Goal: Task Accomplishment & Management: Use online tool/utility

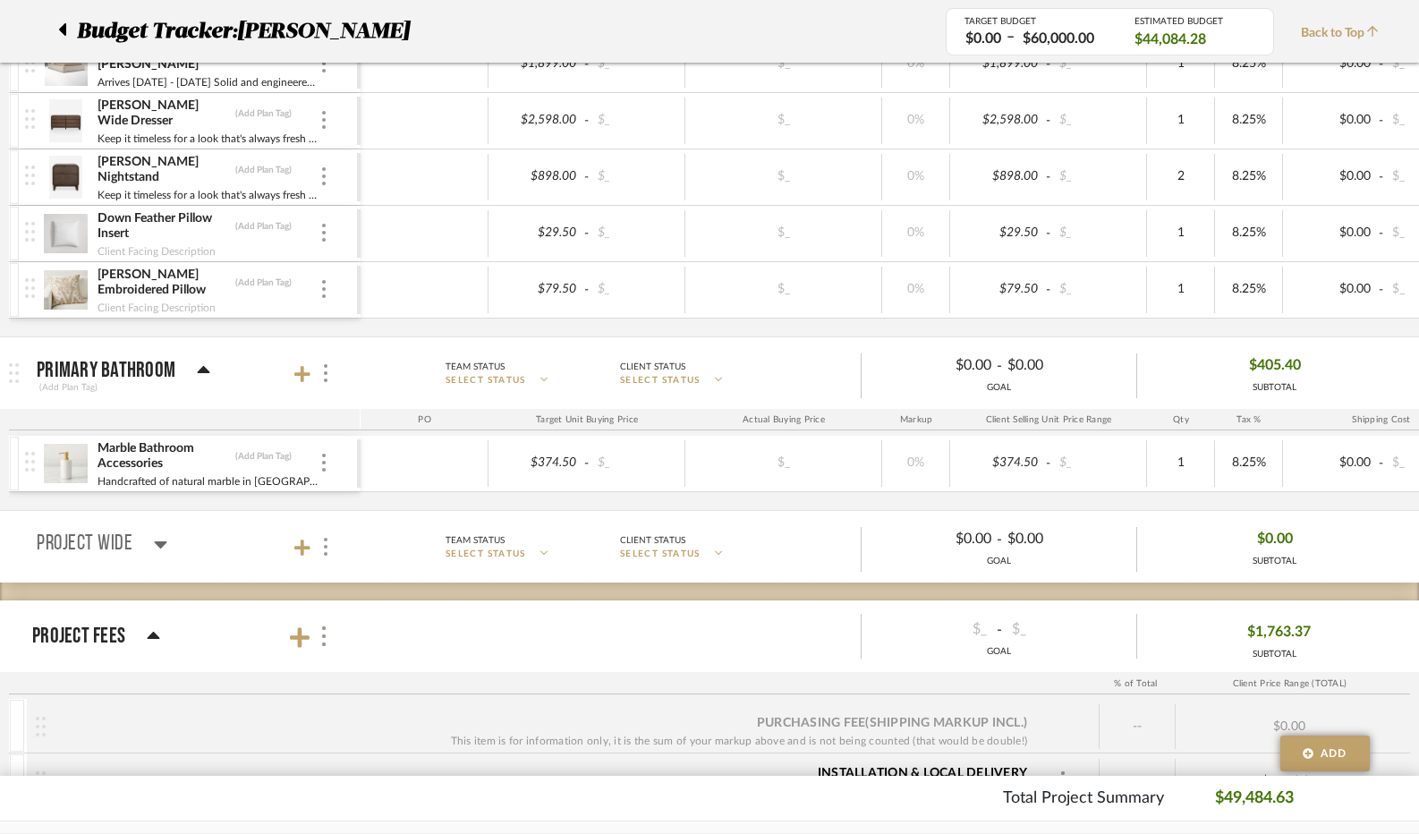
scroll to position [6148, 0]
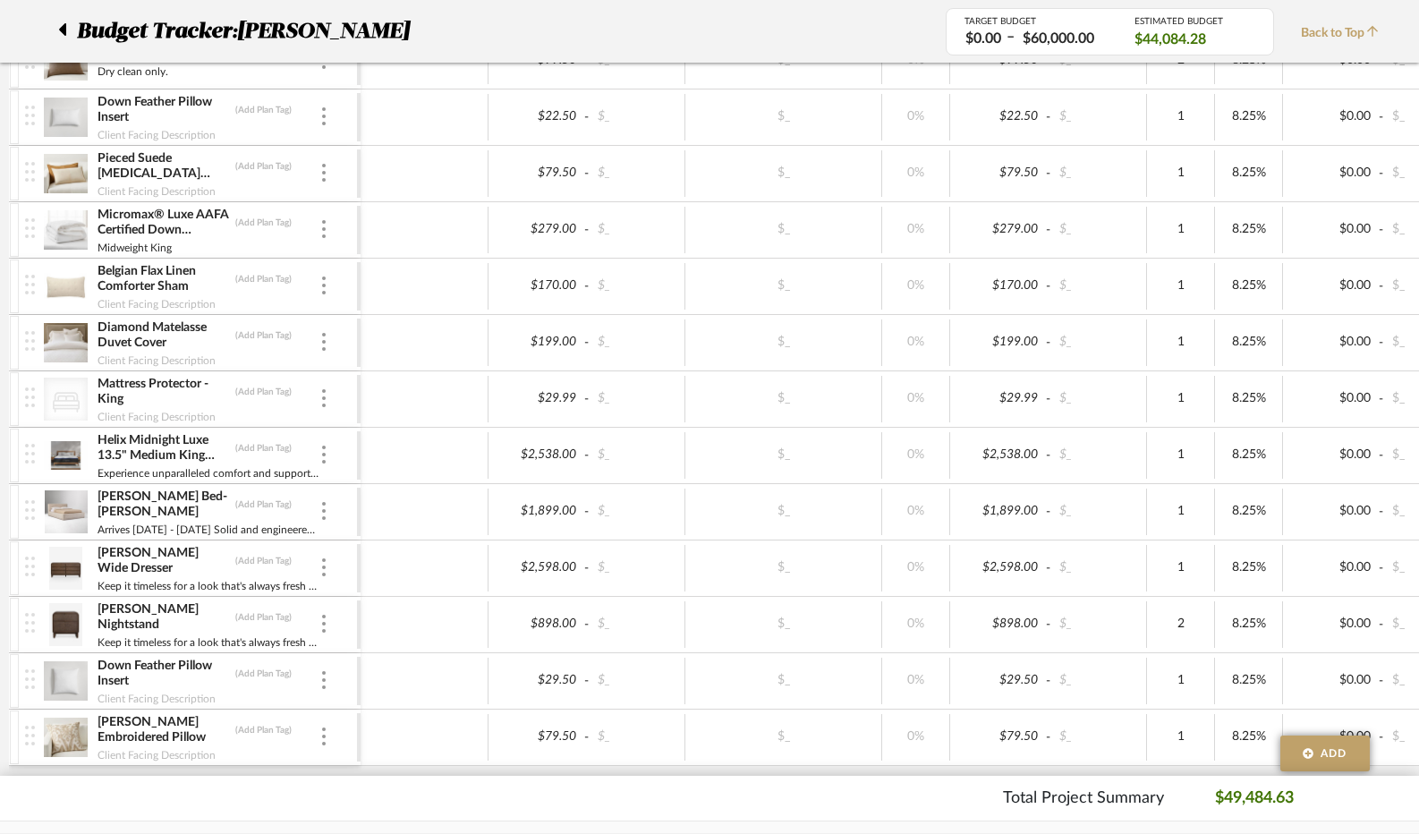
click at [1344, 26] on span "Back to Top" at bounding box center [1344, 33] width 87 height 19
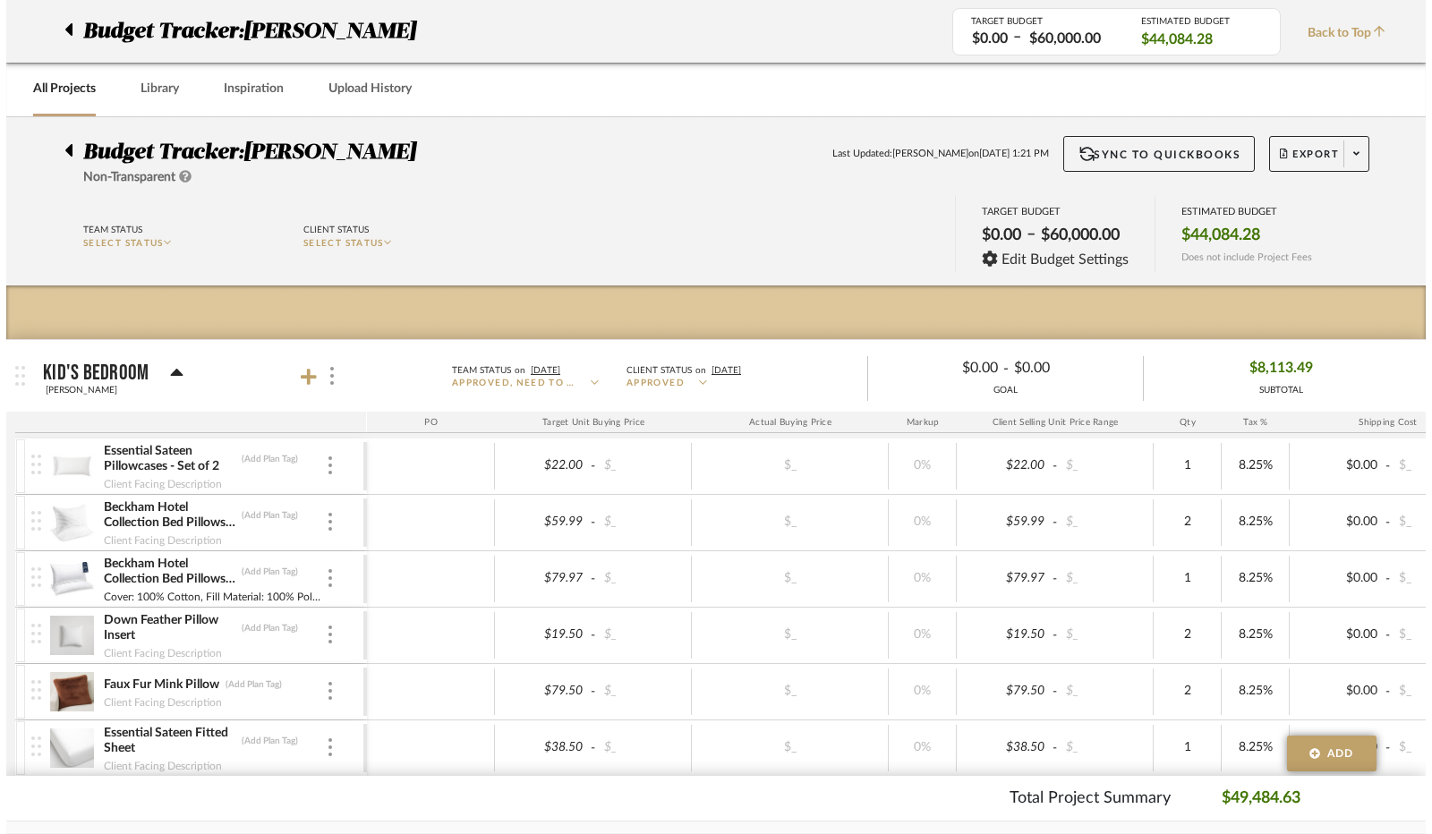
scroll to position [0, 0]
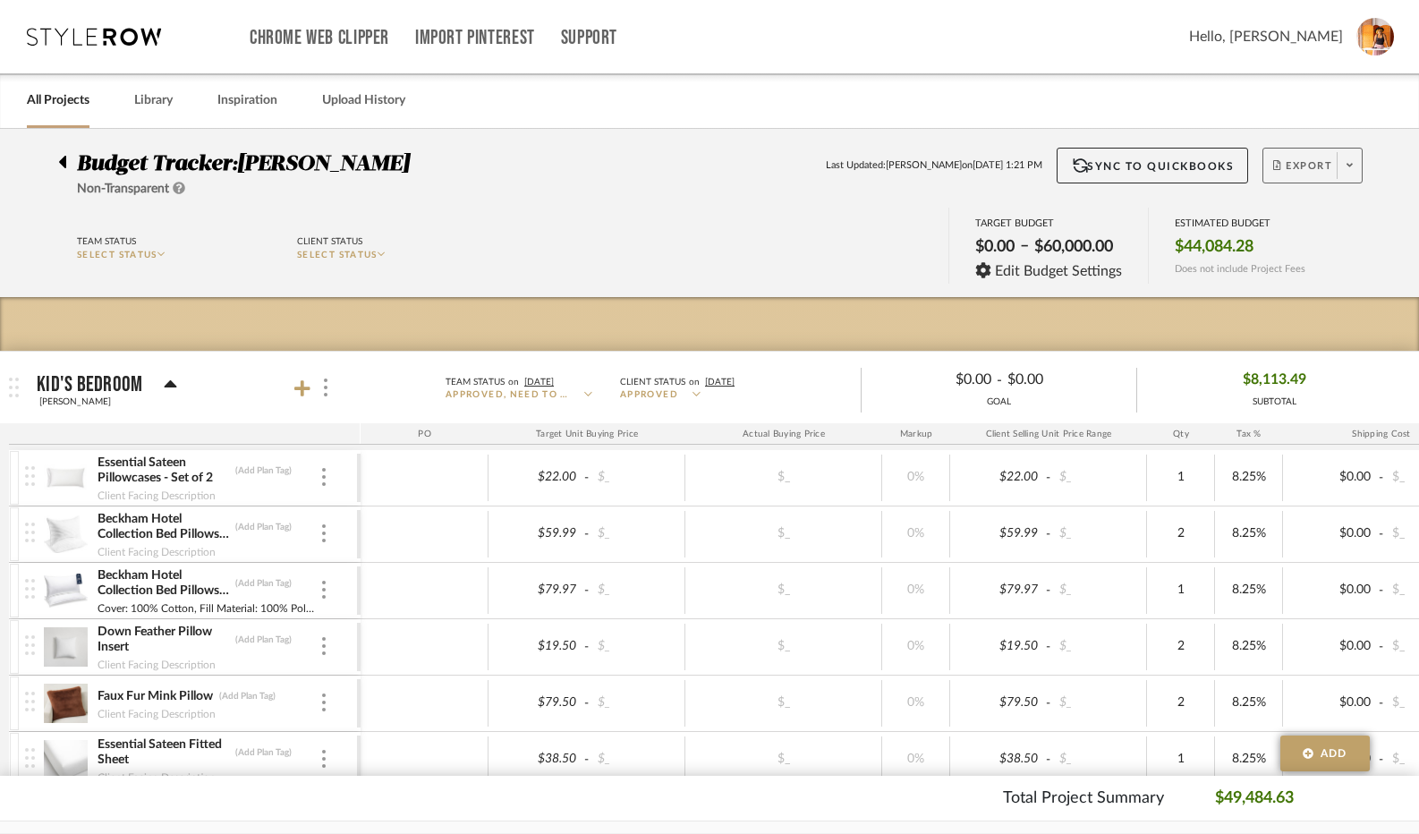
click at [1352, 164] on icon at bounding box center [1350, 166] width 6 height 4
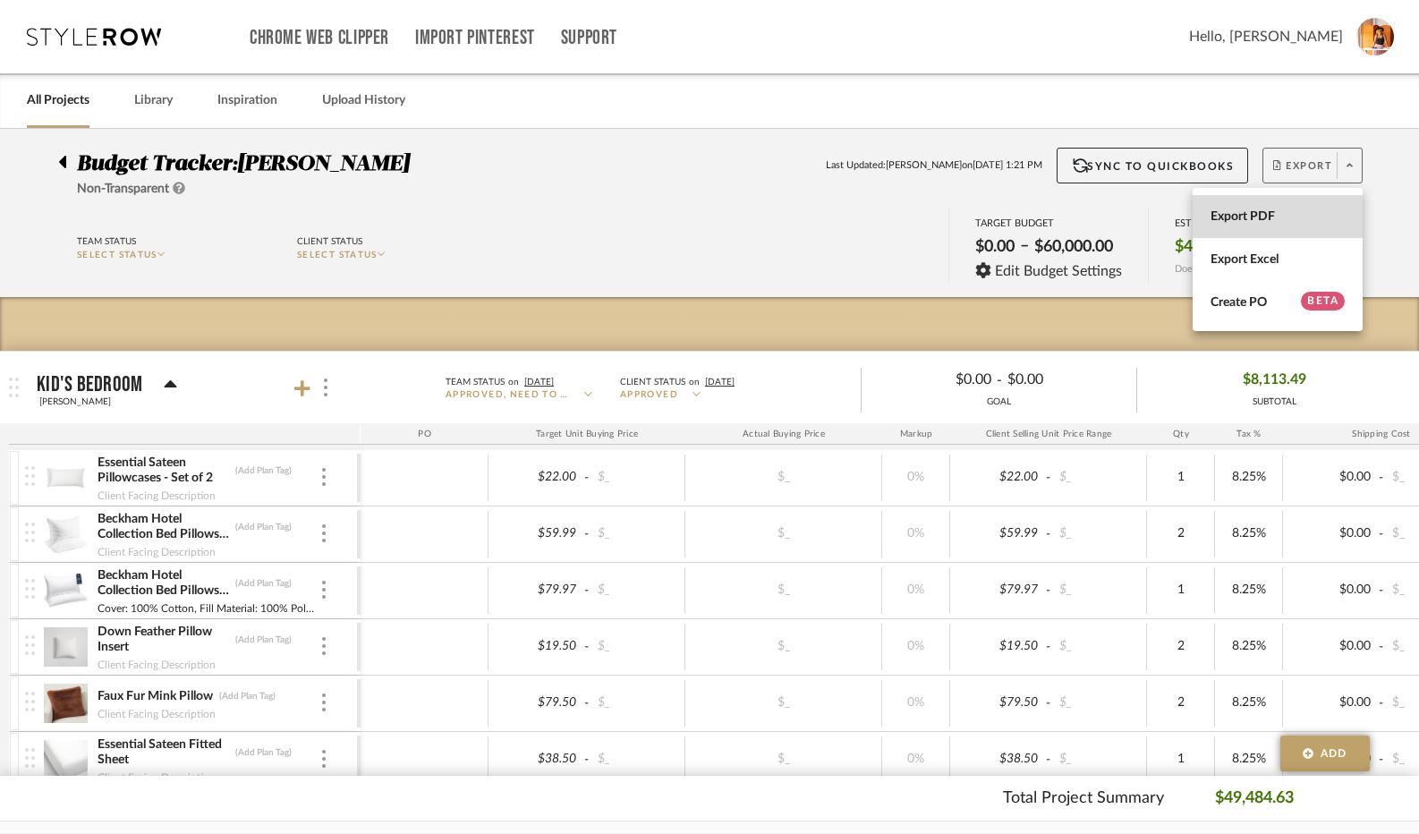
click at [1267, 209] on span "Export PDF" at bounding box center [1278, 216] width 134 height 15
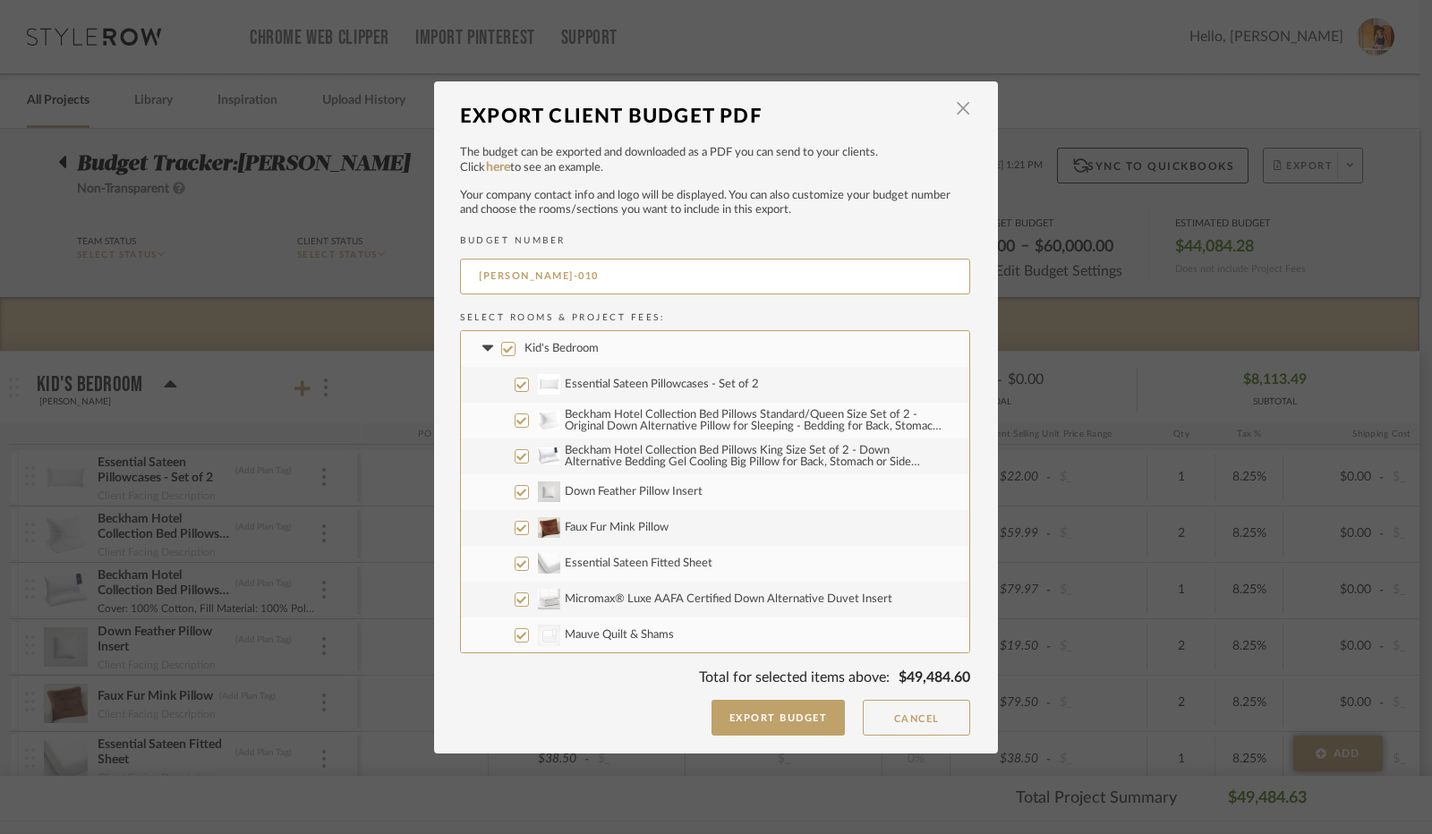
drag, startPoint x: 497, startPoint y: 348, endPoint x: 487, endPoint y: 348, distance: 9.8
click at [501, 348] on input "Kid's Bedroom" at bounding box center [508, 349] width 14 height 14
checkbox input "false"
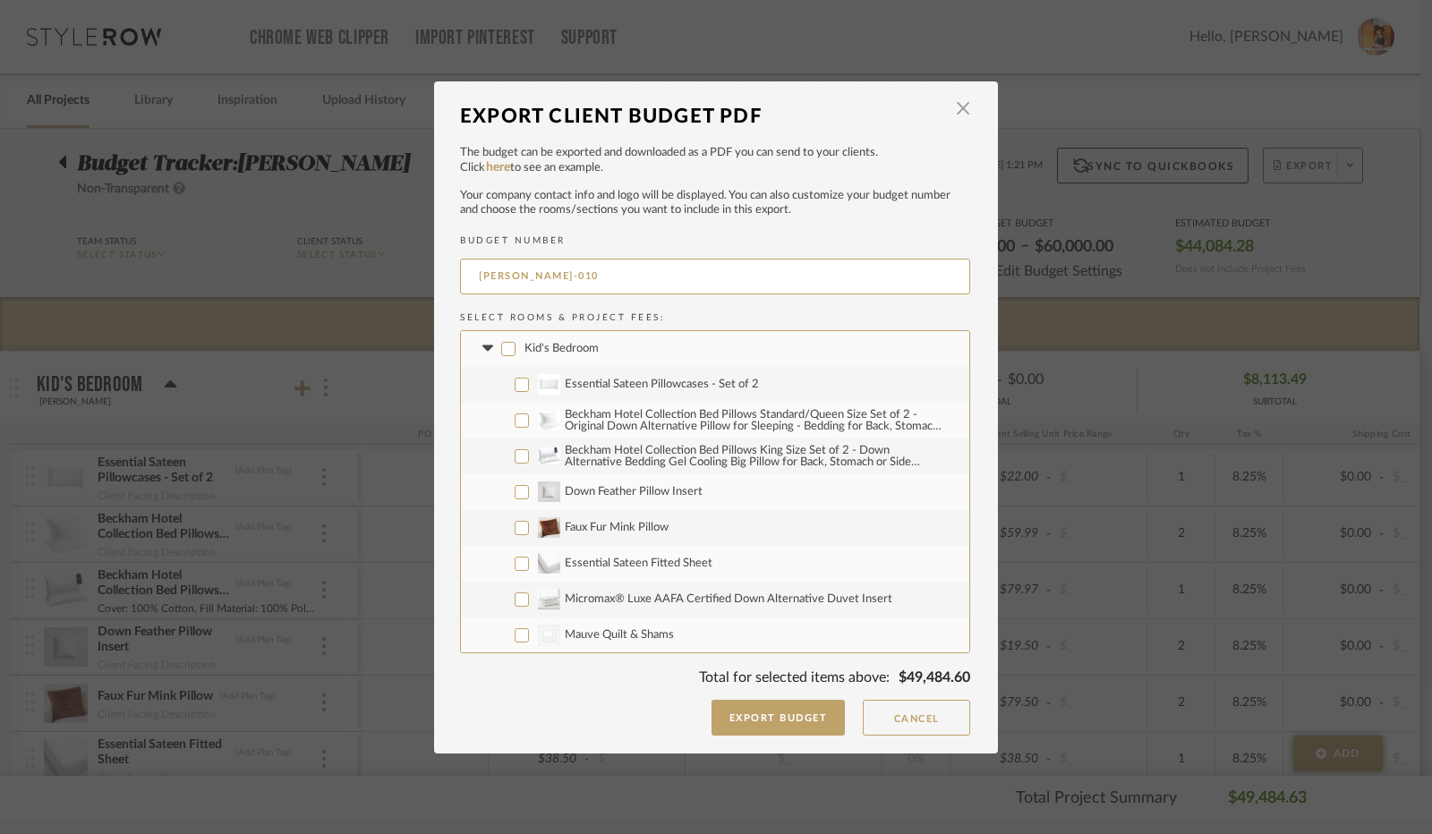
checkbox input "false"
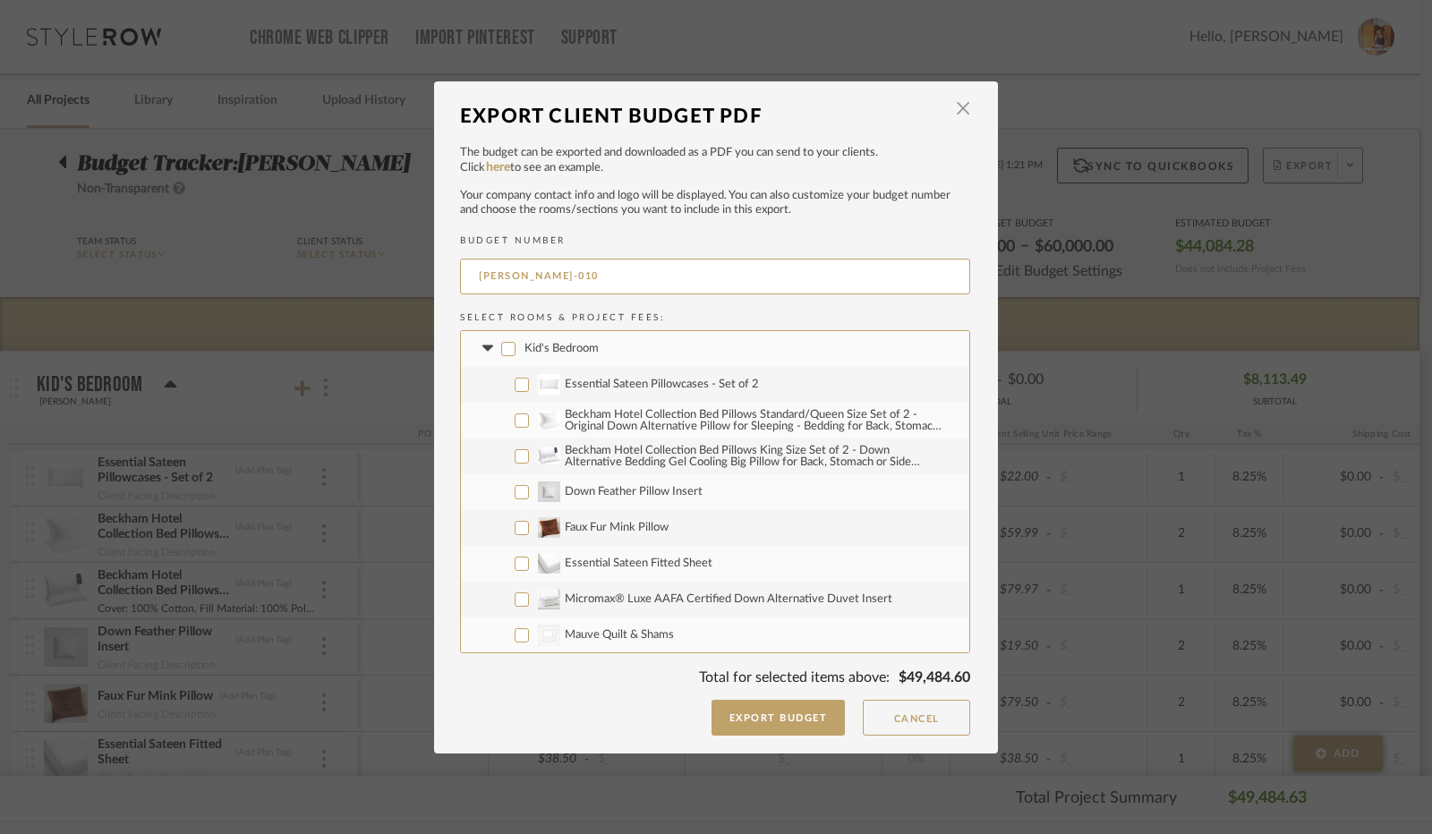
checkbox input "false"
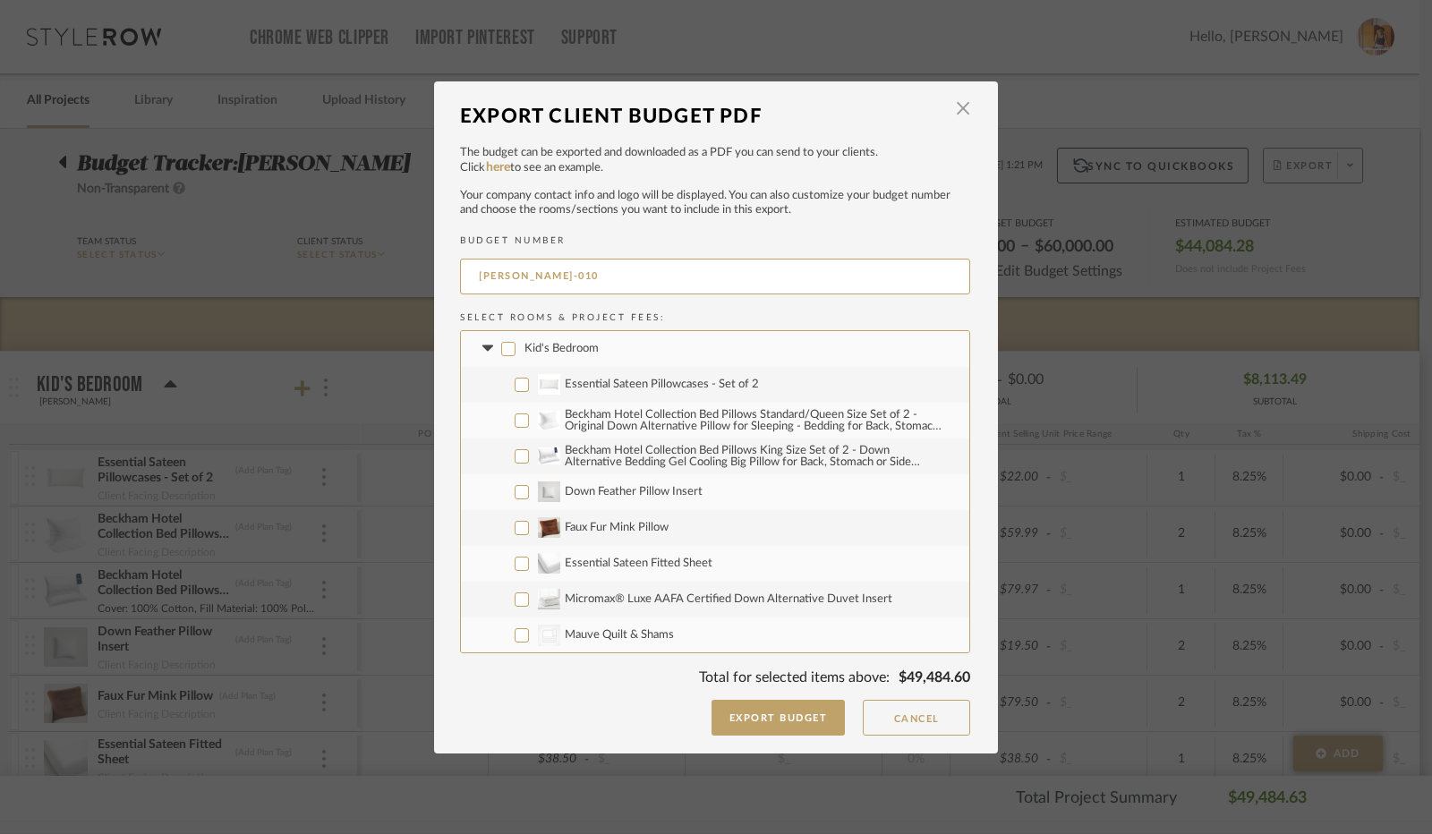
checkbox input "false"
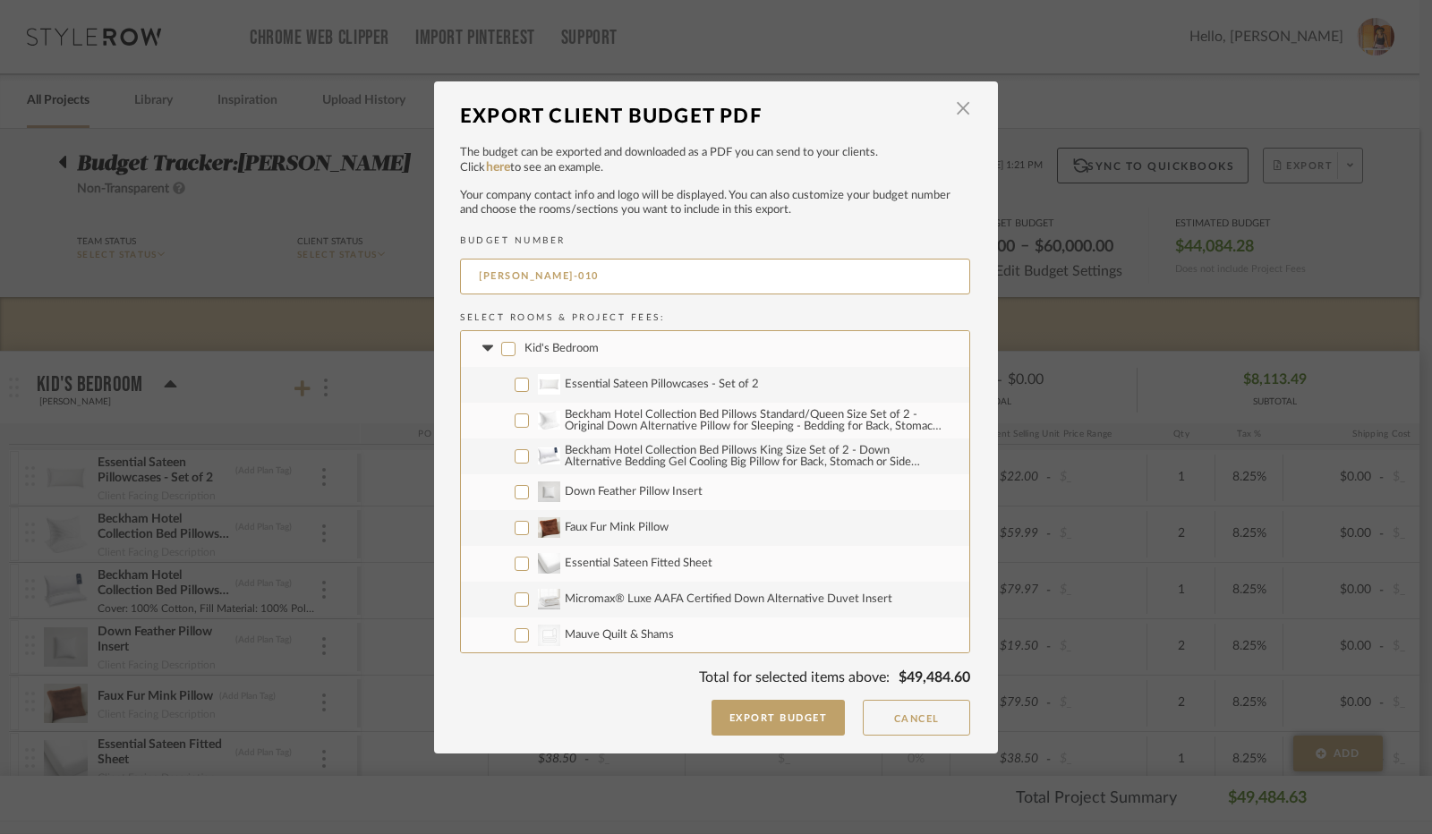
checkbox input "false"
click at [484, 346] on icon at bounding box center [486, 348] width 11 height 6
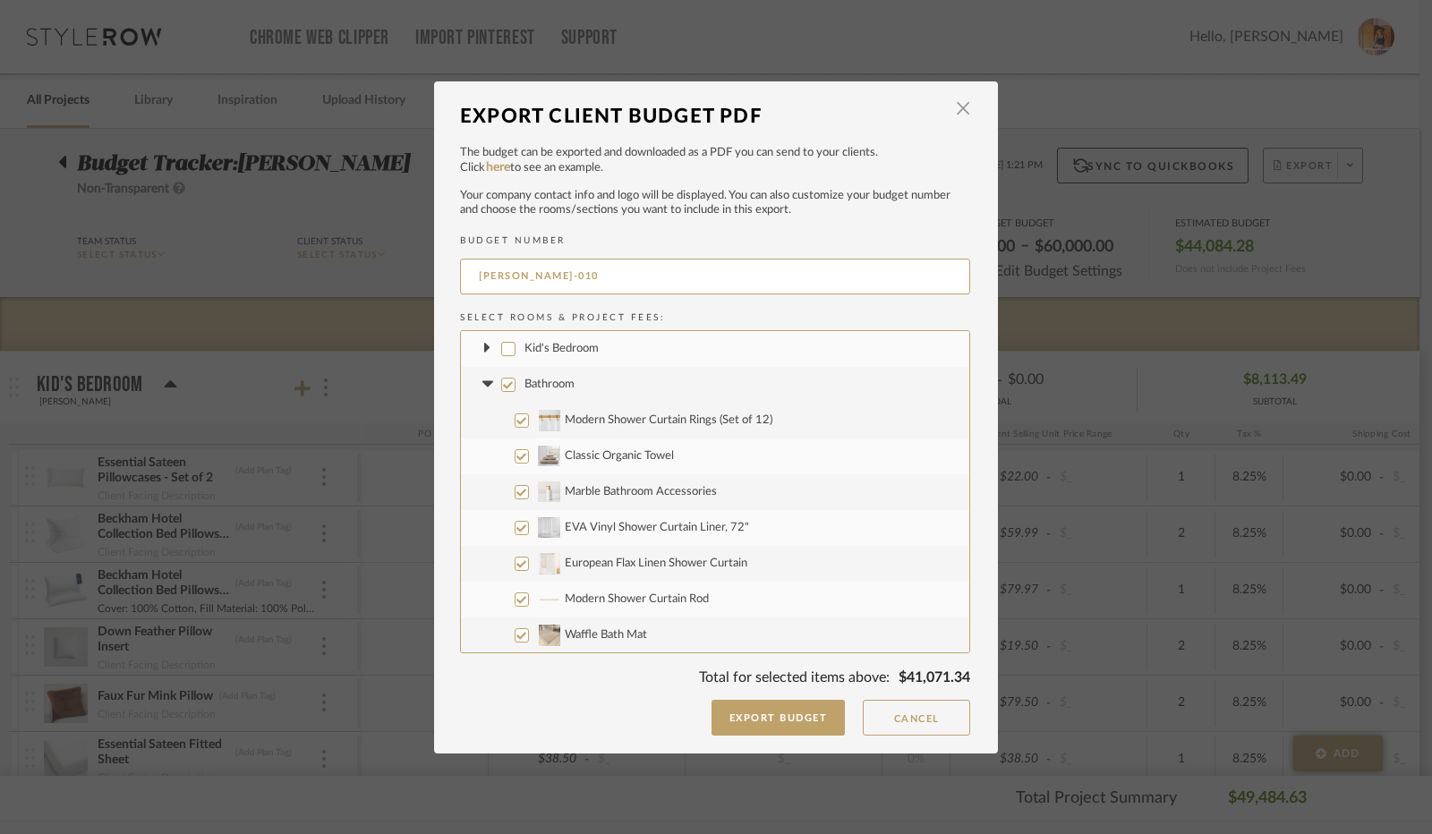
drag, startPoint x: 506, startPoint y: 385, endPoint x: 483, endPoint y: 390, distance: 23.0
click at [503, 387] on input "Bathroom" at bounding box center [508, 385] width 14 height 14
checkbox input "false"
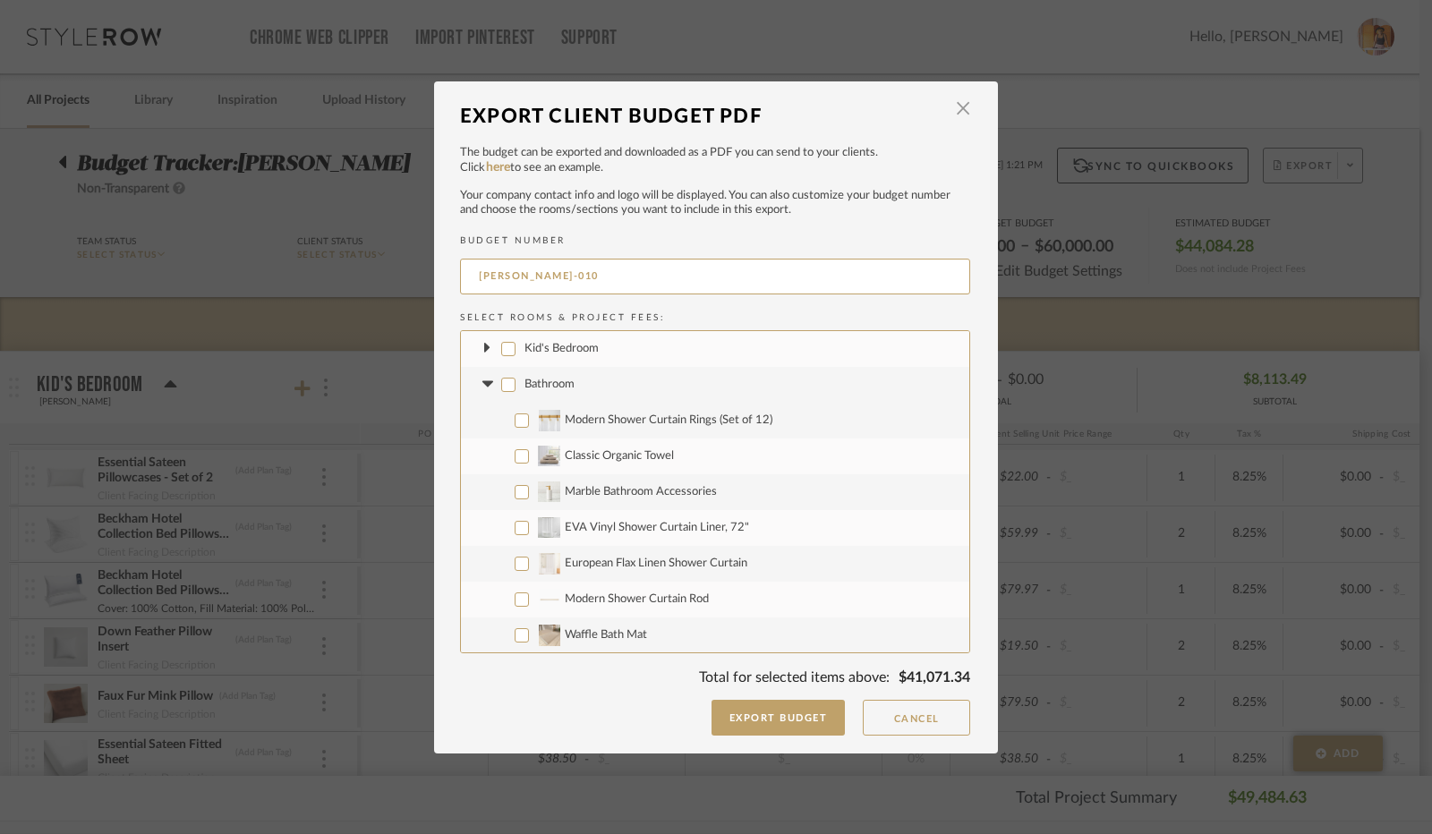
checkbox input "false"
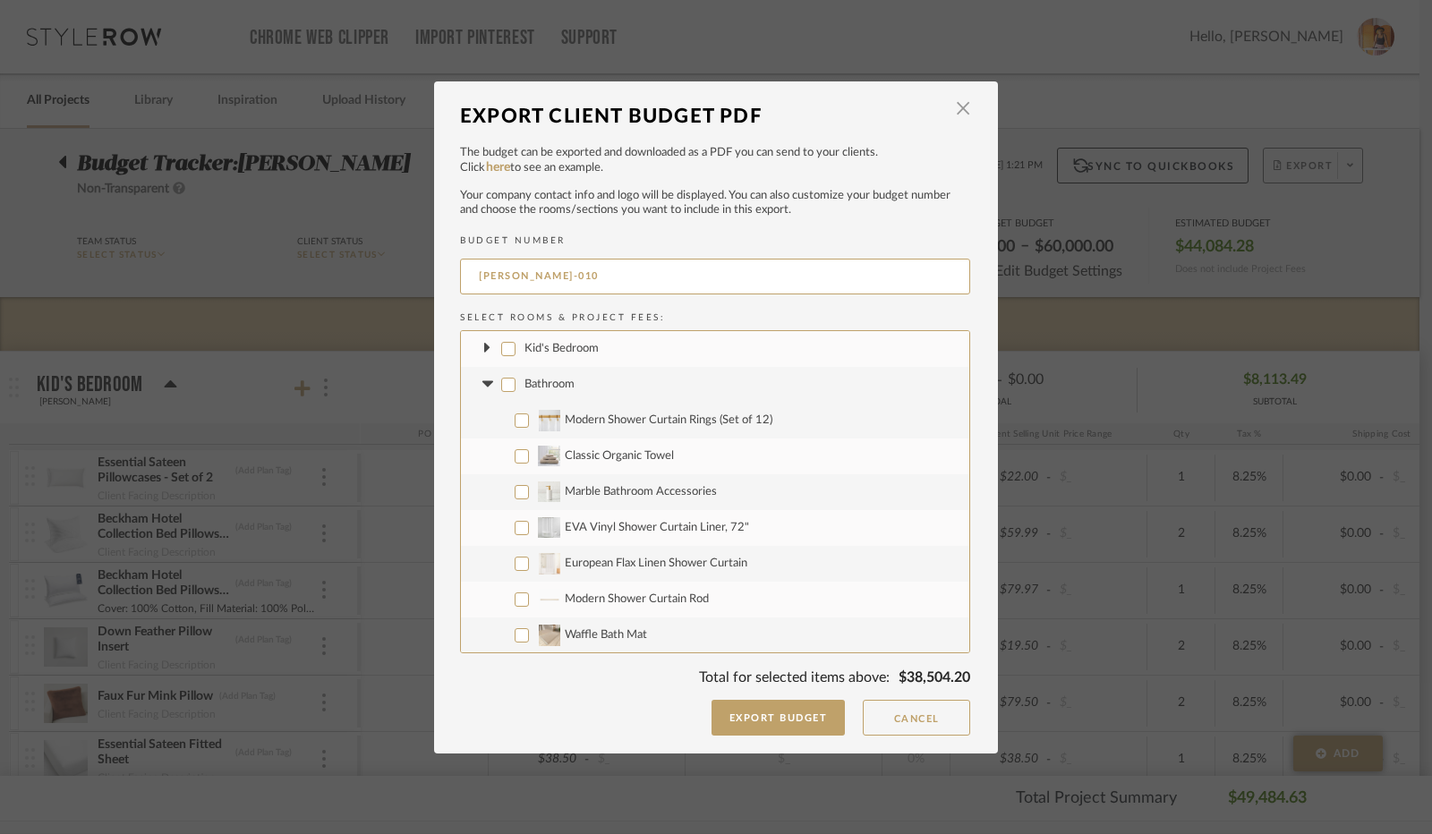
click at [481, 383] on icon at bounding box center [486, 384] width 11 height 6
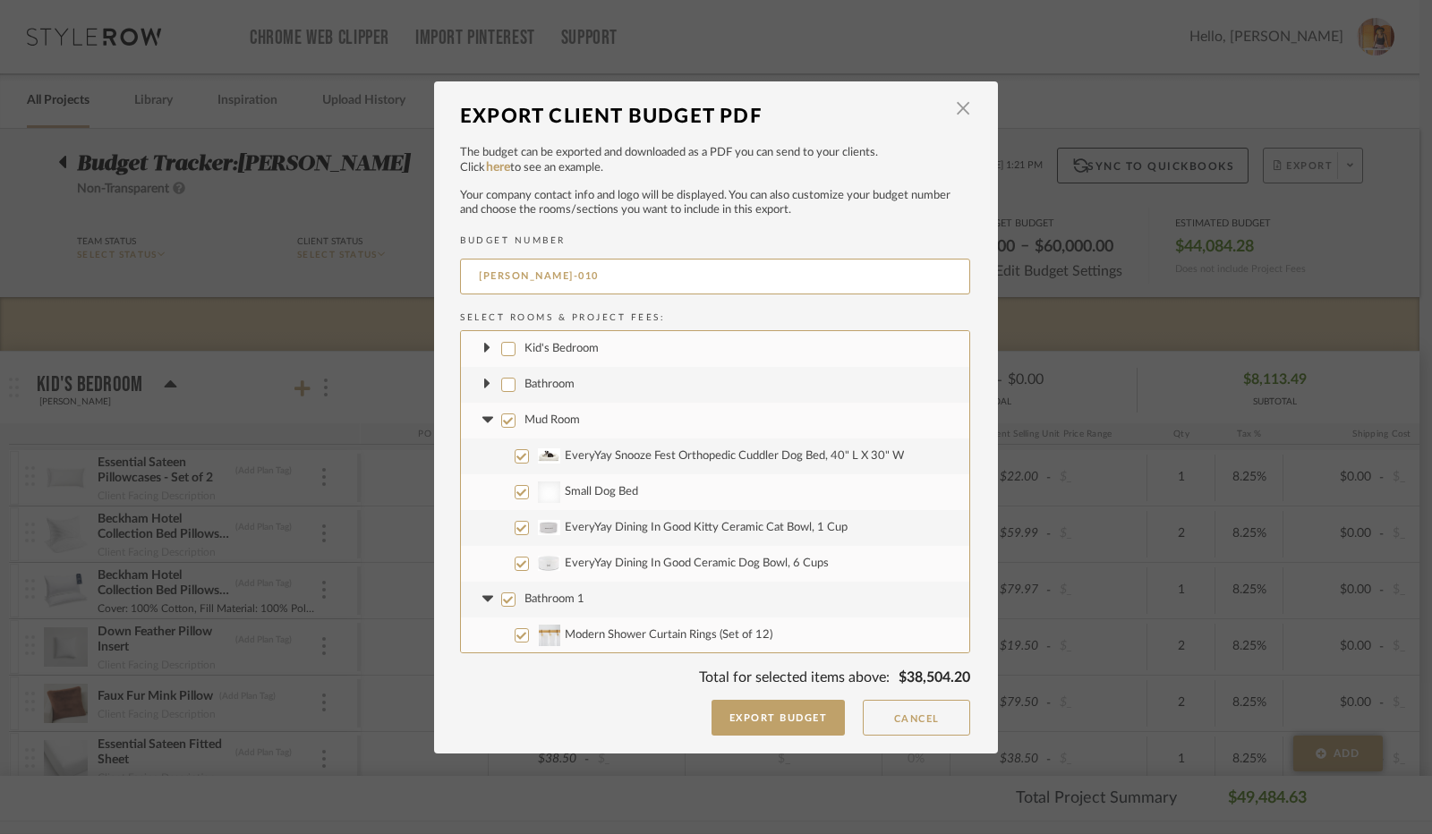
drag, startPoint x: 501, startPoint y: 421, endPoint x: 475, endPoint y: 430, distance: 27.5
click at [491, 425] on label "Mud Room" at bounding box center [715, 421] width 508 height 36
click at [501, 425] on input "Mud Room" at bounding box center [508, 420] width 14 height 14
checkbox input "false"
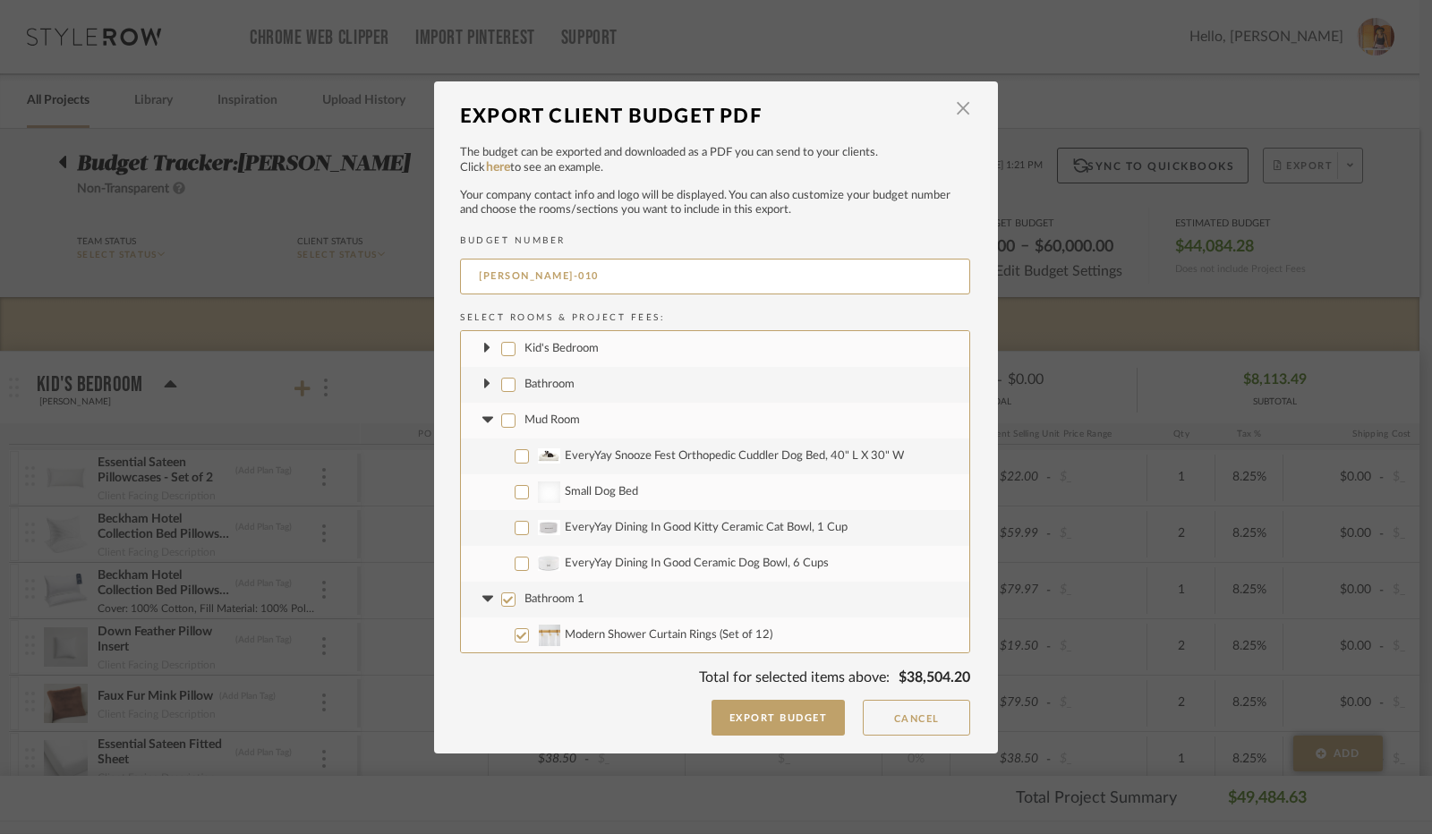
checkbox input "false"
click at [481, 418] on icon at bounding box center [486, 420] width 11 height 6
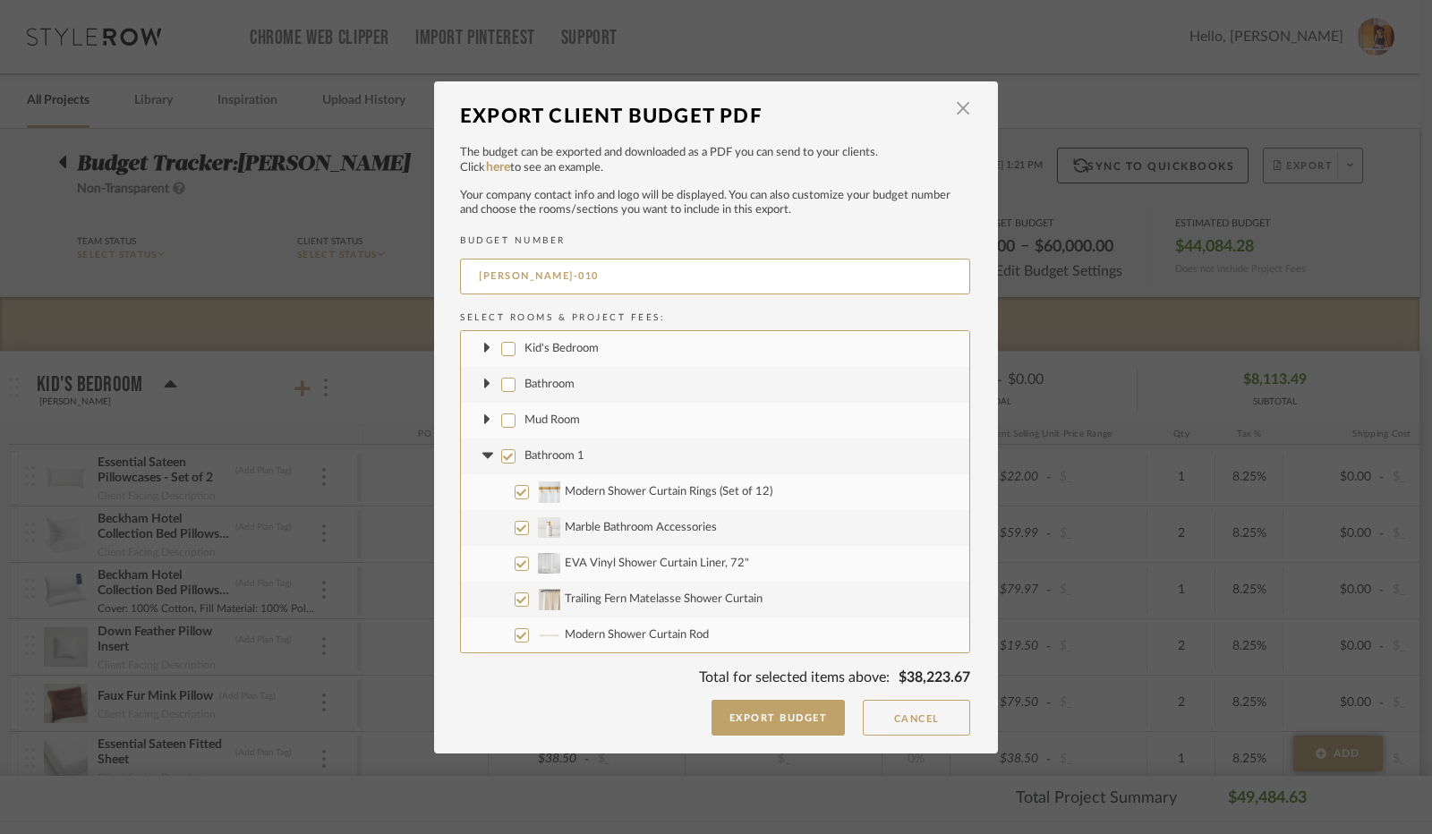
click at [503, 461] on input "Bathroom 1" at bounding box center [508, 456] width 14 height 14
checkbox input "false"
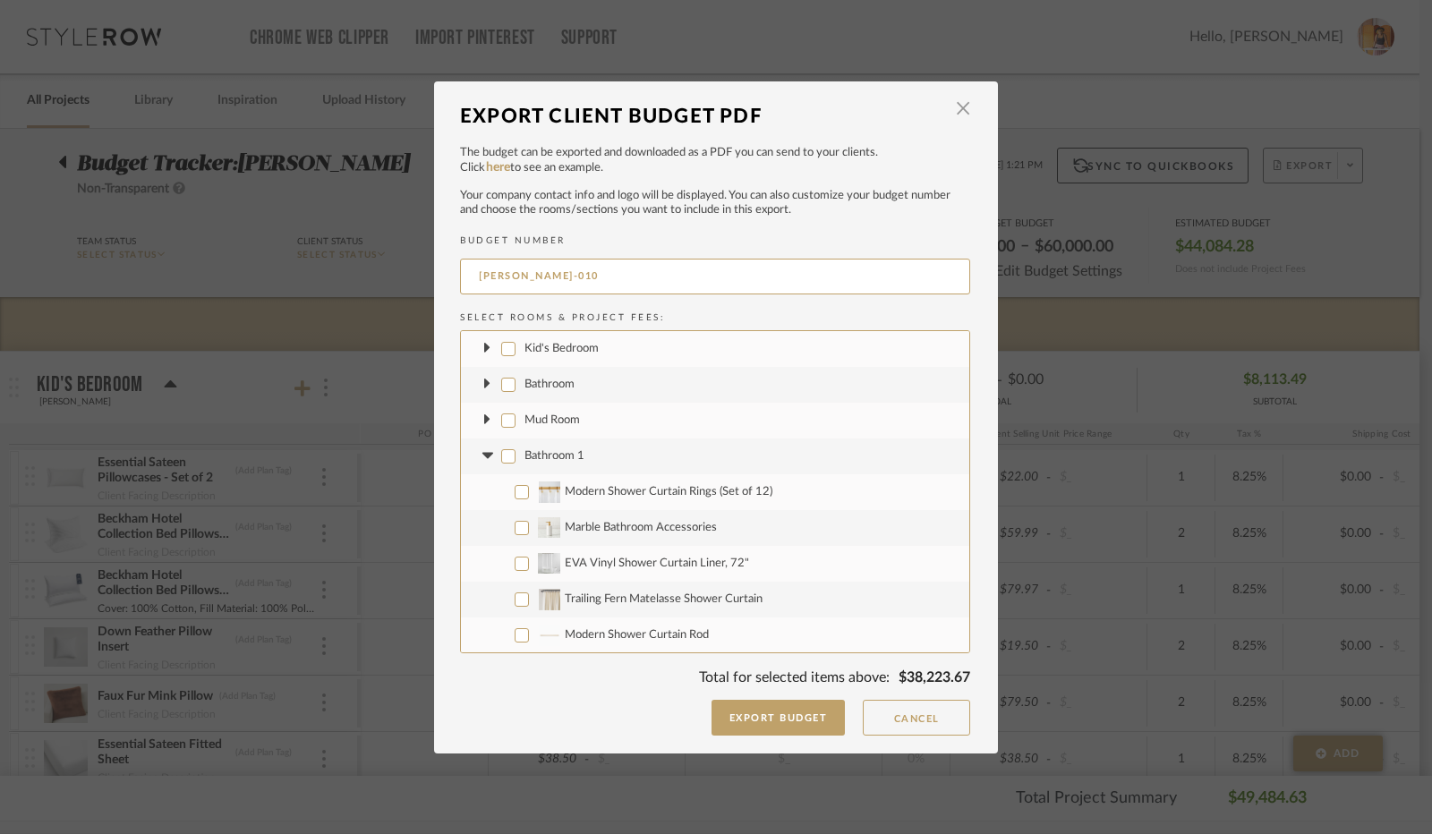
checkbox input "false"
click at [482, 457] on icon at bounding box center [487, 456] width 19 height 7
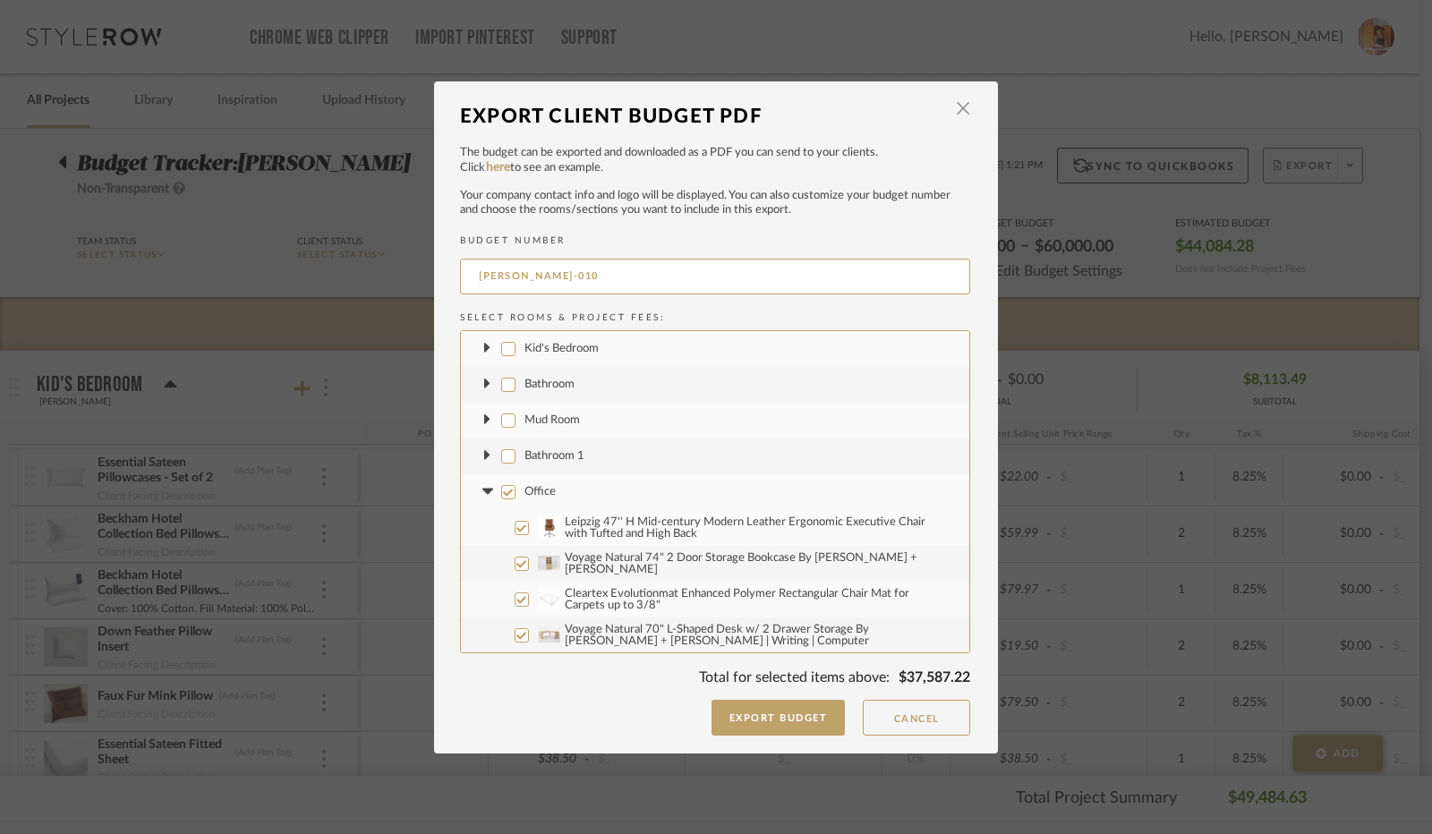
drag, startPoint x: 506, startPoint y: 491, endPoint x: 492, endPoint y: 492, distance: 13.5
click at [505, 492] on input "Office" at bounding box center [508, 492] width 14 height 14
checkbox input "false"
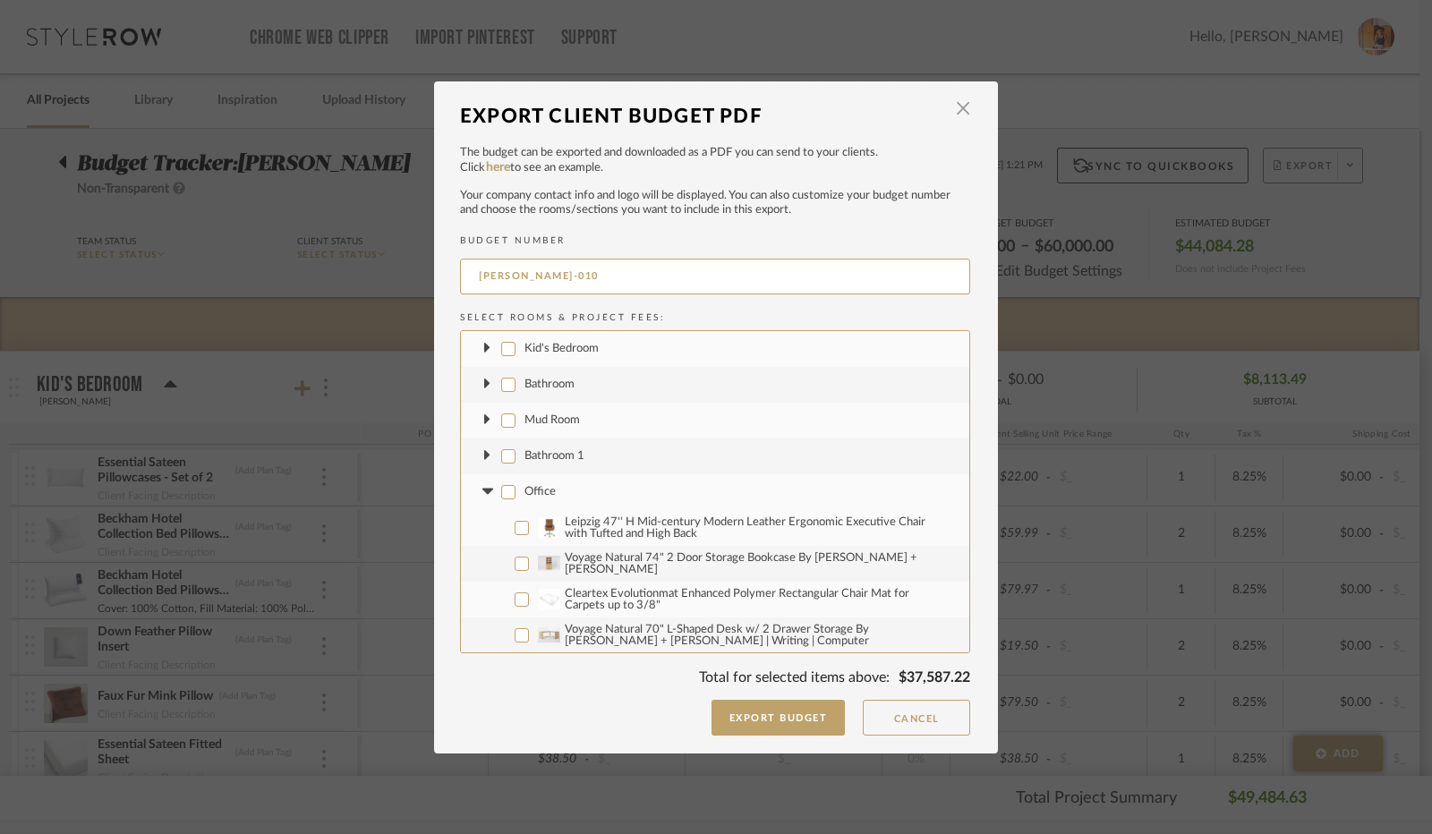
checkbox input "false"
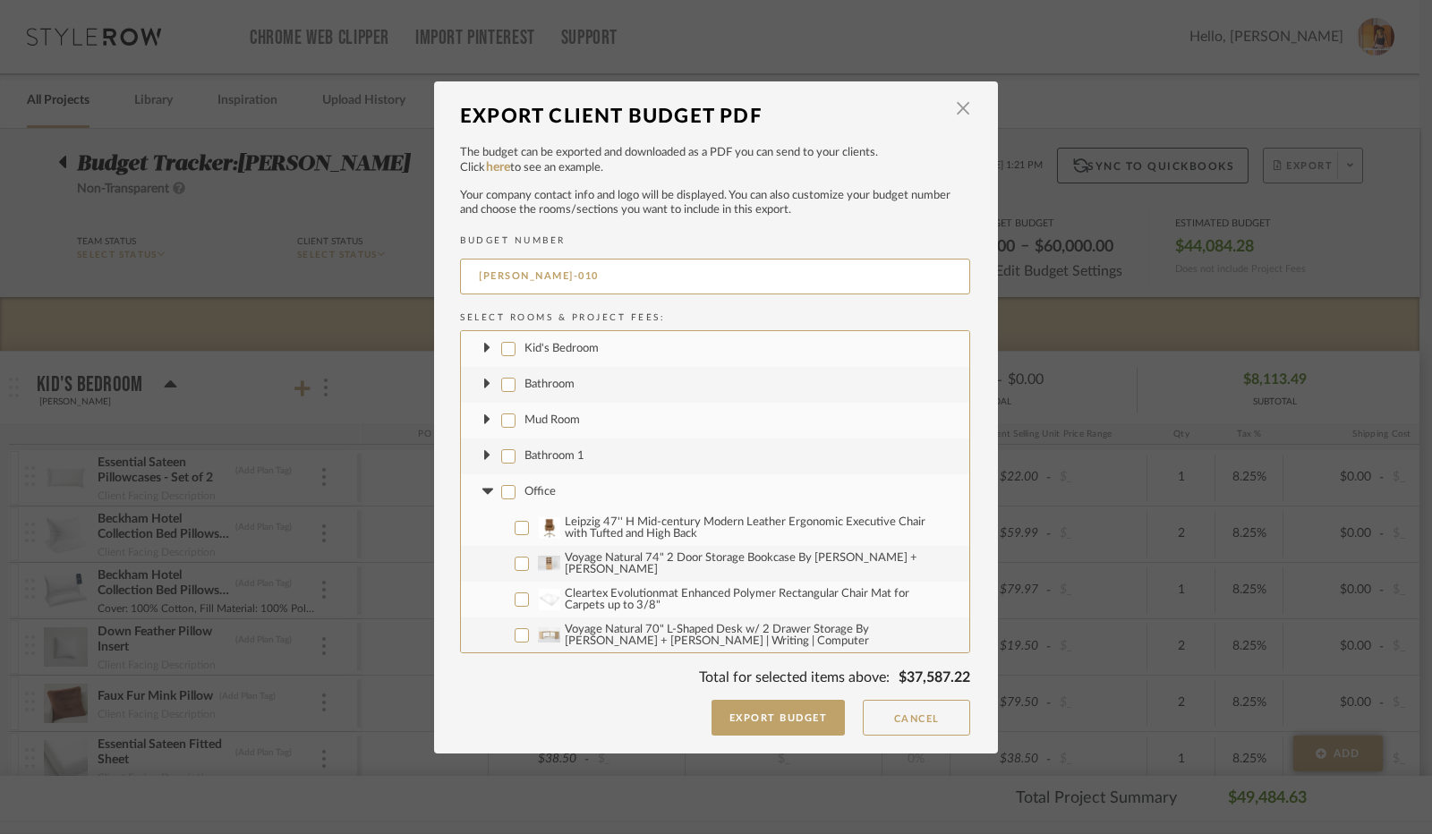
checkbox input "false"
click at [481, 489] on icon at bounding box center [486, 492] width 11 height 6
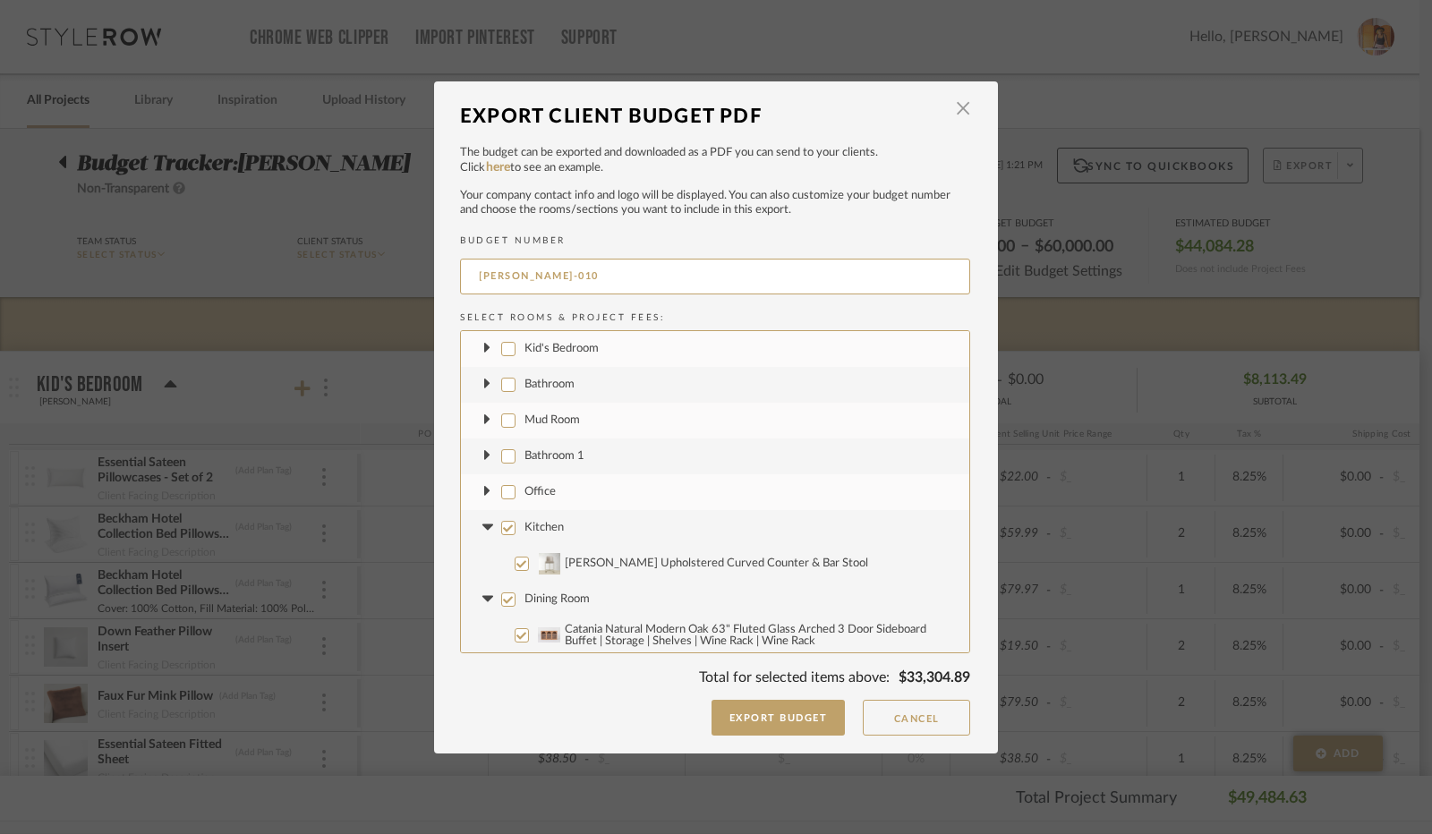
click at [502, 534] on input "Kitchen" at bounding box center [508, 528] width 14 height 14
checkbox input "false"
click at [483, 527] on icon at bounding box center [486, 527] width 11 height 6
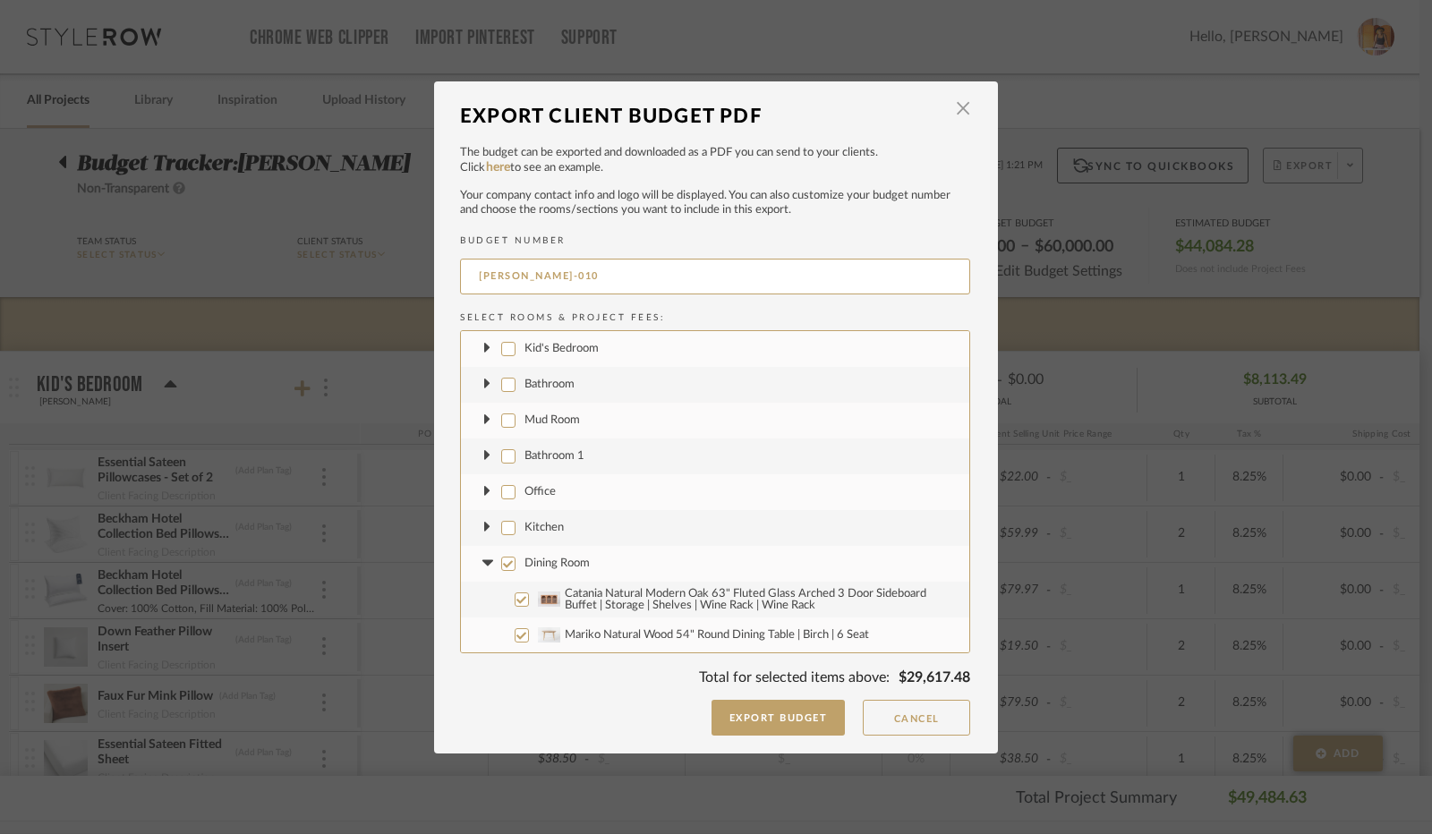
click at [506, 561] on input "Dining Room" at bounding box center [508, 564] width 14 height 14
checkbox input "false"
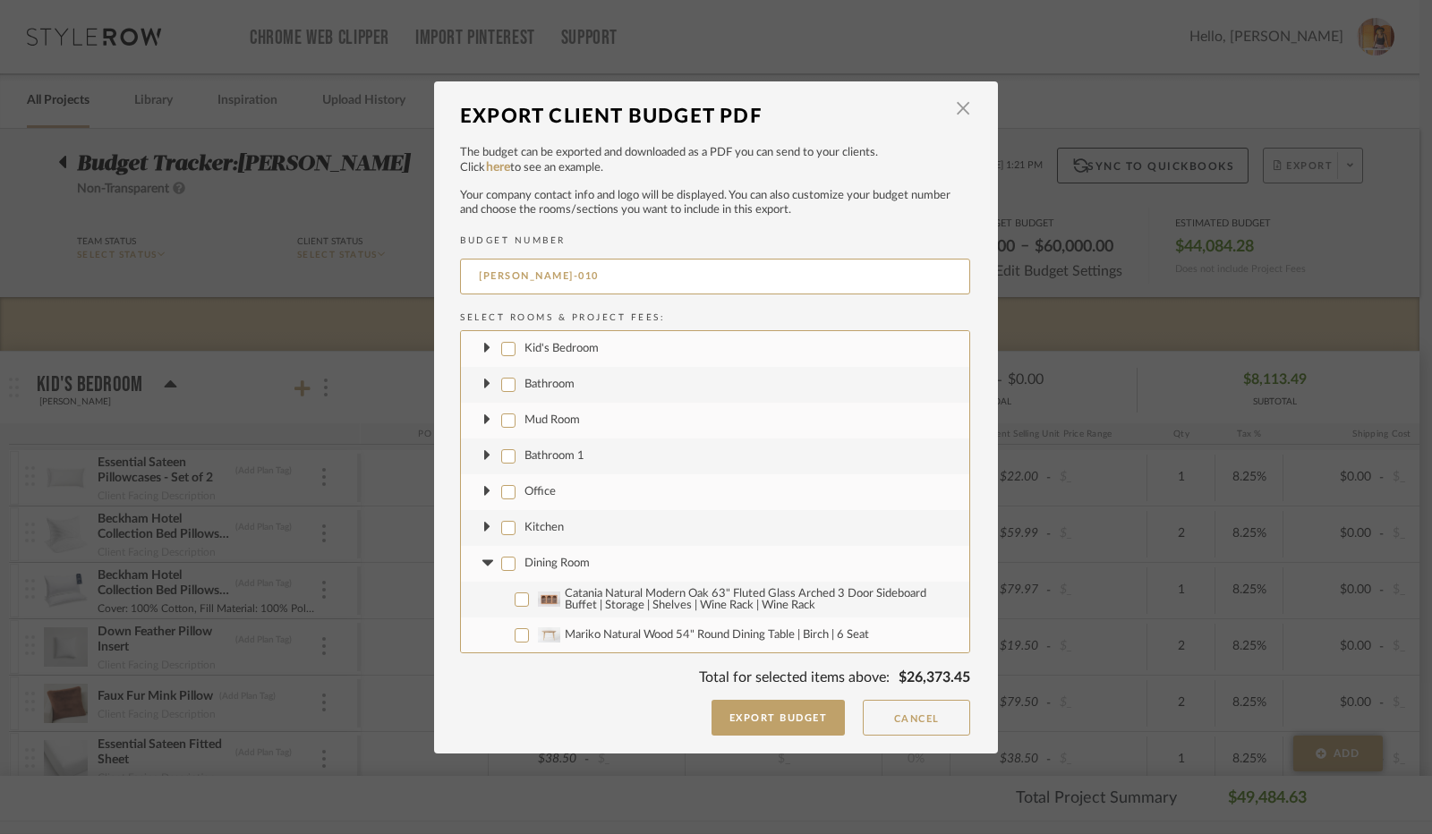
click at [481, 560] on icon at bounding box center [486, 563] width 11 height 6
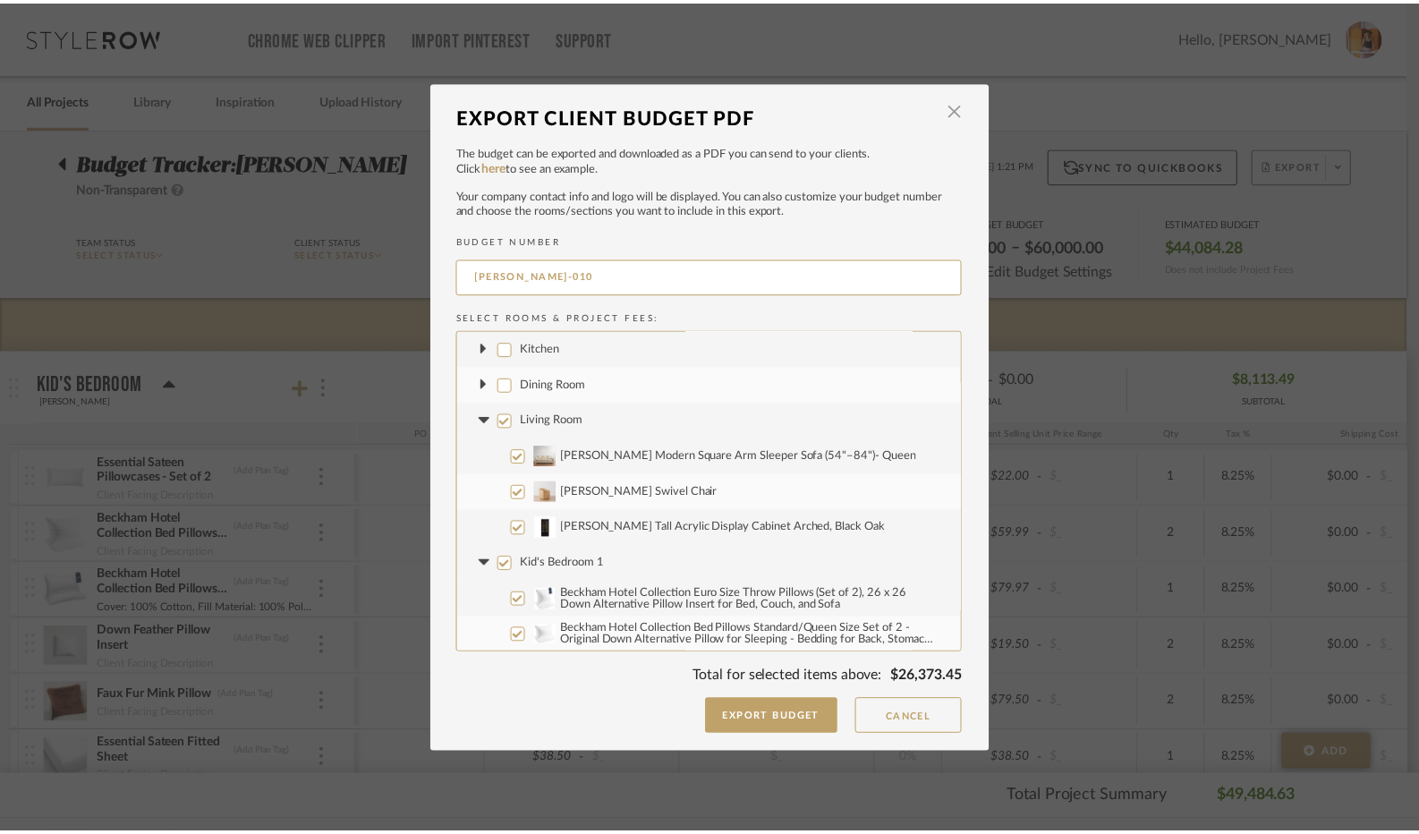
scroll to position [268, 0]
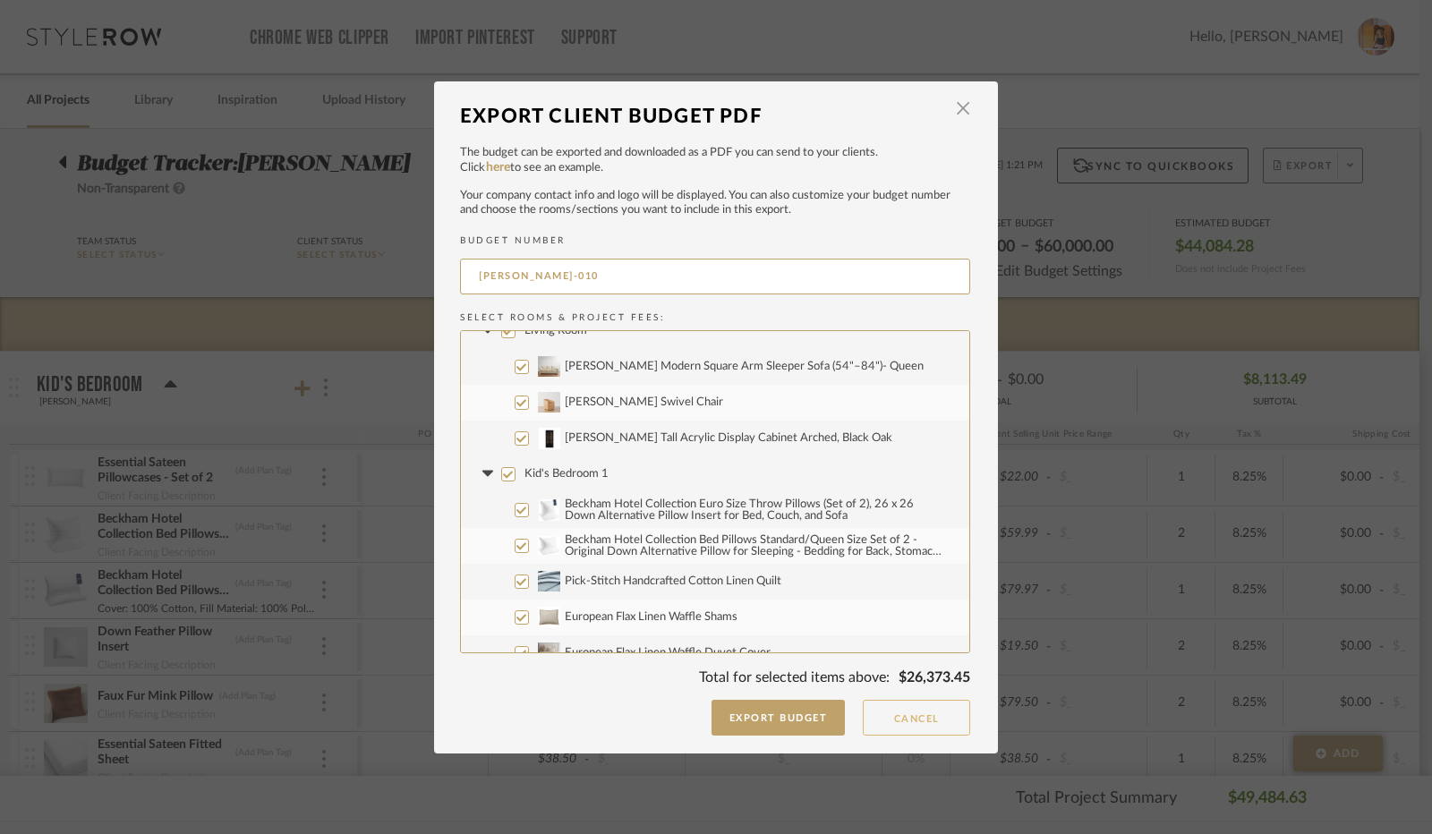
click at [919, 717] on button "Cancel" at bounding box center [916, 718] width 107 height 36
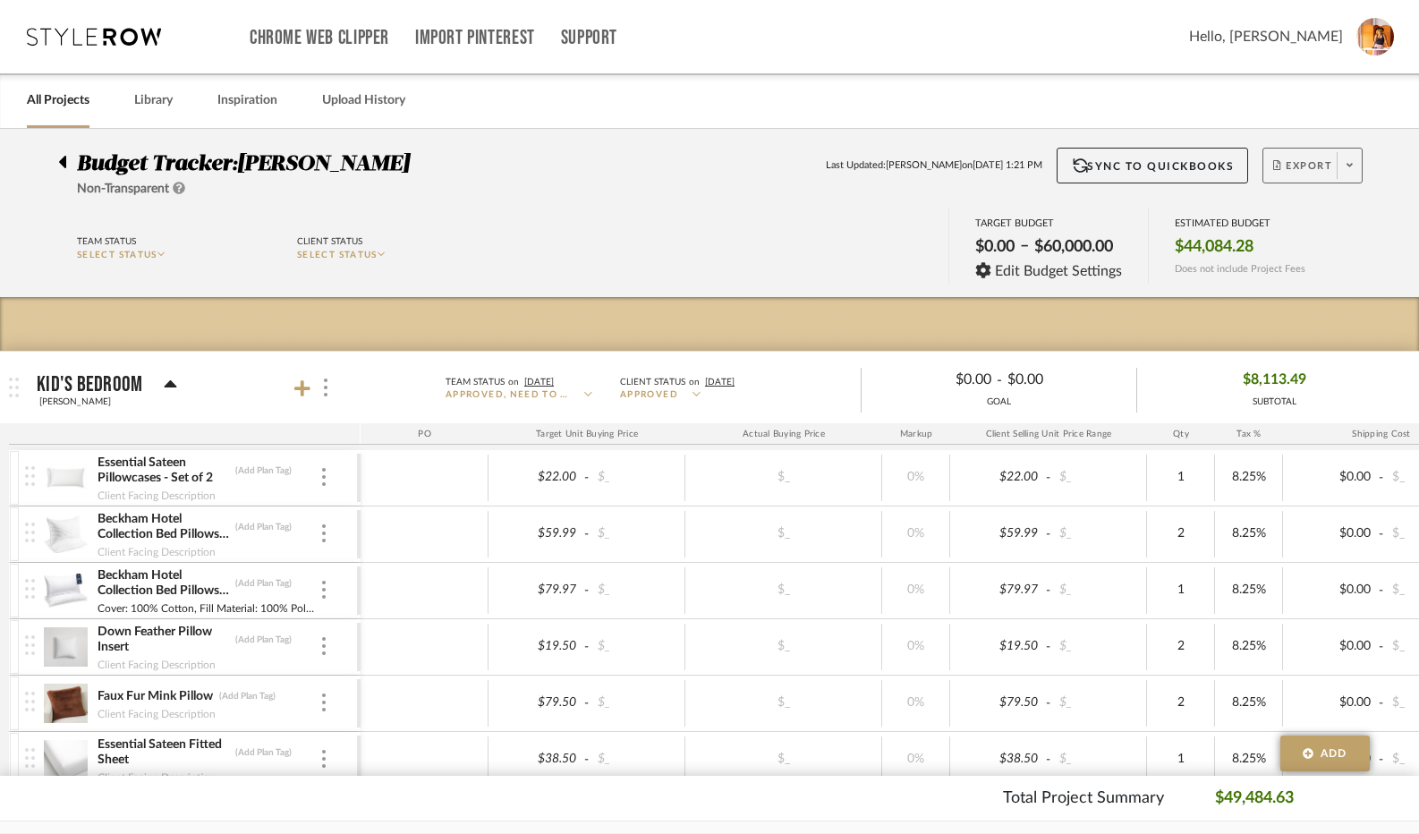
click at [60, 160] on icon at bounding box center [62, 161] width 8 height 21
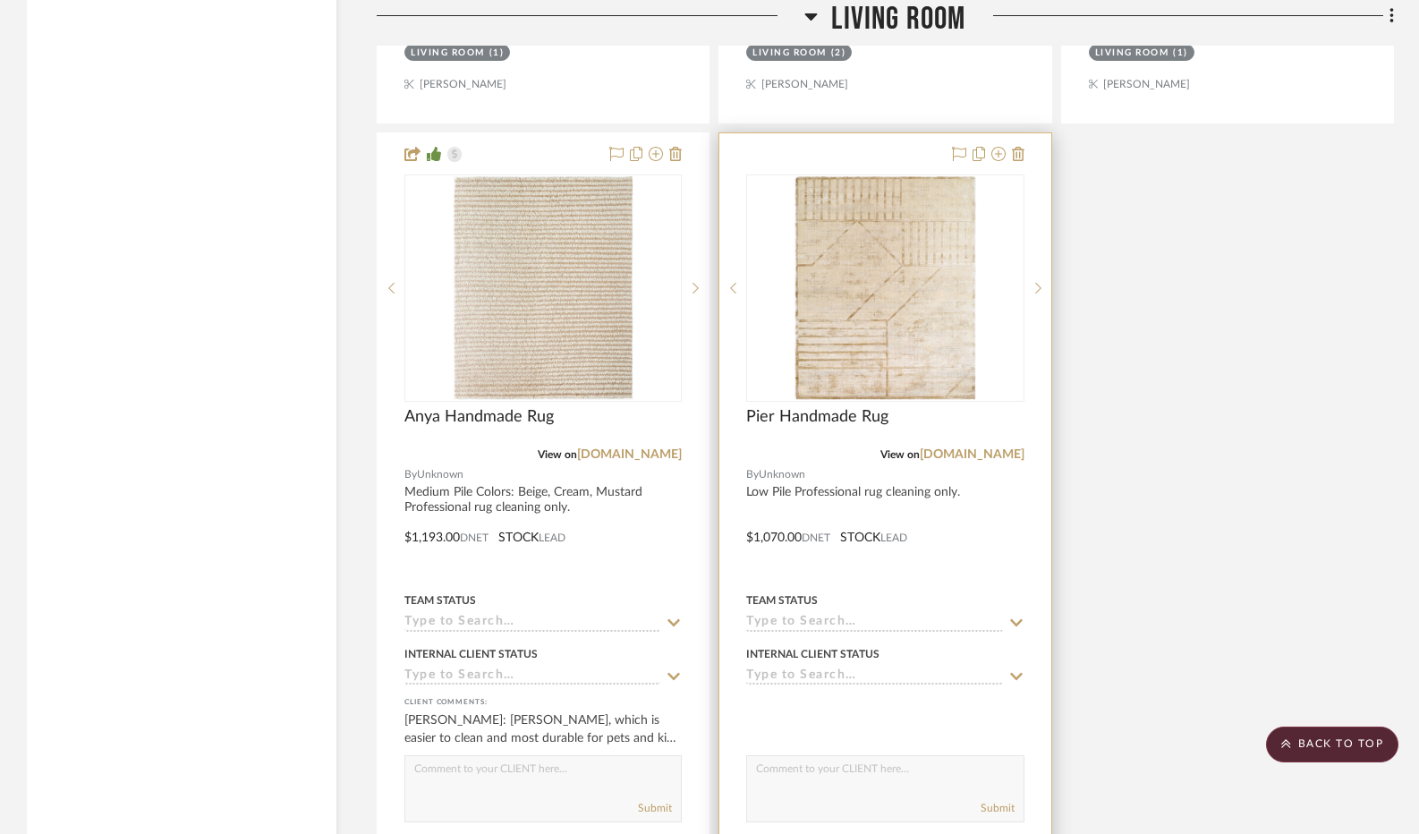
scroll to position [5369, 0]
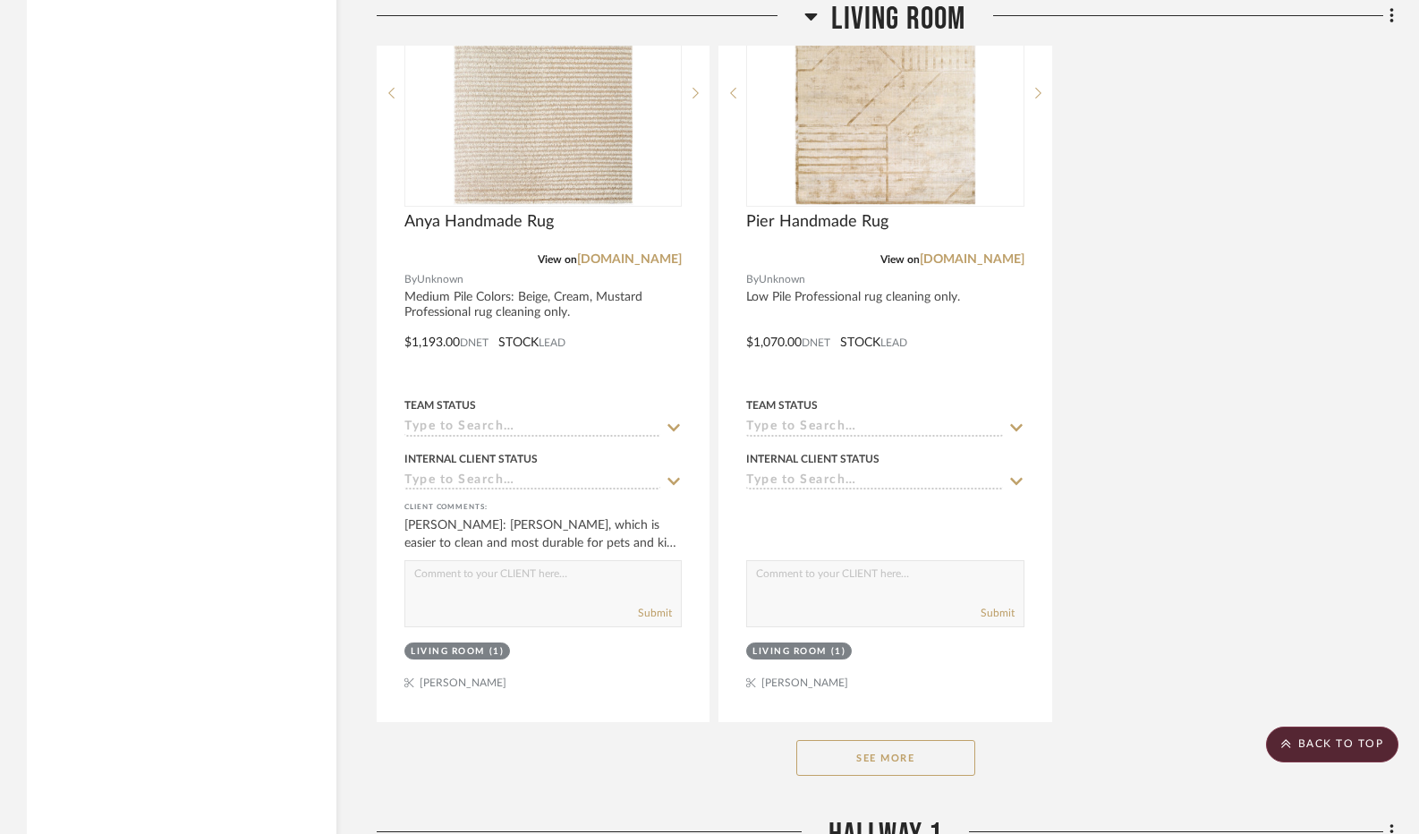
click at [827, 776] on button "See More" at bounding box center [885, 758] width 179 height 36
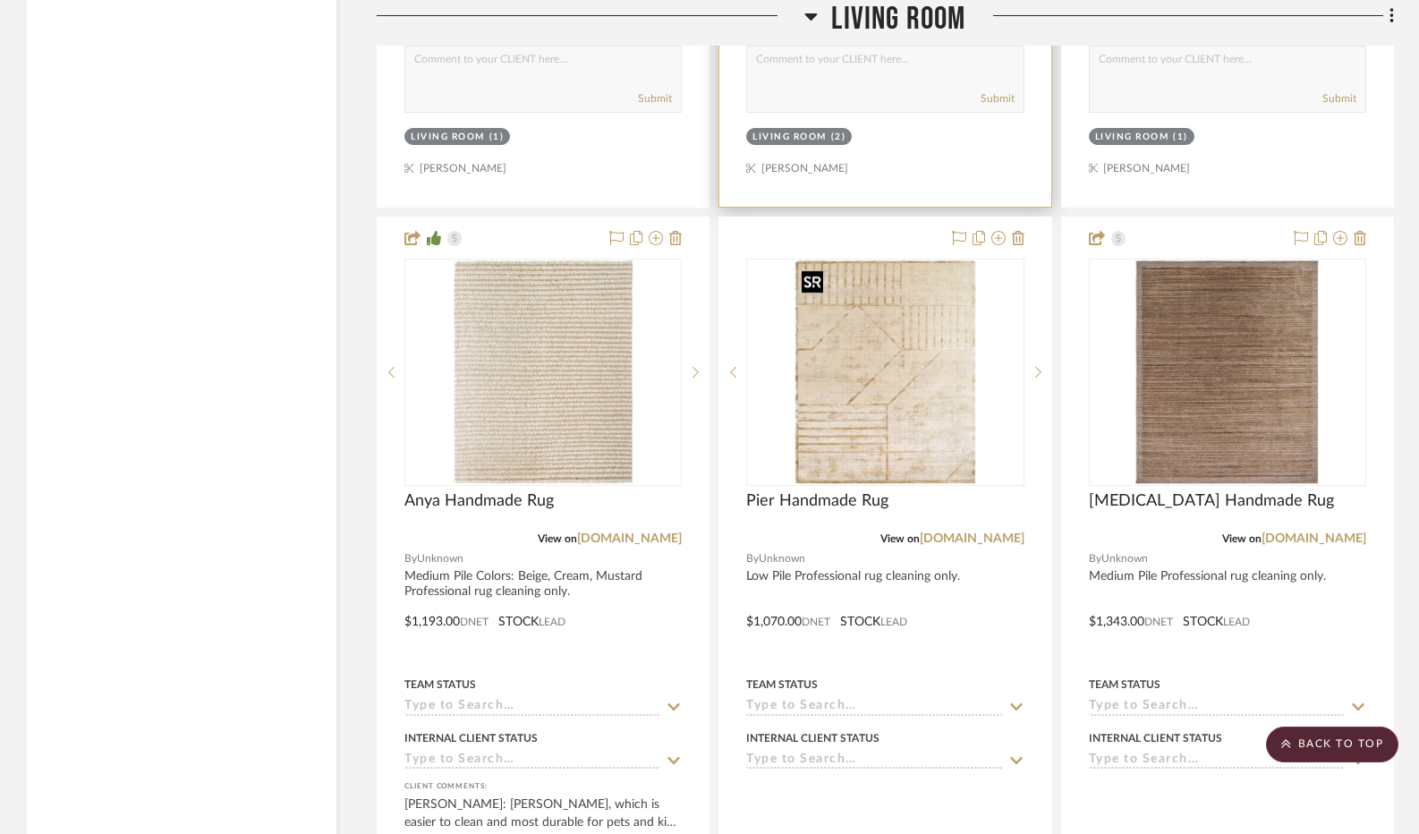
scroll to position [5011, 0]
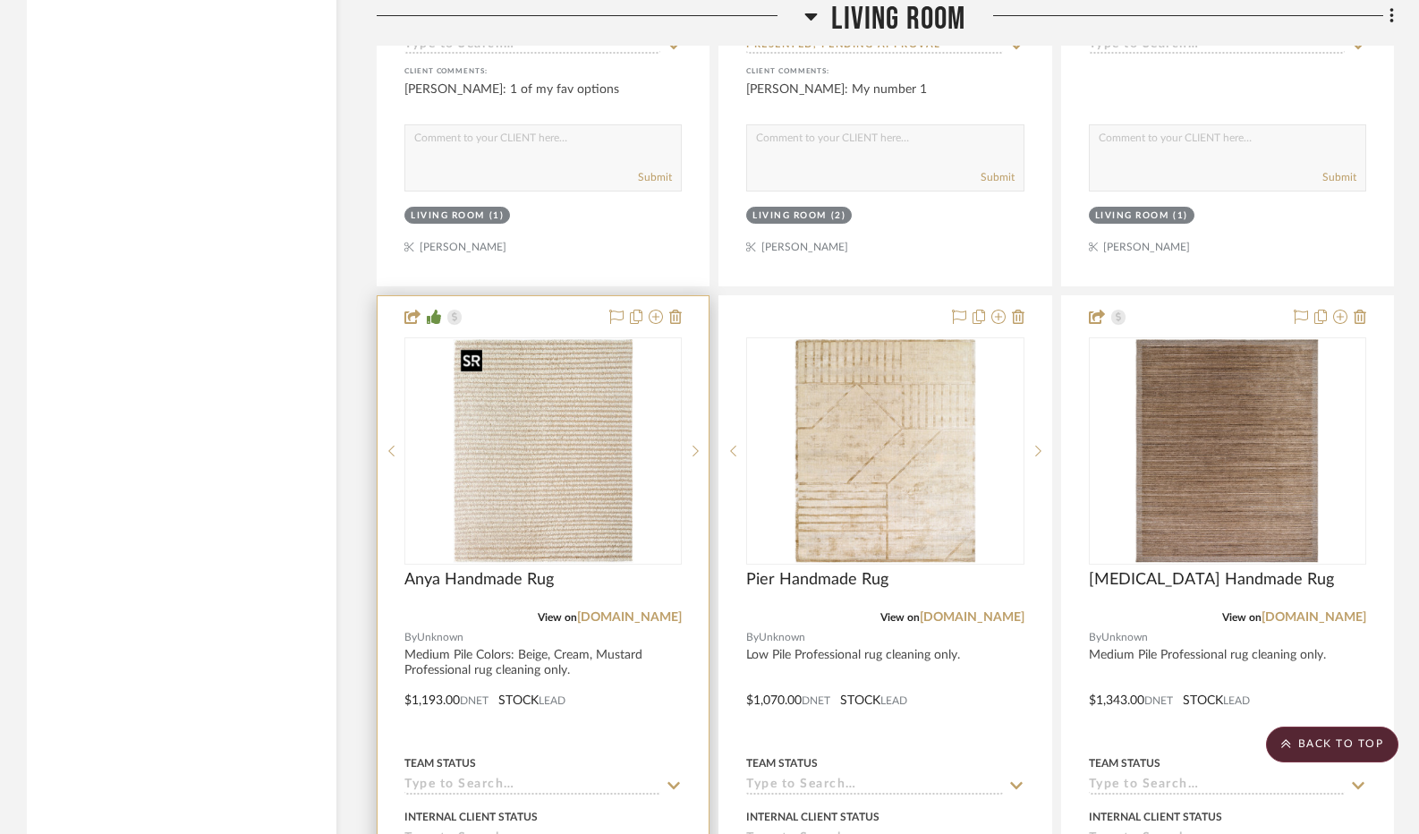
click at [567, 439] on img "0" at bounding box center [544, 451] width 180 height 224
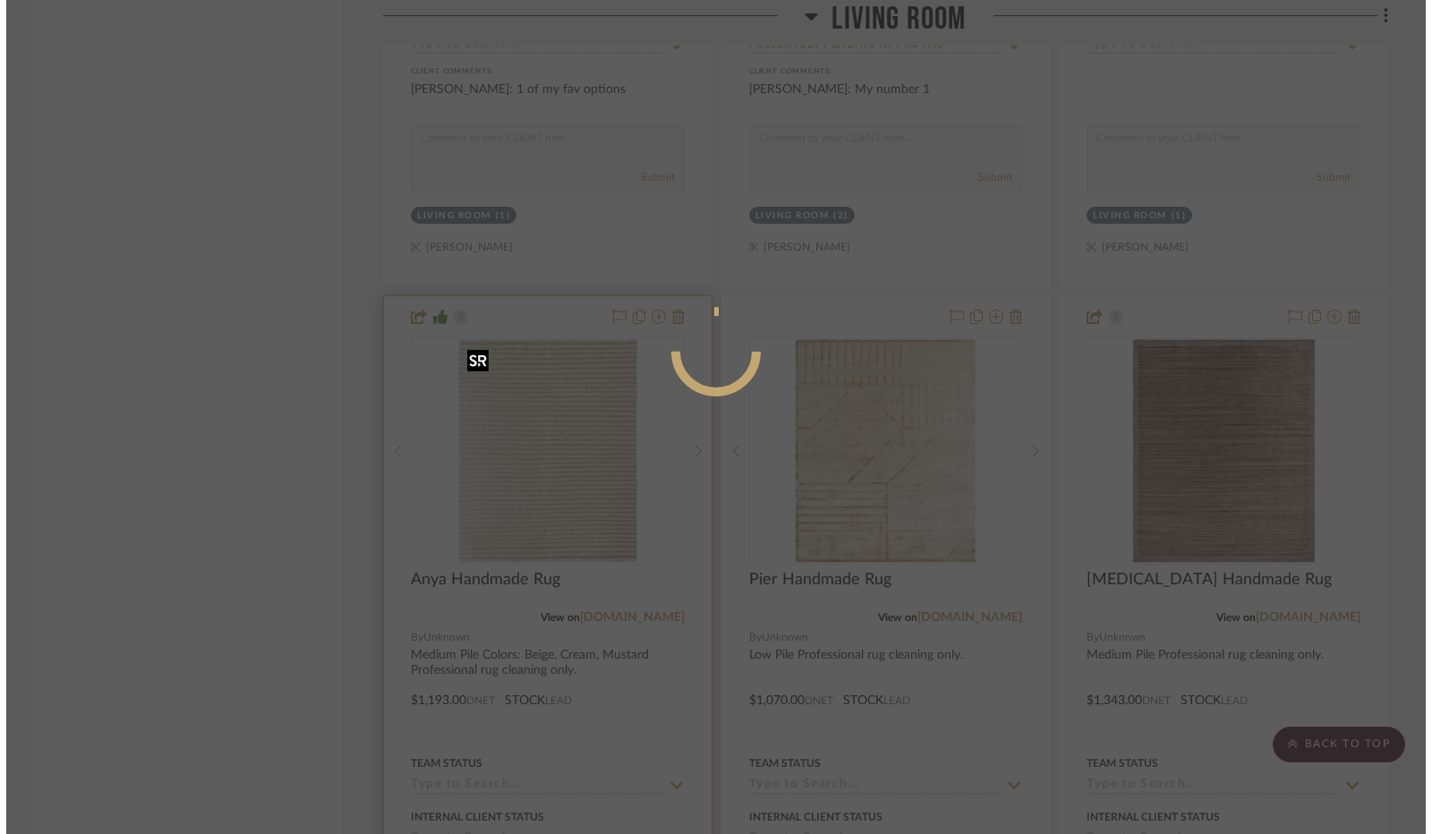
scroll to position [0, 0]
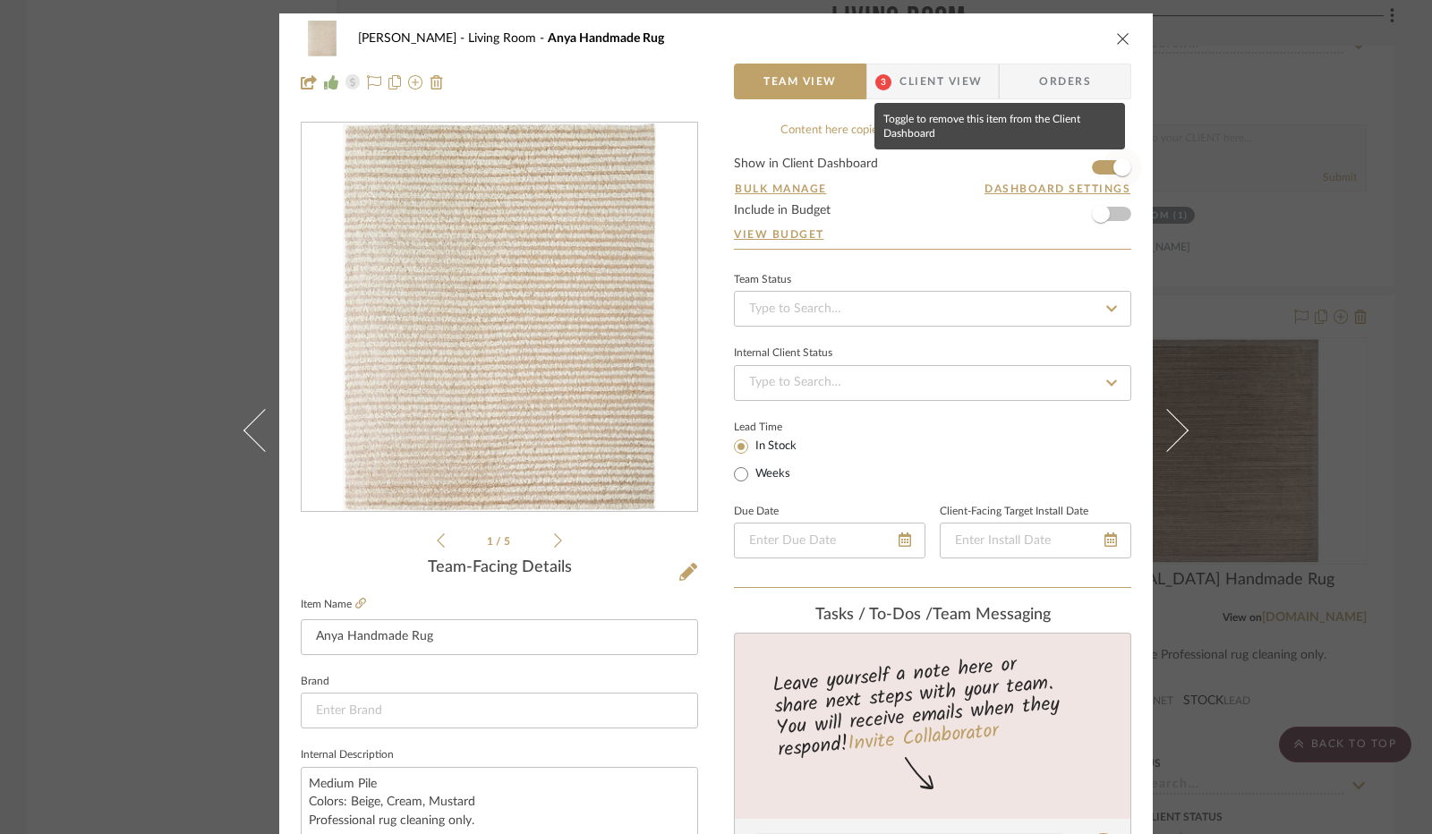
click at [1113, 169] on span "button" at bounding box center [1122, 167] width 18 height 18
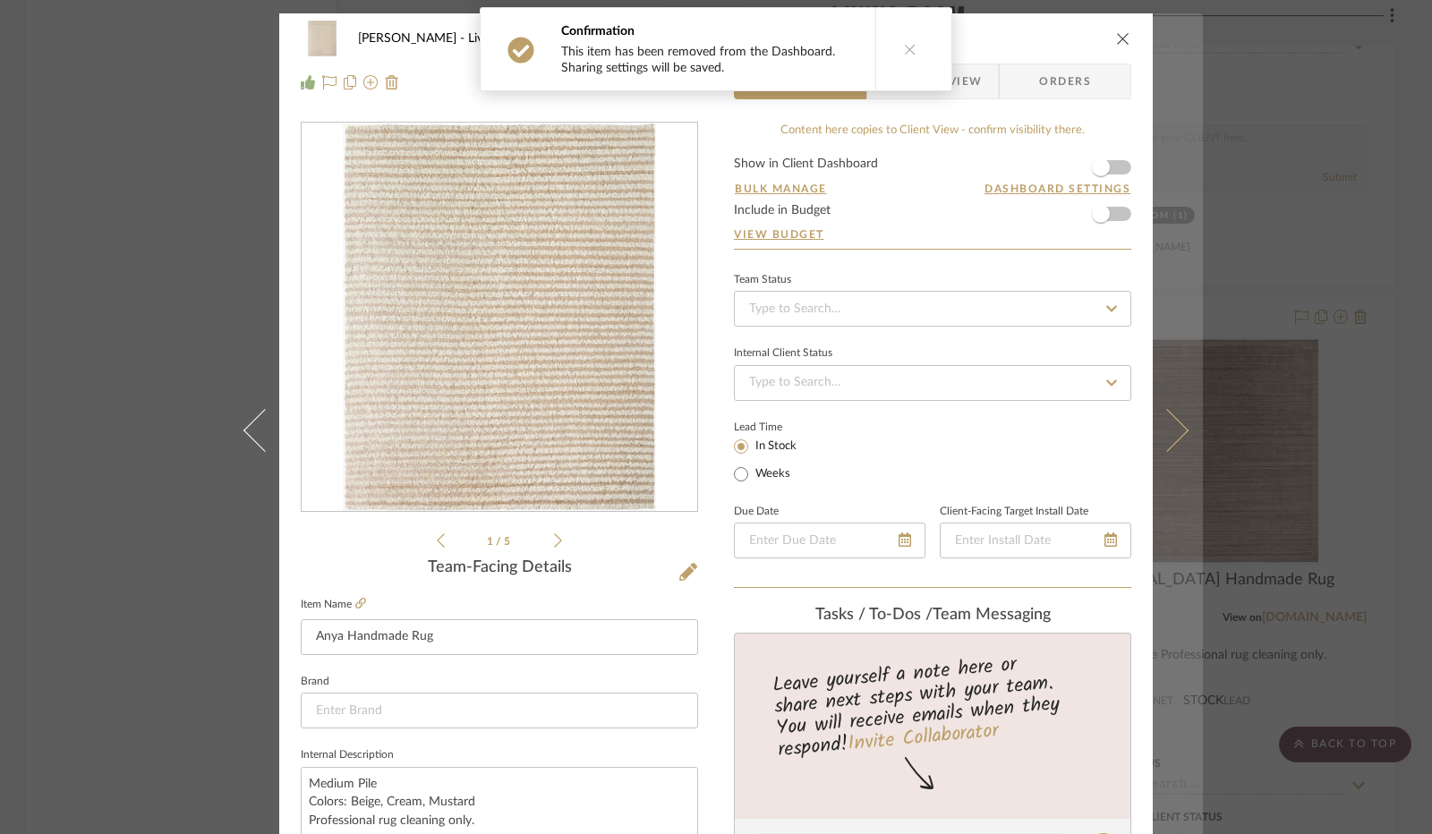
click at [1162, 425] on icon at bounding box center [1166, 430] width 43 height 43
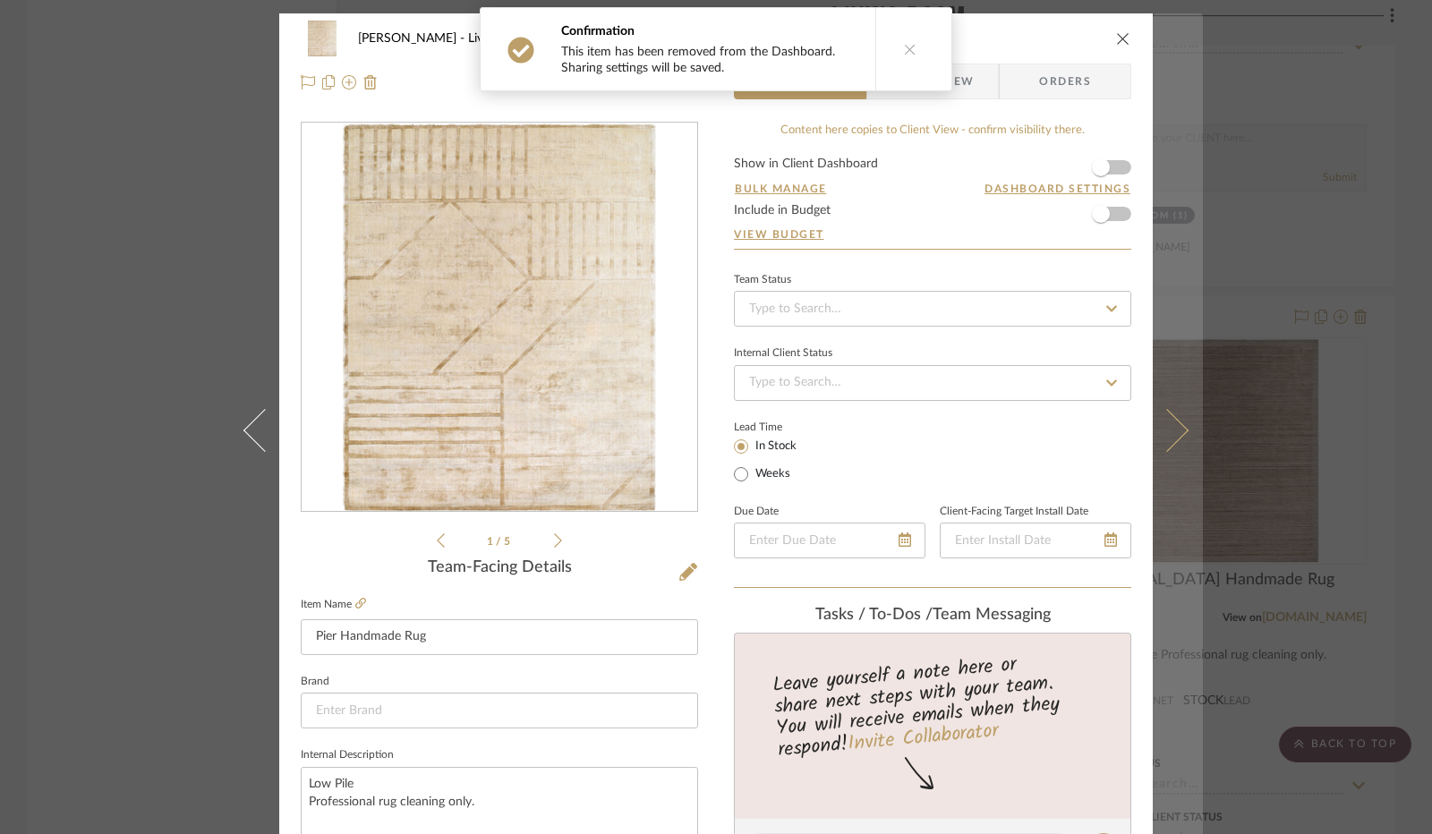
click at [1162, 393] on button at bounding box center [1178, 430] width 50 height 834
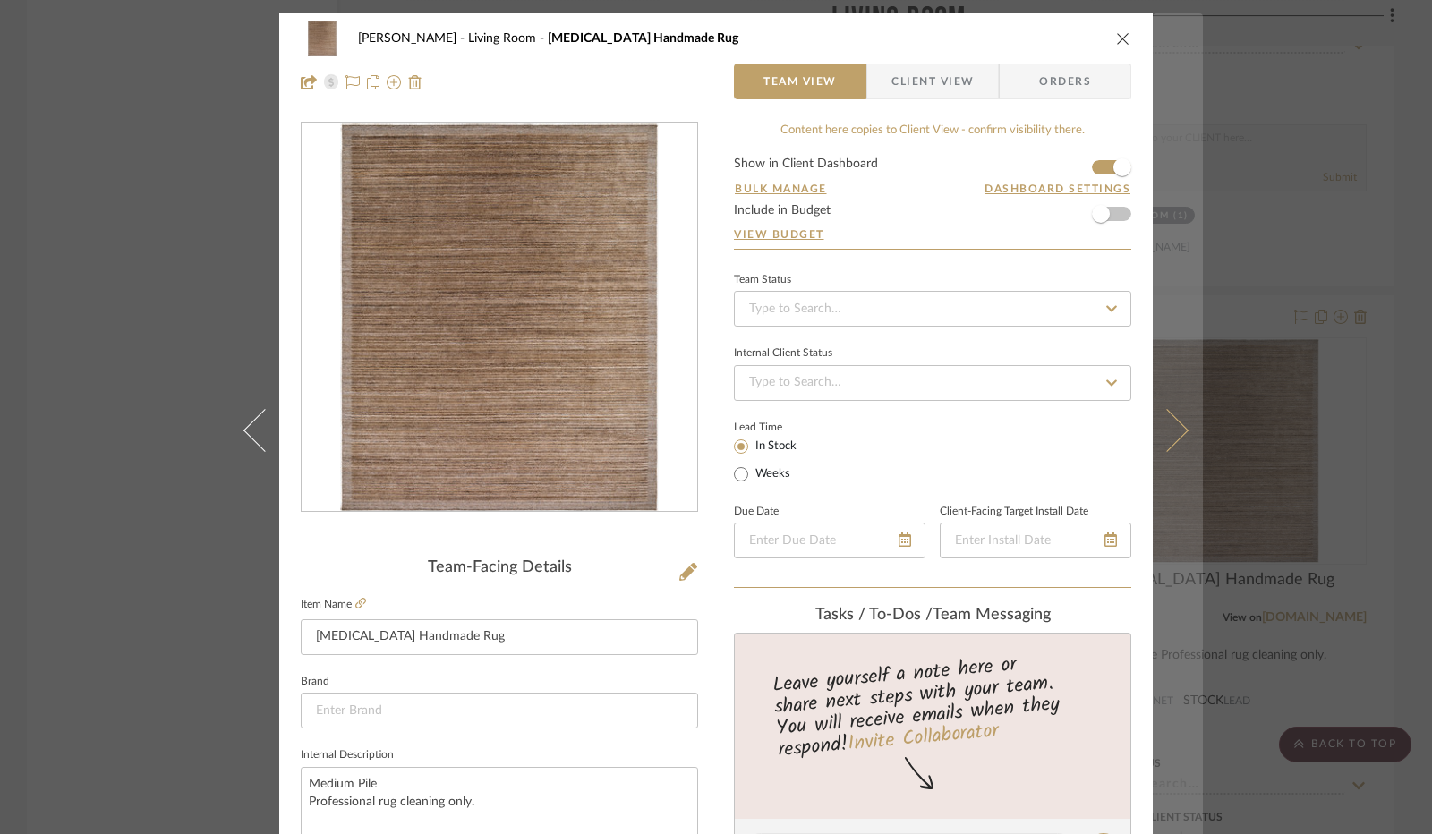
click at [1172, 404] on button at bounding box center [1178, 430] width 50 height 834
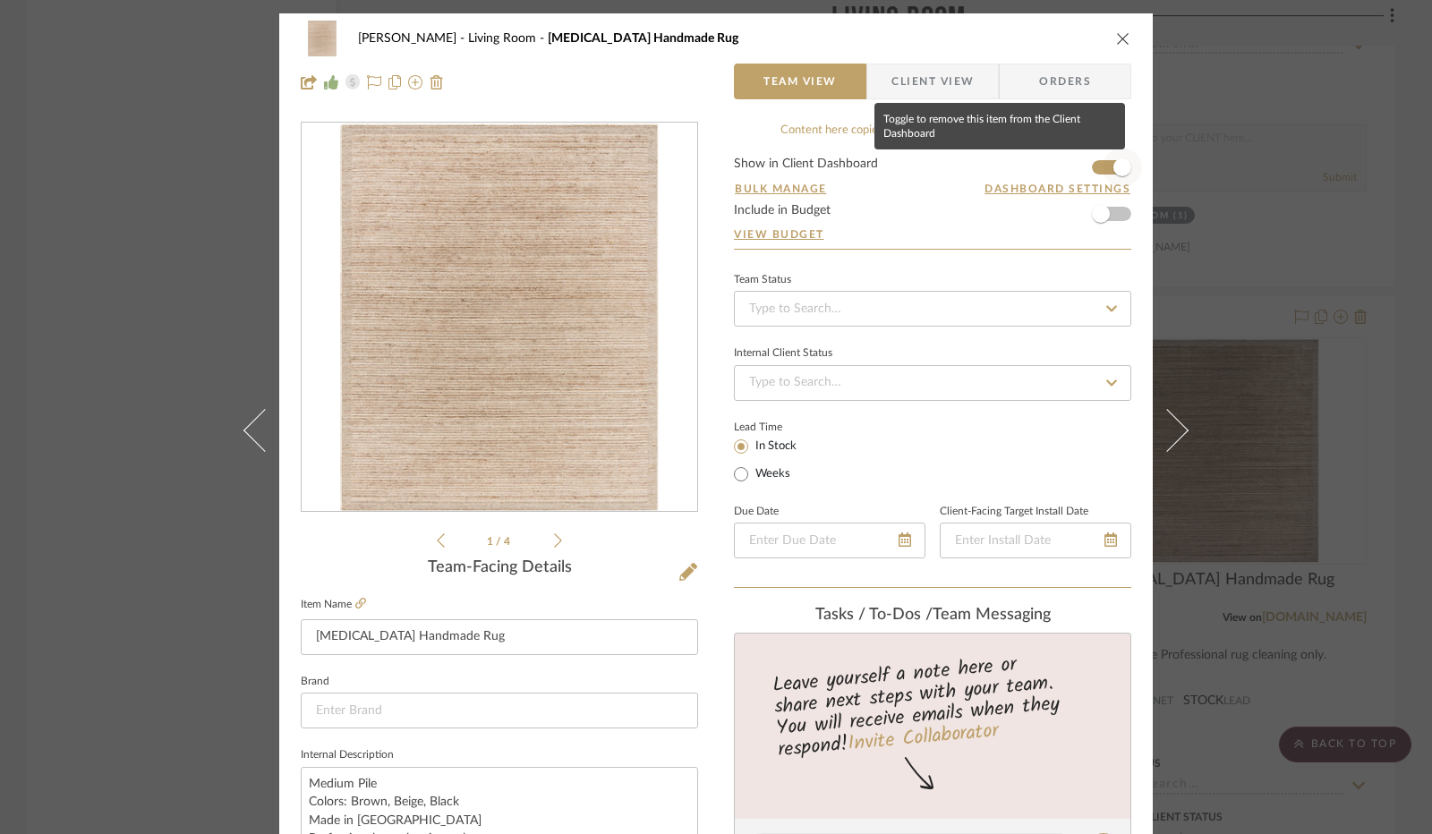
click at [1115, 165] on span "button" at bounding box center [1122, 167] width 18 height 18
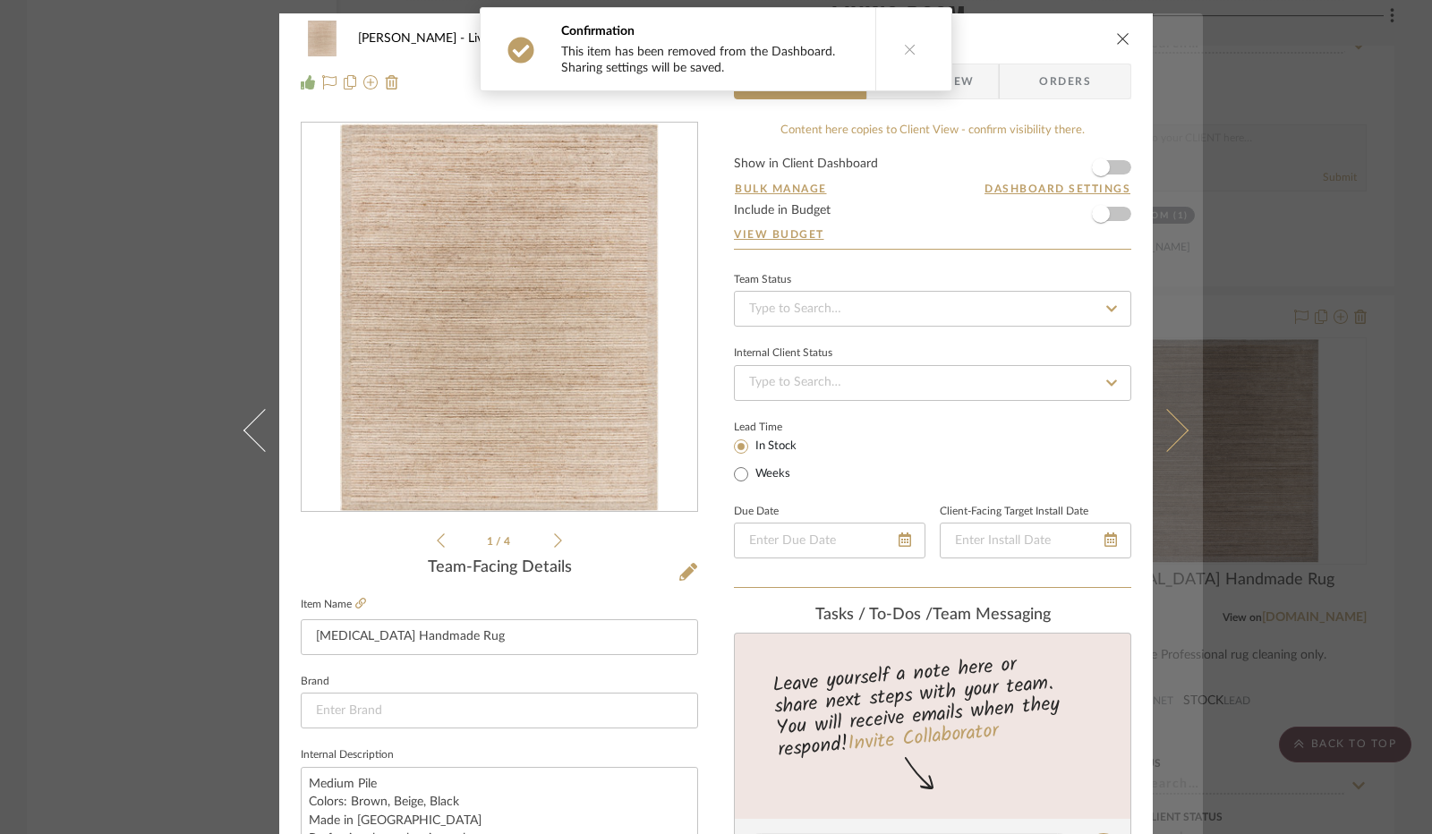
click at [1159, 416] on icon at bounding box center [1166, 430] width 43 height 43
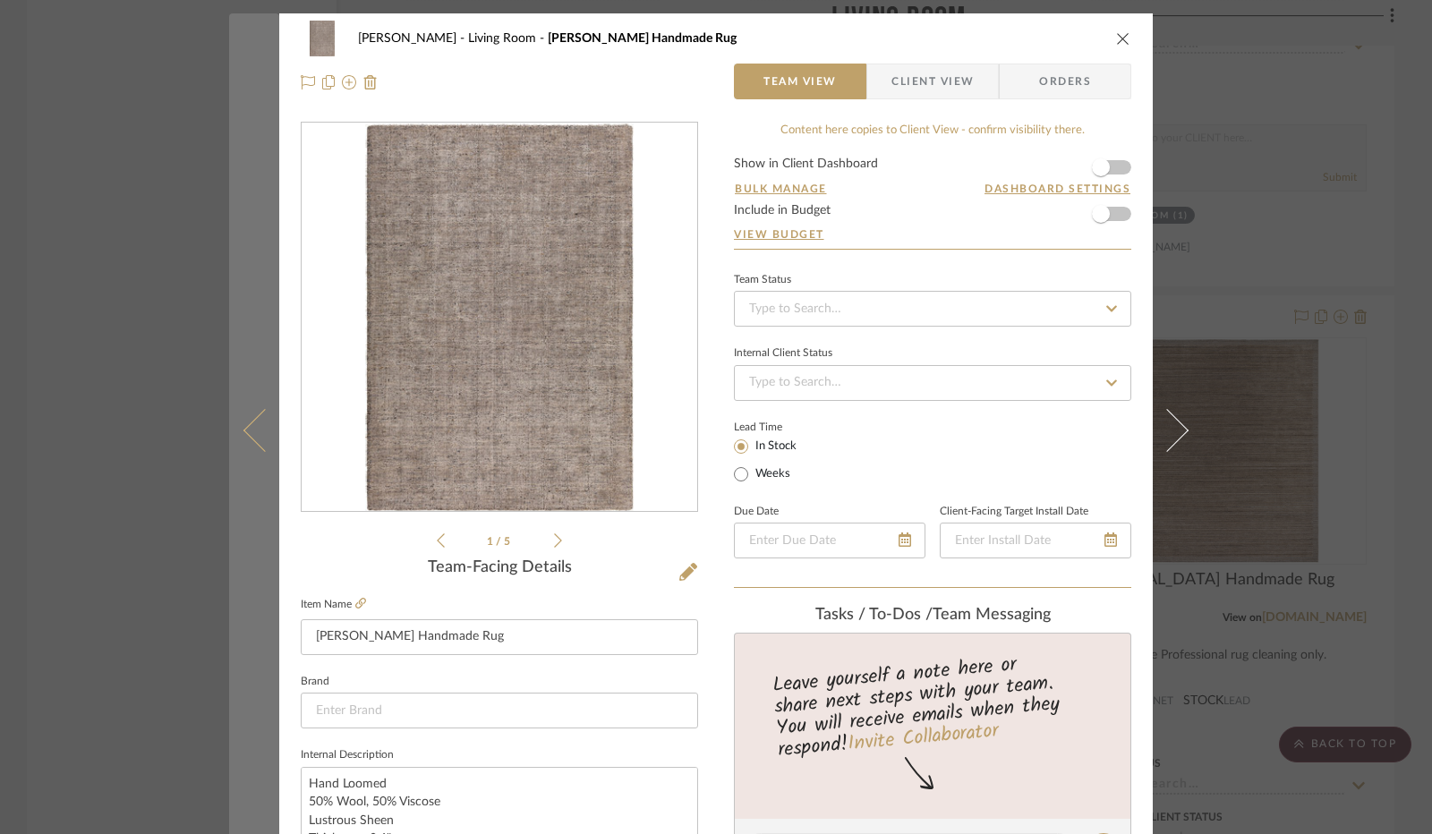
click at [265, 430] on icon at bounding box center [264, 430] width 43 height 43
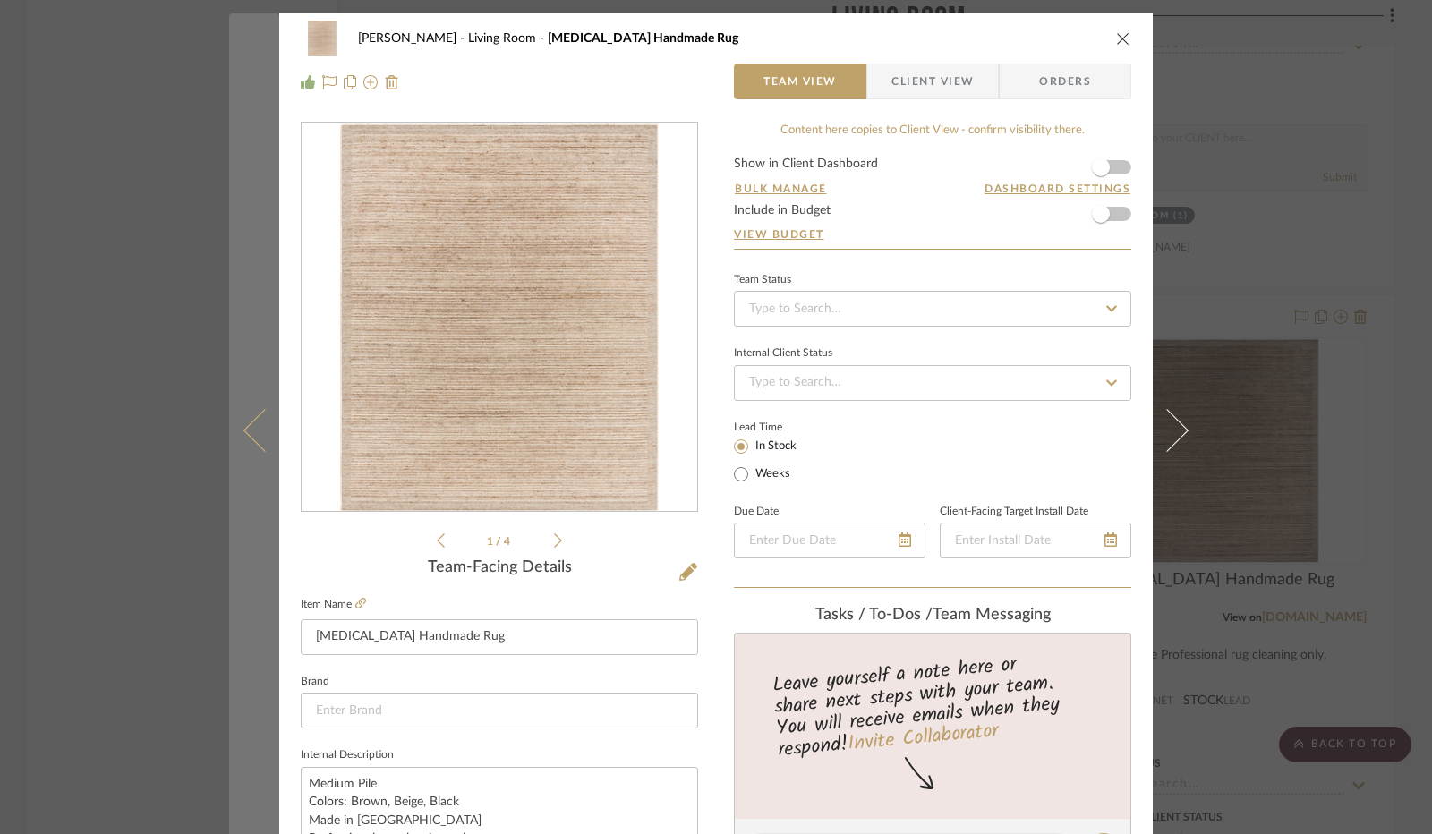
click at [246, 438] on icon at bounding box center [264, 430] width 43 height 43
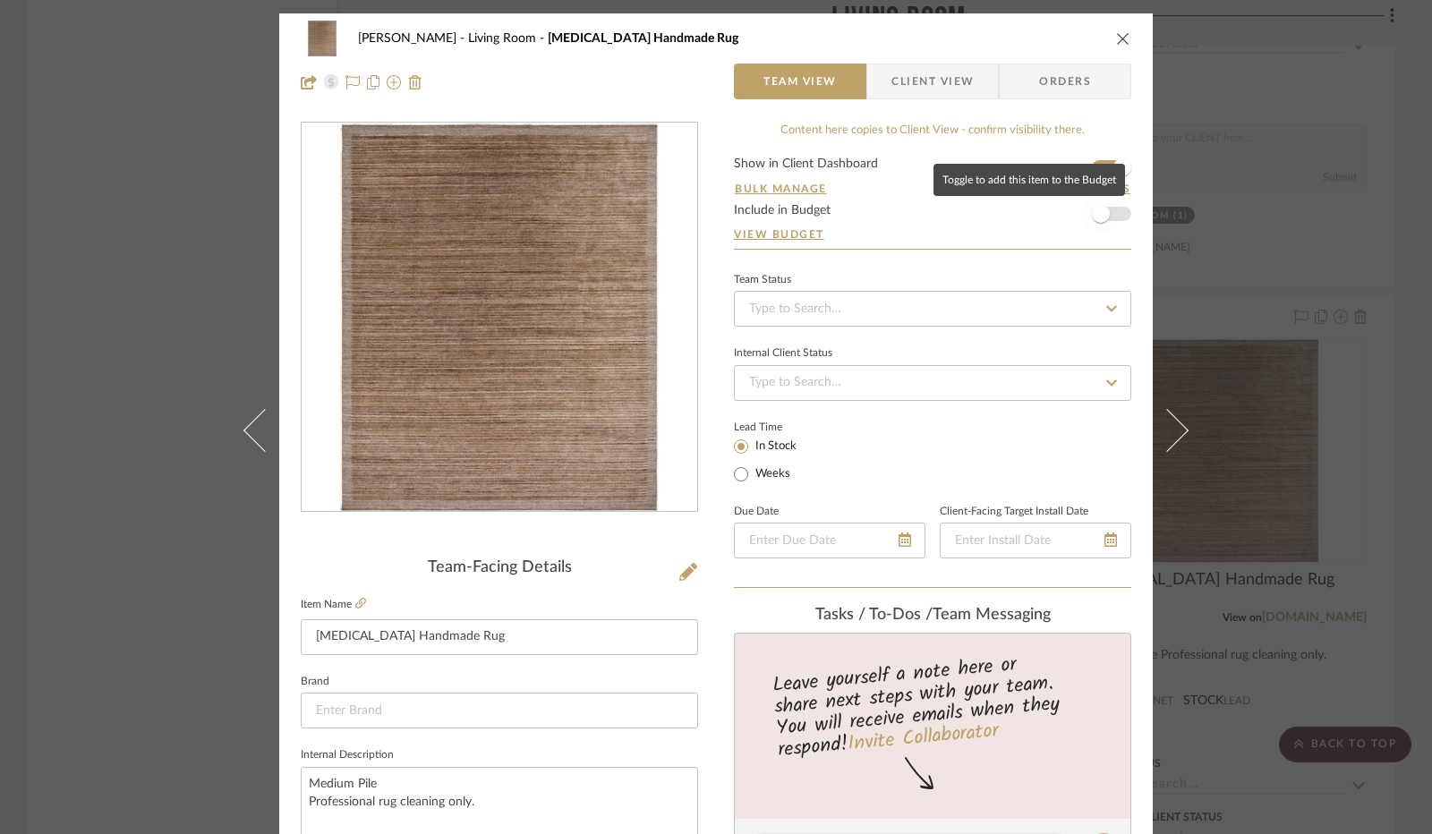
click at [1093, 214] on span "button" at bounding box center [1101, 214] width 18 height 18
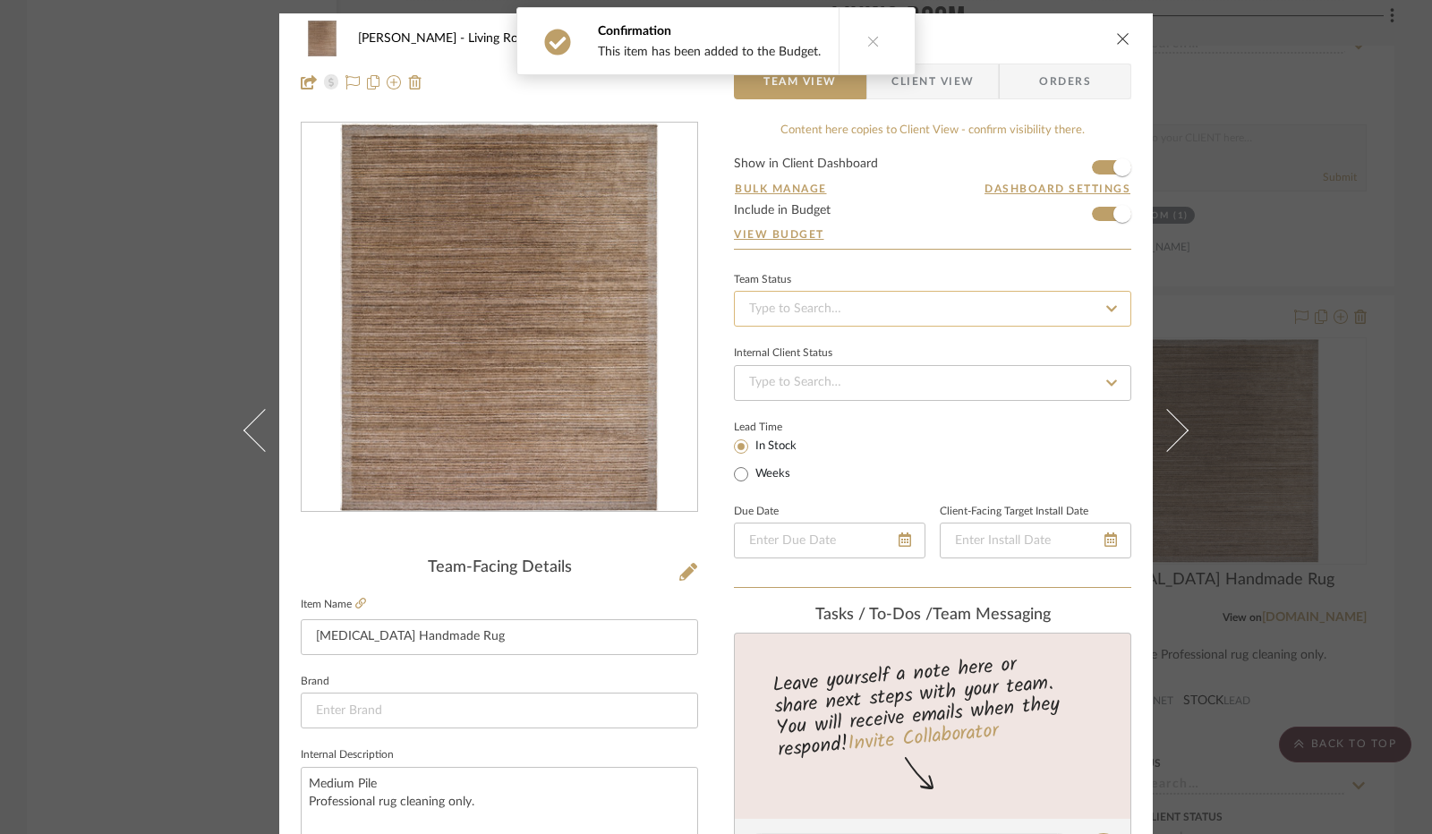
click at [868, 310] on input at bounding box center [932, 309] width 397 height 36
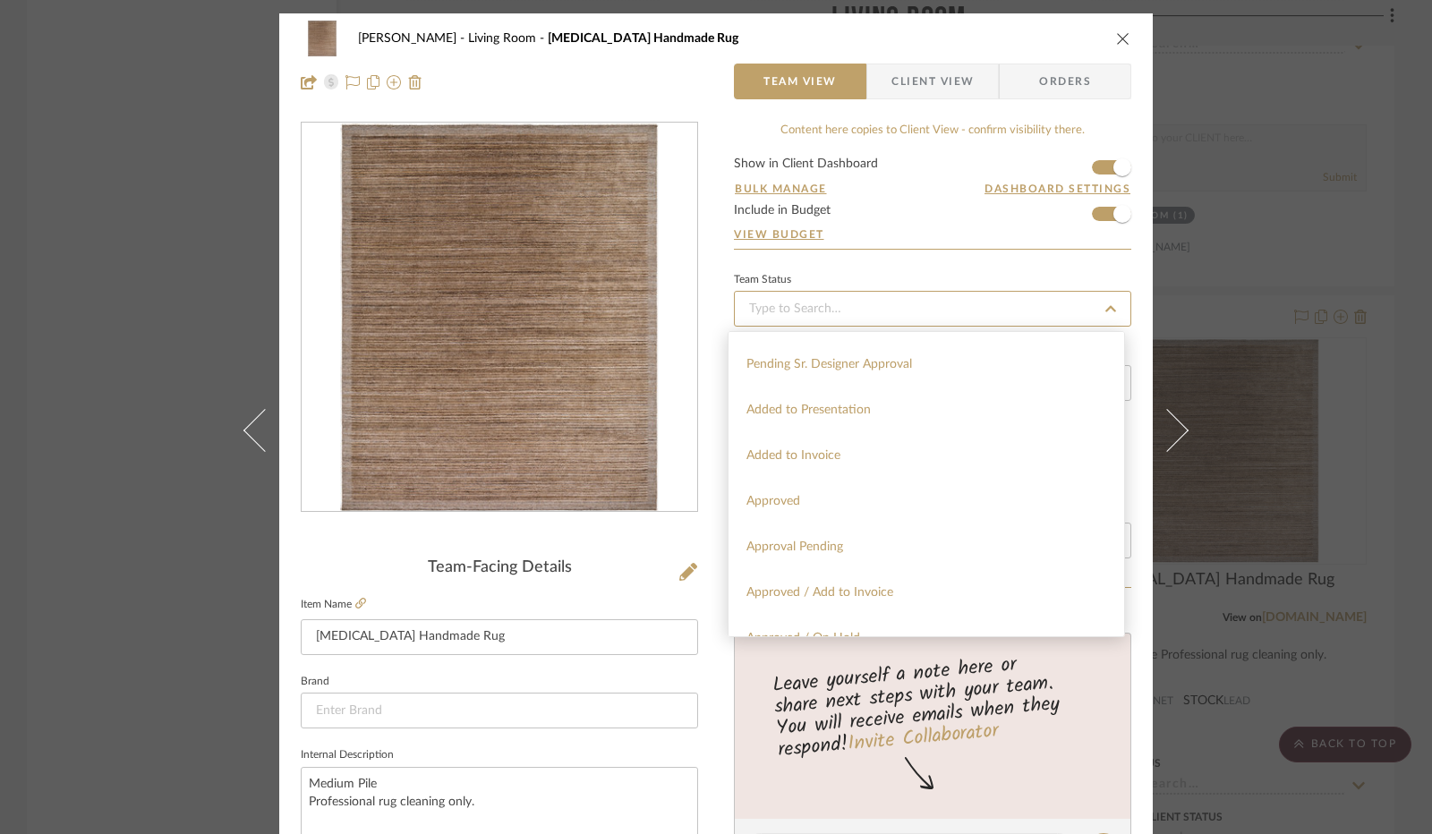
scroll to position [805, 0]
click at [870, 422] on div "Added to Invoice" at bounding box center [926, 417] width 396 height 46
type input "[DATE]"
type input "Added to Invoice"
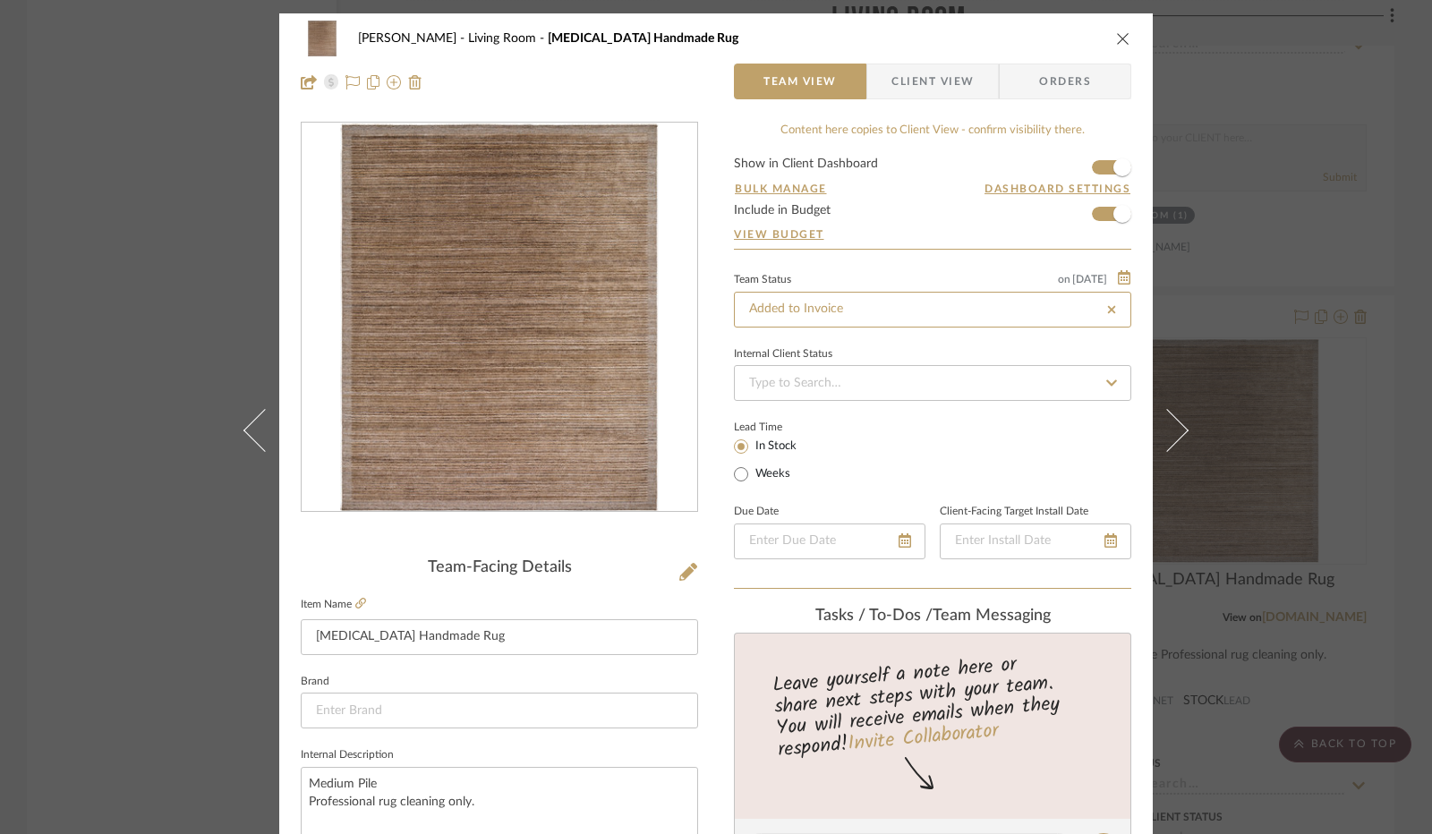
type input "[DATE]"
type input "Added to Invoice"
click at [877, 377] on input at bounding box center [932, 383] width 397 height 36
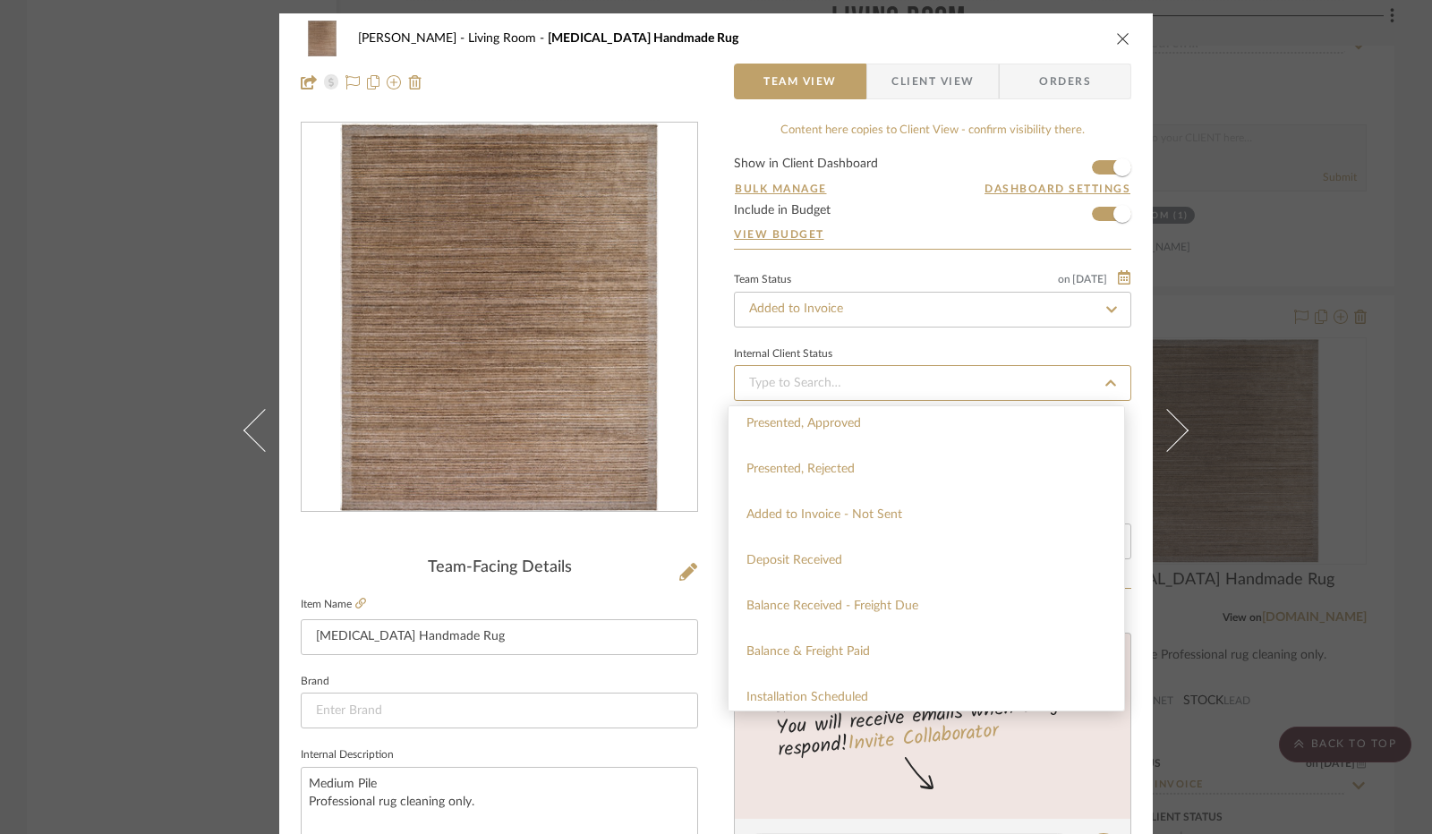
scroll to position [202, 0]
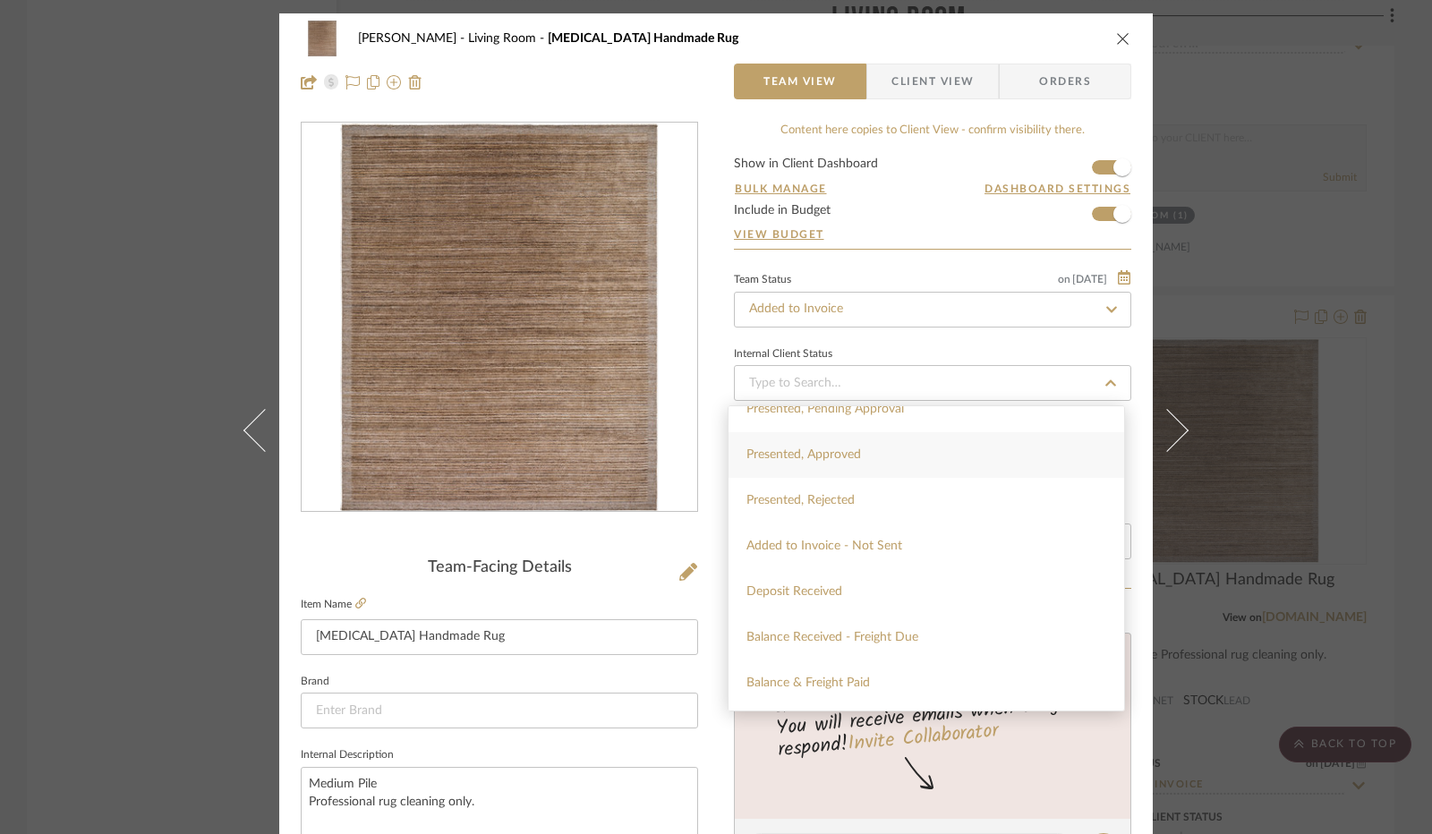
click at [873, 468] on div "Presented, Approved" at bounding box center [926, 455] width 396 height 46
type input "[DATE]"
type input "Presented, Approved"
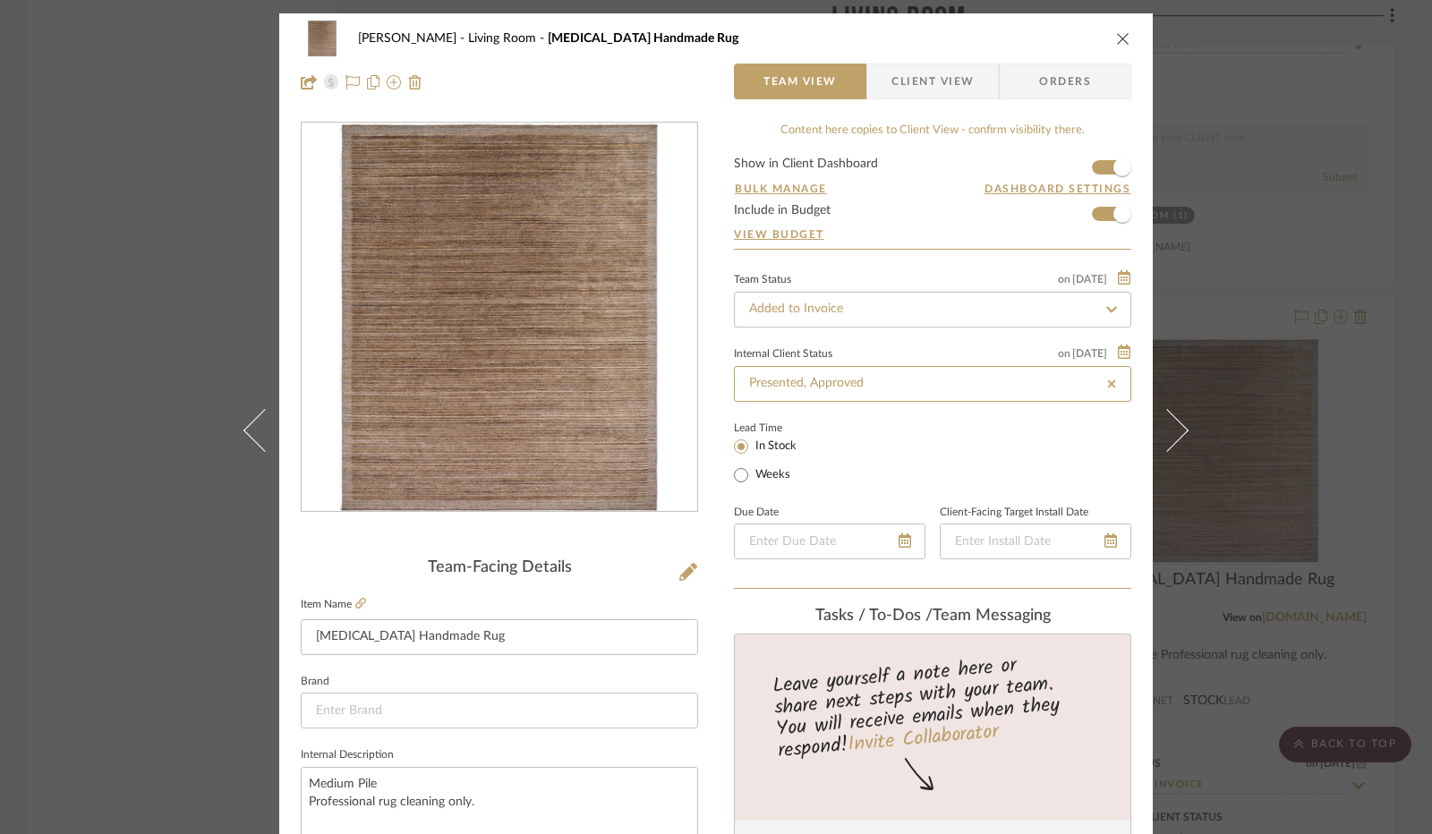
type input "[DATE]"
type input "Presented, Approved"
click at [893, 389] on input "Presented, Approved" at bounding box center [932, 384] width 397 height 36
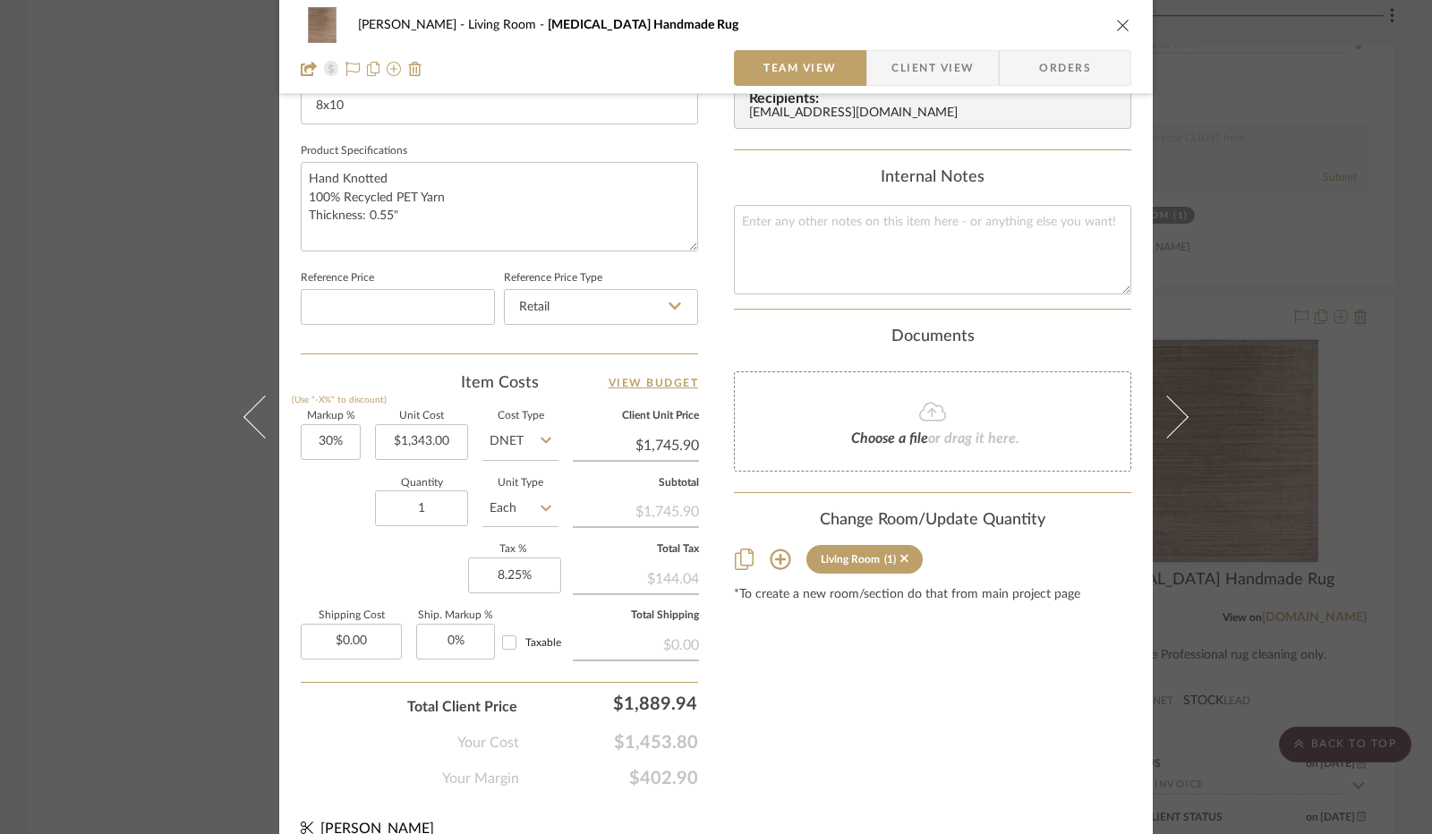
scroll to position [829, 0]
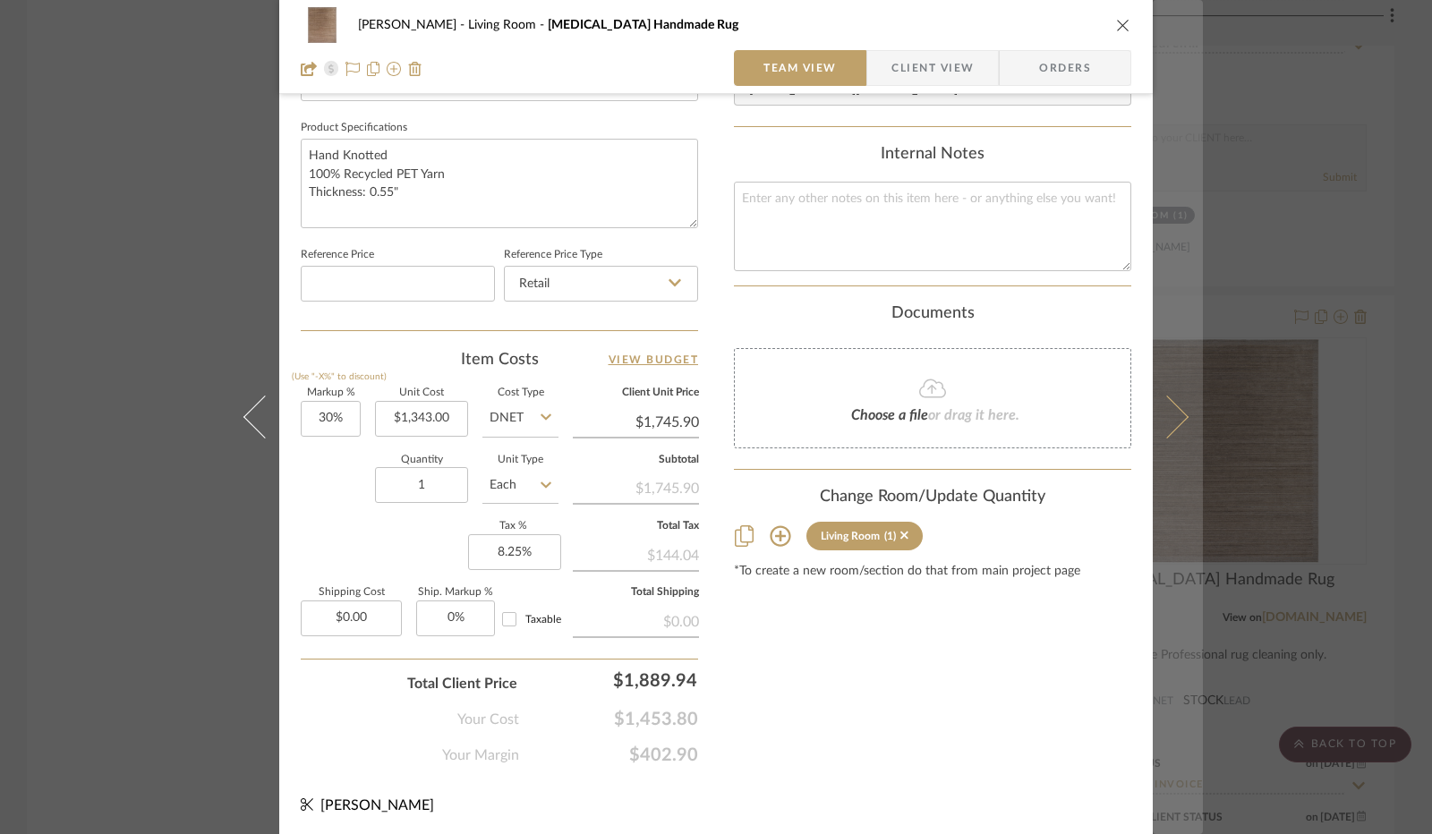
click at [1167, 420] on icon at bounding box center [1166, 417] width 43 height 43
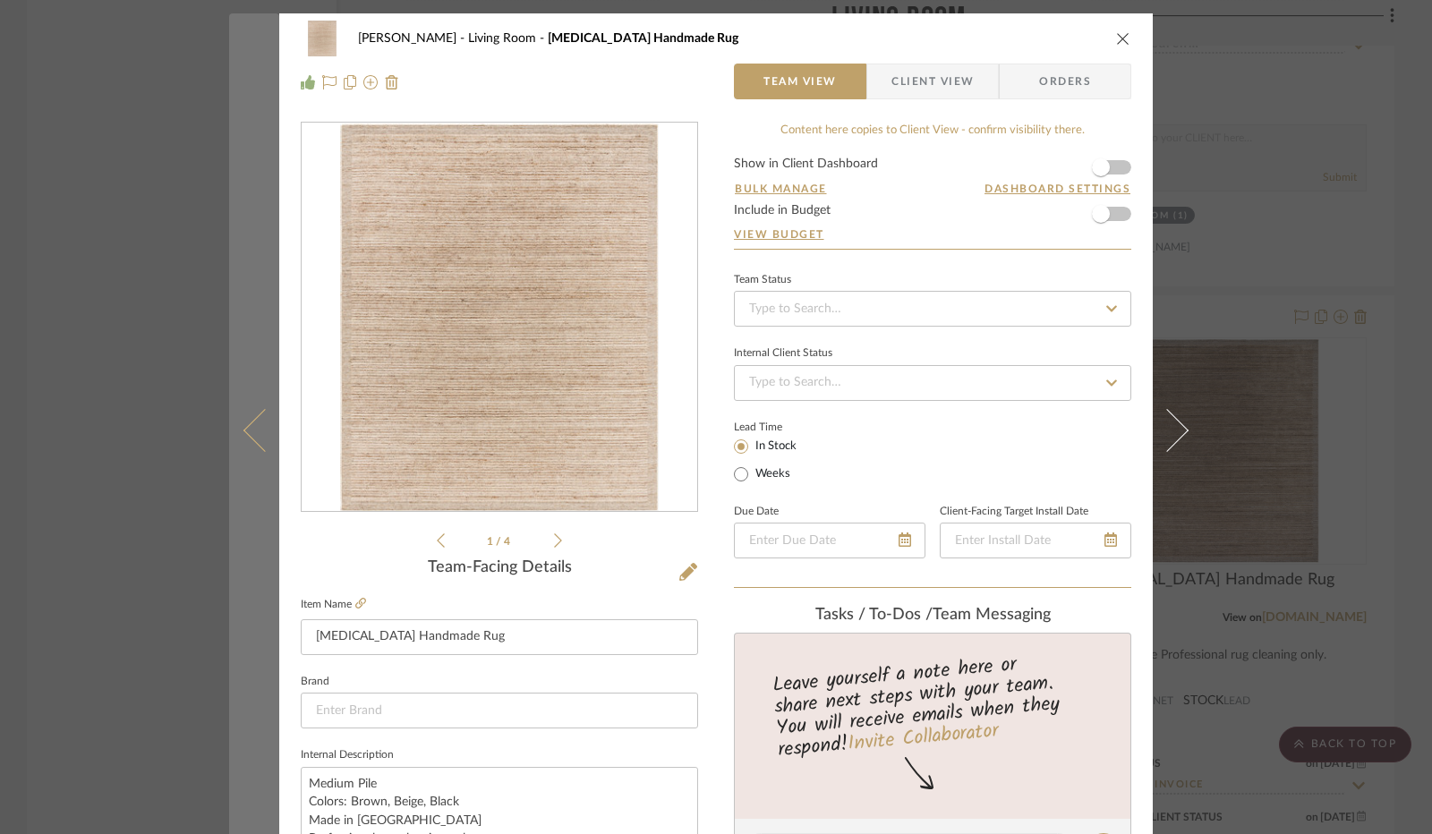
click at [246, 438] on icon at bounding box center [264, 430] width 43 height 43
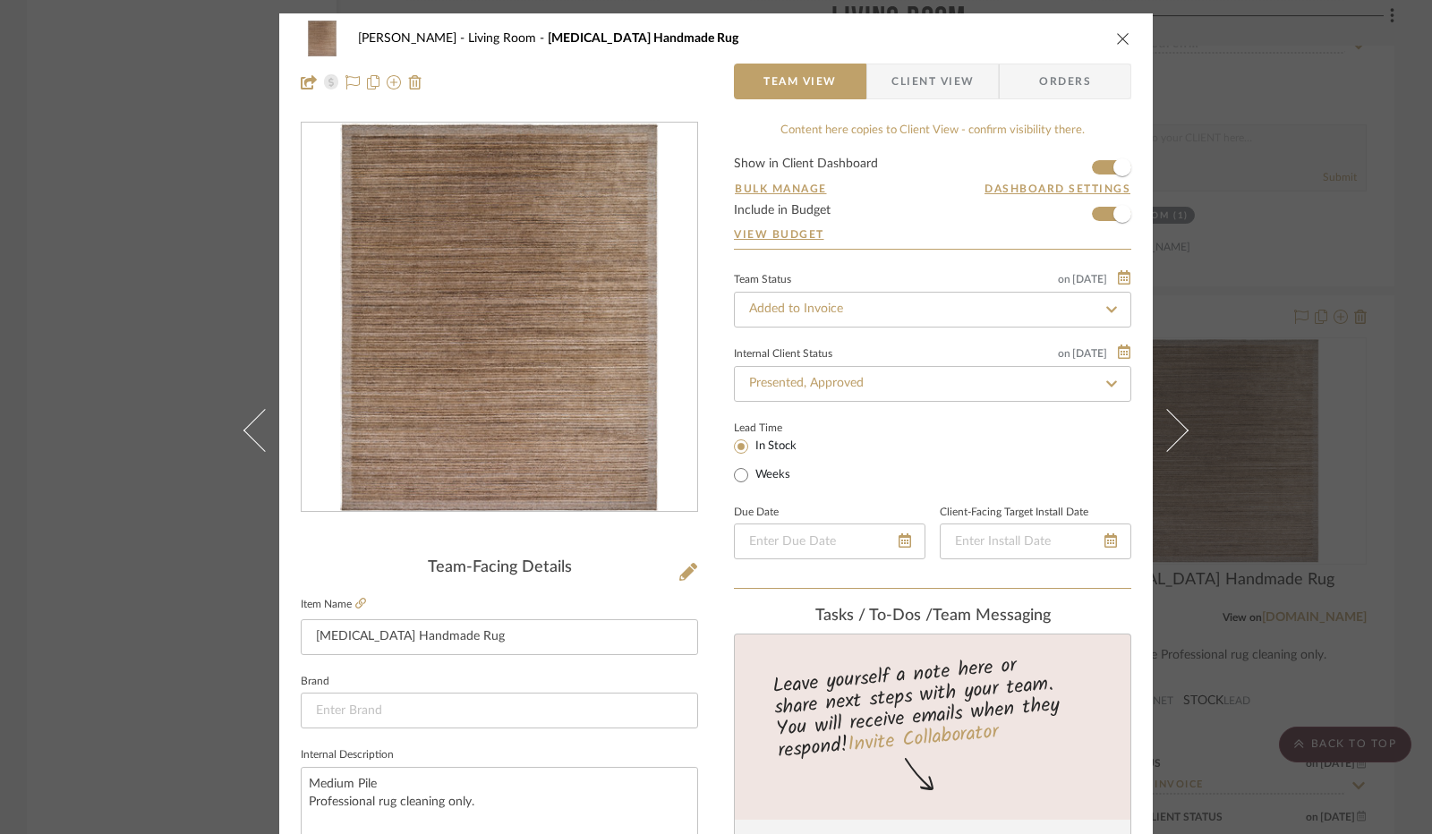
click at [934, 81] on span "Client View" at bounding box center [932, 82] width 82 height 36
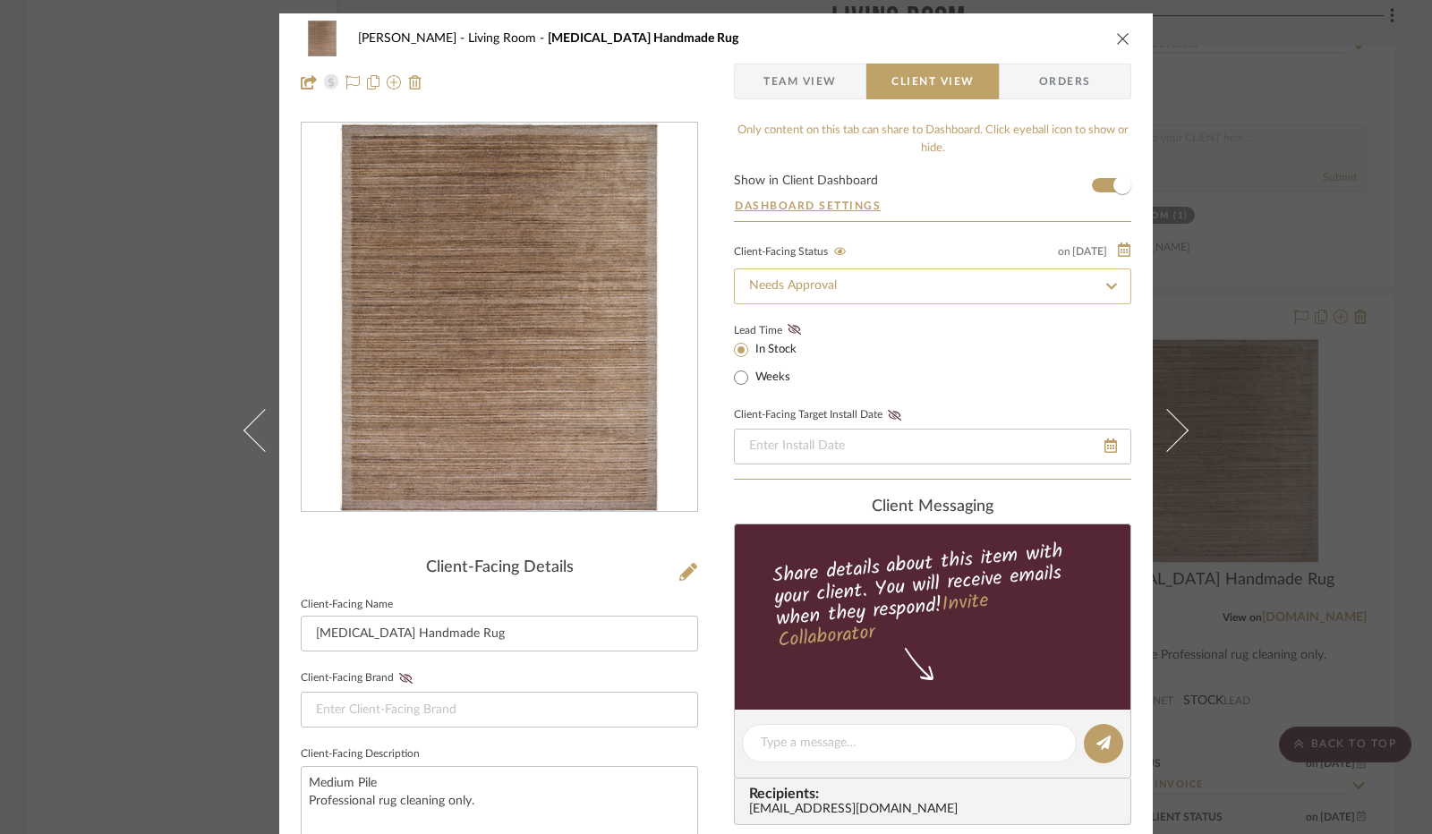
click at [902, 285] on input "Needs Approval" at bounding box center [932, 286] width 397 height 36
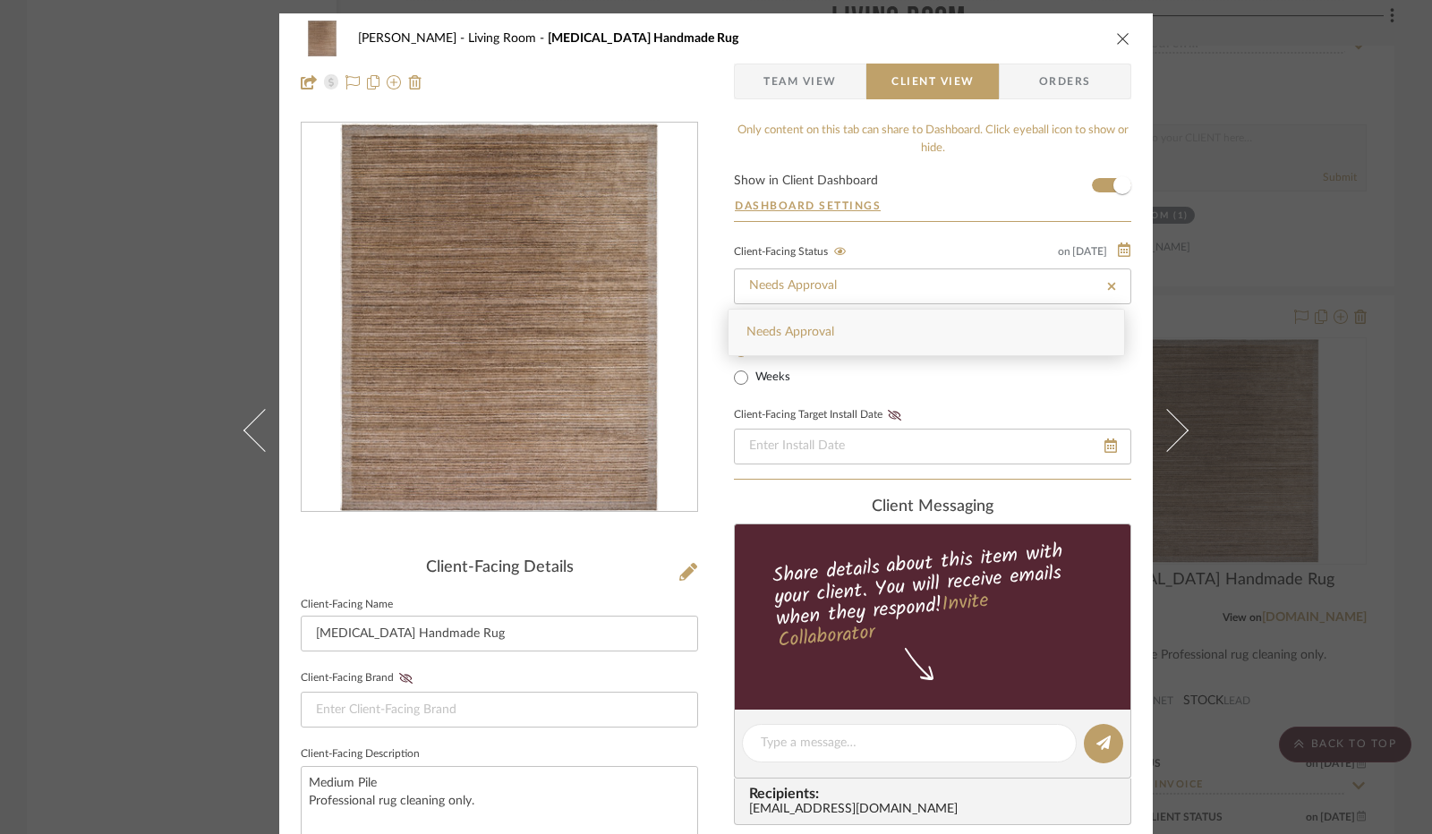
click at [1104, 280] on icon at bounding box center [1111, 286] width 16 height 13
type input "[DATE]"
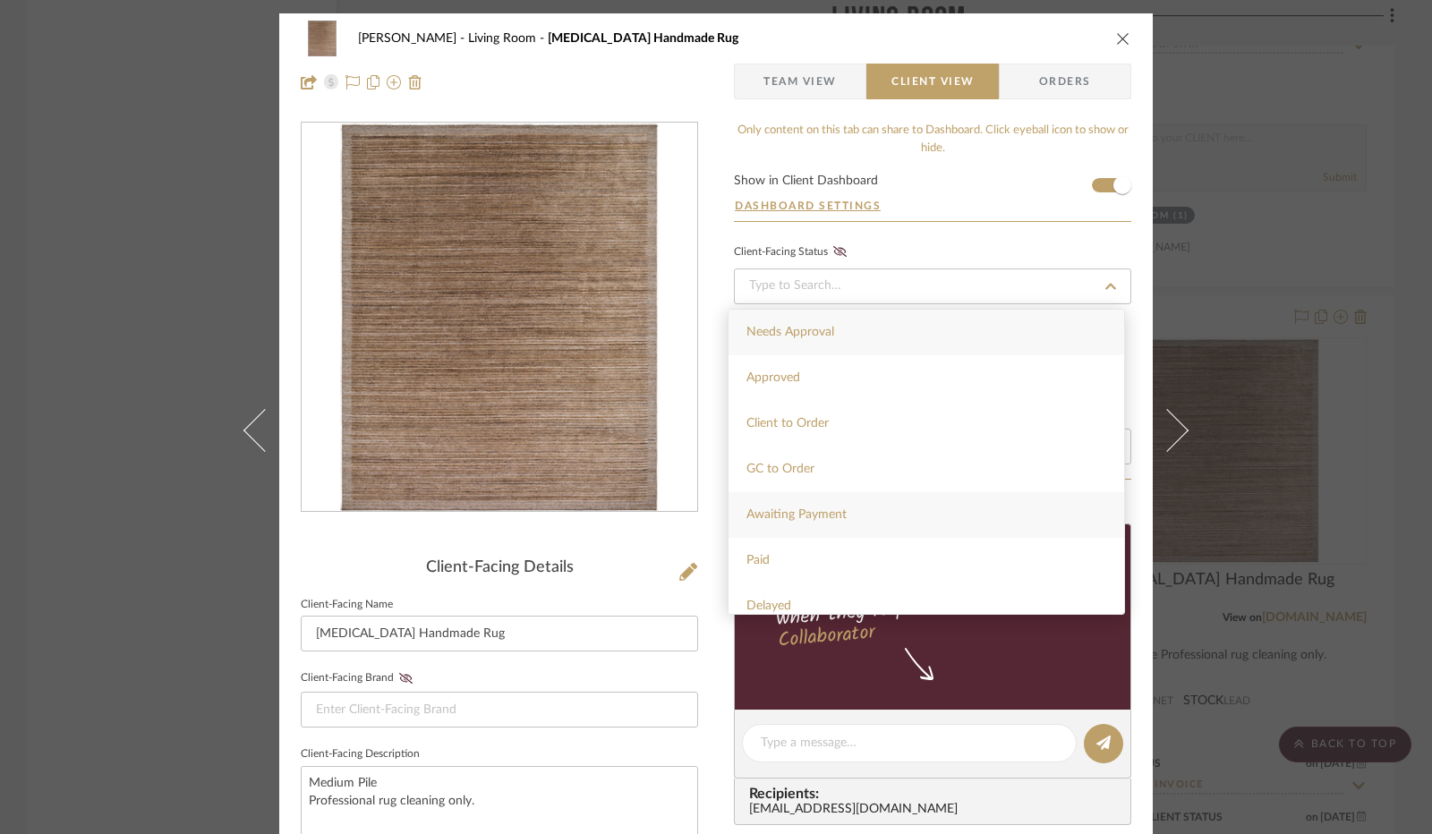
click at [866, 497] on div "Awaiting Payment" at bounding box center [926, 515] width 396 height 46
type input "[DATE]"
type input "Awaiting Payment"
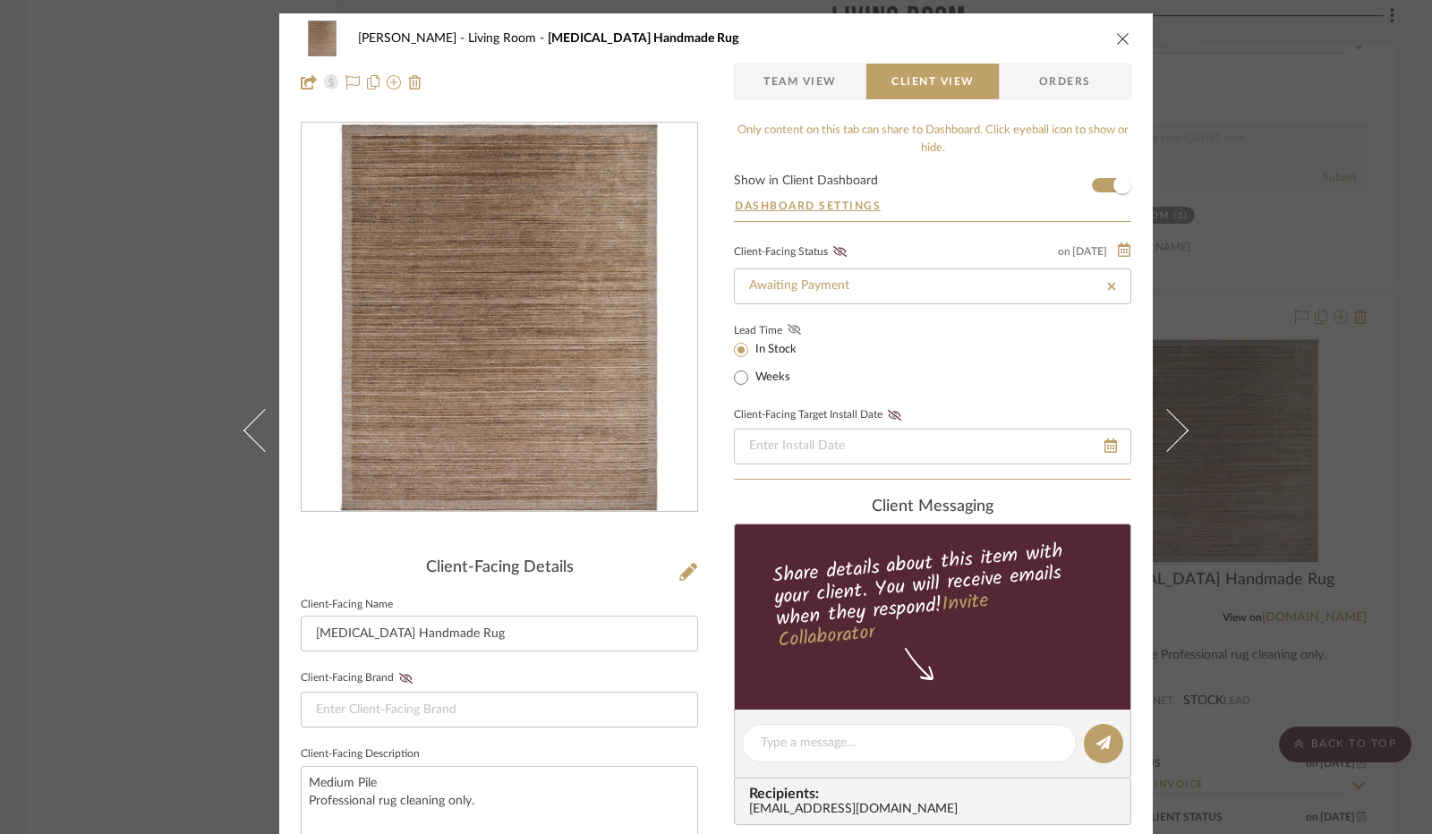
click at [789, 332] on icon at bounding box center [793, 329] width 13 height 11
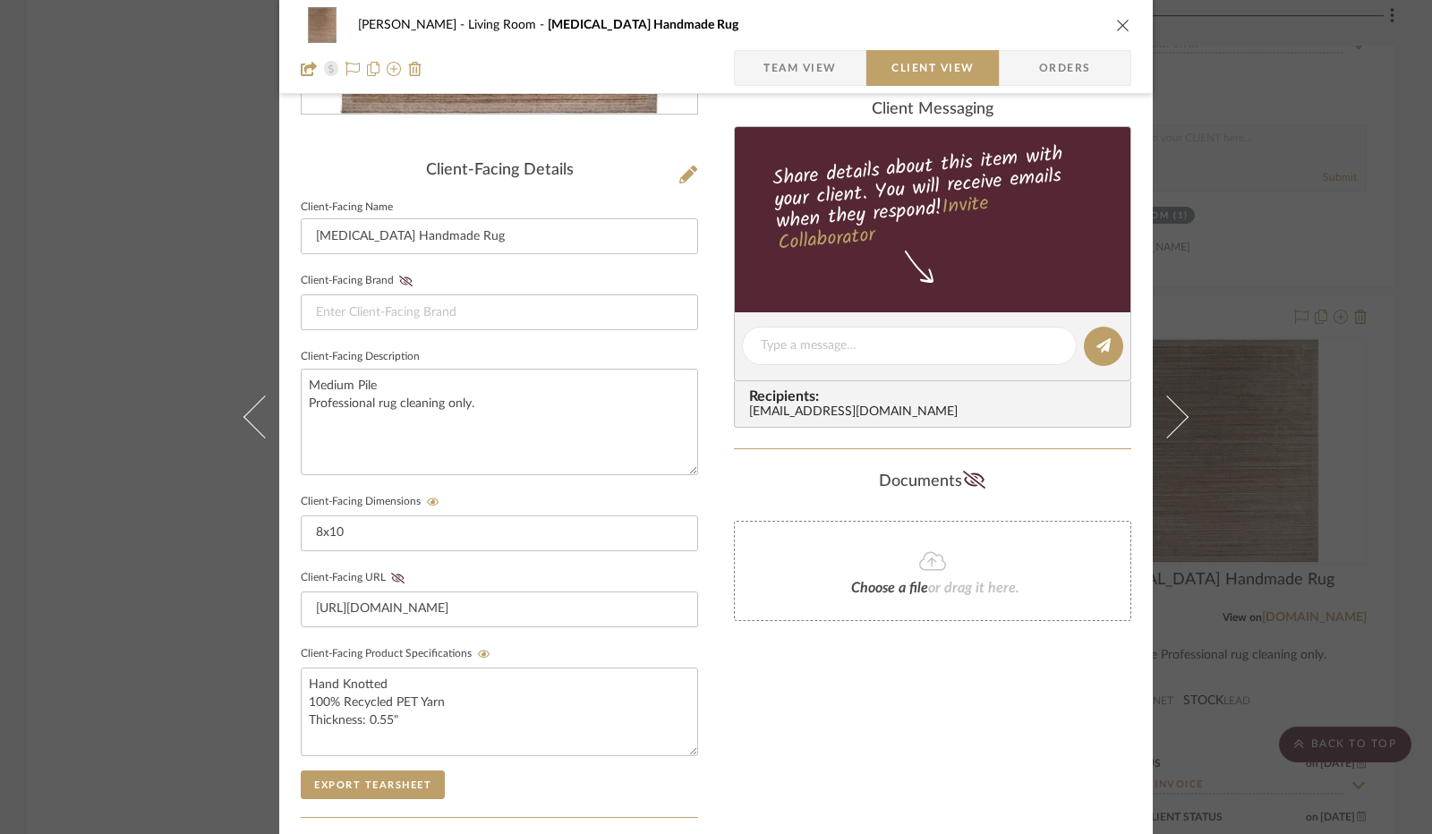
scroll to position [304, 0]
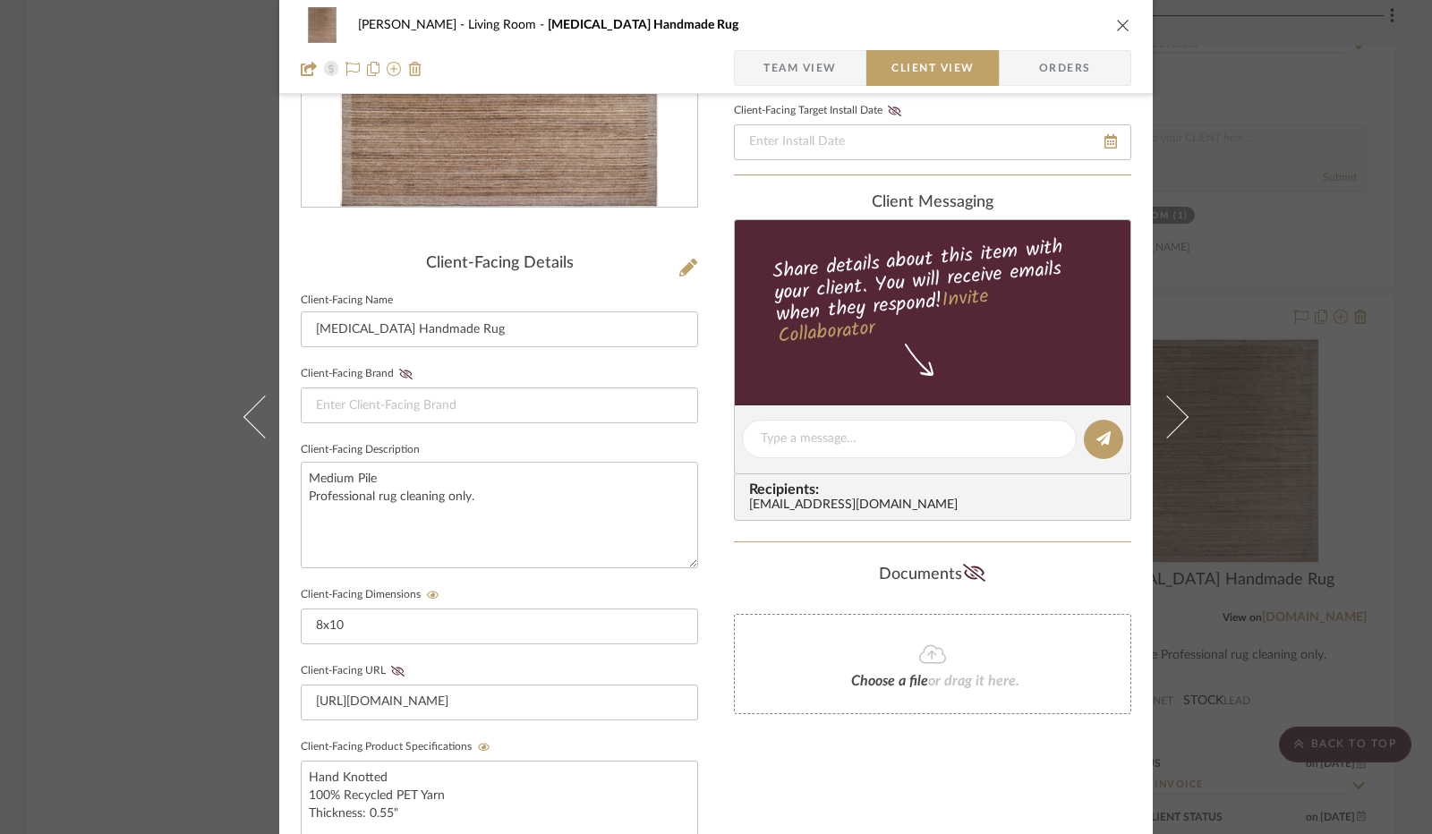
click at [1109, 30] on div "[PERSON_NAME] Living Room [MEDICAL_DATA][PERSON_NAME] Rug" at bounding box center [716, 25] width 830 height 36
click at [1119, 25] on icon "close" at bounding box center [1123, 25] width 14 height 14
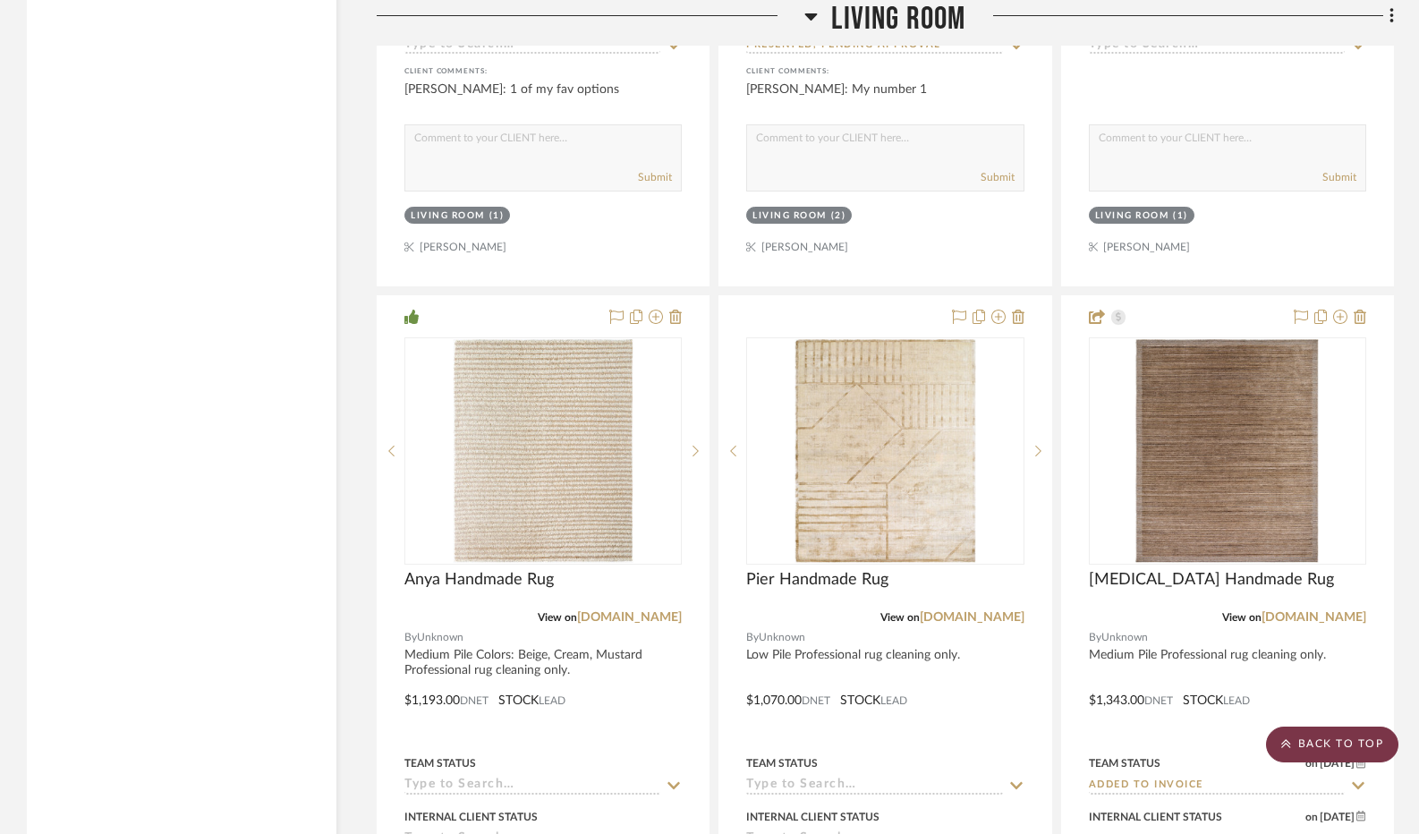
click at [1350, 751] on scroll-to-top-button "BACK TO TOP" at bounding box center [1332, 745] width 132 height 36
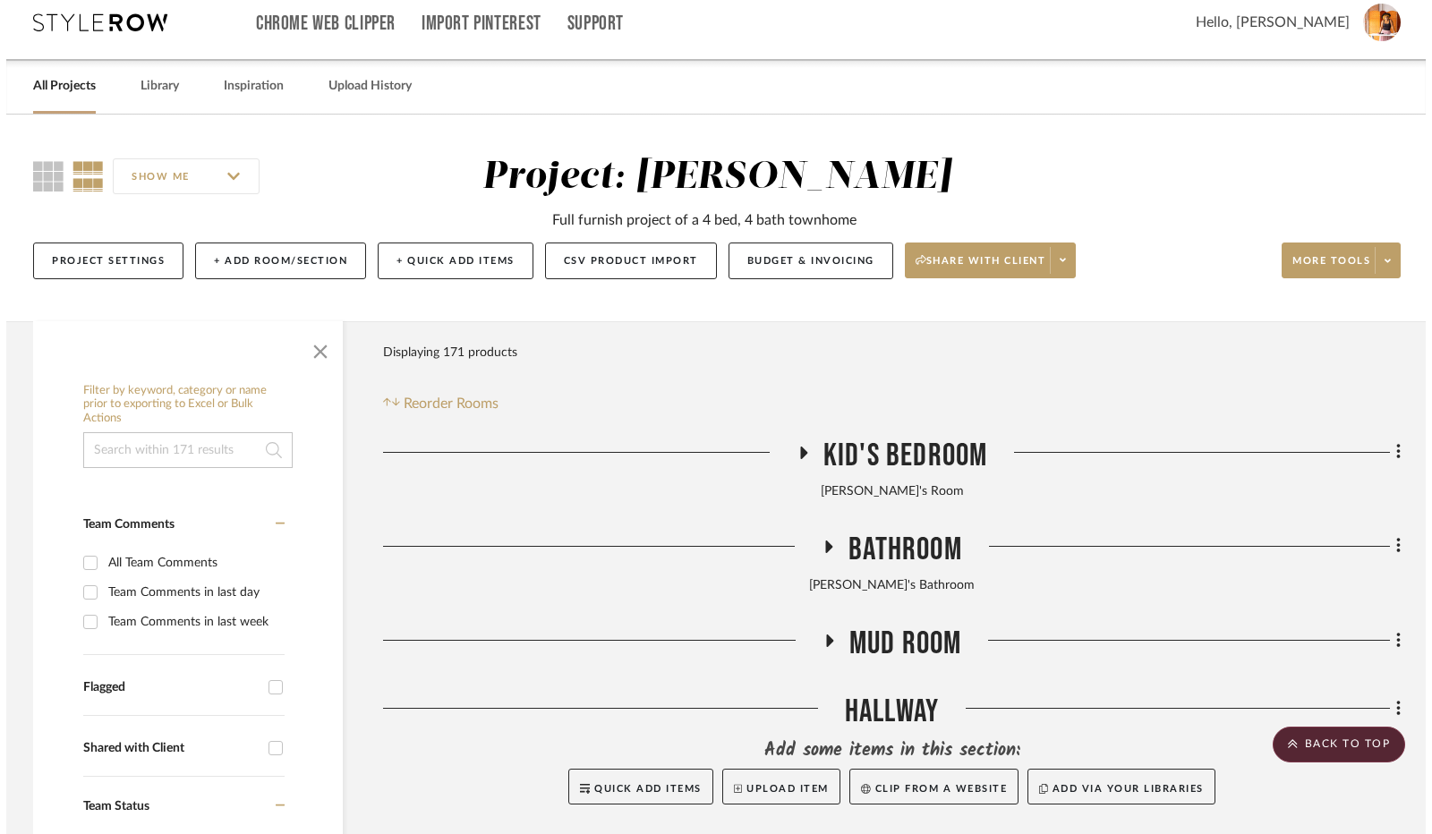
scroll to position [0, 0]
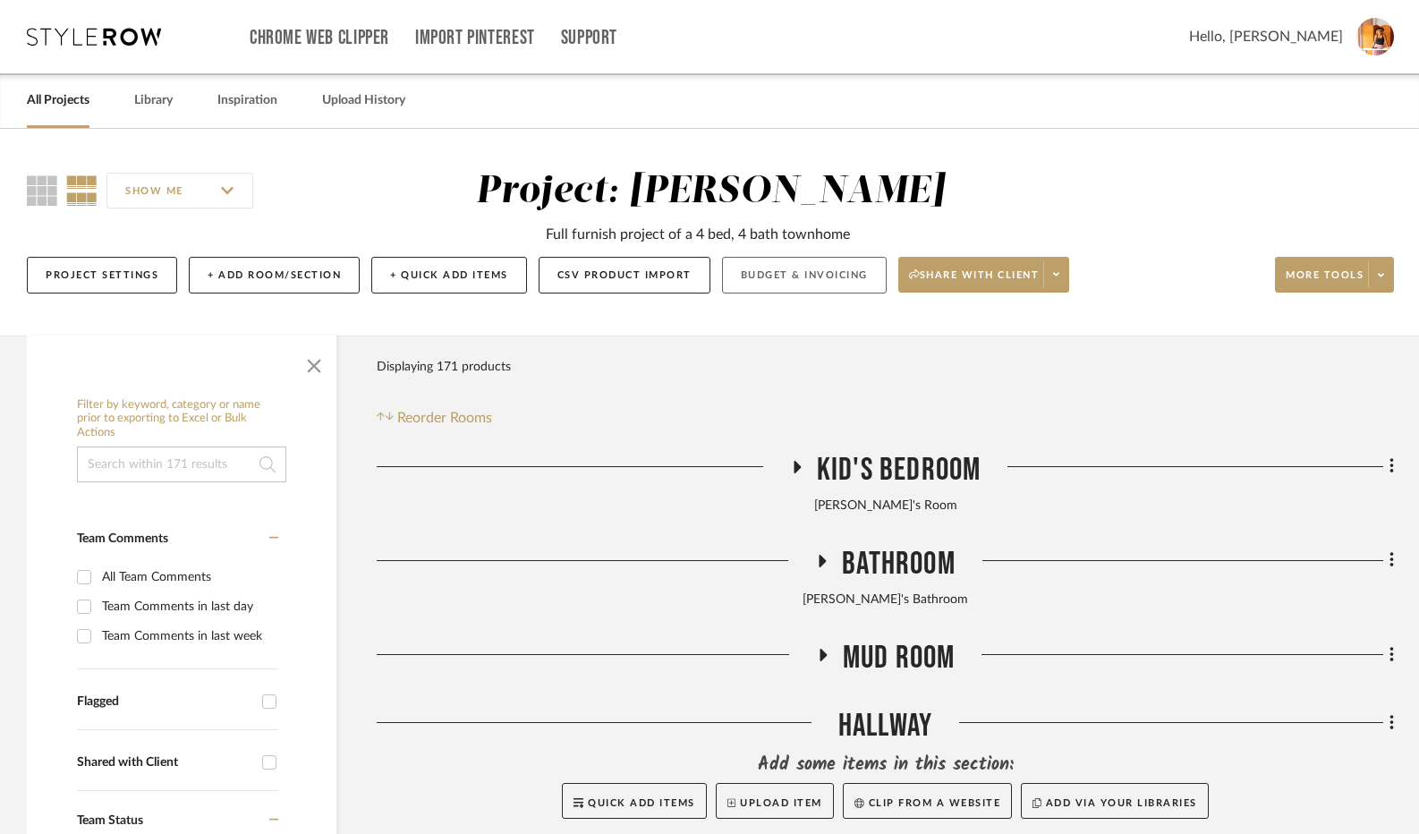
click at [821, 270] on button "Budget & Invoicing" at bounding box center [804, 275] width 165 height 37
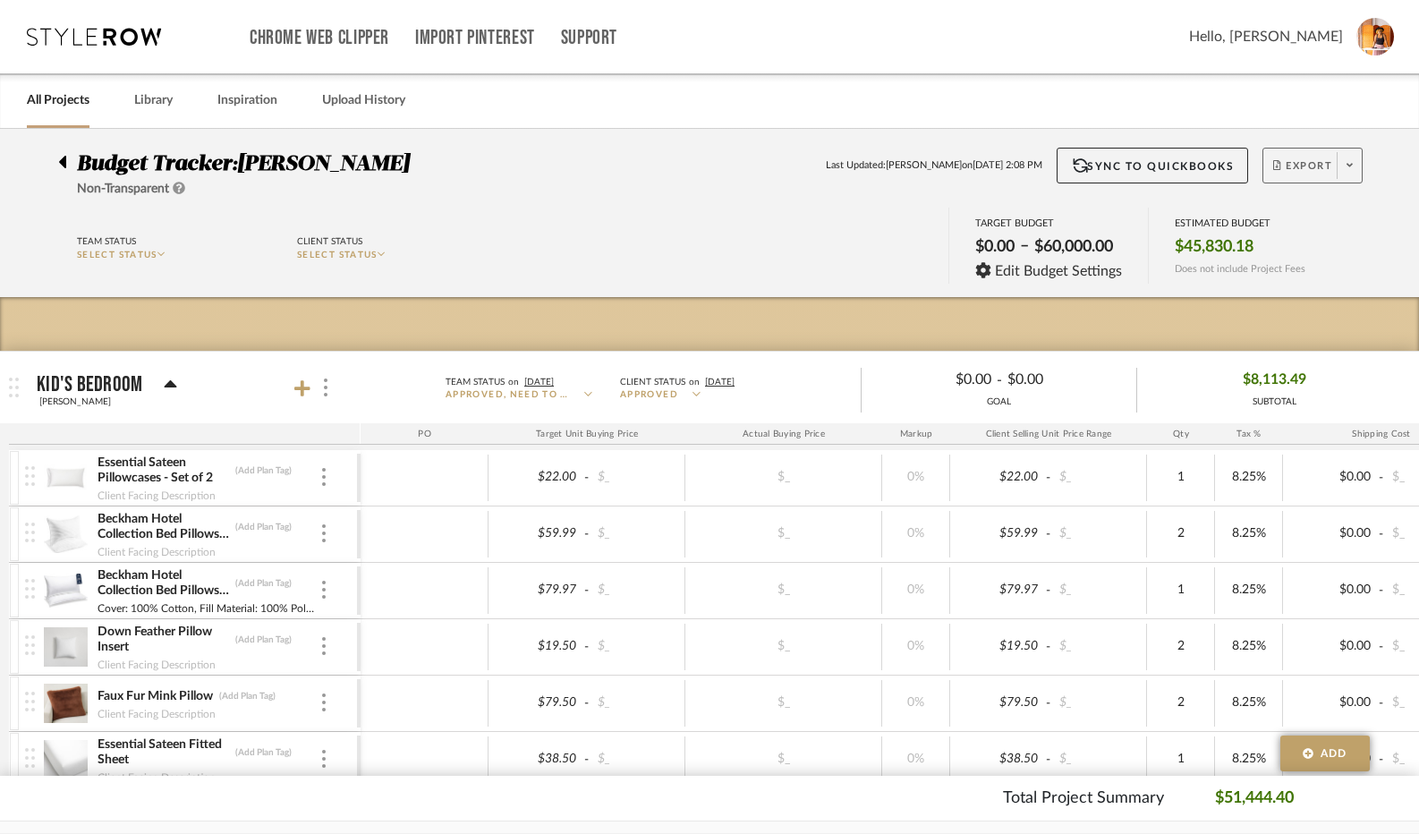
click at [1312, 162] on span "Export" at bounding box center [1302, 172] width 59 height 27
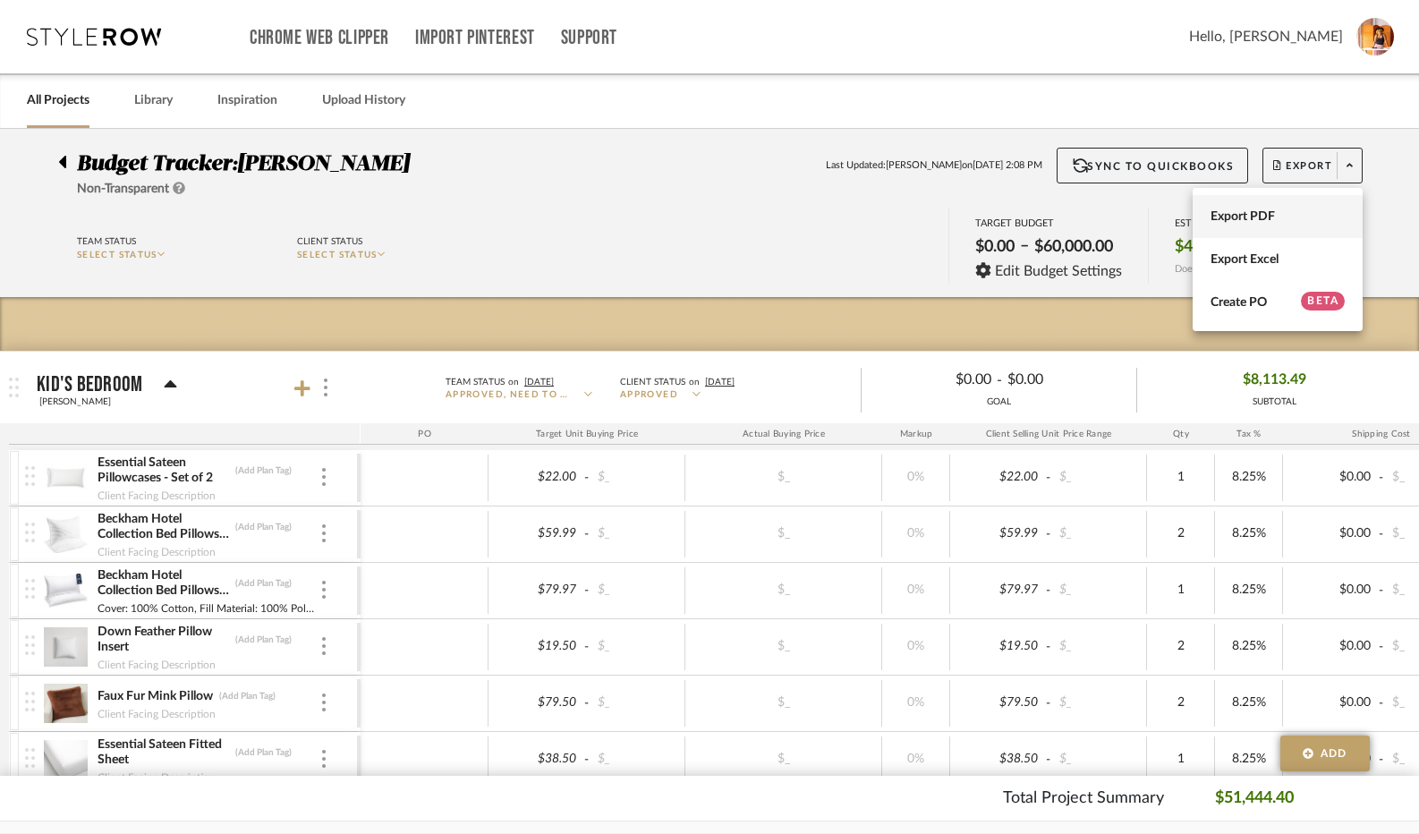
click at [1273, 220] on span "Export PDF" at bounding box center [1278, 216] width 134 height 15
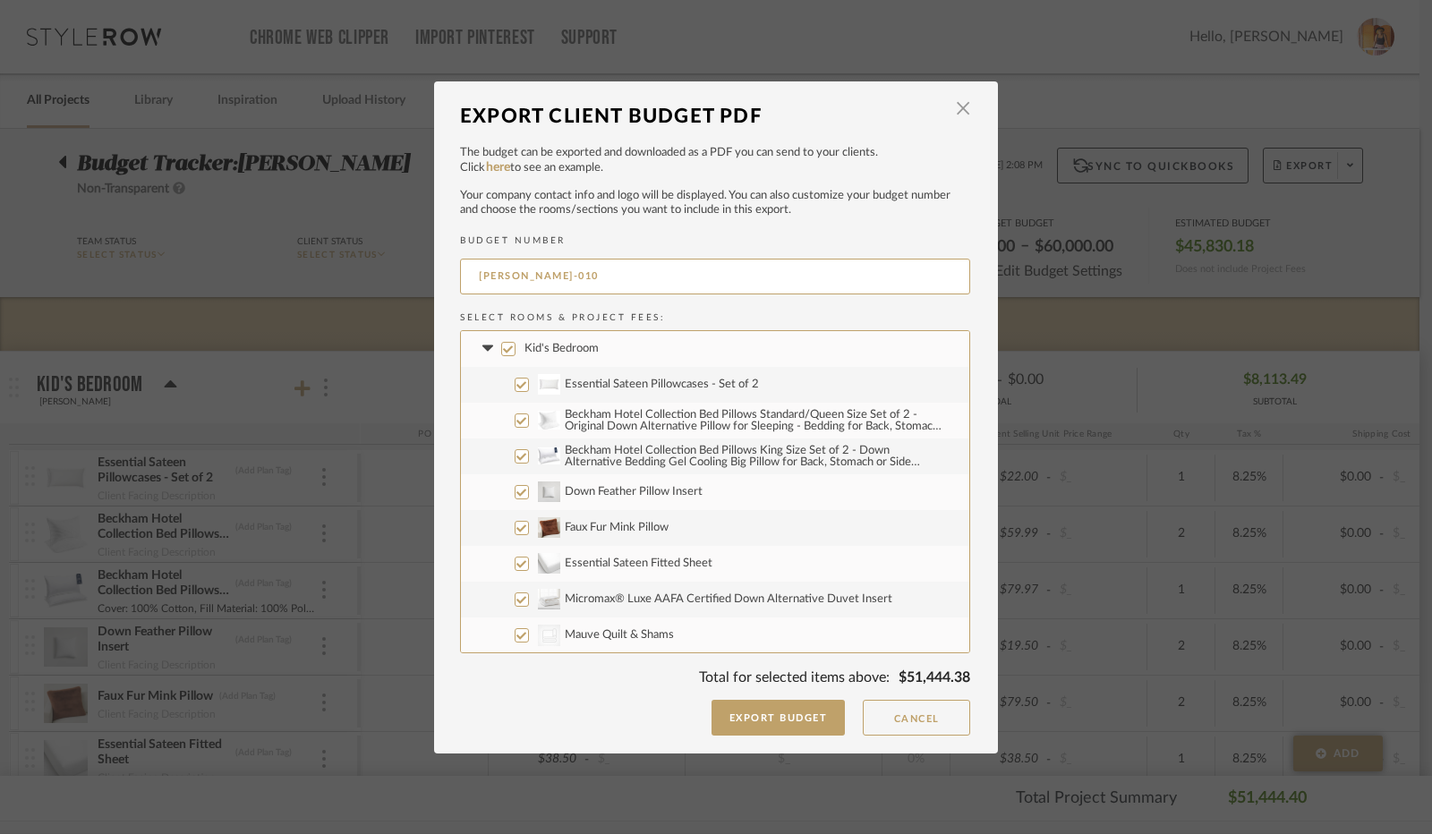
click at [504, 350] on input "Kid's Bedroom" at bounding box center [508, 349] width 14 height 14
checkbox input "false"
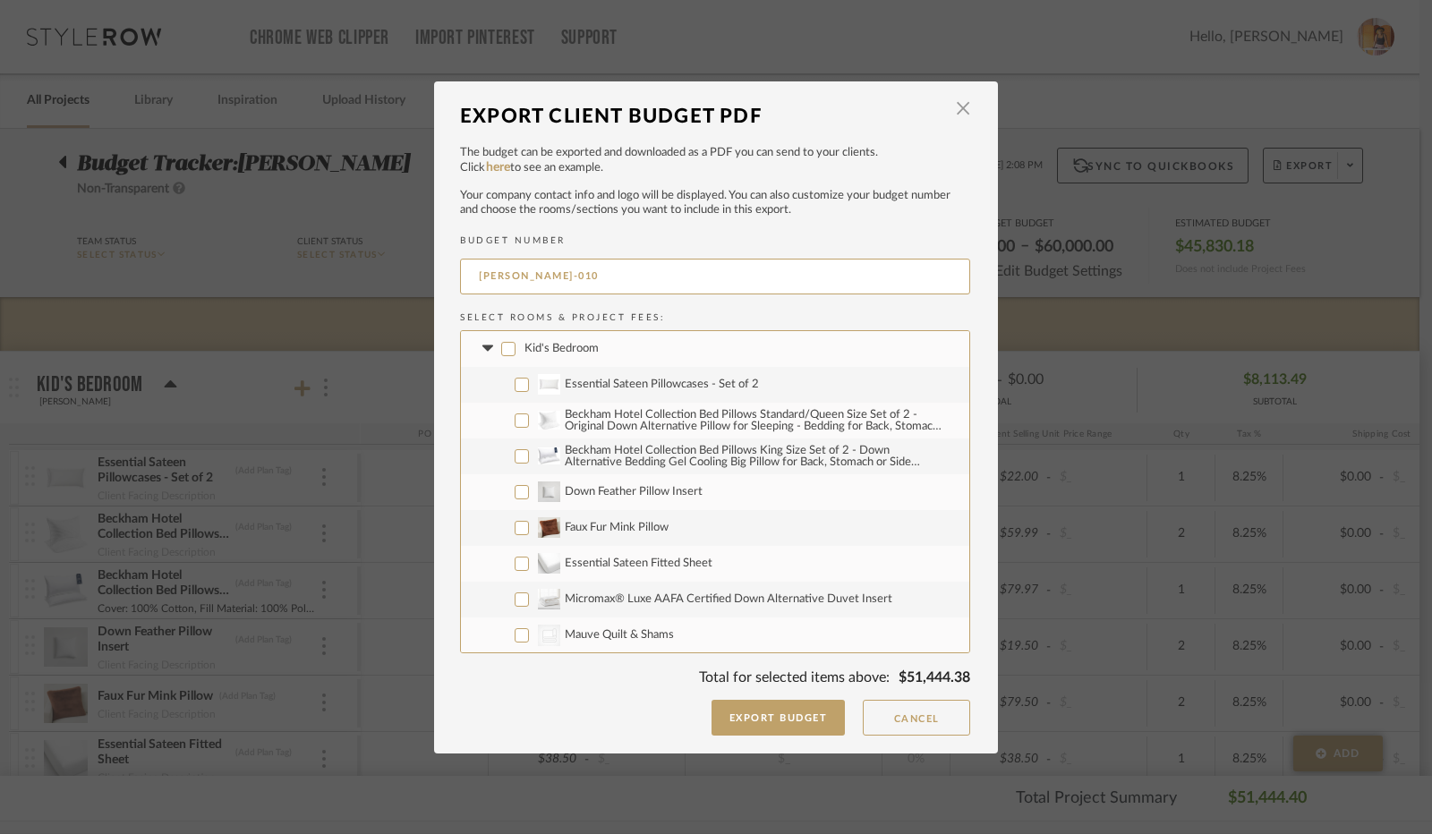
checkbox input "false"
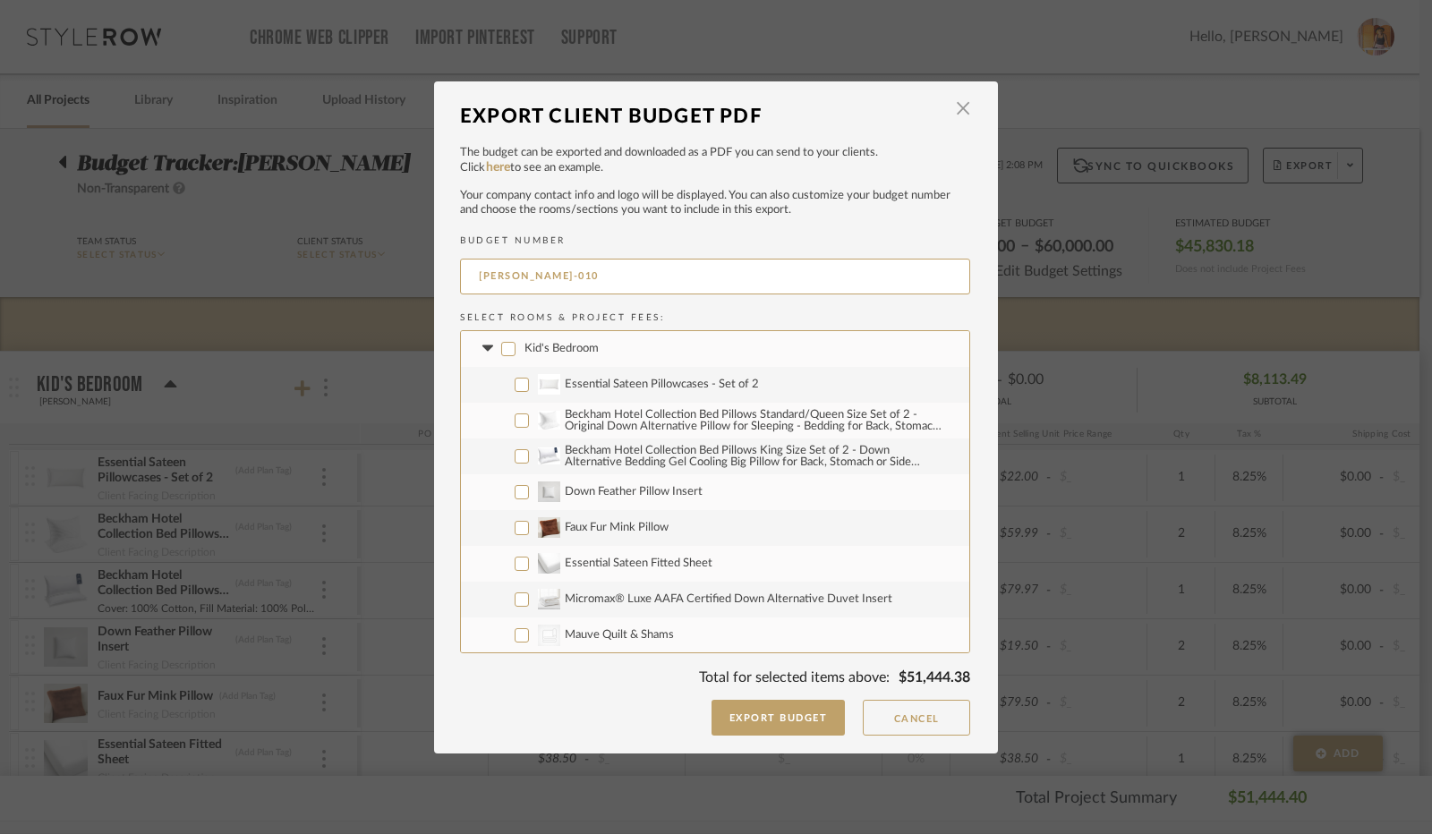
checkbox input "false"
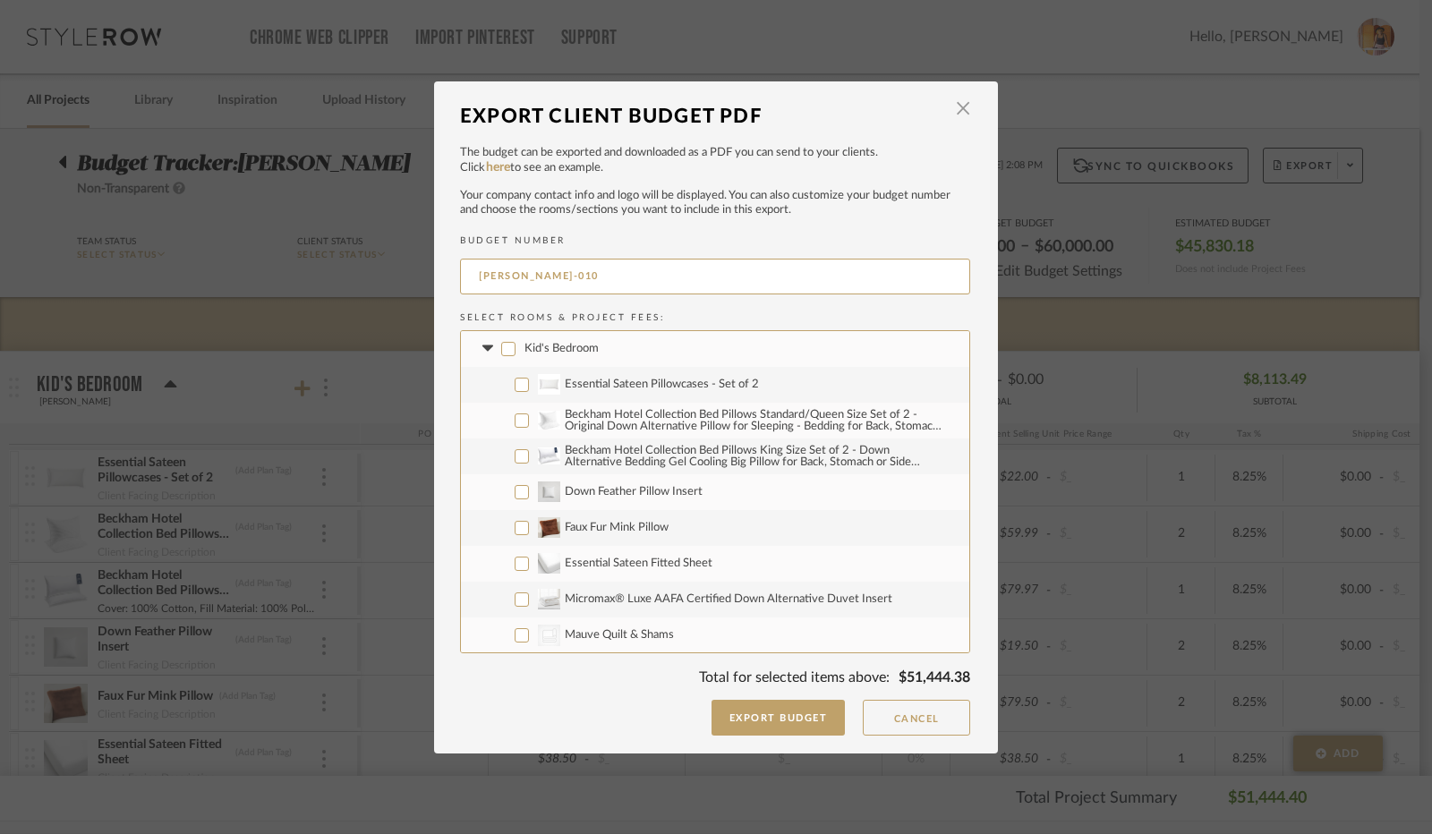
checkbox input "false"
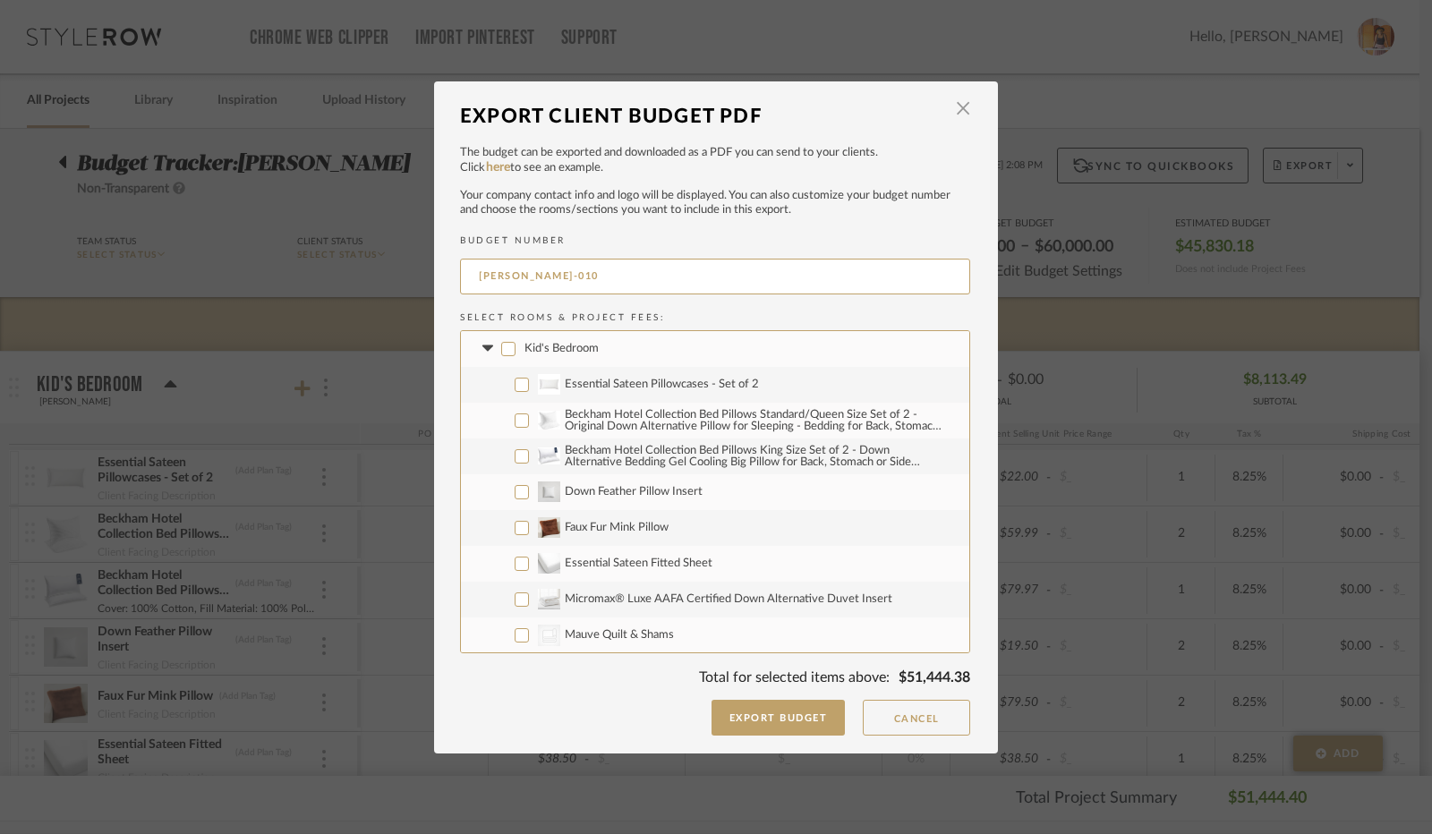
checkbox input "false"
click at [478, 352] on icon at bounding box center [487, 348] width 19 height 7
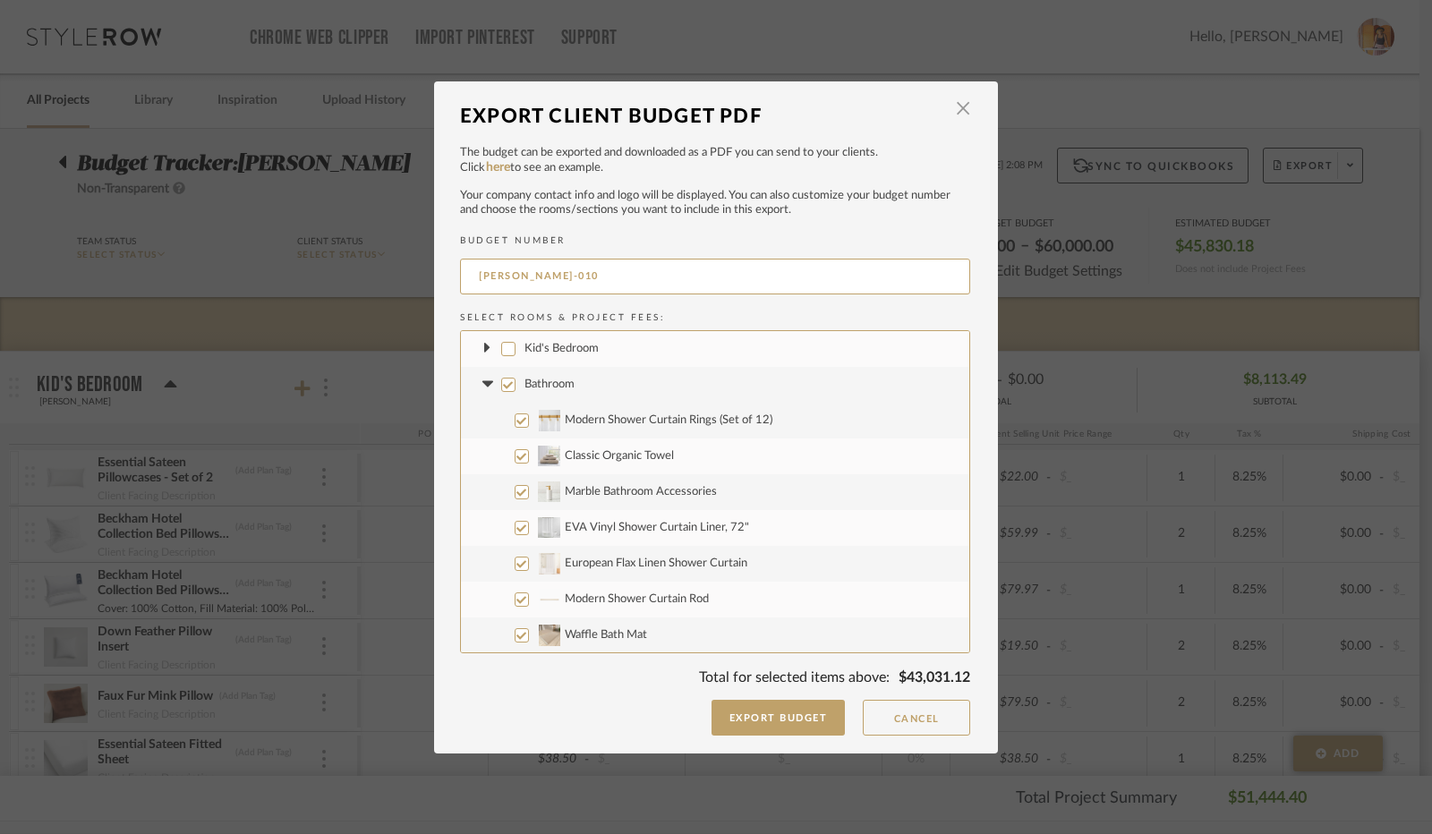
click at [508, 387] on label "Bathroom" at bounding box center [715, 385] width 508 height 36
click at [508, 387] on input "Bathroom" at bounding box center [508, 385] width 14 height 14
checkbox input "false"
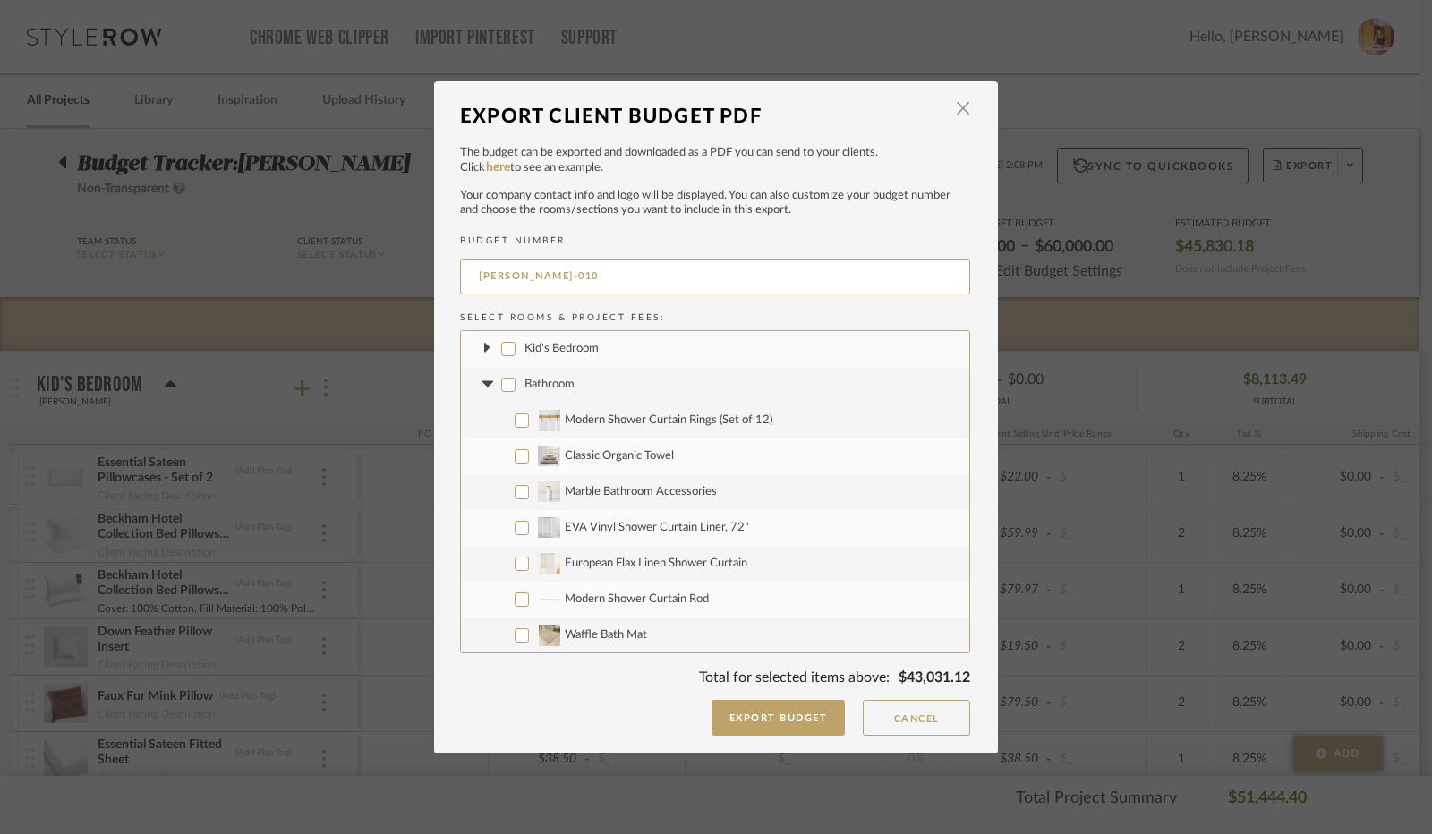
checkbox input "false"
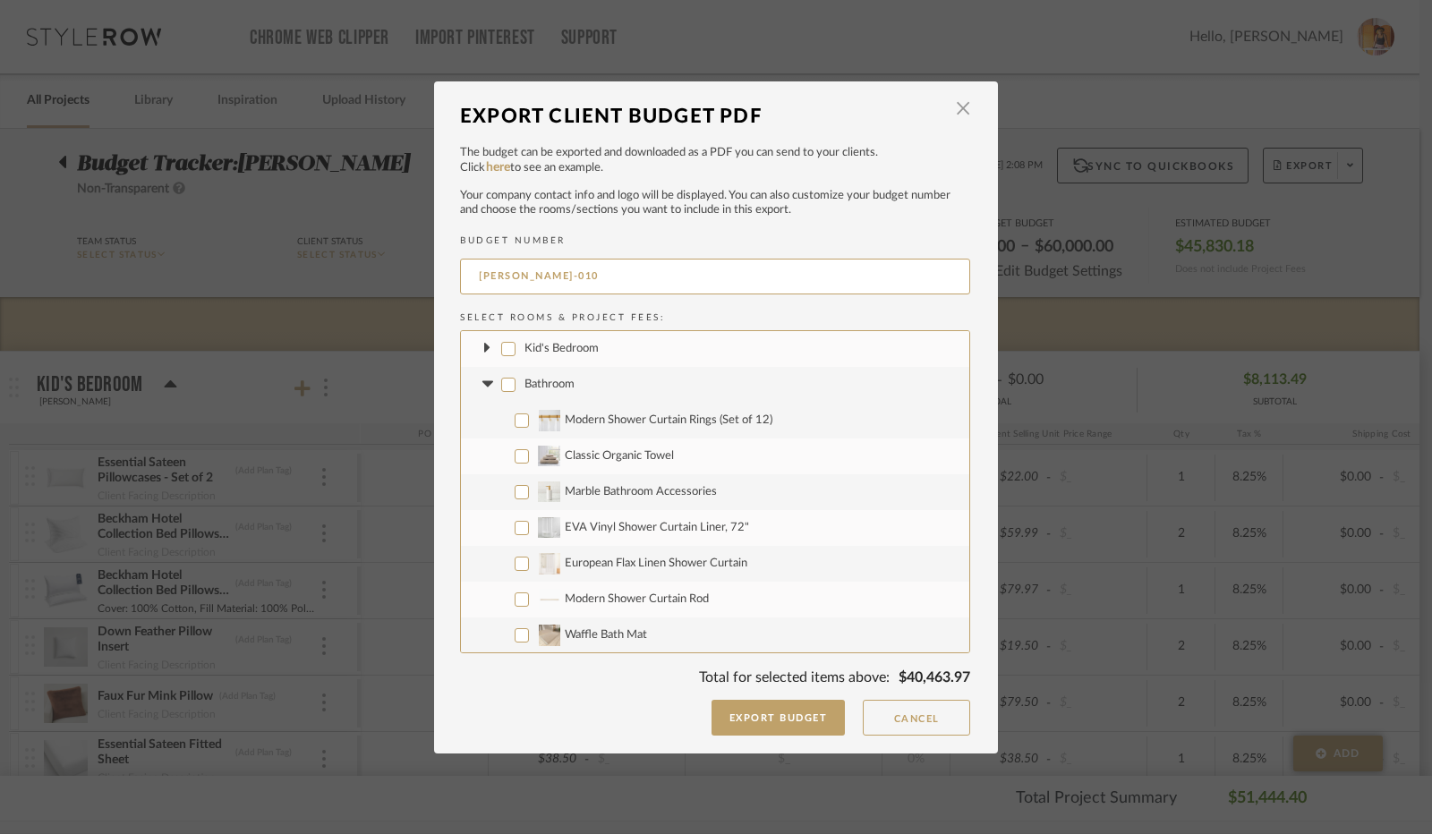
click at [481, 384] on icon at bounding box center [486, 384] width 11 height 6
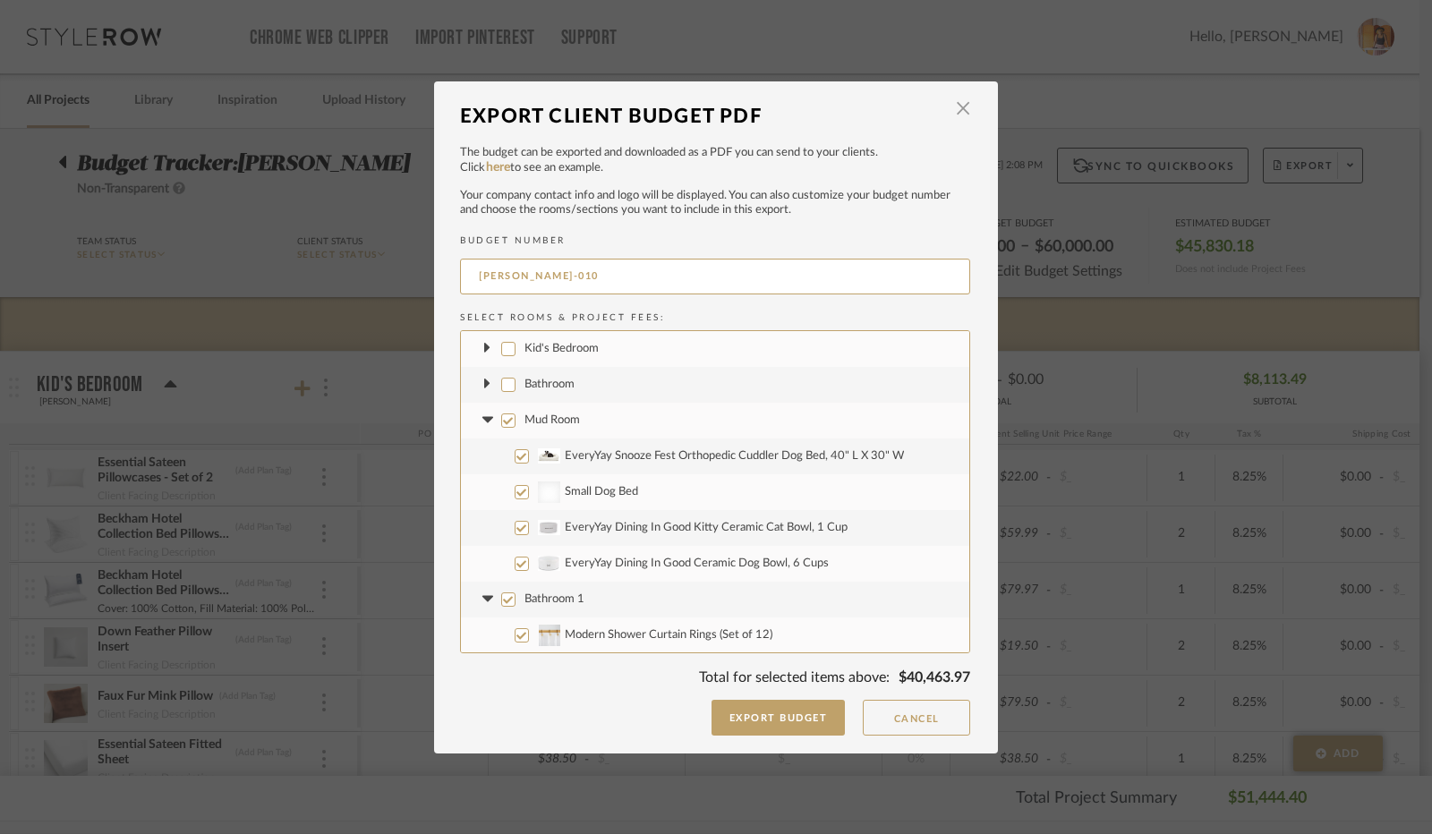
click at [501, 422] on input "Mud Room" at bounding box center [508, 420] width 14 height 14
checkbox input "false"
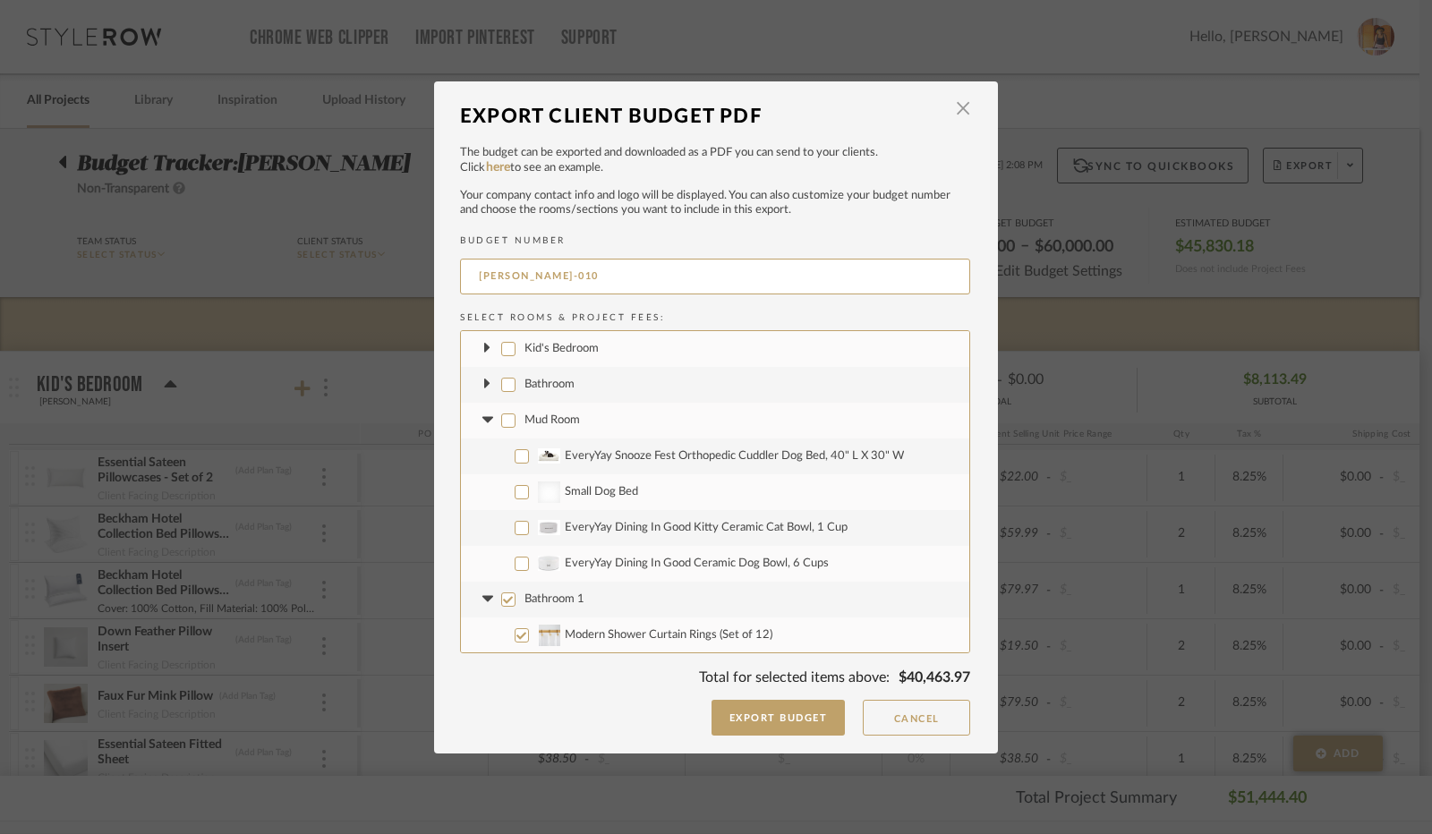
checkbox input "false"
click at [483, 421] on icon at bounding box center [487, 420] width 19 height 7
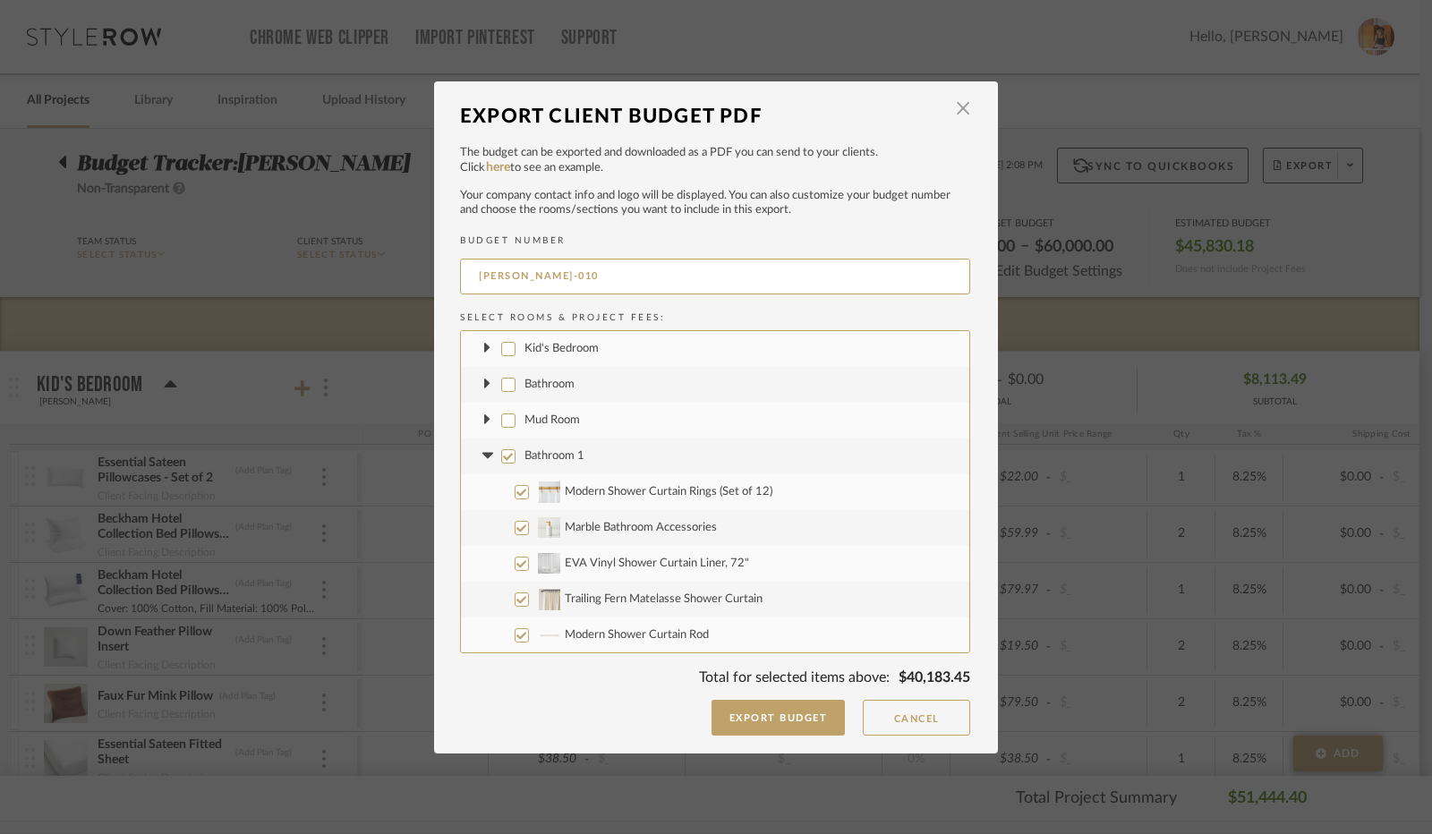
click at [501, 455] on input "Bathroom 1" at bounding box center [508, 456] width 14 height 14
checkbox input "false"
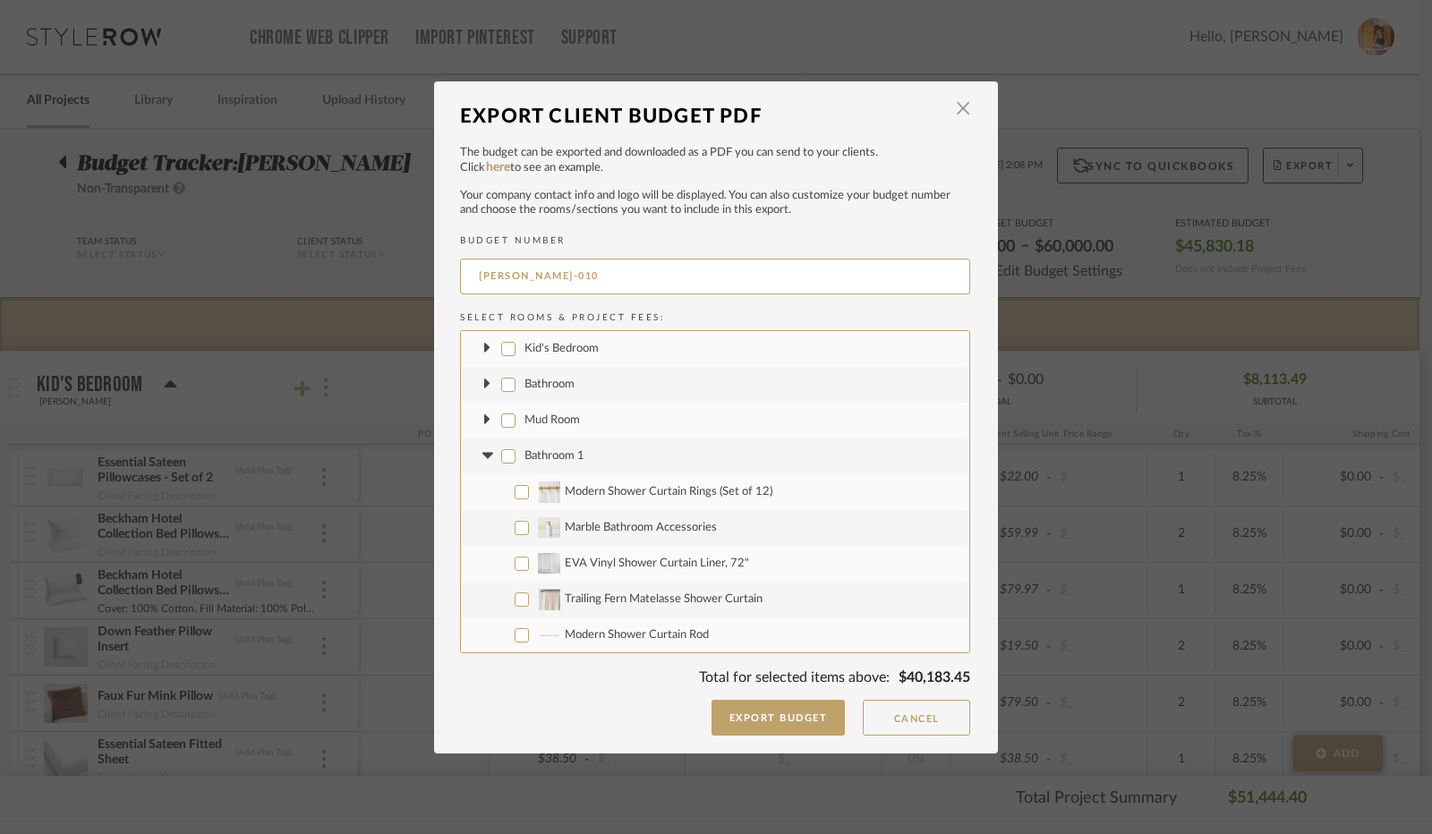
checkbox input "false"
click at [482, 457] on icon at bounding box center [487, 456] width 19 height 7
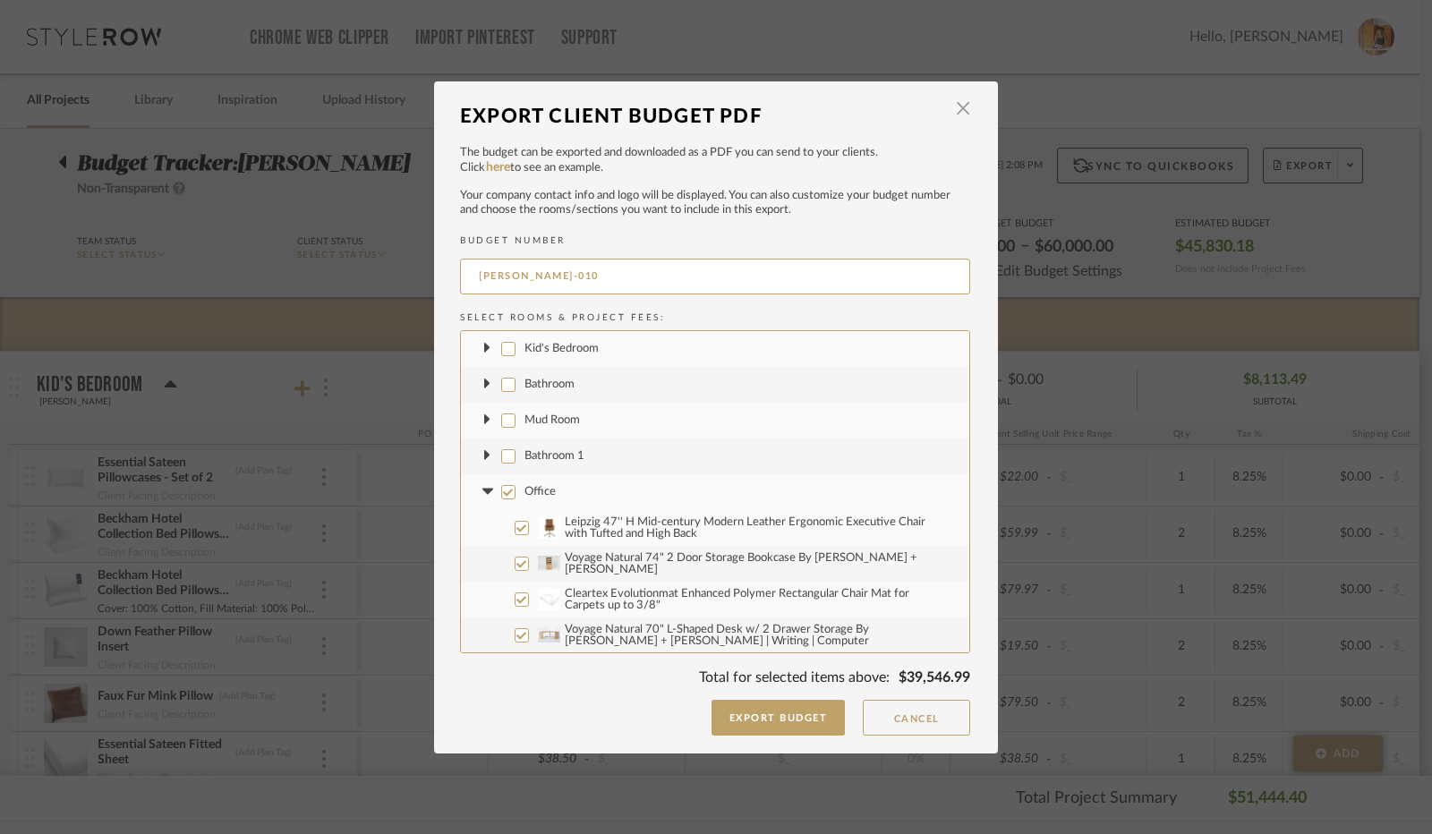
click at [503, 489] on input "Office" at bounding box center [508, 492] width 14 height 14
checkbox input "false"
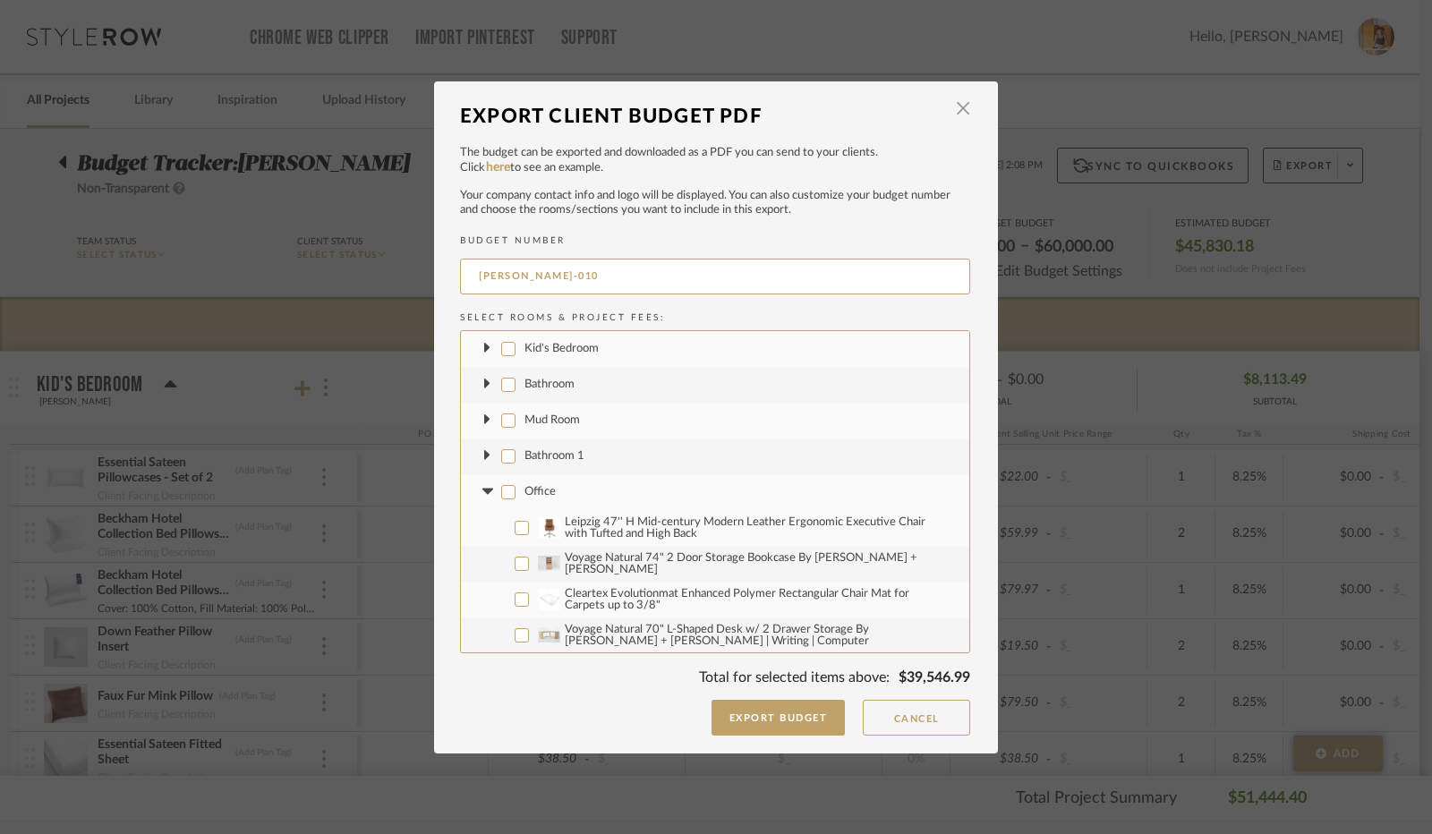
checkbox input "false"
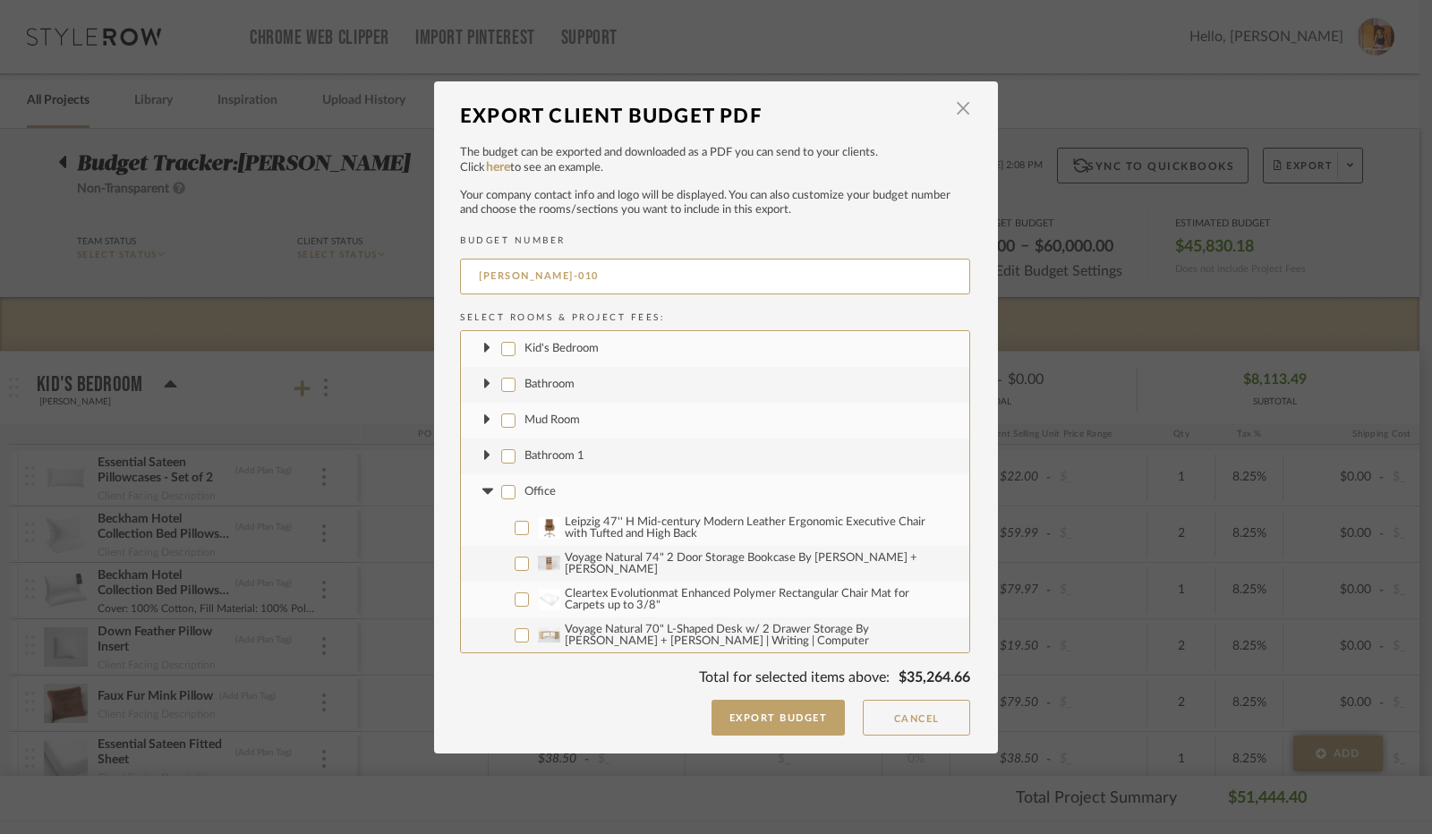
click at [484, 489] on icon at bounding box center [486, 492] width 11 height 6
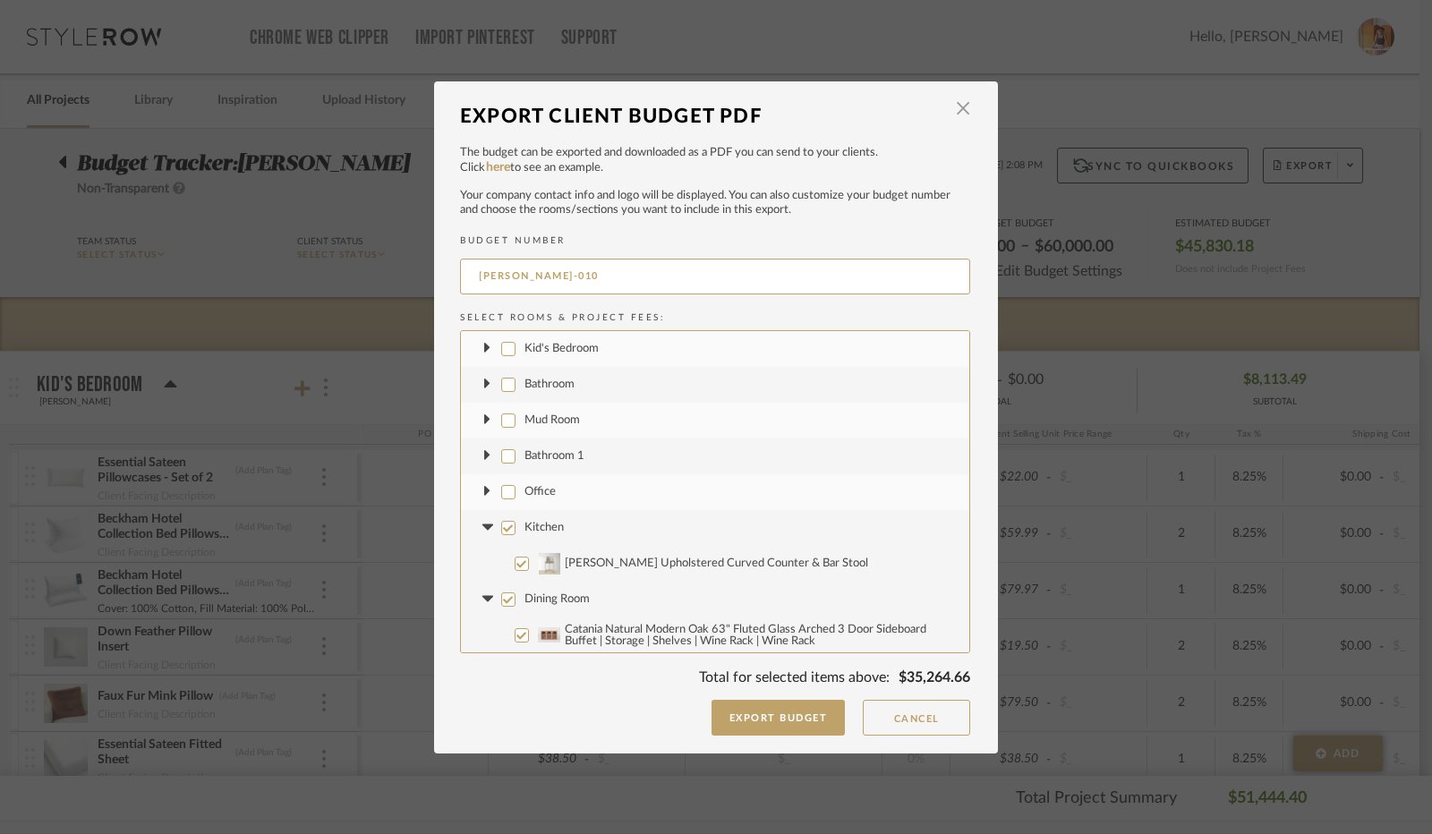
click at [501, 525] on input "Kitchen" at bounding box center [508, 528] width 14 height 14
checkbox input "false"
click at [485, 524] on icon at bounding box center [486, 527] width 11 height 6
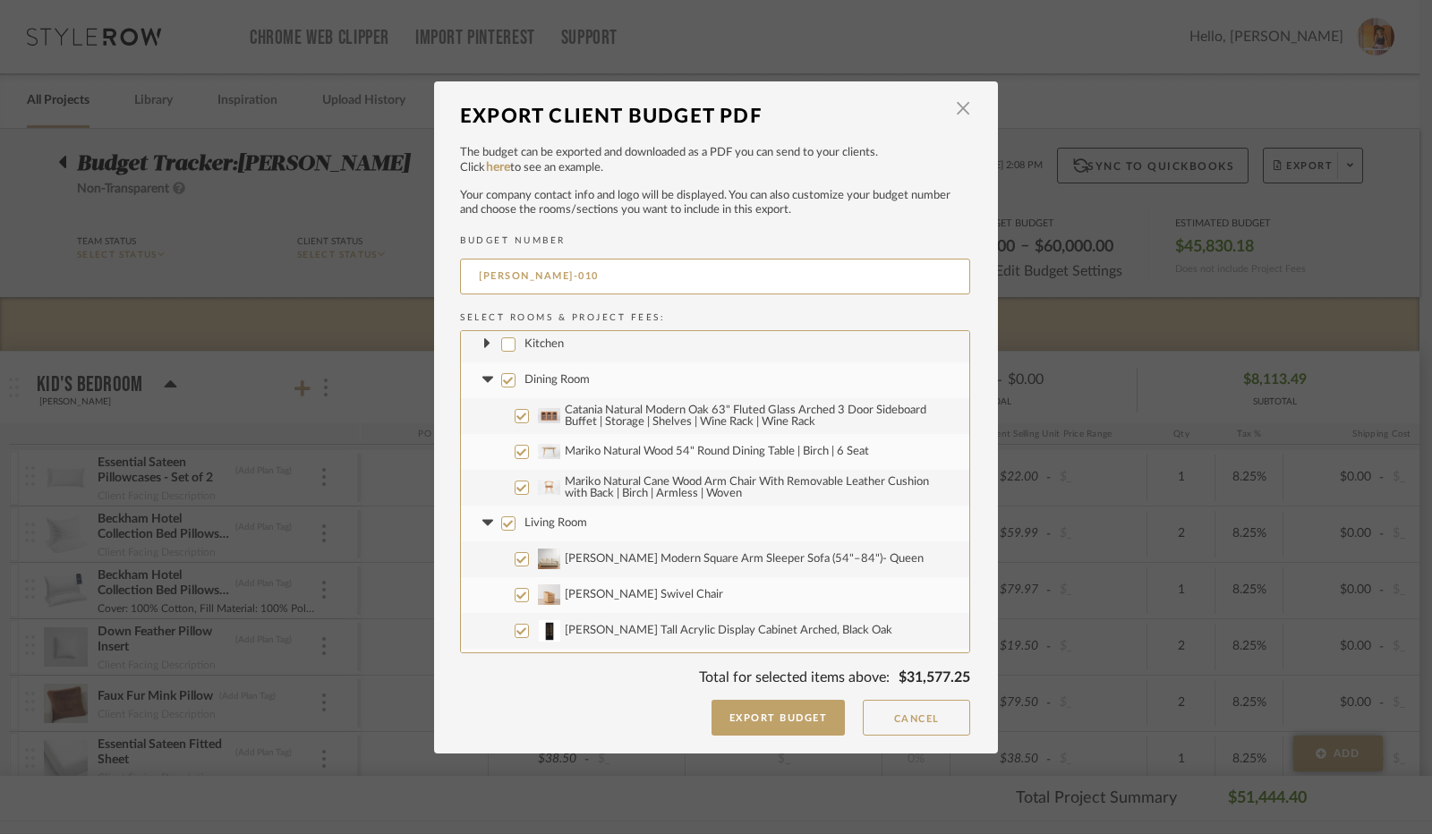
scroll to position [179, 0]
click at [501, 385] on input "Dining Room" at bounding box center [508, 385] width 14 height 14
checkbox input "false"
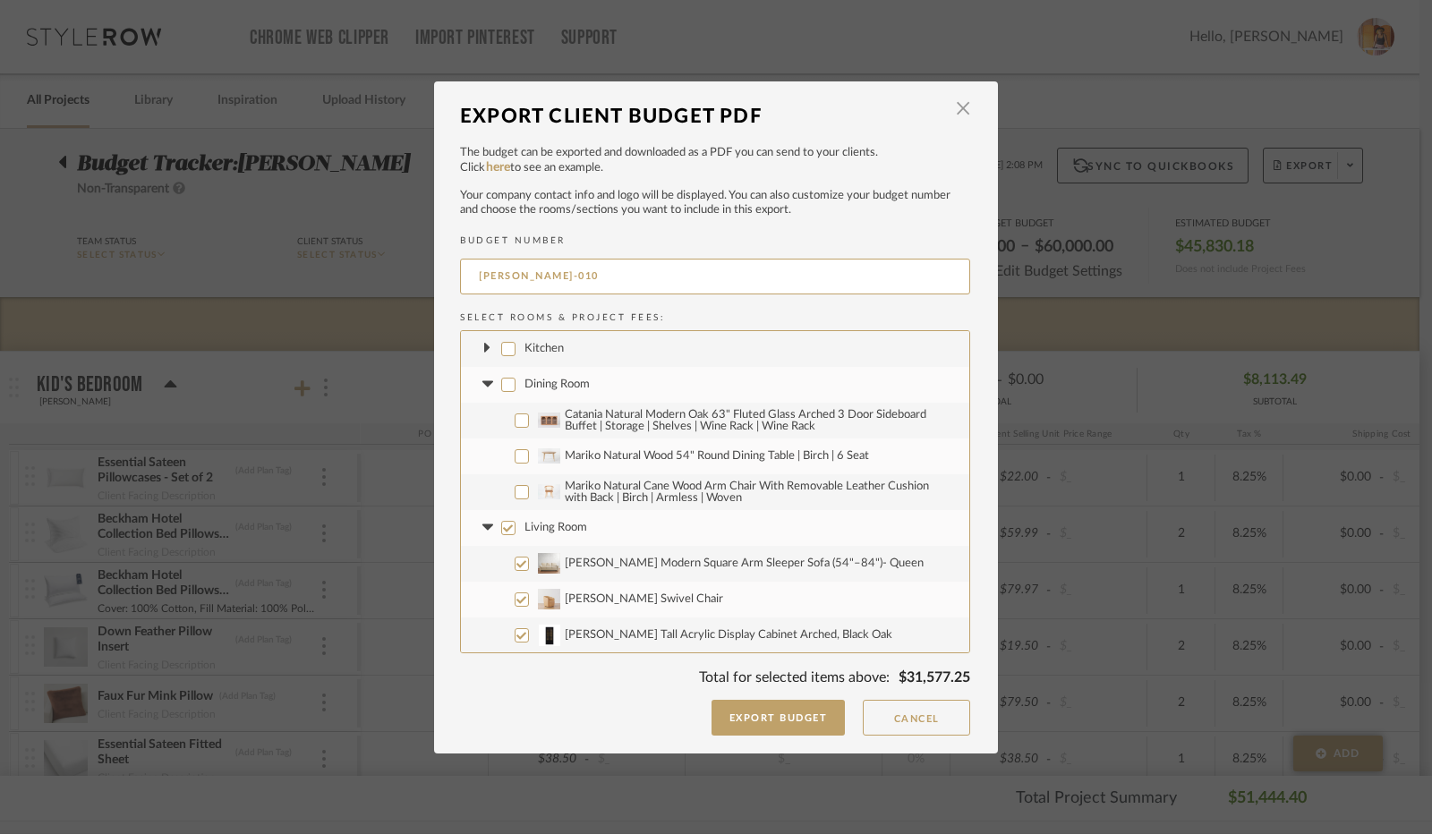
checkbox input "false"
click at [486, 384] on icon at bounding box center [487, 384] width 19 height 7
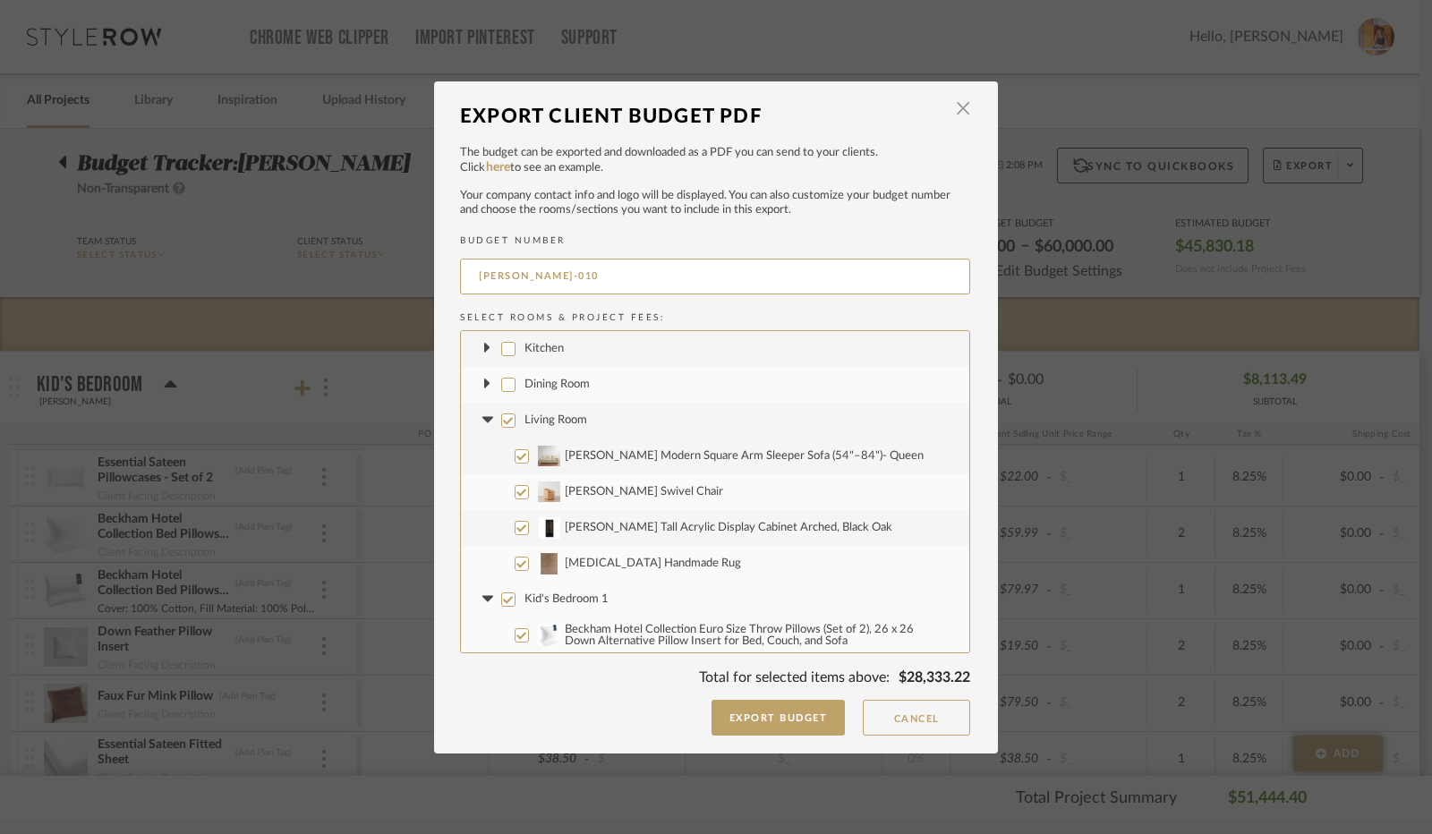
click at [503, 422] on input "Living Room" at bounding box center [508, 420] width 14 height 14
checkbox input "false"
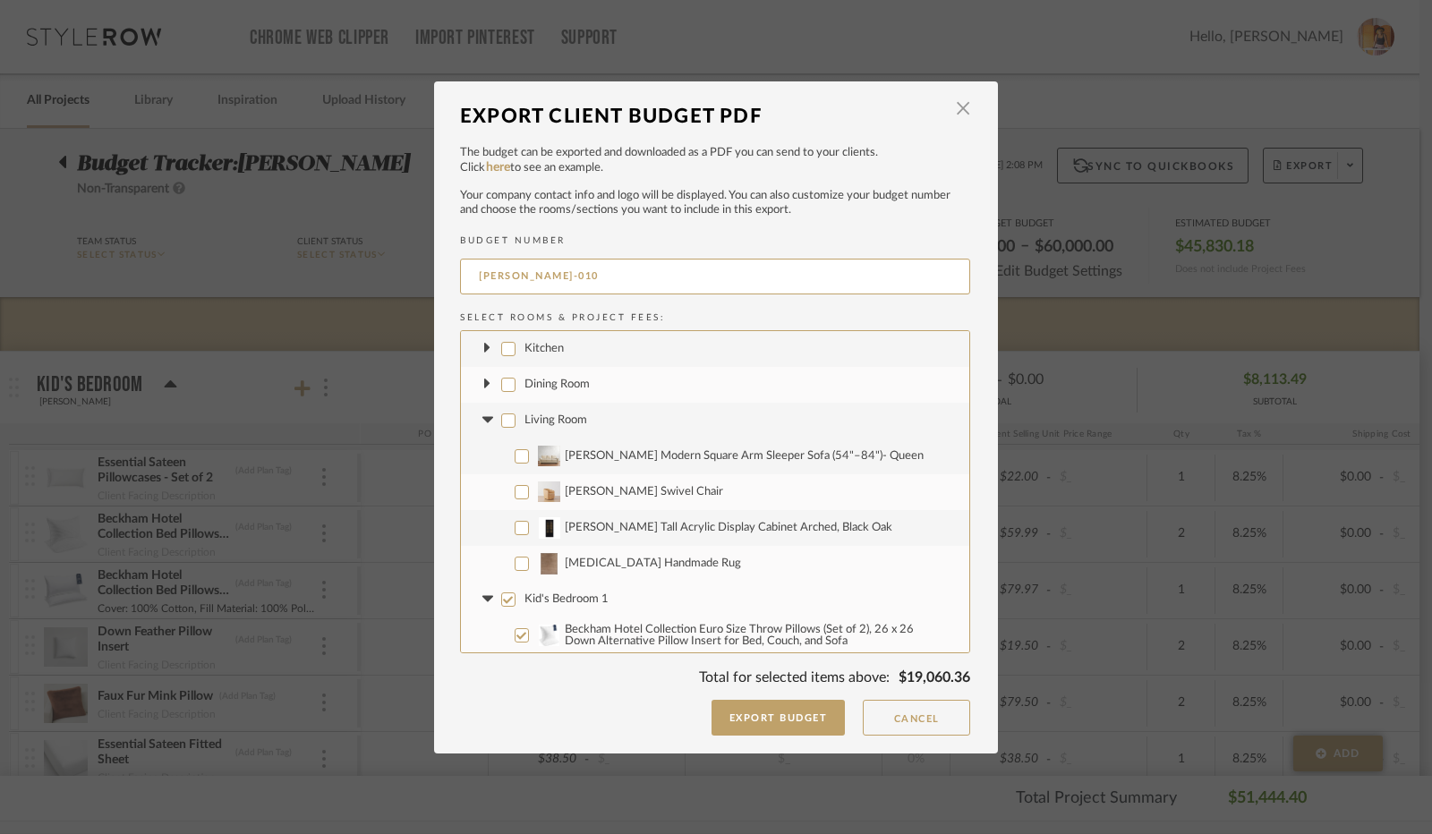
click at [515, 561] on input "[MEDICAL_DATA] Handmade Rug" at bounding box center [522, 564] width 14 height 14
checkbox input "true"
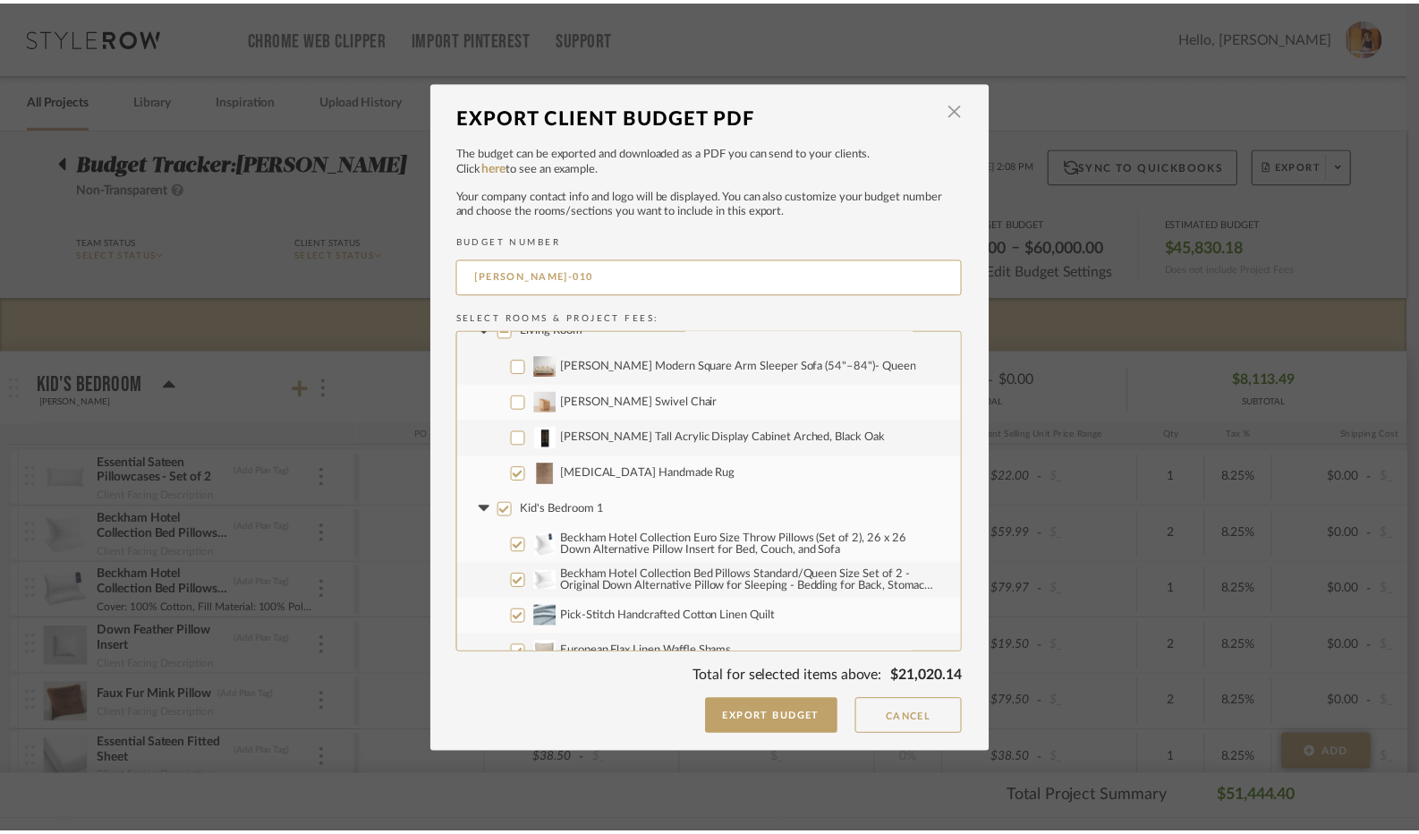
scroll to position [358, 0]
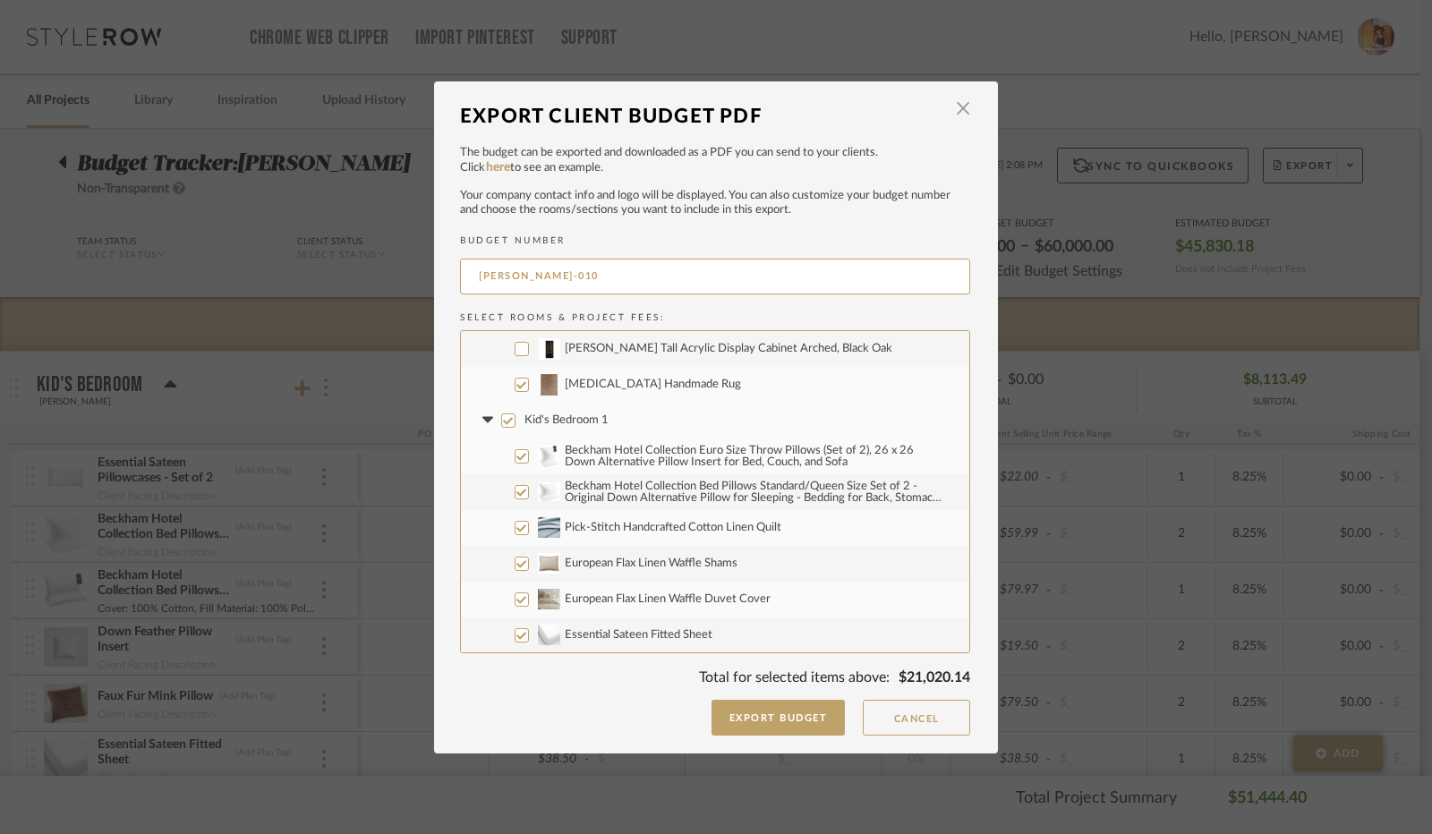
click at [503, 421] on input "Kid's Bedroom 1" at bounding box center [508, 420] width 14 height 14
checkbox input "false"
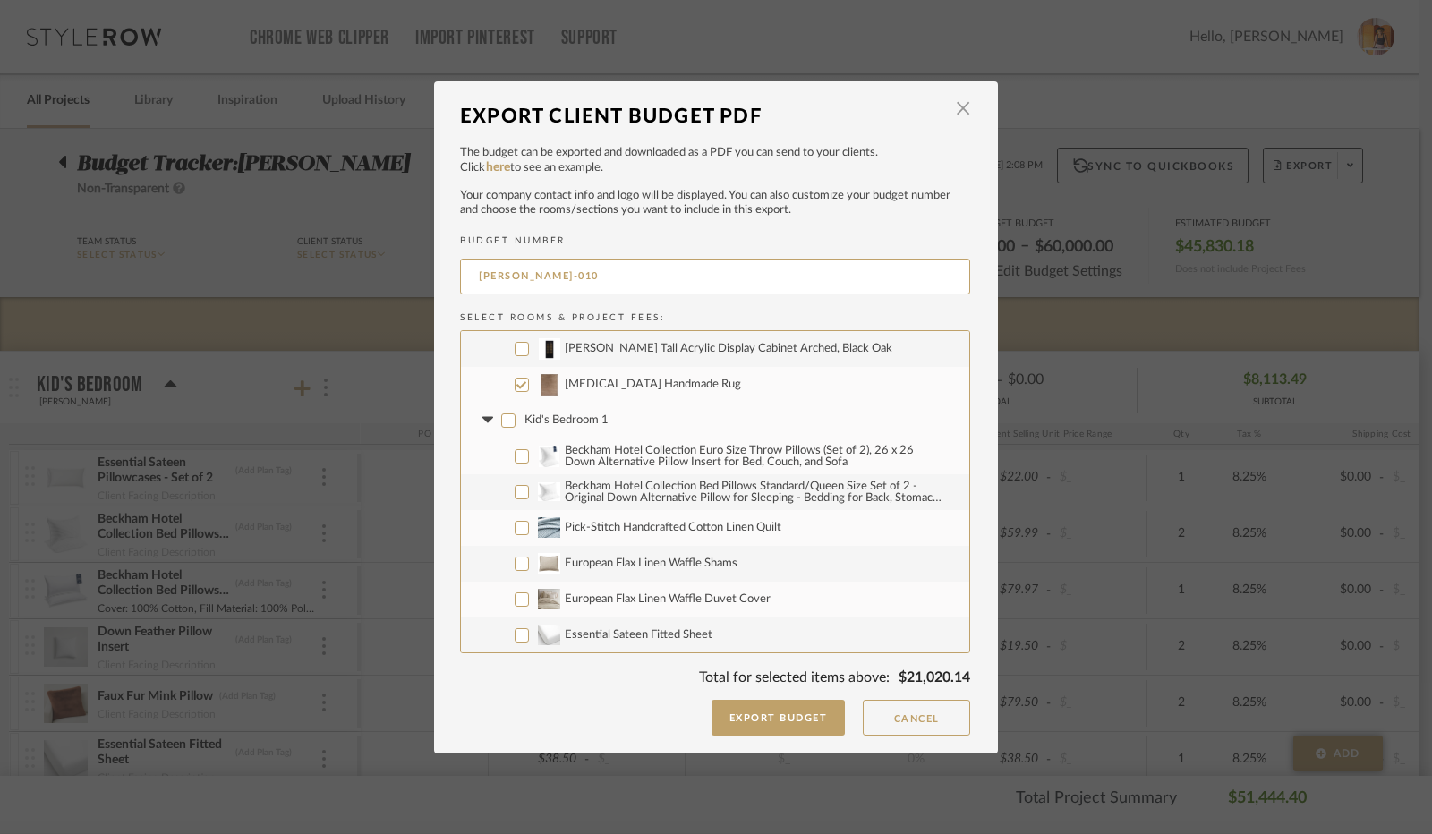
checkbox input "false"
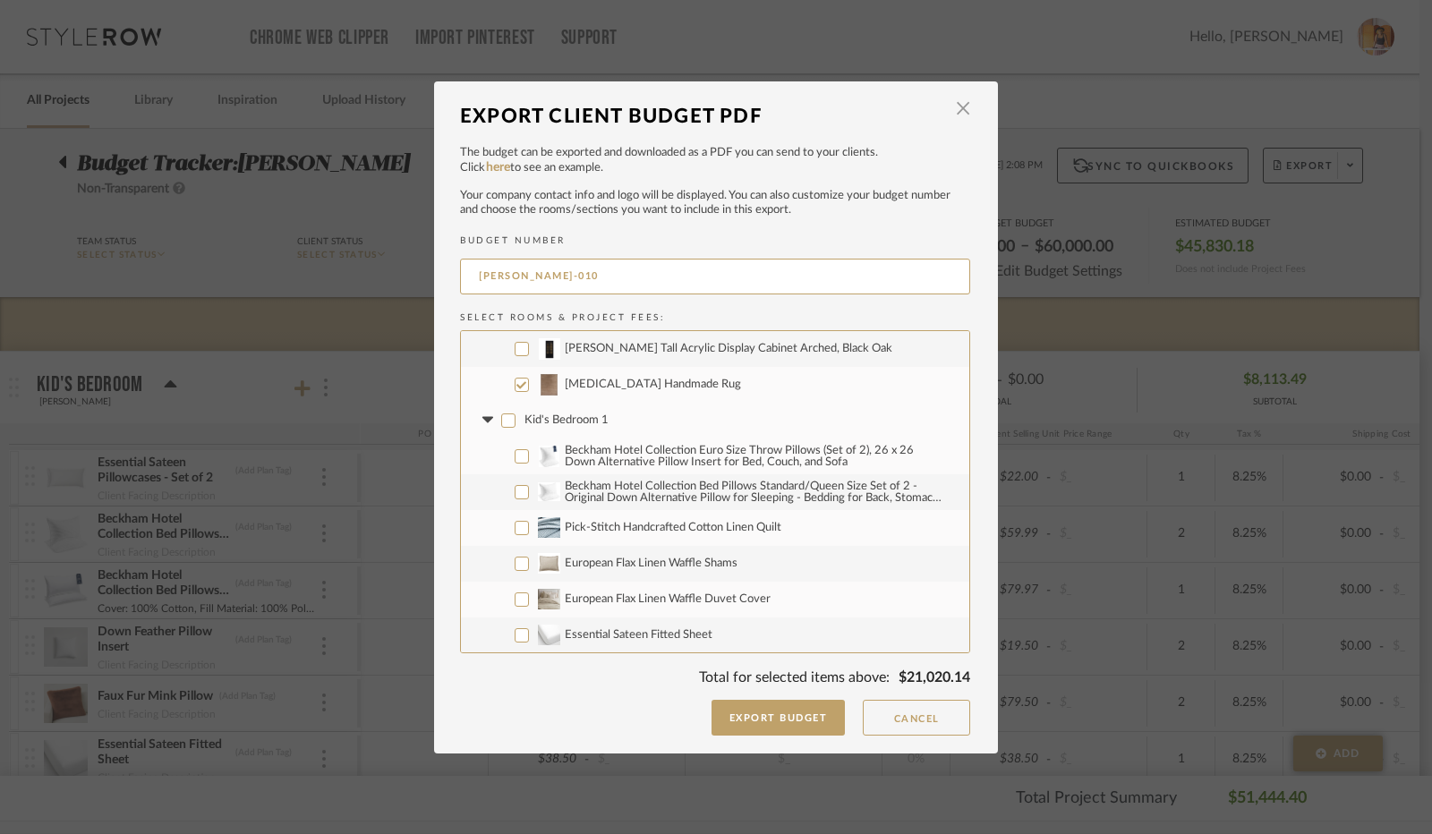
checkbox input "false"
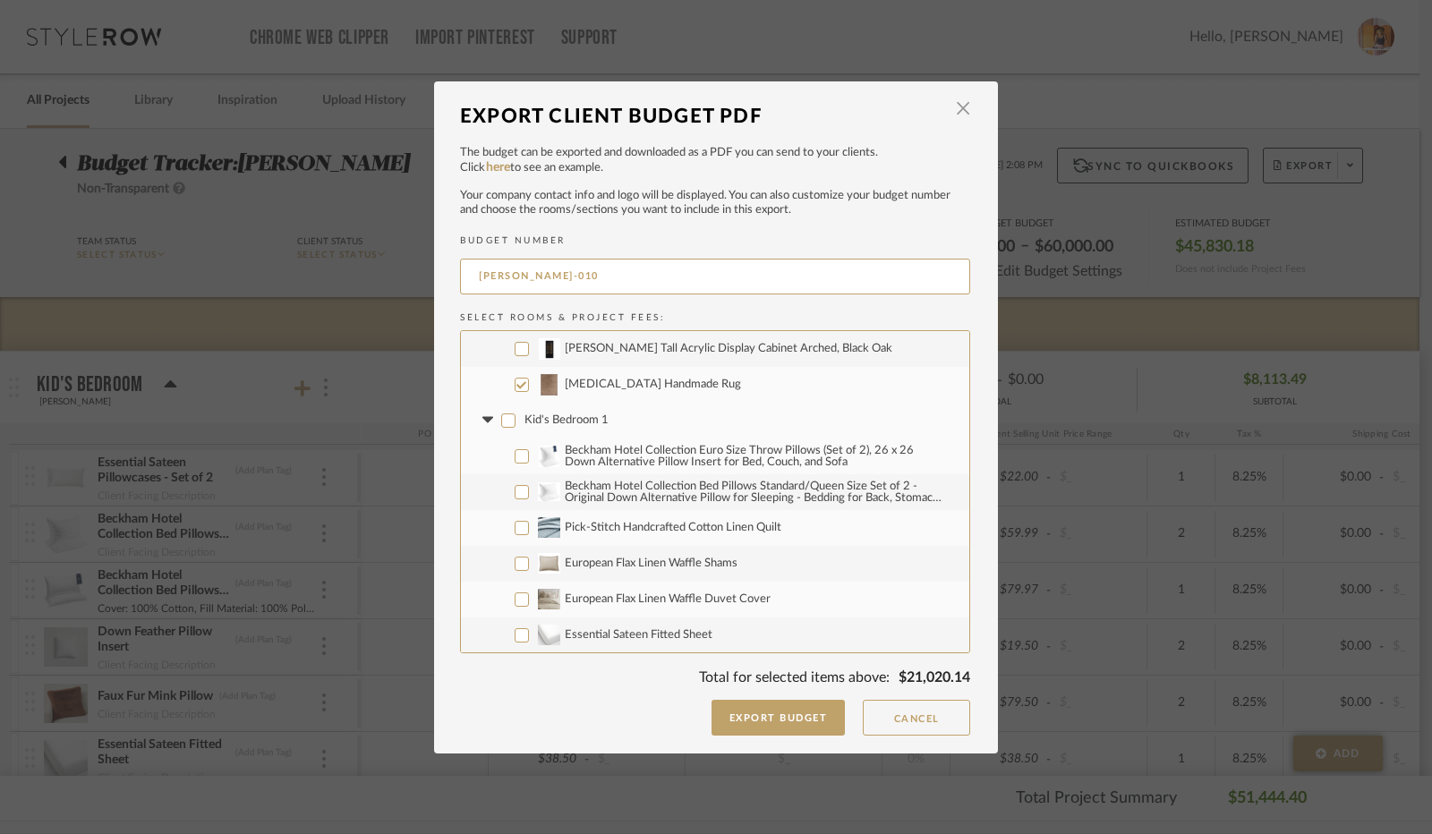
checkbox input "false"
click at [483, 420] on icon at bounding box center [486, 420] width 11 height 6
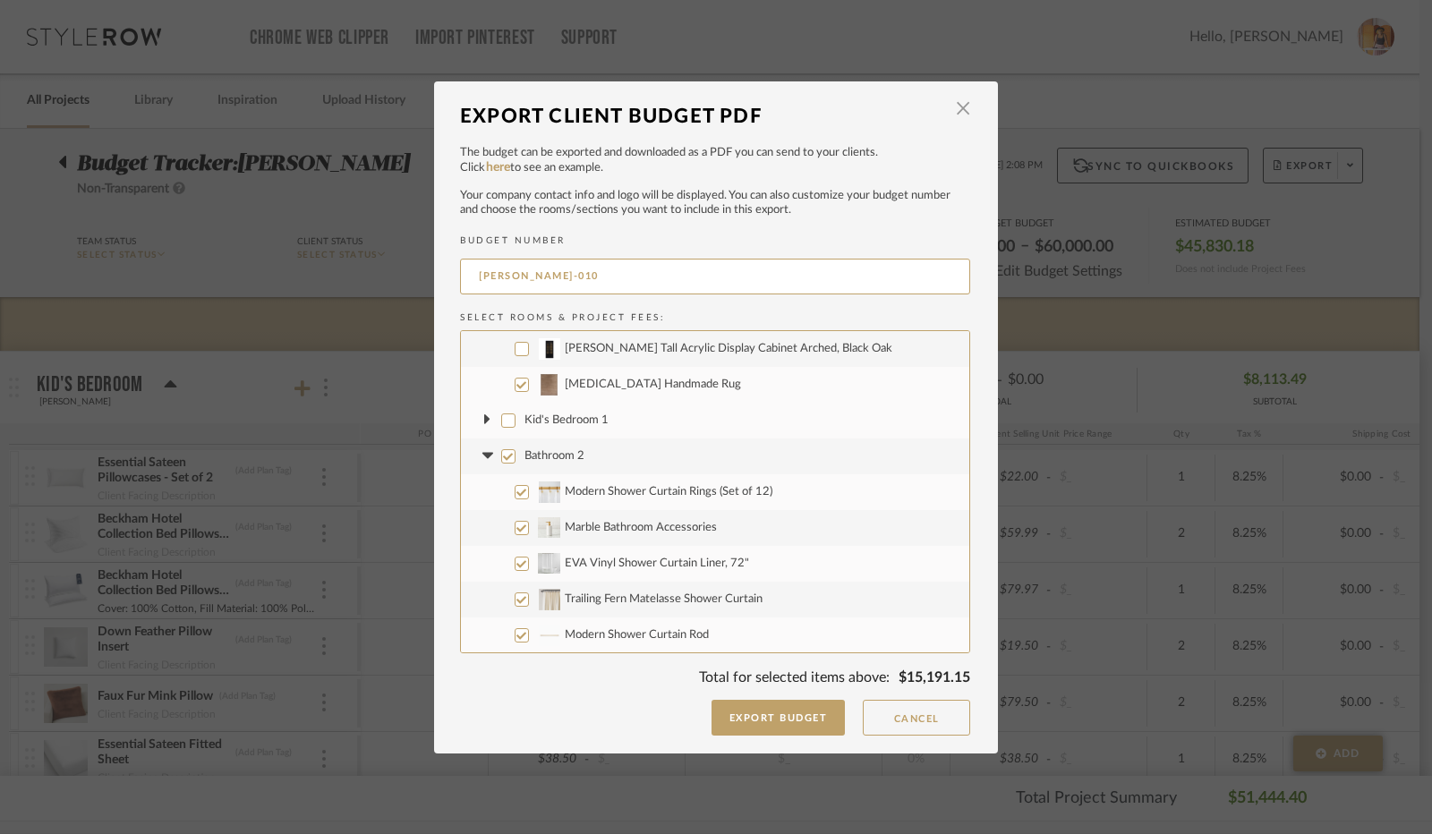
click at [501, 453] on input "Bathroom 2" at bounding box center [508, 456] width 14 height 14
checkbox input "false"
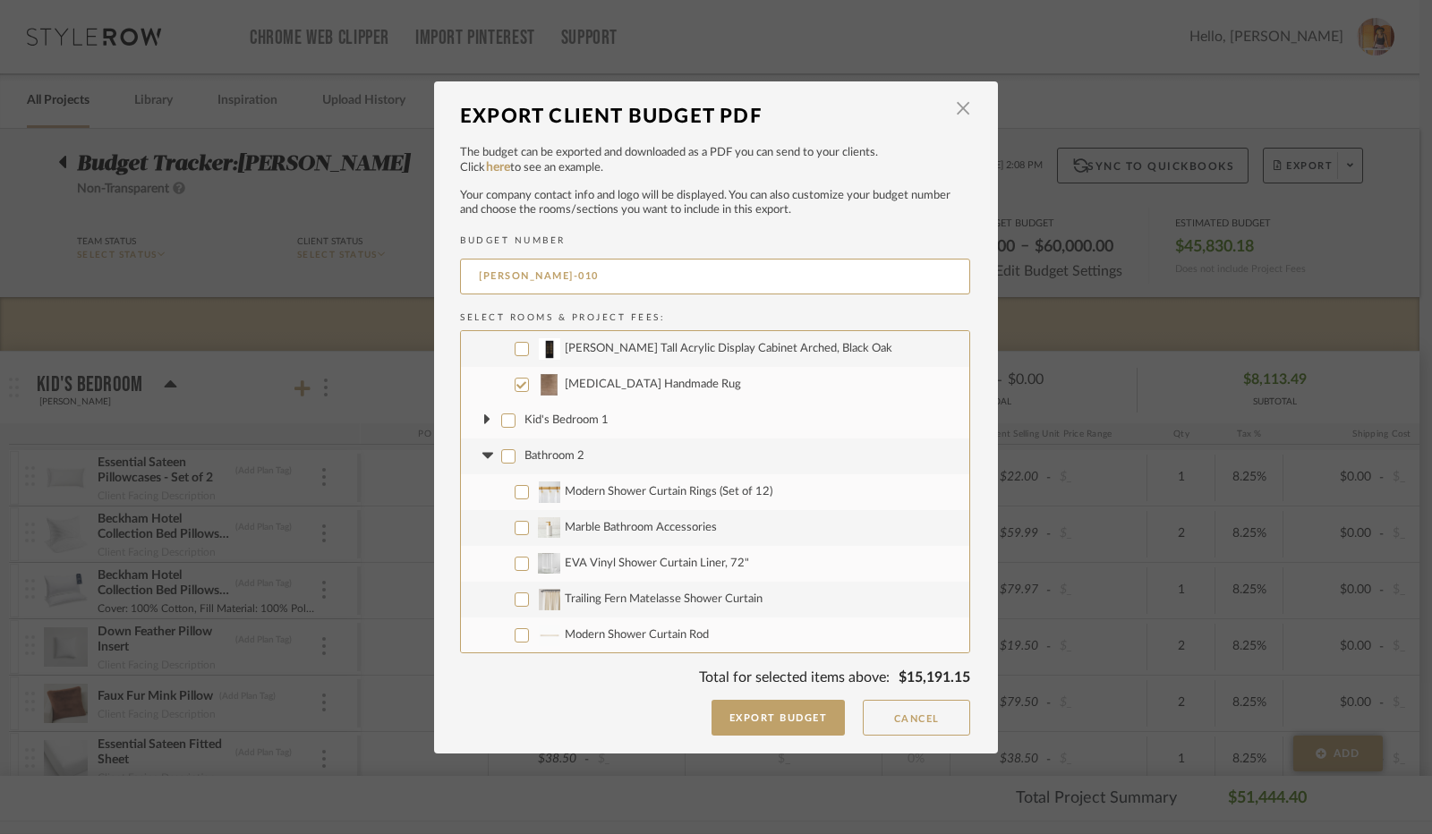
checkbox input "false"
click at [483, 455] on icon at bounding box center [486, 456] width 11 height 6
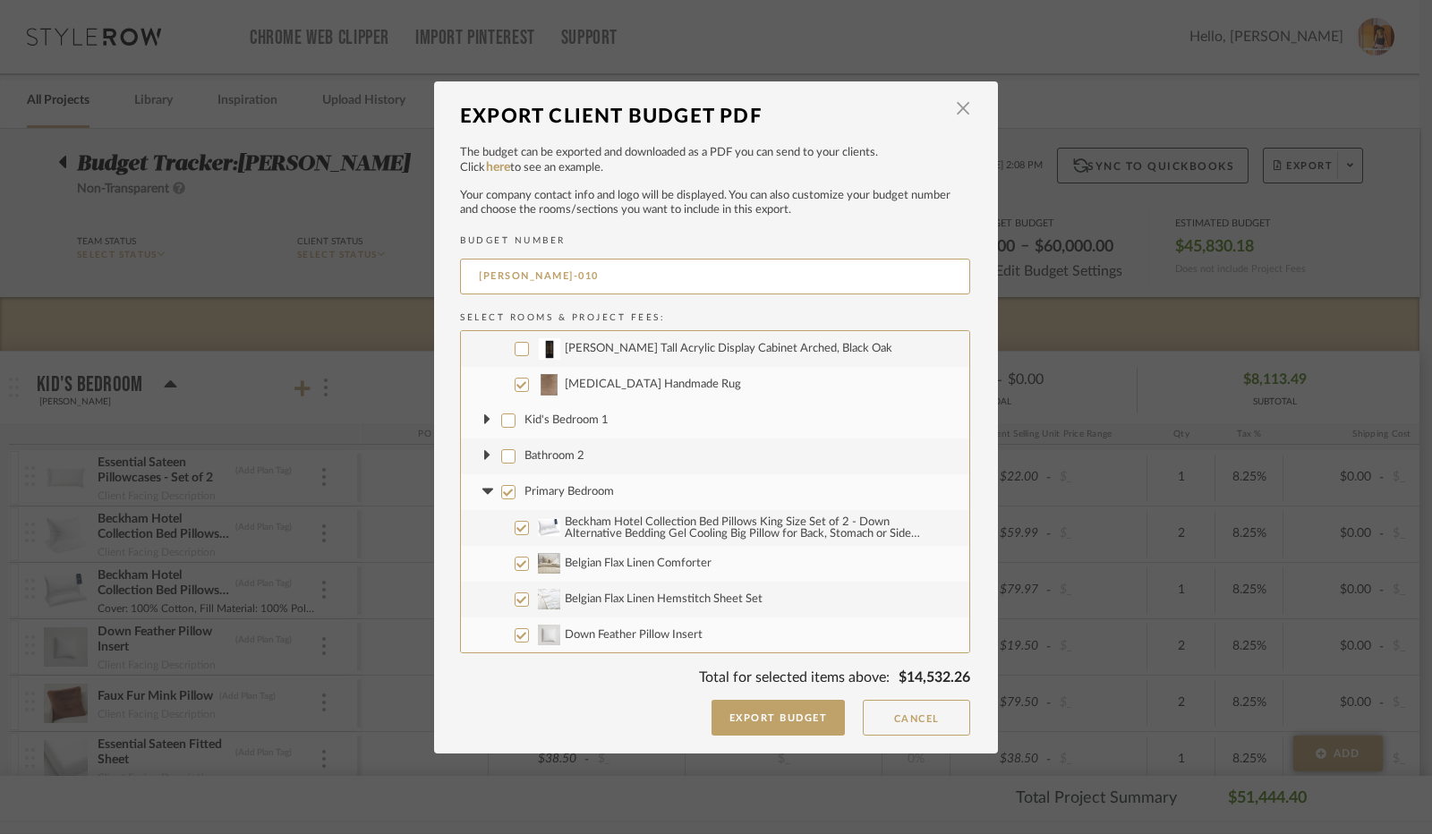
drag, startPoint x: 505, startPoint y: 488, endPoint x: 489, endPoint y: 489, distance: 15.3
click at [502, 488] on input "Primary Bedroom" at bounding box center [508, 492] width 14 height 14
checkbox input "false"
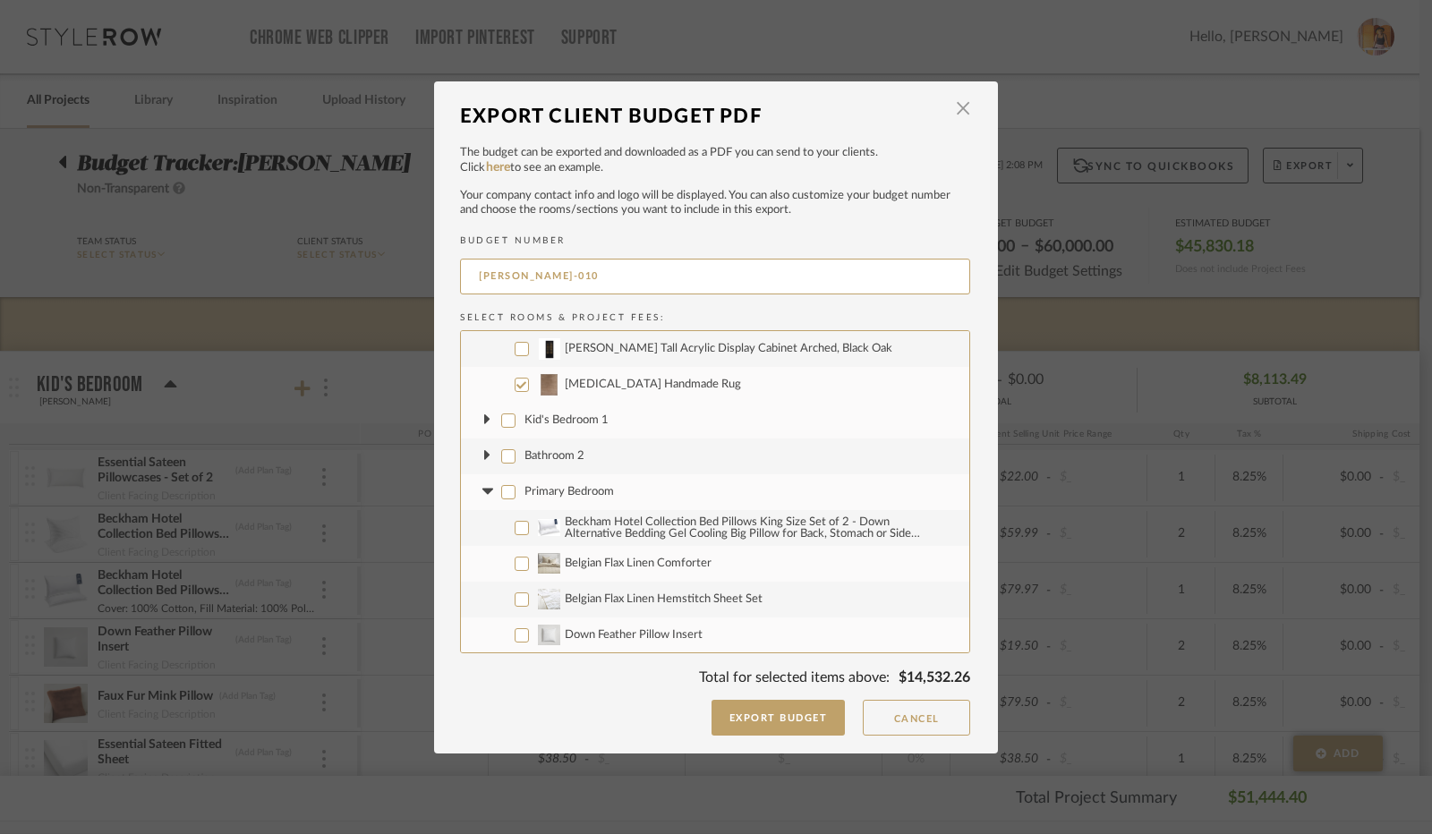
checkbox input "false"
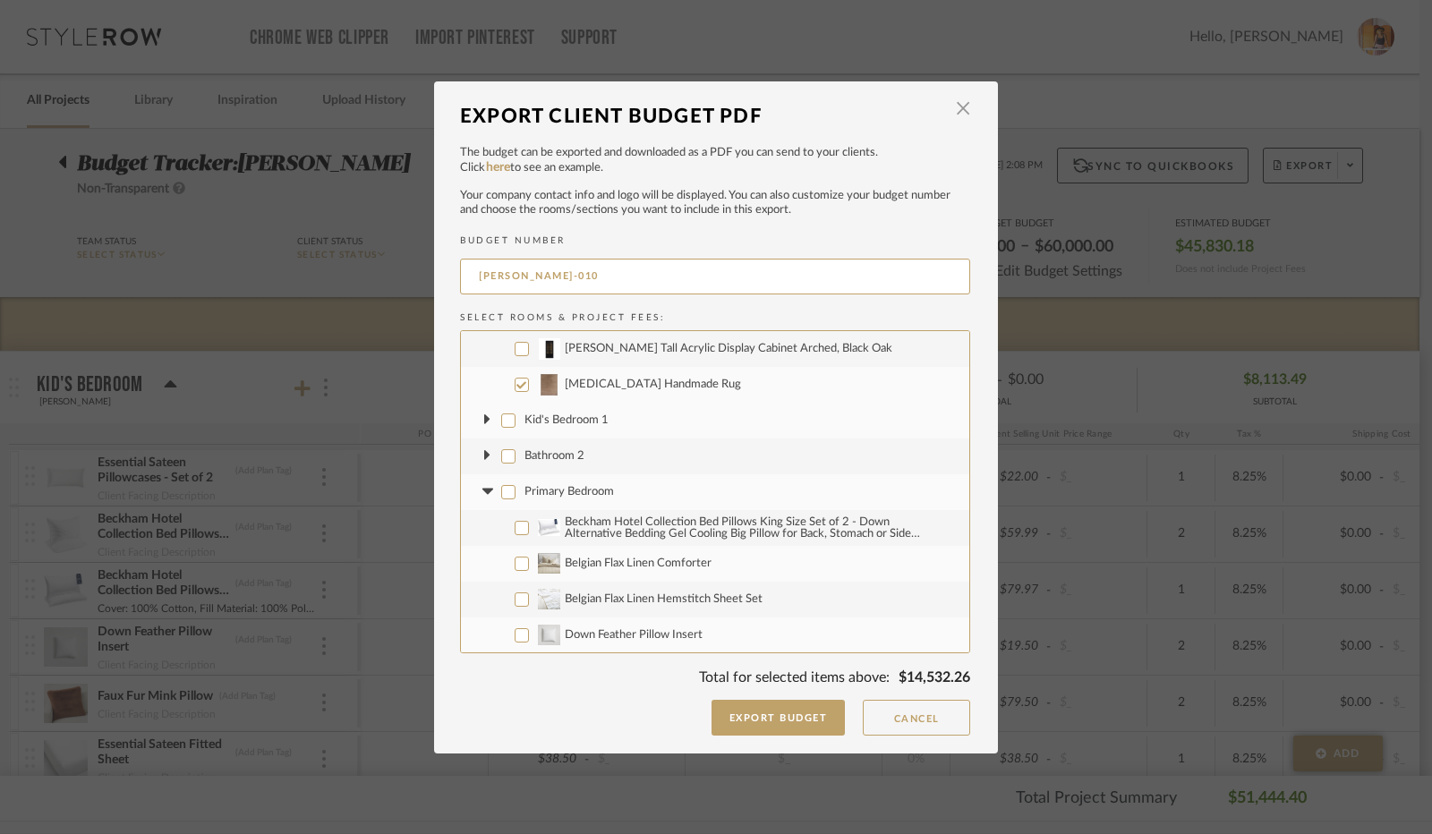
checkbox input "false"
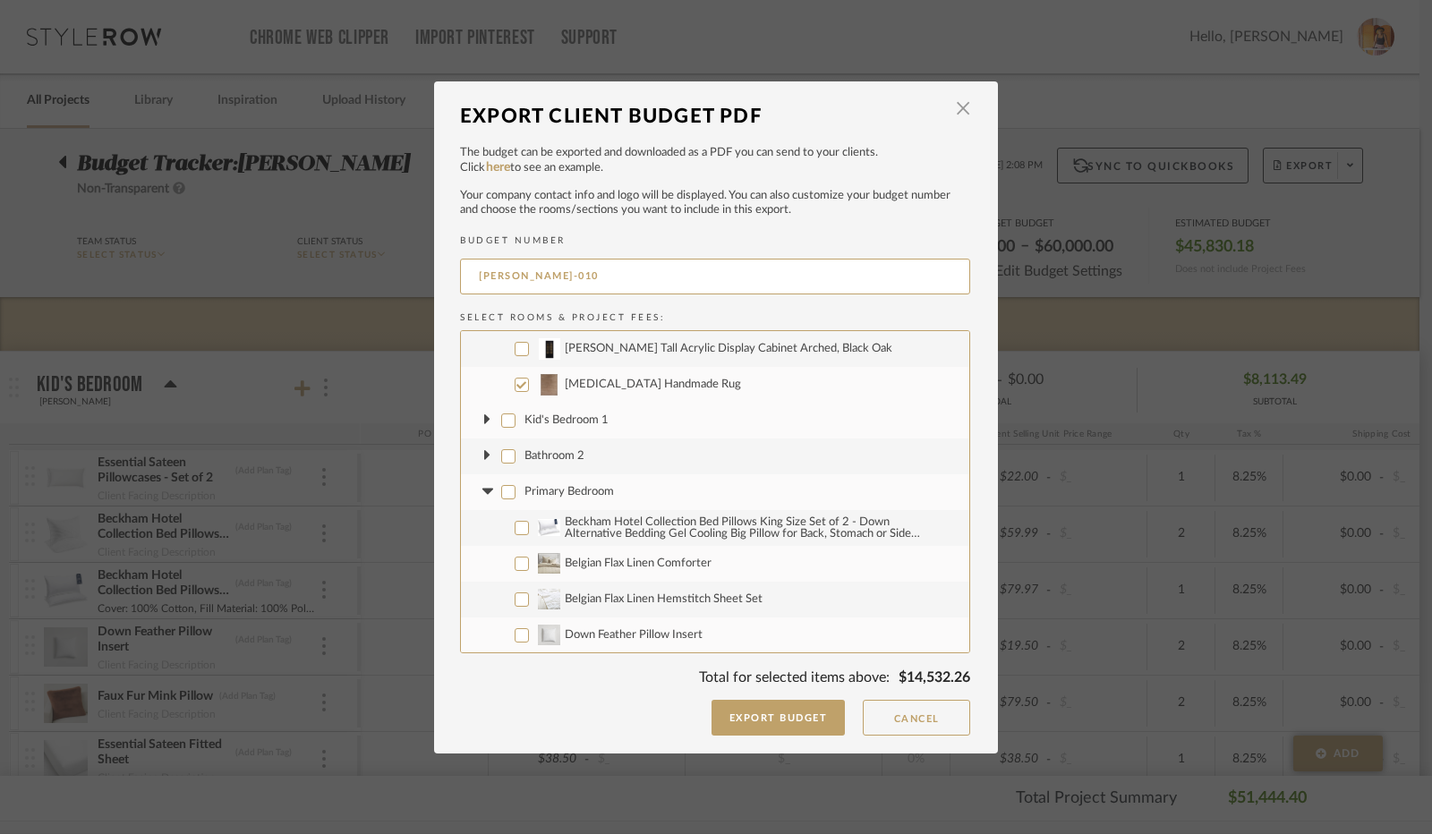
checkbox input "false"
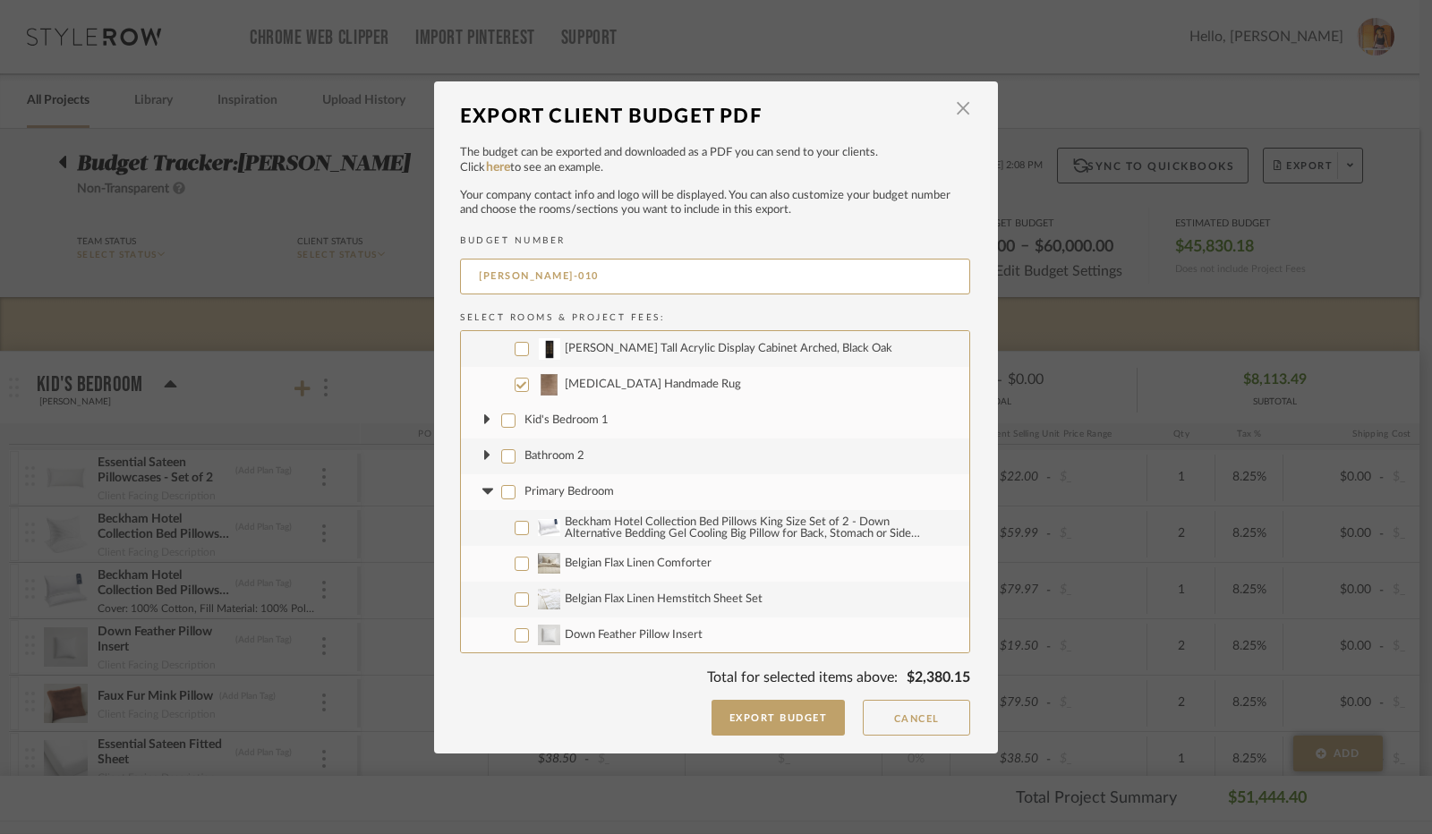
click at [481, 489] on icon at bounding box center [486, 492] width 11 height 6
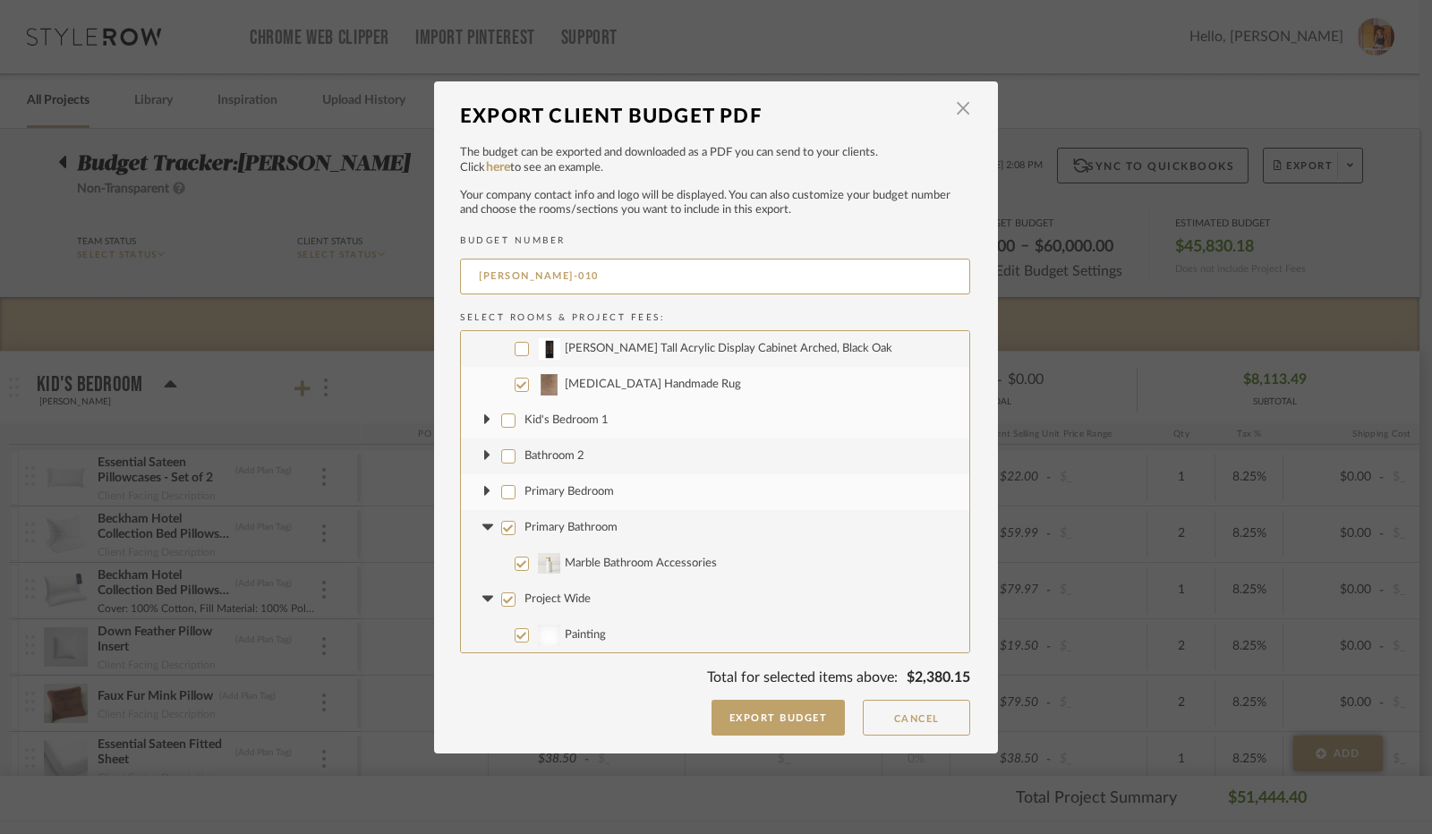
click at [501, 530] on input "Primary Bathroom" at bounding box center [508, 528] width 14 height 14
checkbox input "false"
click at [482, 525] on icon at bounding box center [486, 527] width 11 height 6
click at [501, 566] on input "Project Wide" at bounding box center [508, 564] width 14 height 14
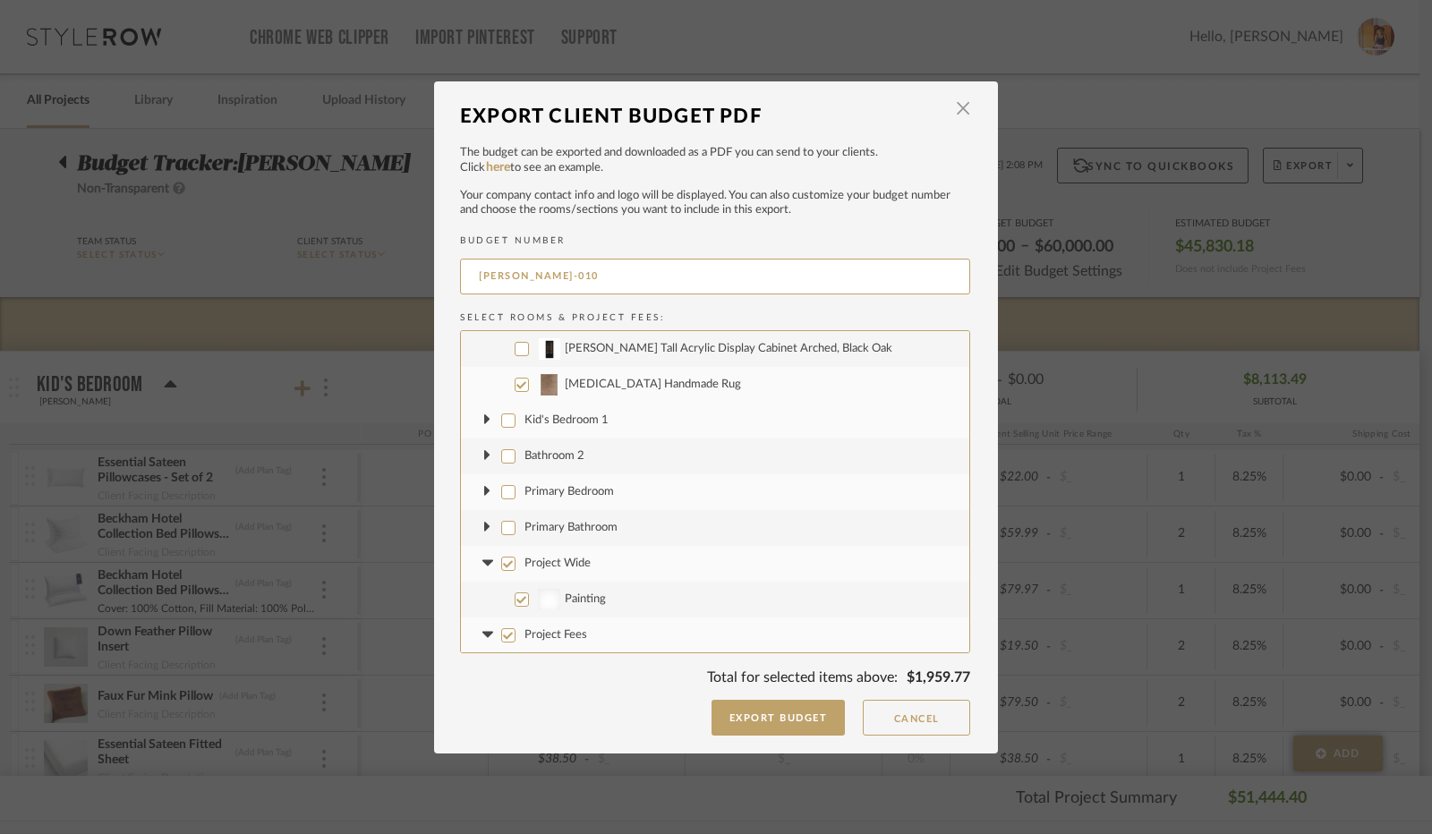
checkbox input "false"
click at [483, 565] on icon at bounding box center [487, 563] width 19 height 7
click at [503, 596] on input "Project Fees" at bounding box center [508, 599] width 14 height 14
checkbox input "false"
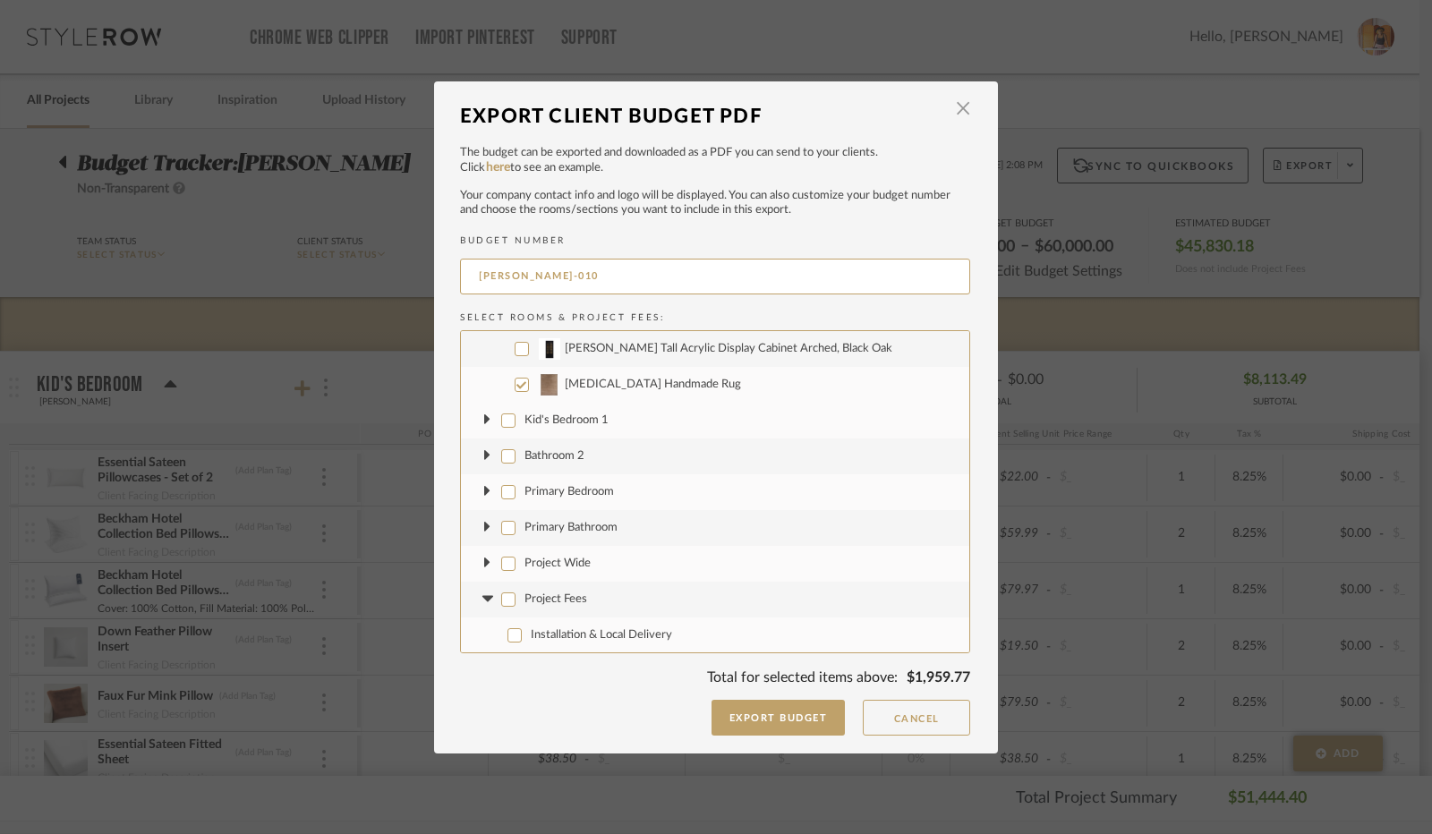
checkbox input "false"
click at [503, 596] on input "Project Fees" at bounding box center [508, 599] width 14 height 14
checkbox input "true"
click at [501, 559] on input "Project Wide" at bounding box center [508, 564] width 14 height 14
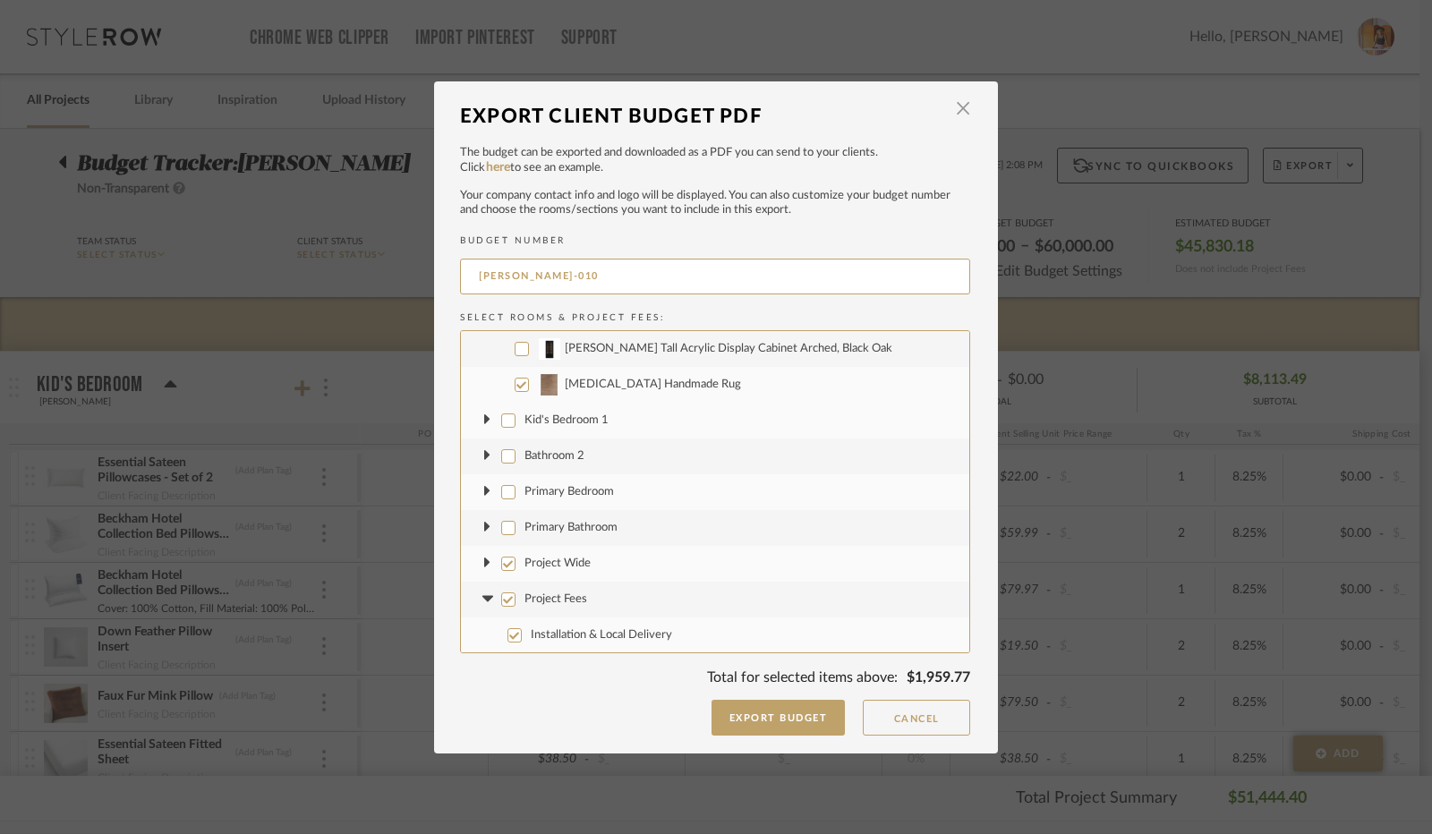
click at [501, 559] on input "Project Wide" at bounding box center [508, 564] width 14 height 14
checkbox input "false"
click at [484, 562] on icon at bounding box center [487, 563] width 6 height 11
click at [481, 562] on icon at bounding box center [486, 563] width 11 height 6
click at [778, 719] on button "Export Budget" at bounding box center [778, 718] width 134 height 36
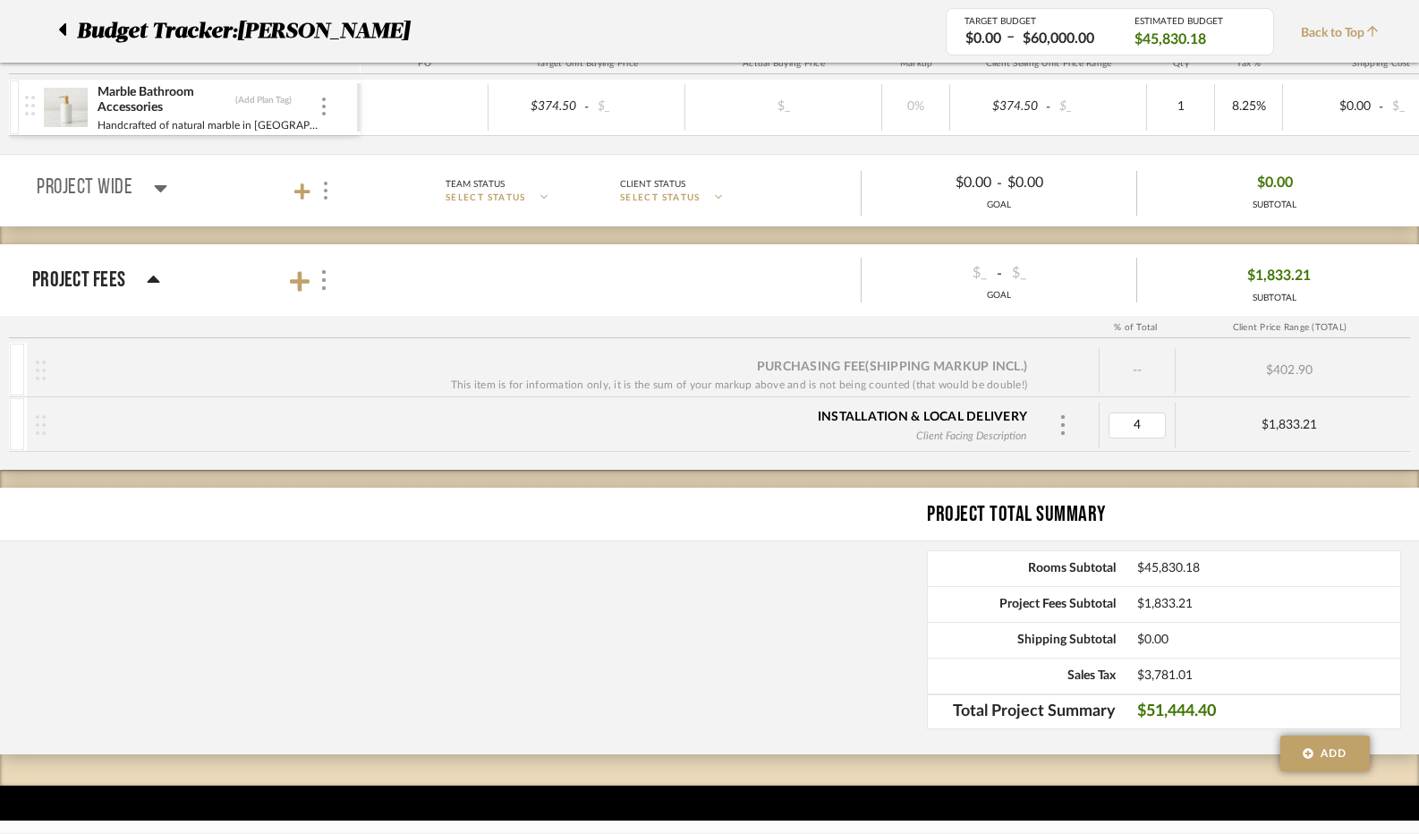
scroll to position [7007, 0]
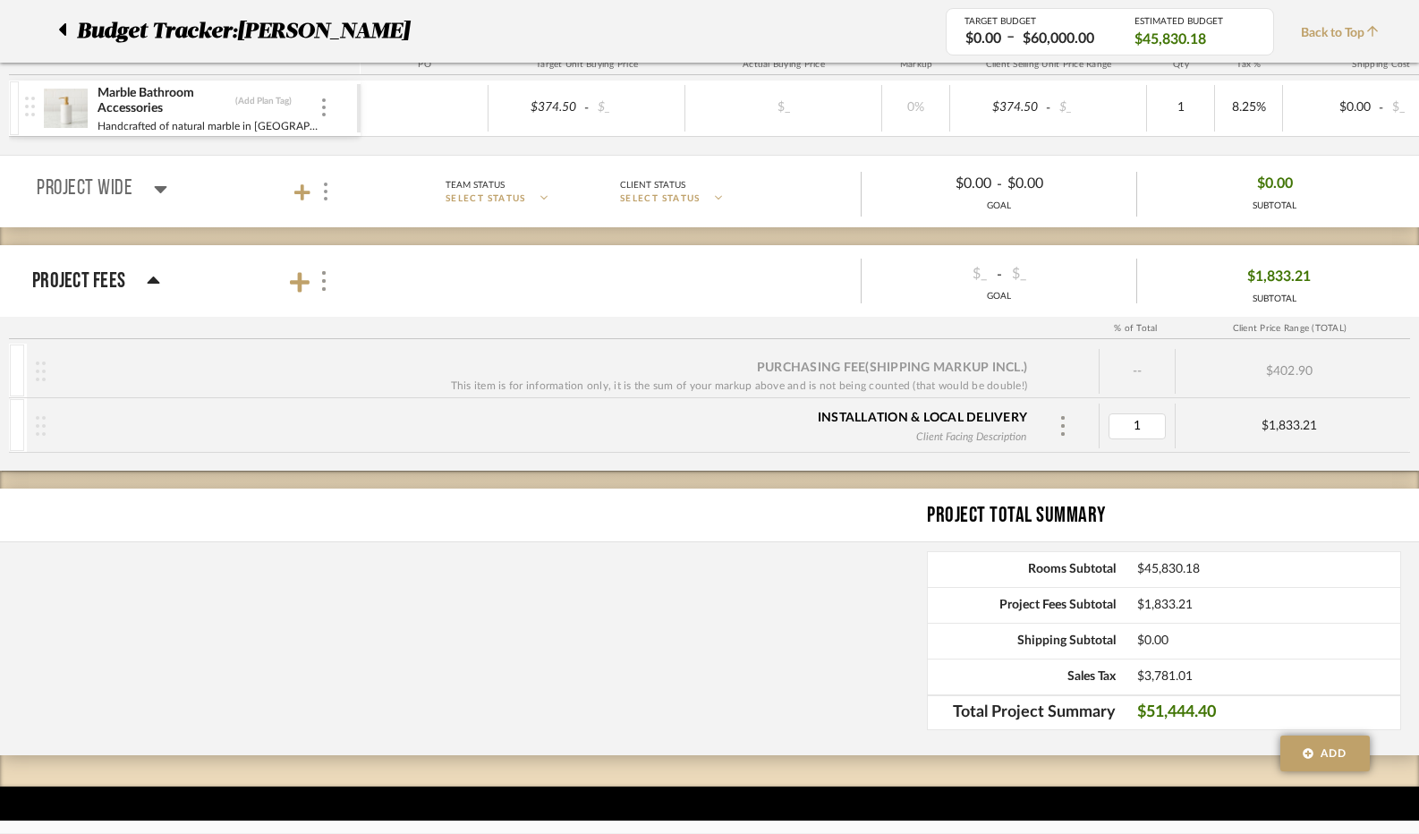
type input "10"
click at [850, 489] on div "Project Total Summary" at bounding box center [709, 516] width 1419 height 54
click at [1321, 27] on span "Back to Top" at bounding box center [1344, 33] width 87 height 19
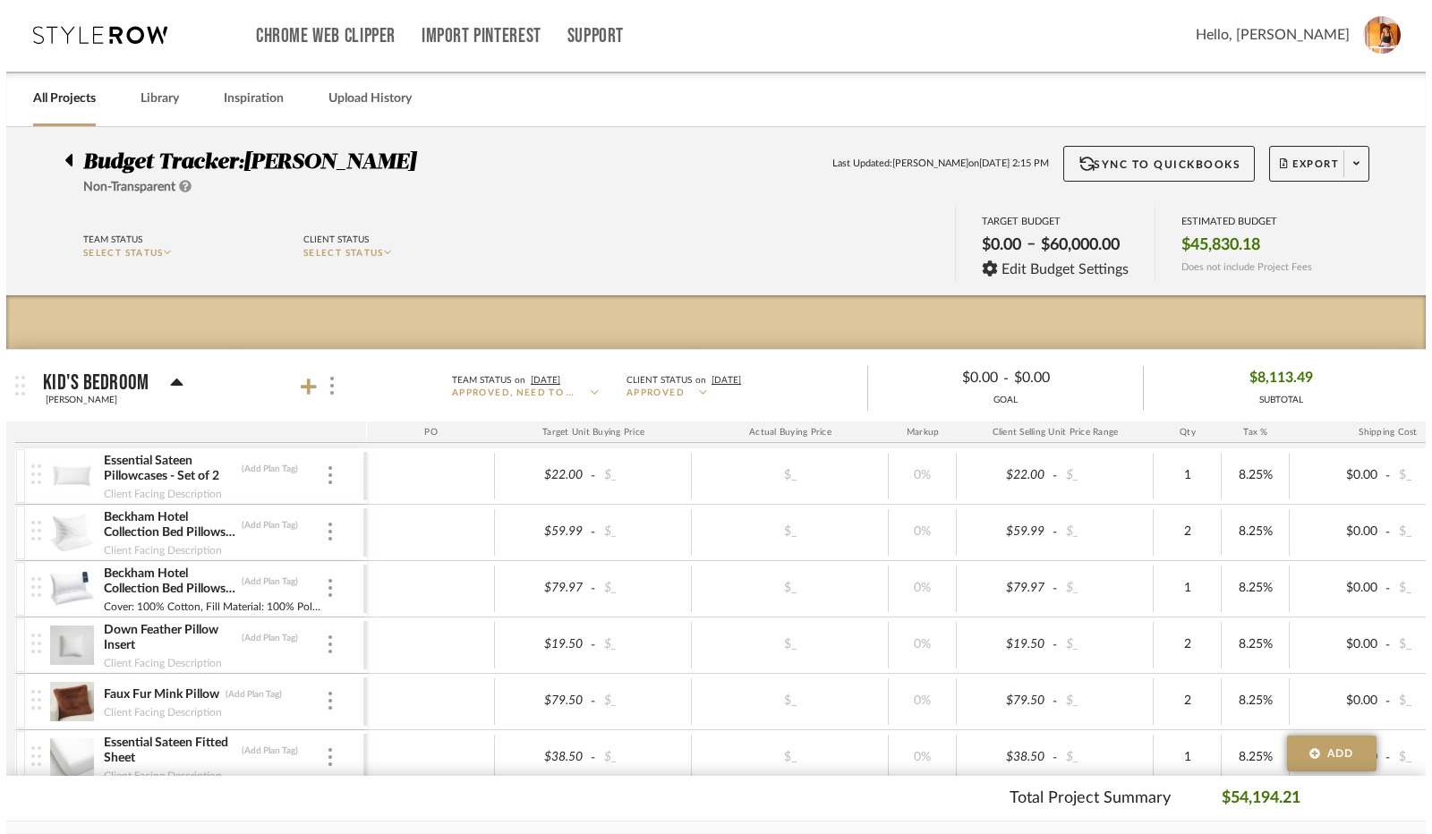
scroll to position [0, 0]
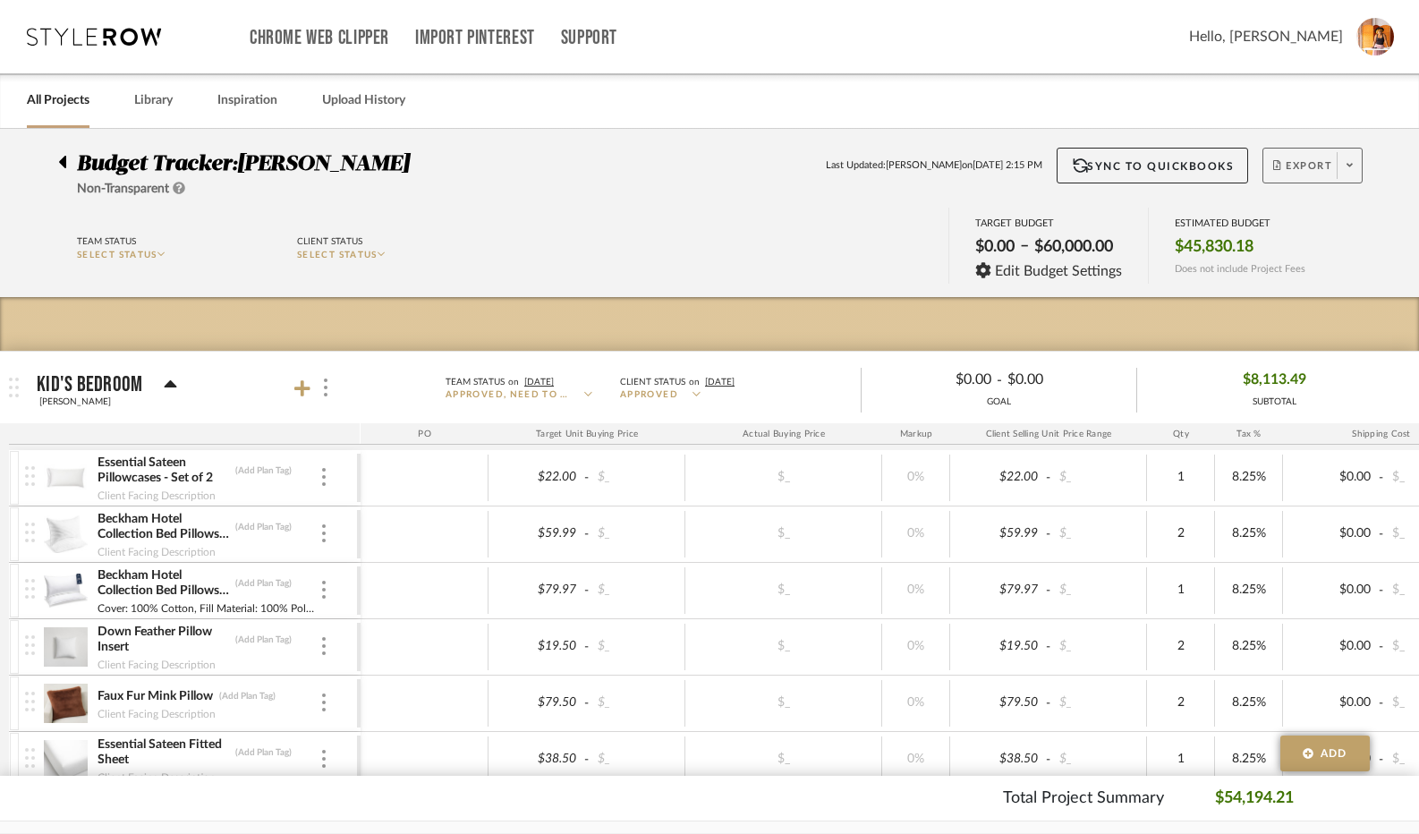
click at [1347, 163] on icon at bounding box center [1350, 165] width 6 height 10
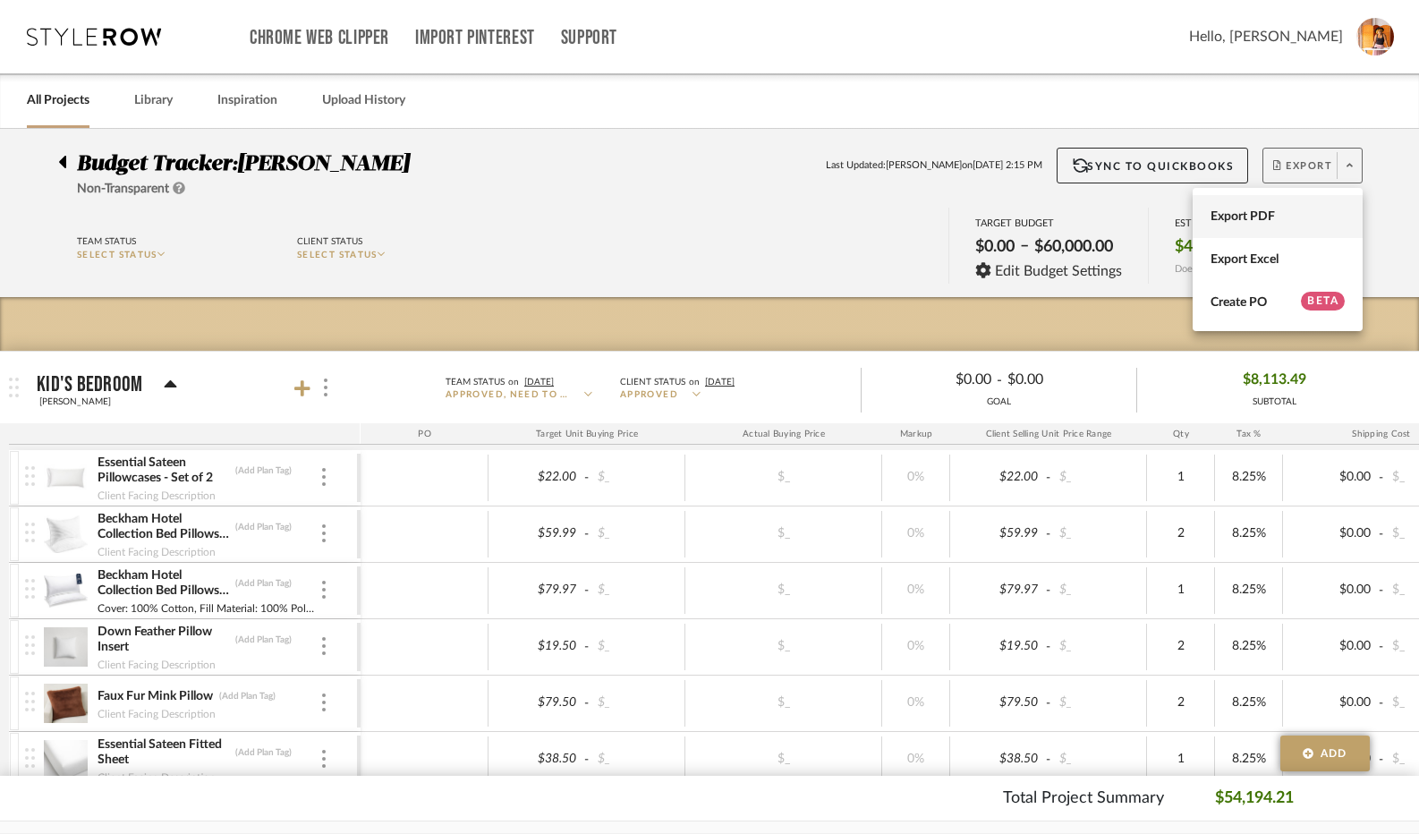
click at [1257, 215] on span "Export PDF" at bounding box center [1278, 216] width 134 height 15
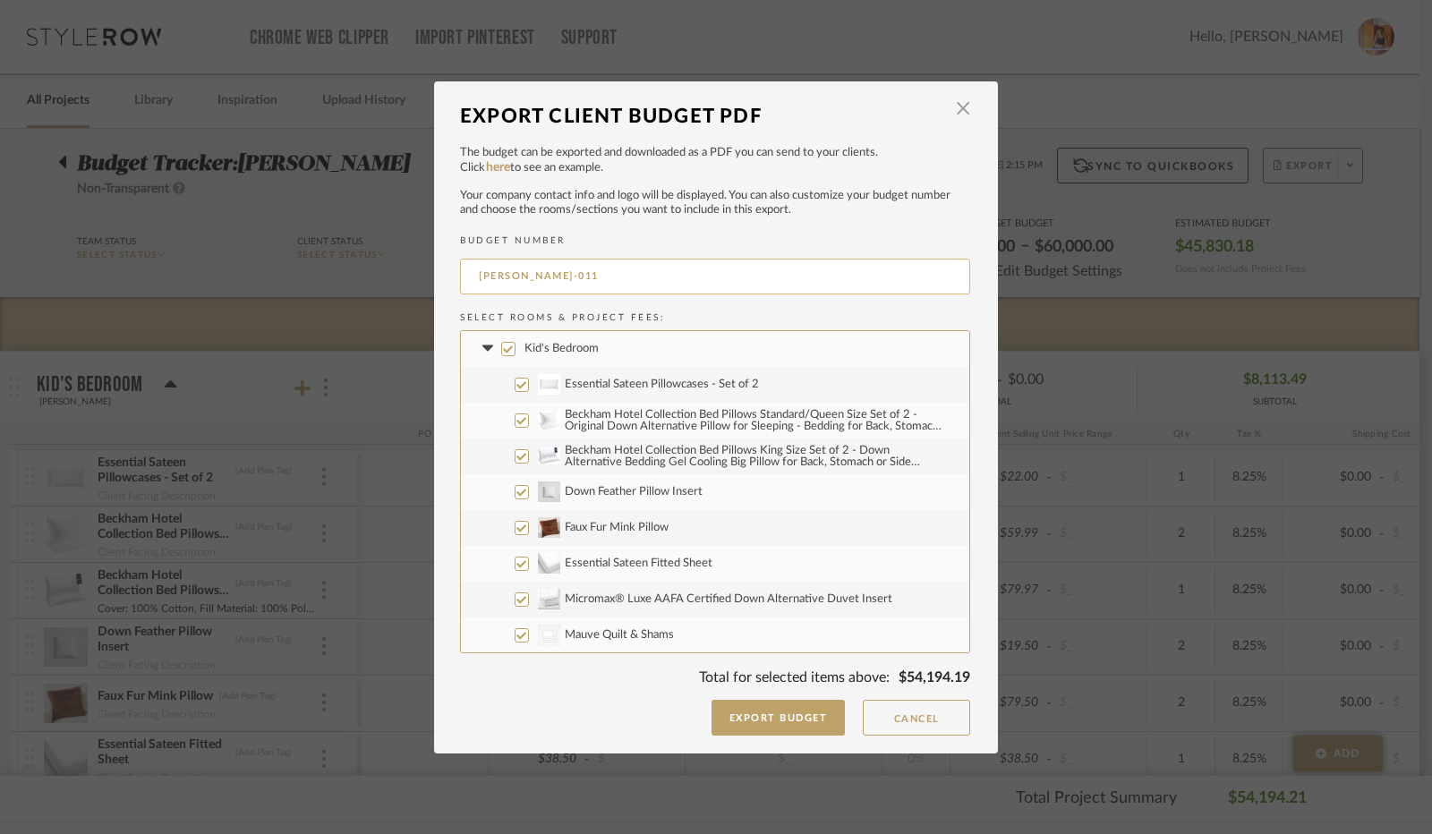
click at [569, 284] on input "[PERSON_NAME]-011" at bounding box center [715, 277] width 510 height 36
type input "[PERSON_NAME]-010"
click at [501, 353] on input "Kid's Bedroom" at bounding box center [508, 349] width 14 height 14
checkbox input "false"
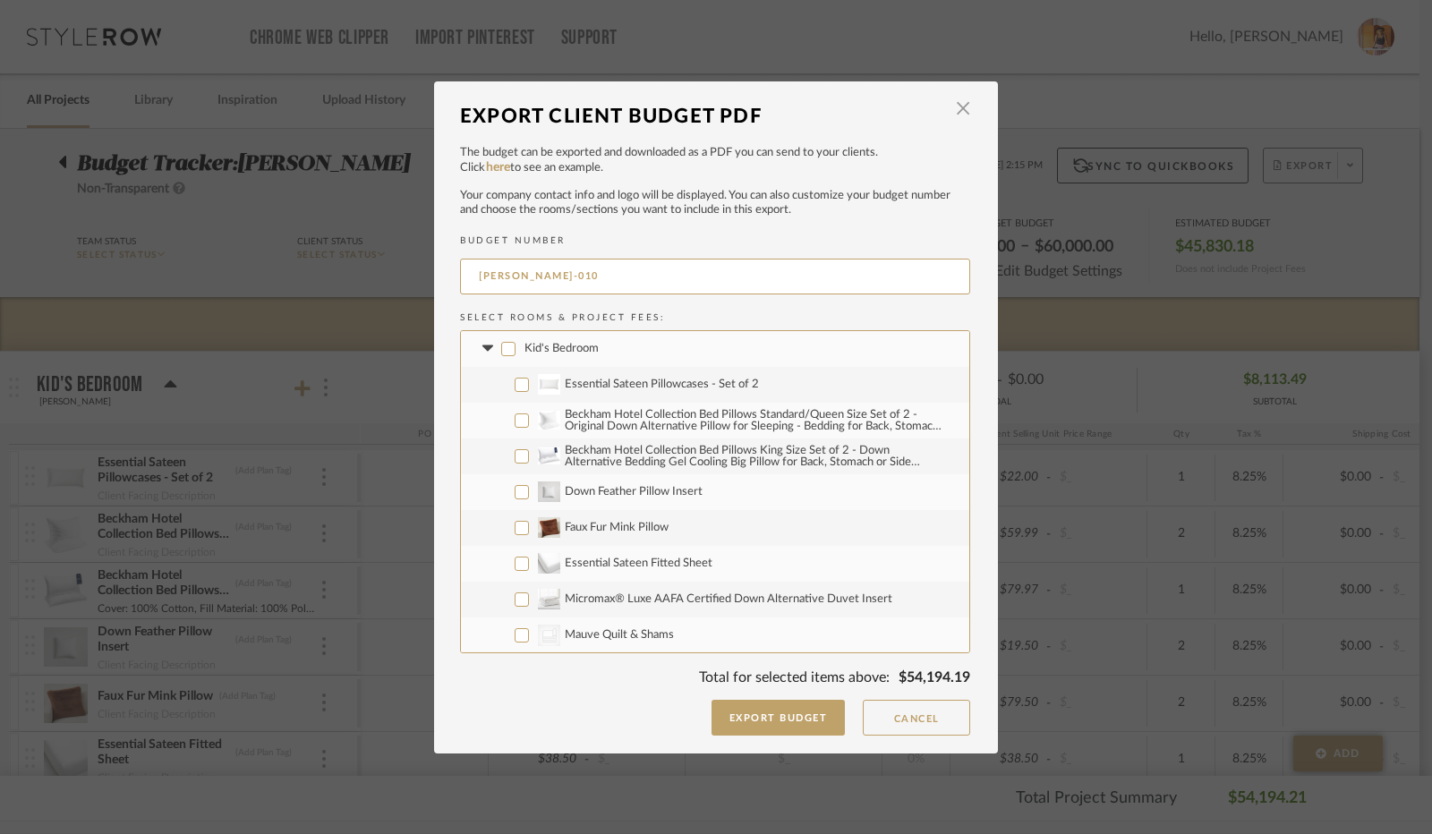
checkbox input "false"
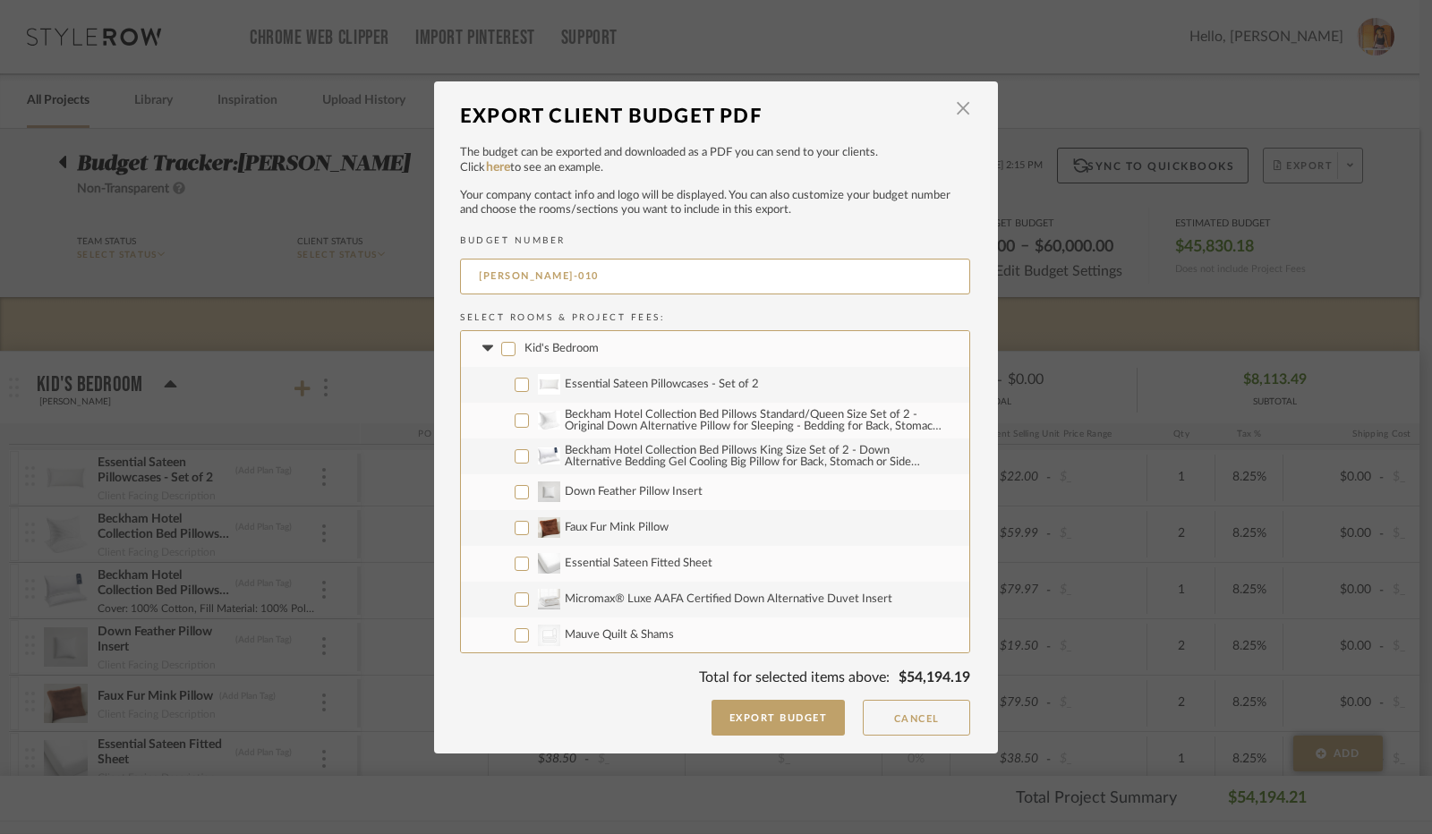
checkbox input "false"
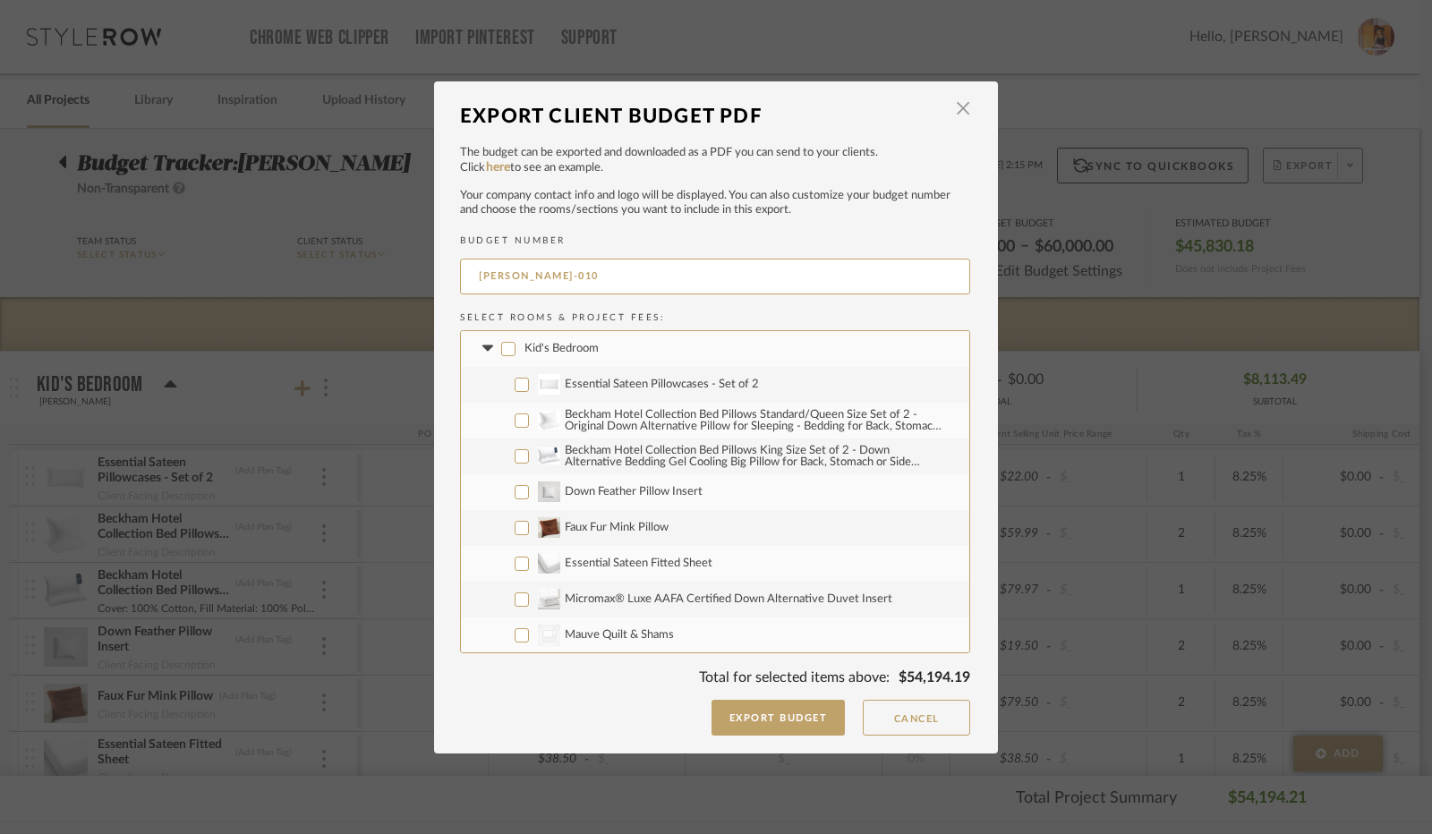
checkbox input "false"
click at [483, 348] on icon at bounding box center [487, 348] width 19 height 7
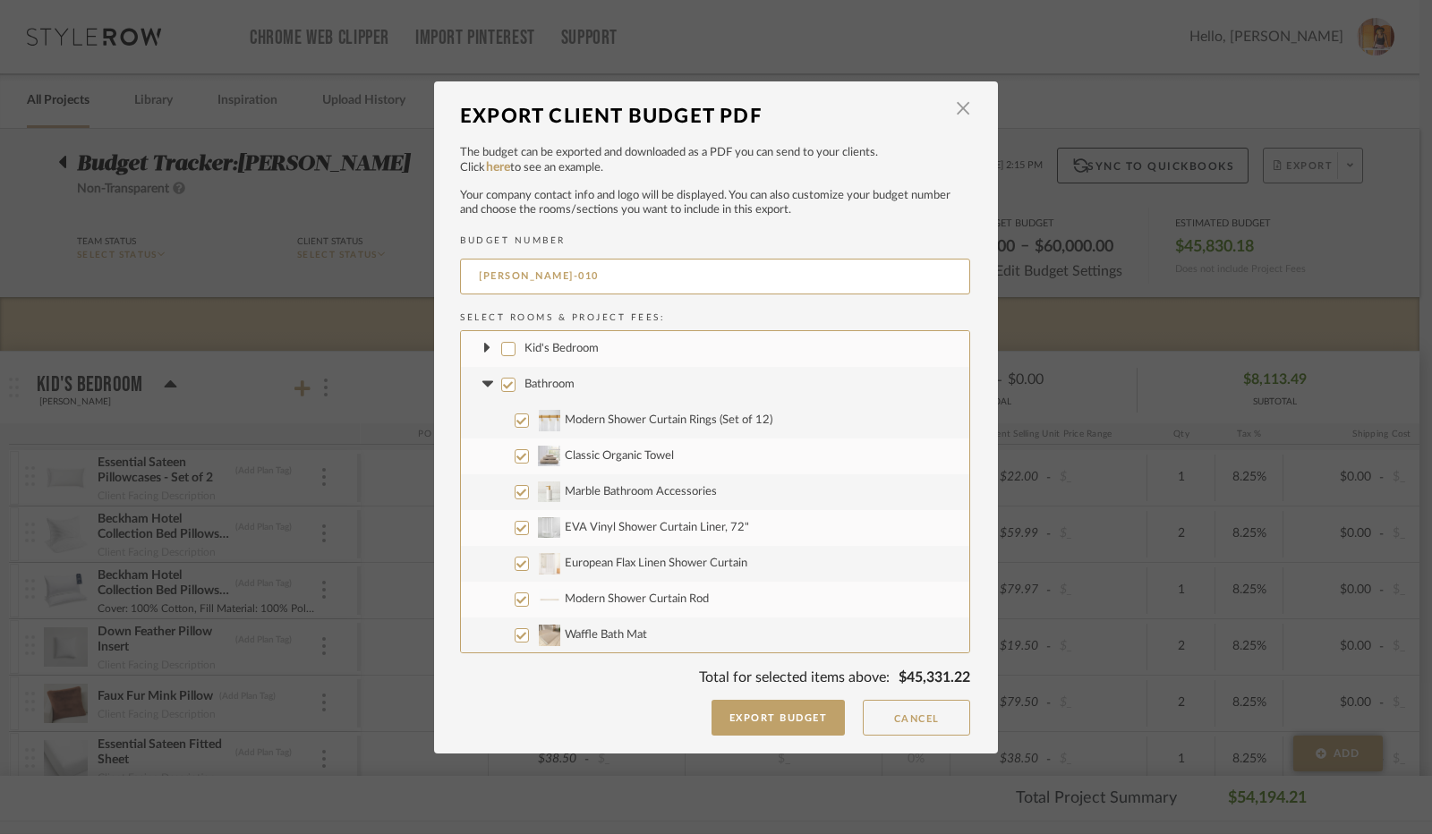
click at [501, 384] on input "Bathroom" at bounding box center [508, 385] width 14 height 14
click at [483, 386] on icon at bounding box center [487, 384] width 19 height 7
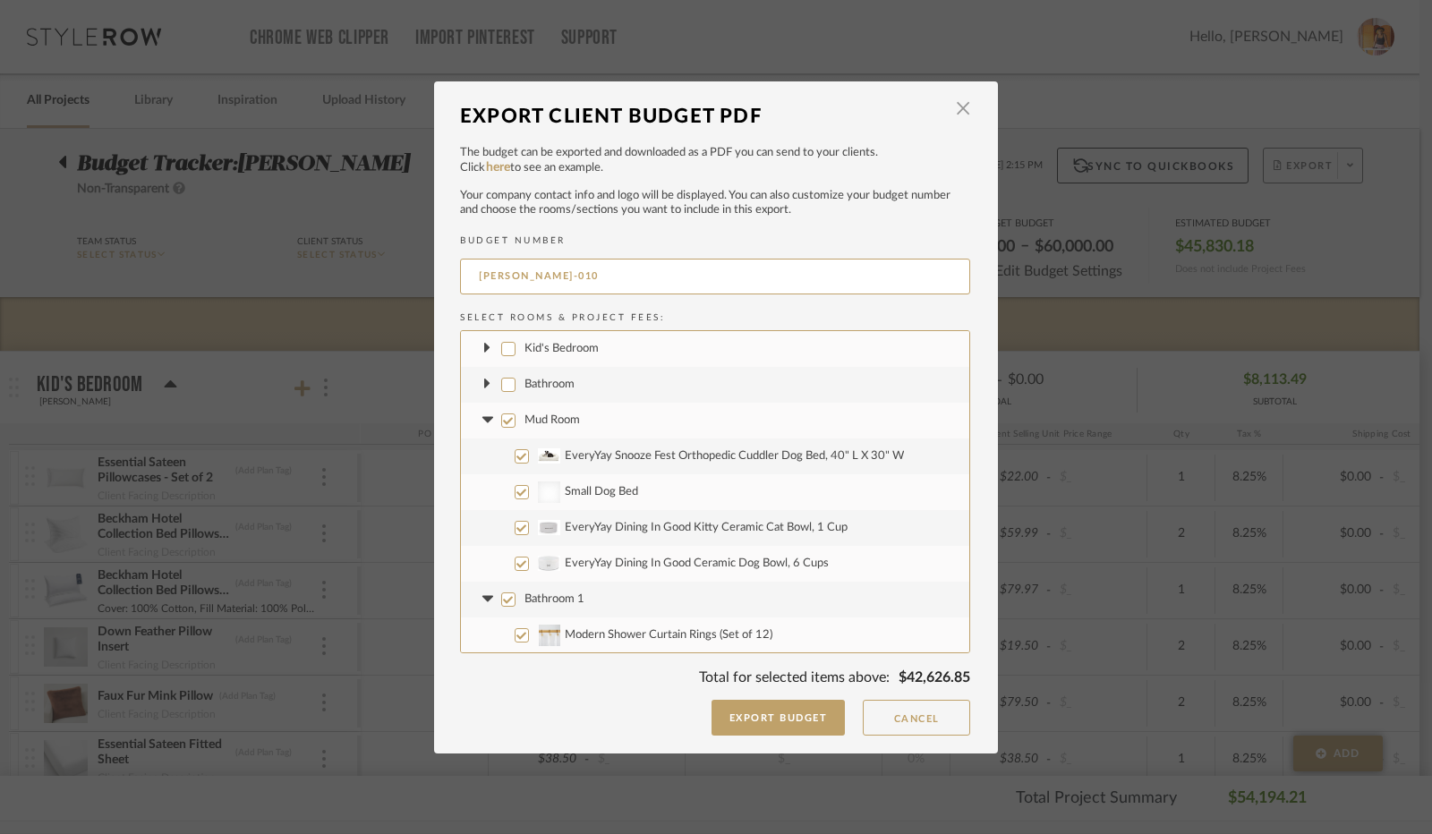
click at [501, 420] on input "Mud Room" at bounding box center [508, 420] width 14 height 14
click at [481, 420] on icon at bounding box center [486, 420] width 11 height 6
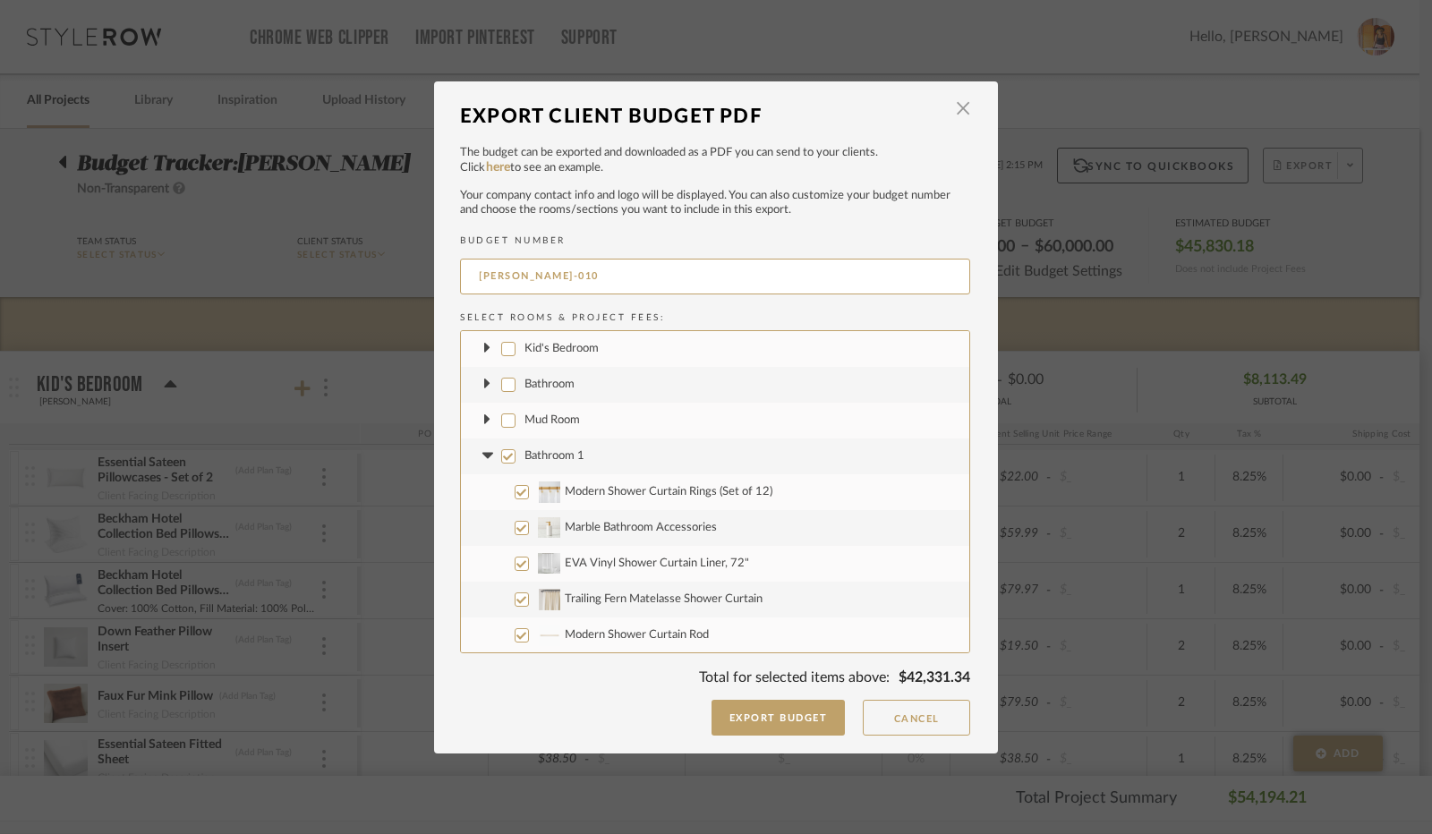
click at [501, 458] on input "Bathroom 1" at bounding box center [508, 456] width 14 height 14
click at [485, 456] on icon at bounding box center [487, 456] width 19 height 7
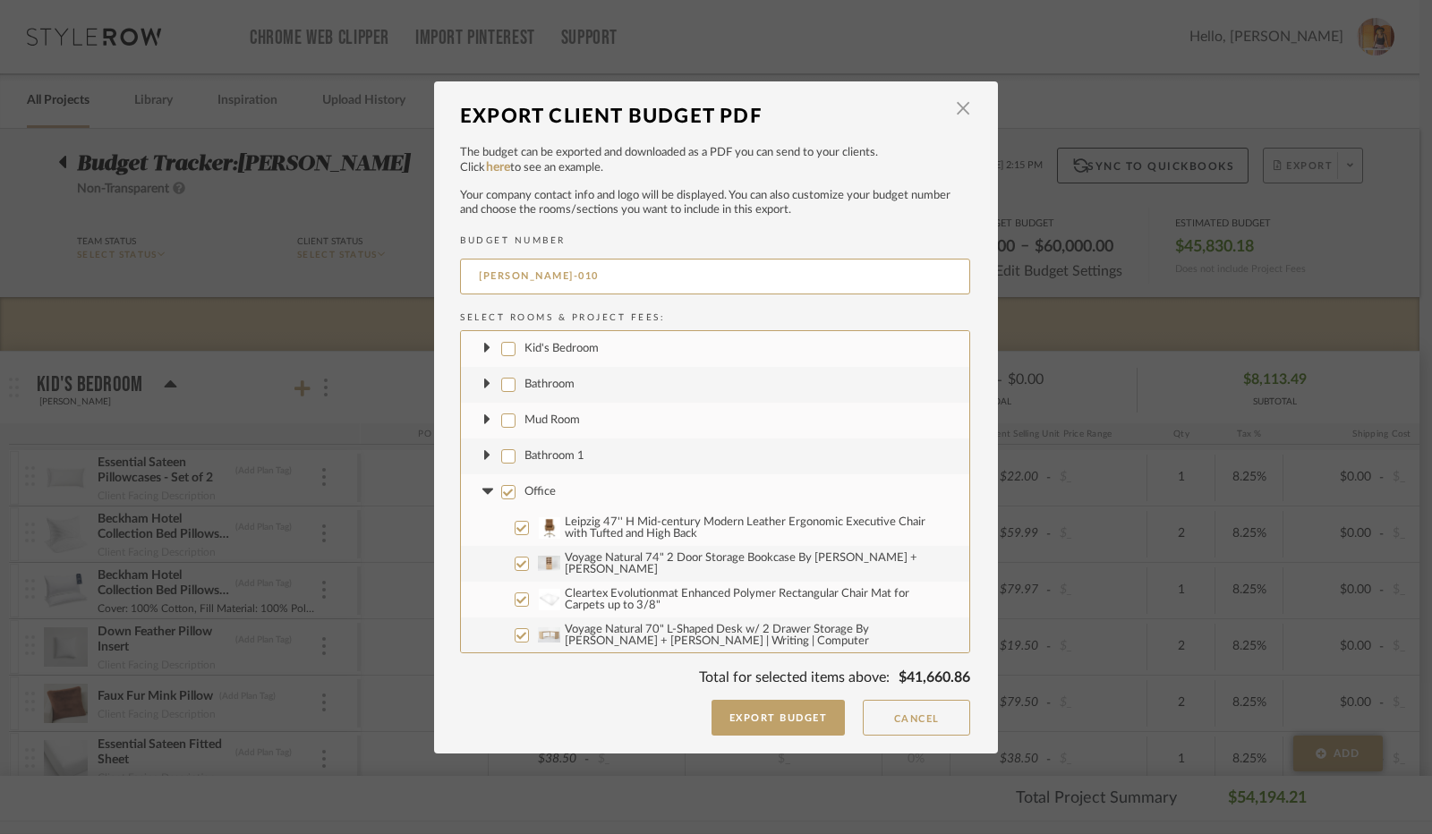
click at [501, 490] on input "Office" at bounding box center [508, 492] width 14 height 14
click at [481, 489] on icon at bounding box center [487, 492] width 19 height 7
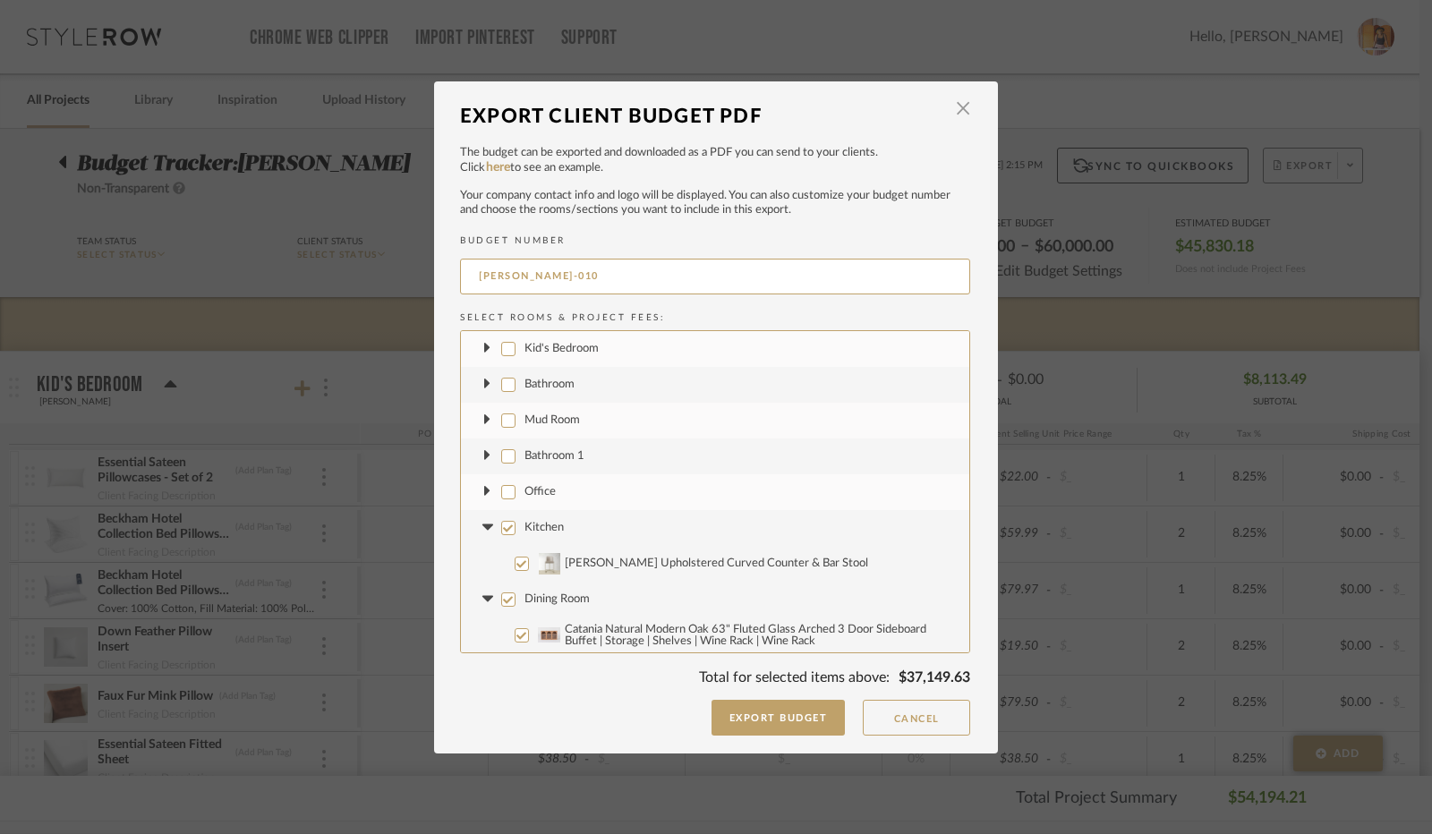
click at [501, 522] on input "Kitchen" at bounding box center [508, 528] width 14 height 14
click at [484, 522] on fa-icon at bounding box center [487, 527] width 19 height 19
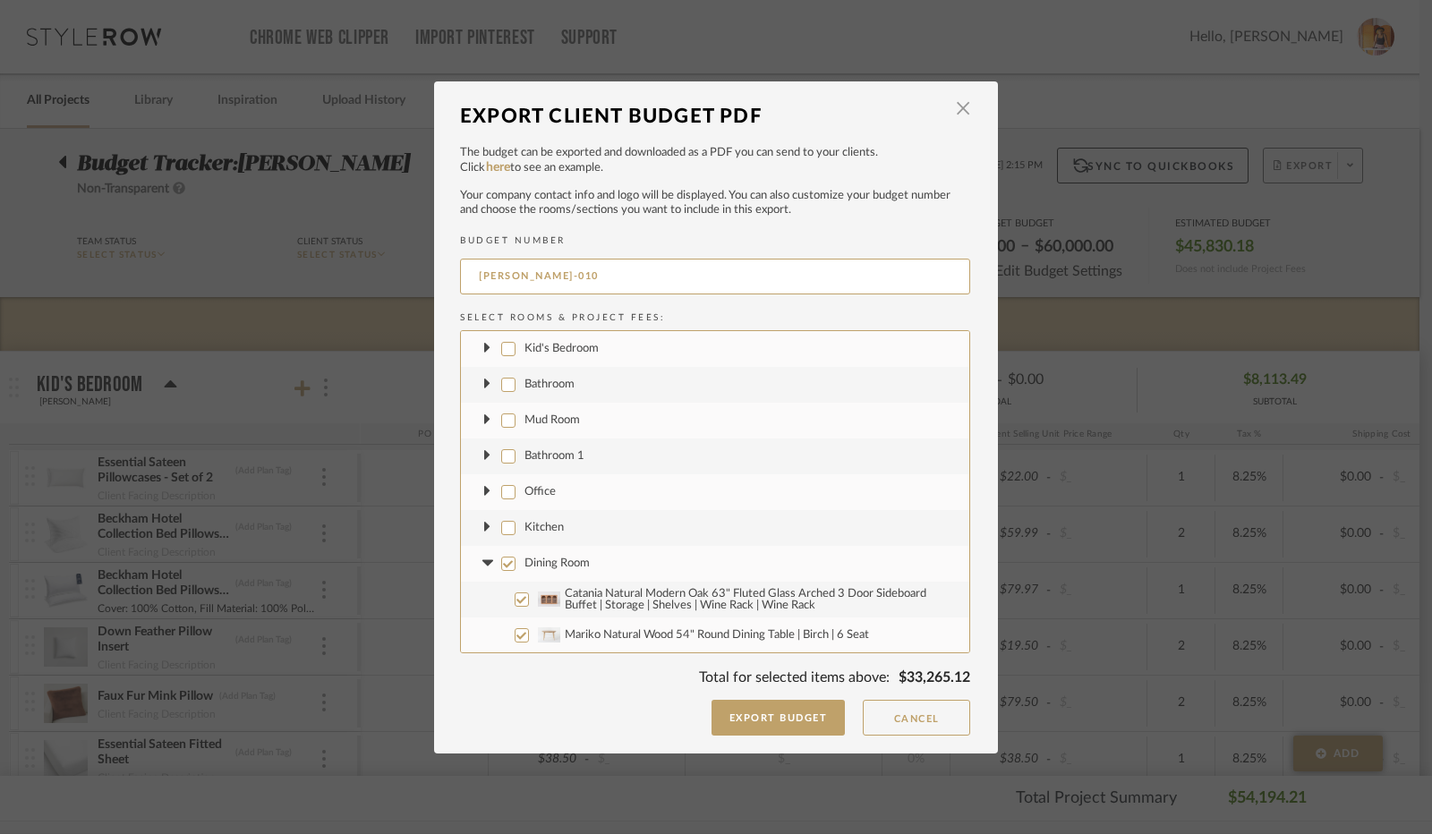
click at [501, 565] on input "Dining Room" at bounding box center [508, 564] width 14 height 14
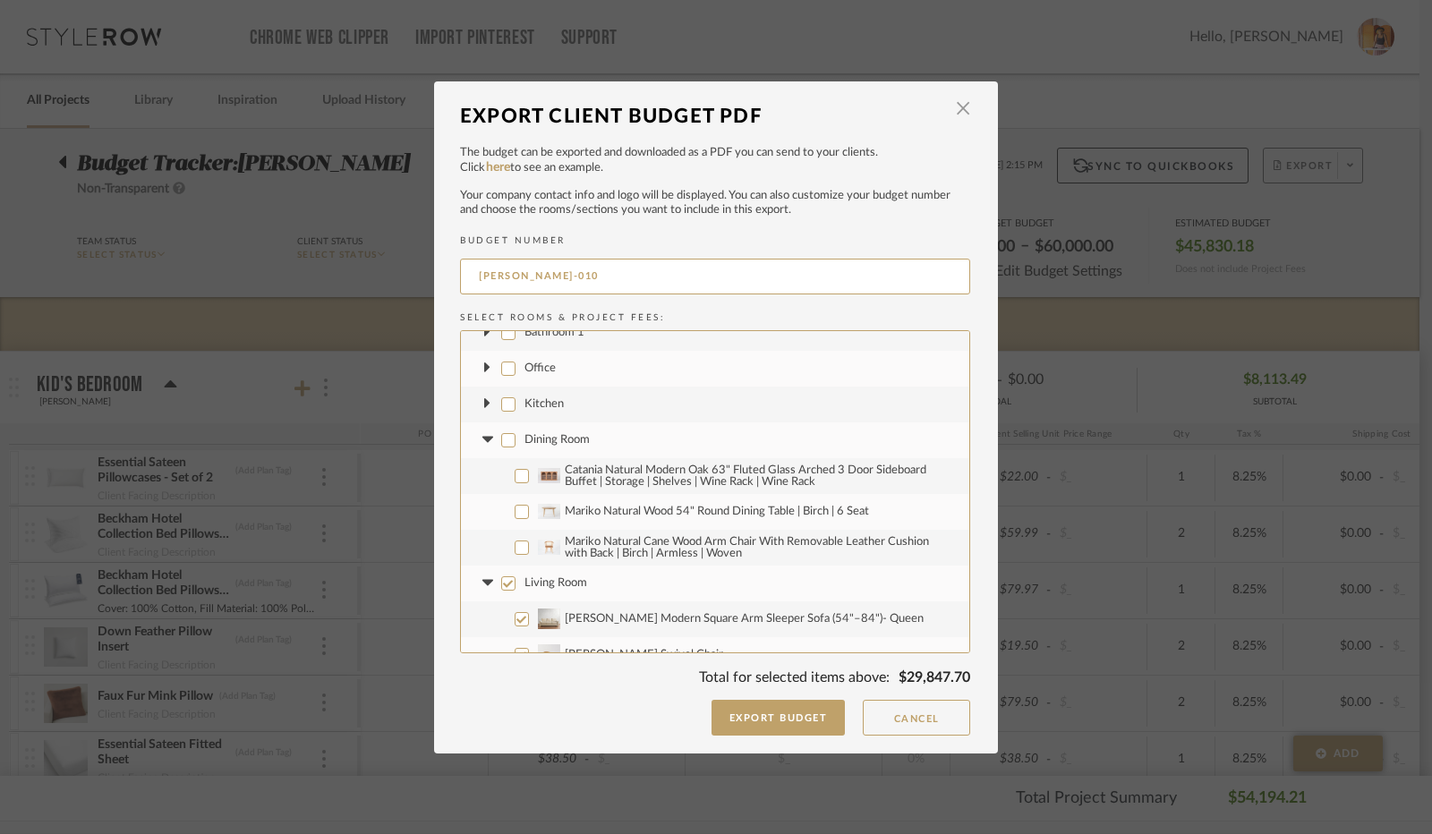
scroll to position [179, 0]
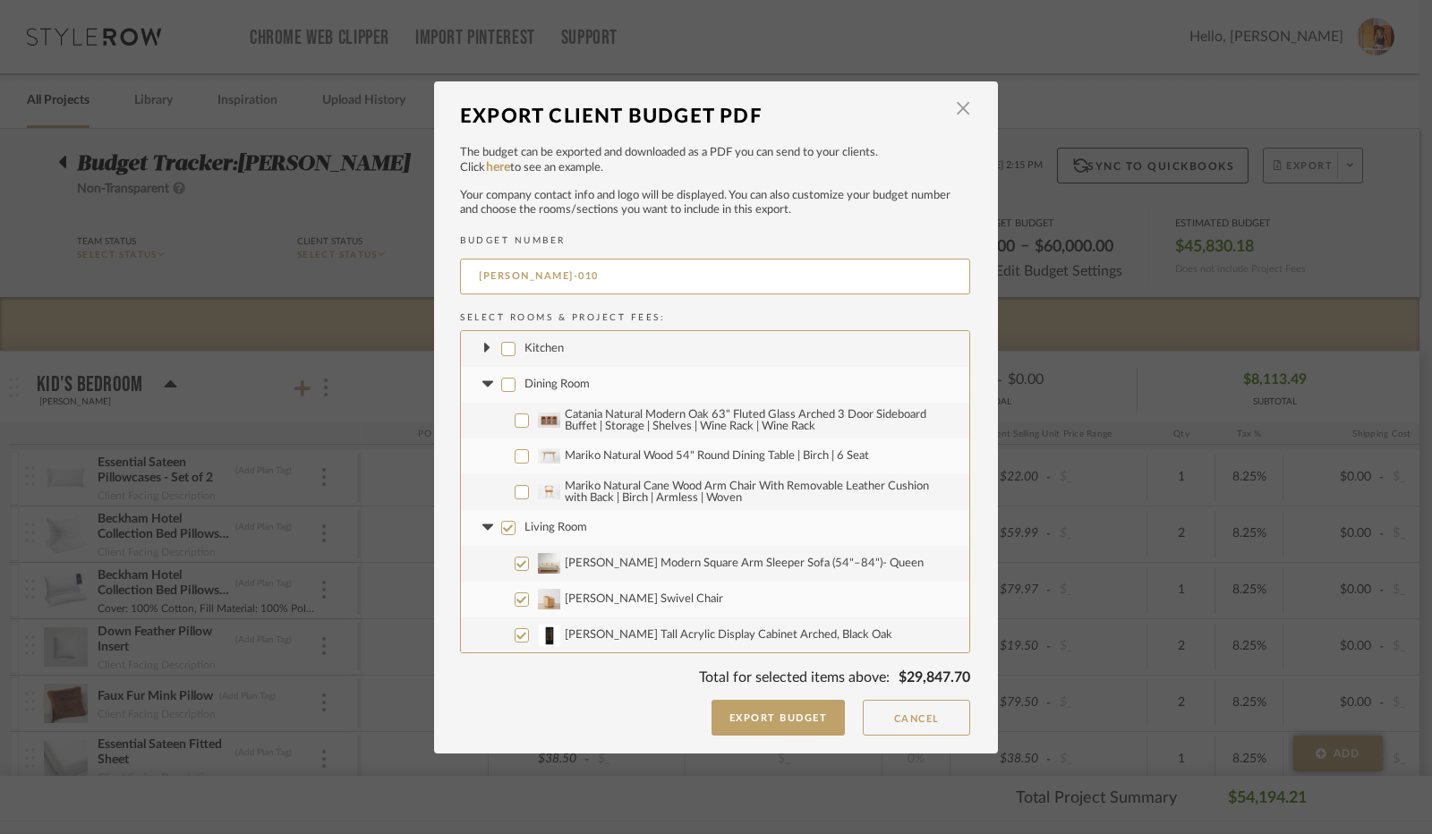
click at [484, 383] on icon at bounding box center [486, 384] width 11 height 6
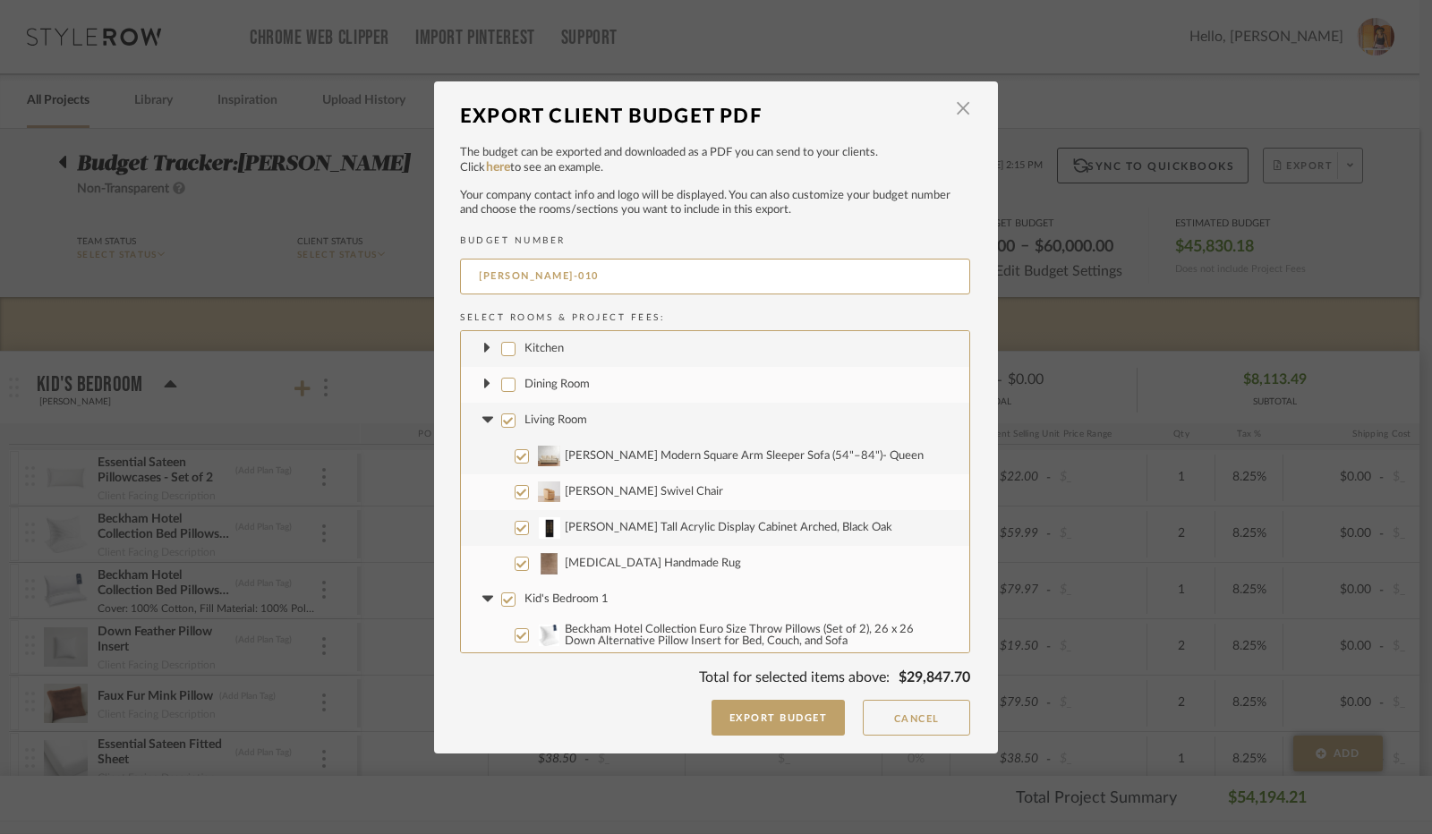
click at [501, 419] on input "Living Room" at bounding box center [508, 420] width 14 height 14
click at [515, 562] on input "[MEDICAL_DATA] Handmade Rug" at bounding box center [522, 564] width 14 height 14
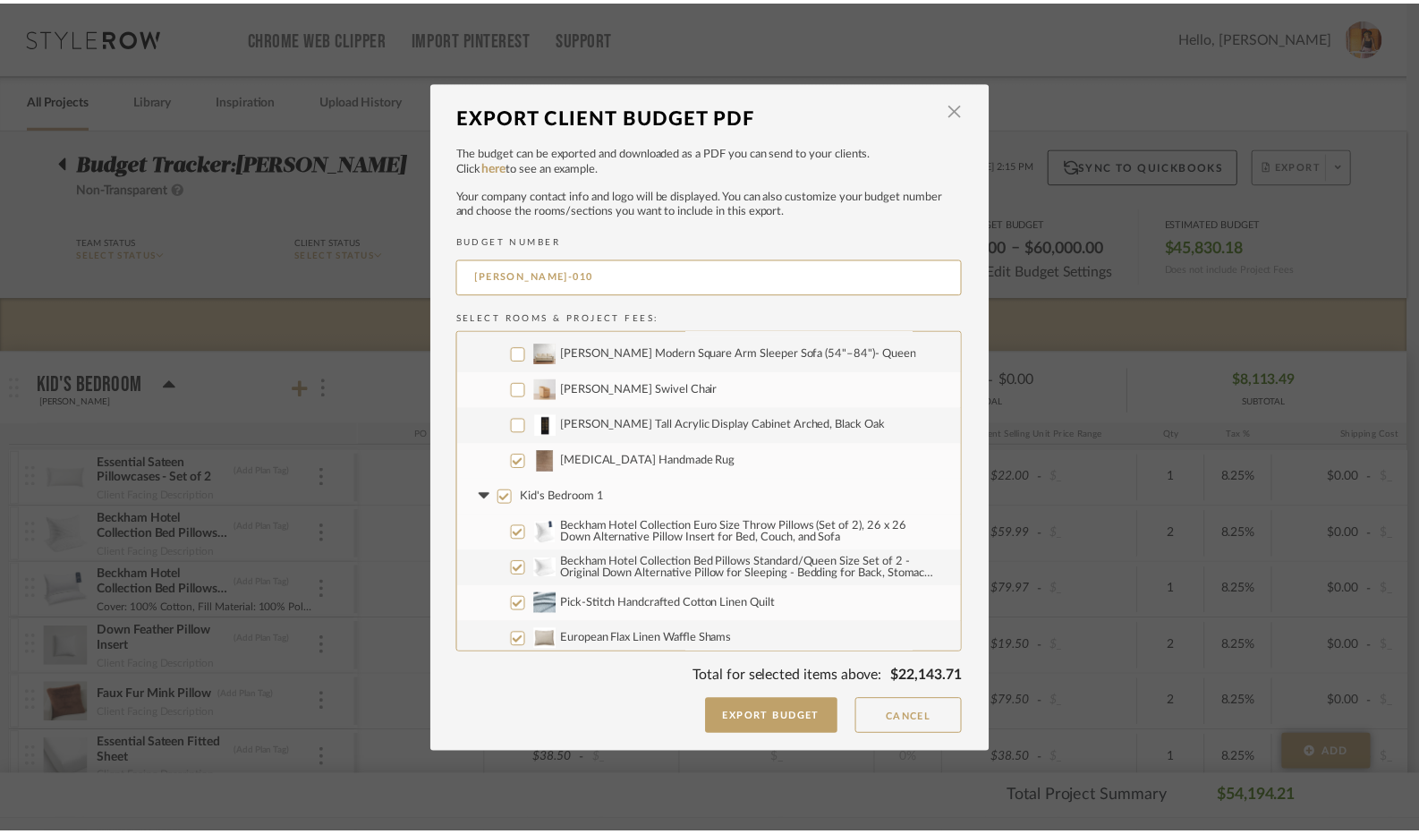
scroll to position [358, 0]
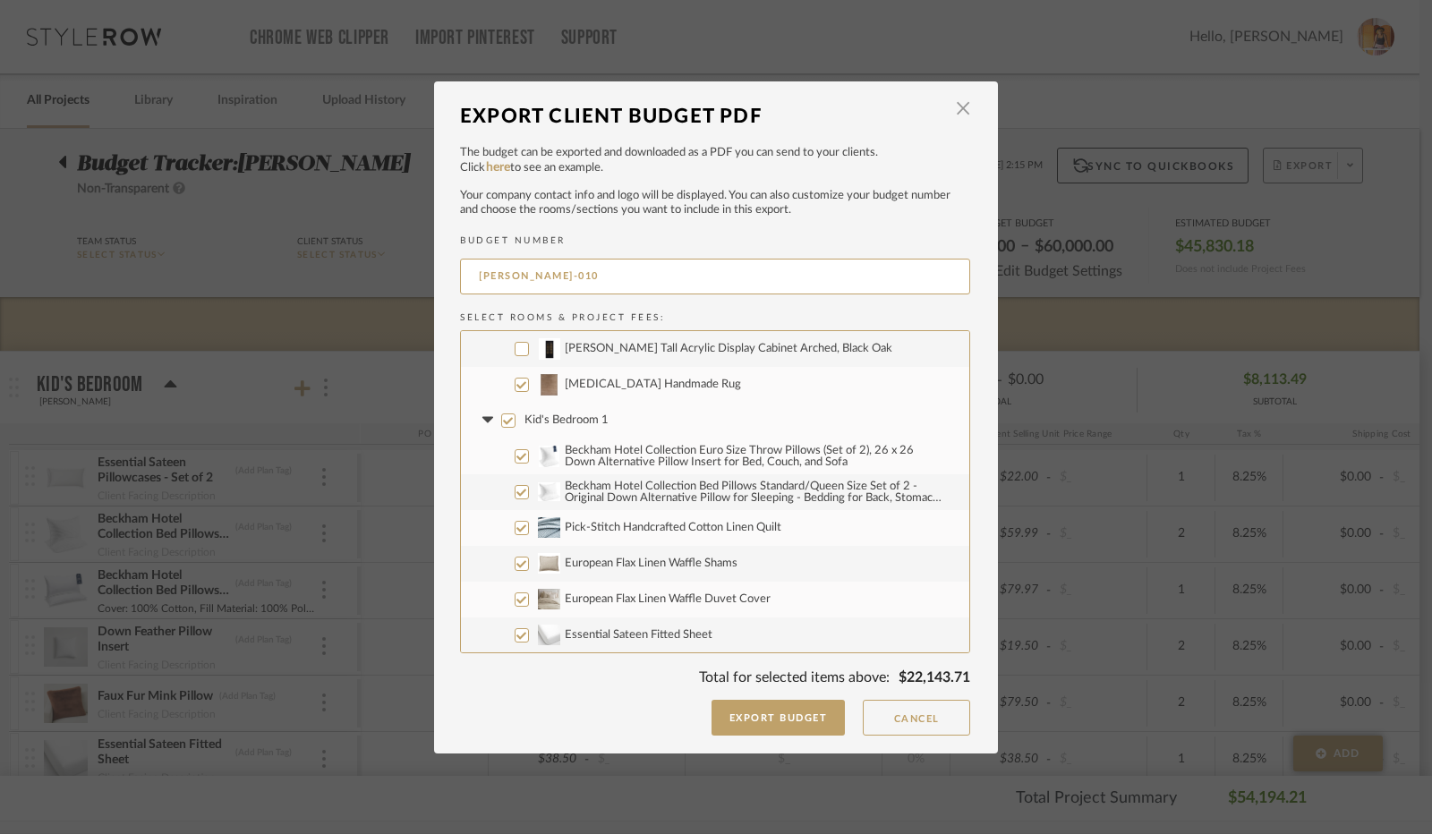
click at [504, 420] on input "Kid's Bedroom 1" at bounding box center [508, 420] width 14 height 14
click at [483, 418] on icon at bounding box center [486, 420] width 11 height 6
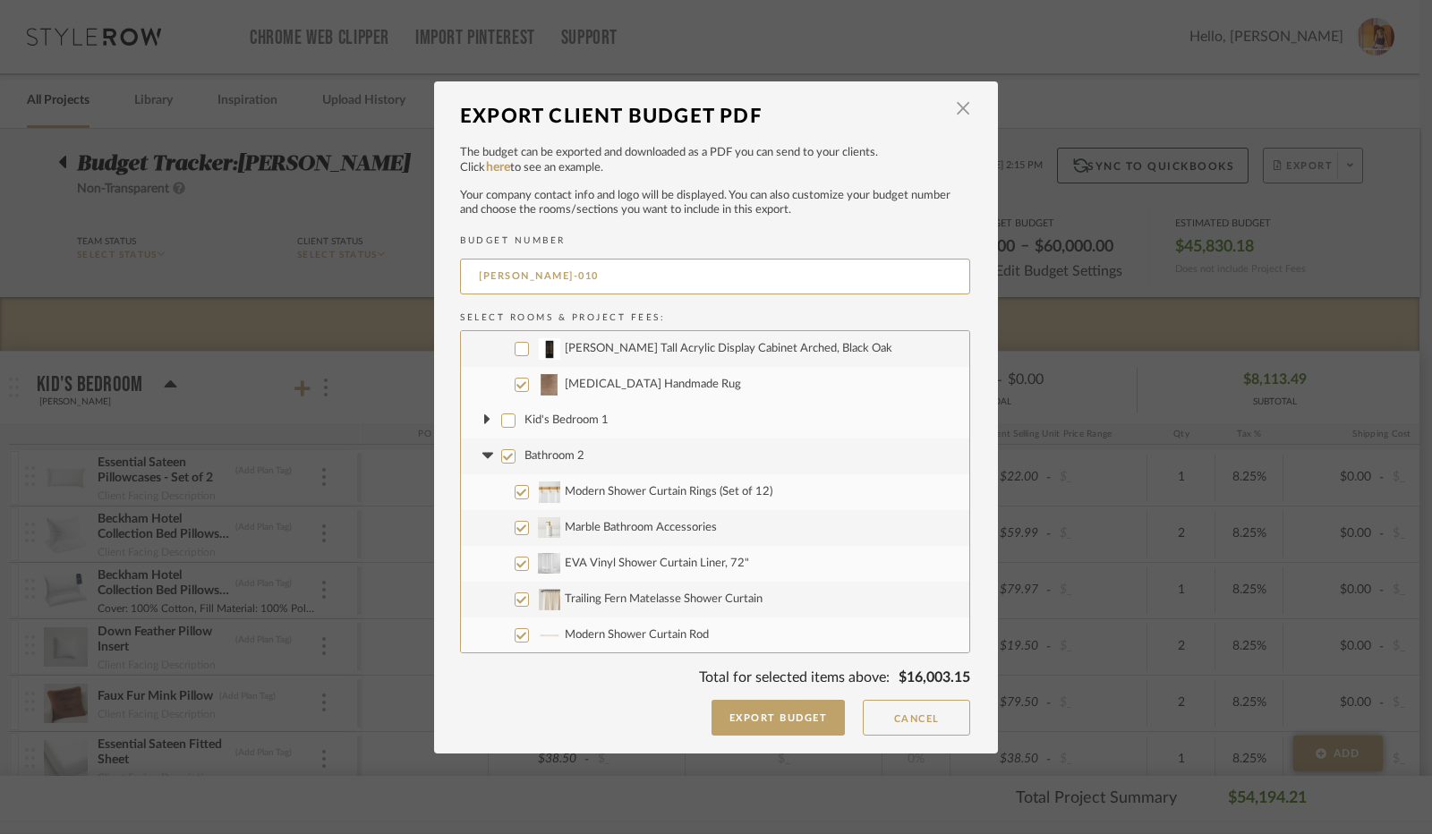
click at [501, 450] on input "Bathroom 2" at bounding box center [508, 456] width 14 height 14
click at [482, 454] on icon at bounding box center [486, 456] width 11 height 6
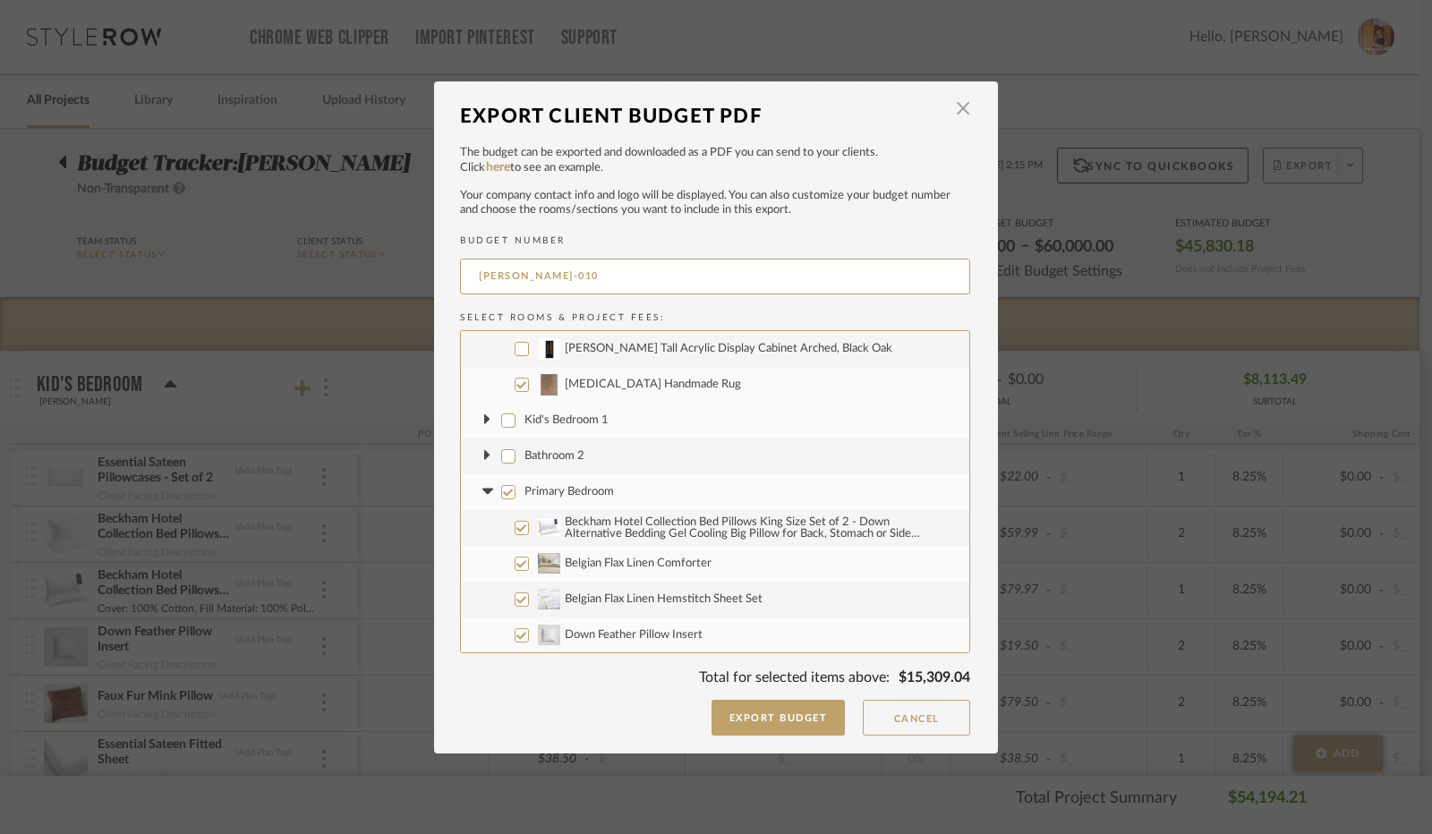
click at [503, 492] on input "Primary Bedroom" at bounding box center [508, 492] width 14 height 14
click at [484, 492] on icon at bounding box center [487, 492] width 19 height 7
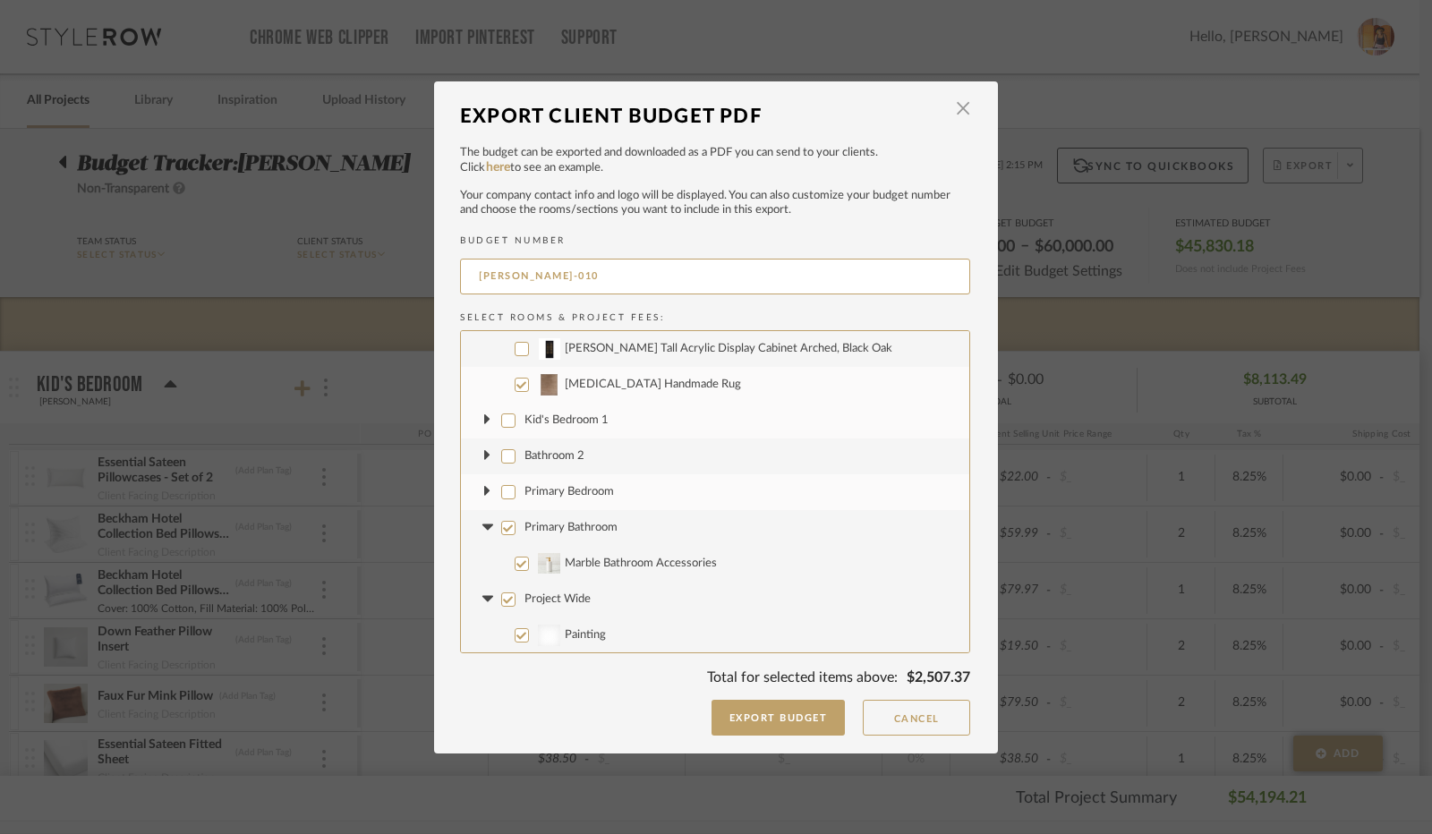
click at [503, 524] on input "Primary Bathroom" at bounding box center [508, 528] width 14 height 14
click at [481, 524] on icon at bounding box center [487, 527] width 19 height 7
drag, startPoint x: 505, startPoint y: 566, endPoint x: 493, endPoint y: 568, distance: 11.8
click at [503, 566] on input "Project Wide" at bounding box center [508, 564] width 14 height 14
click at [481, 561] on icon at bounding box center [486, 563] width 11 height 6
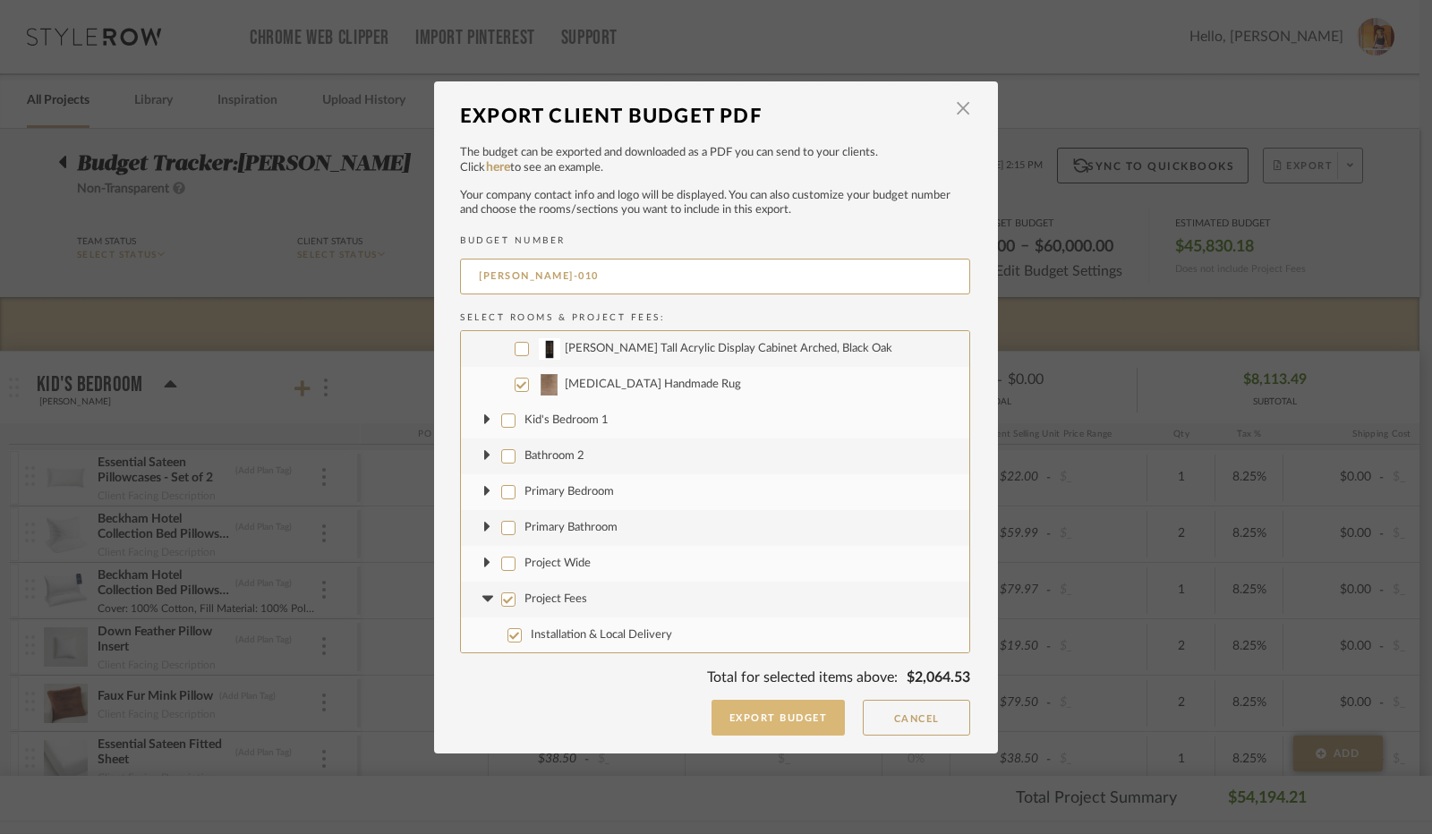
click at [779, 720] on button "Export Budget" at bounding box center [778, 718] width 134 height 36
